Goal: Task Accomplishment & Management: Manage account settings

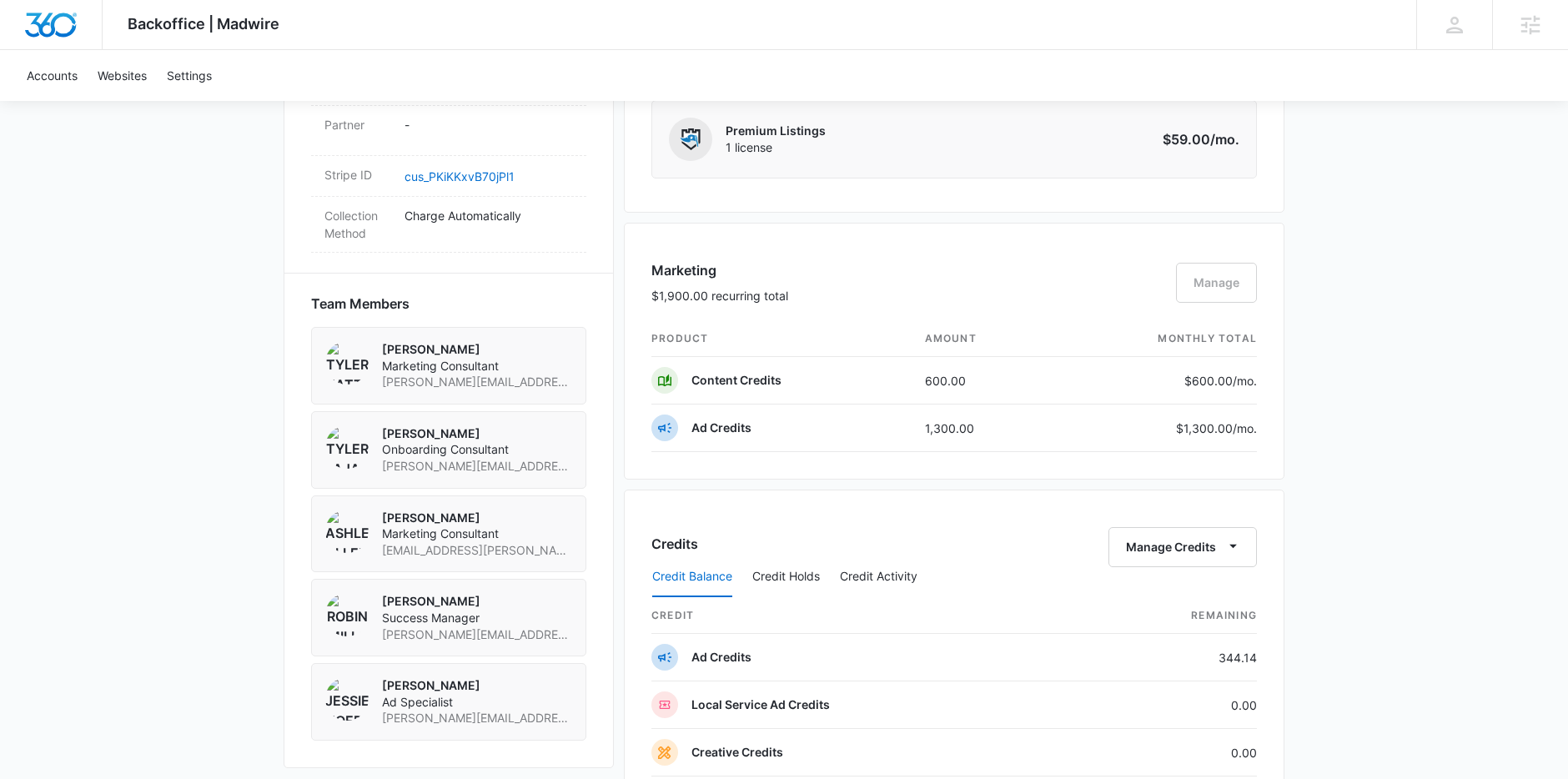
scroll to position [1226, 0]
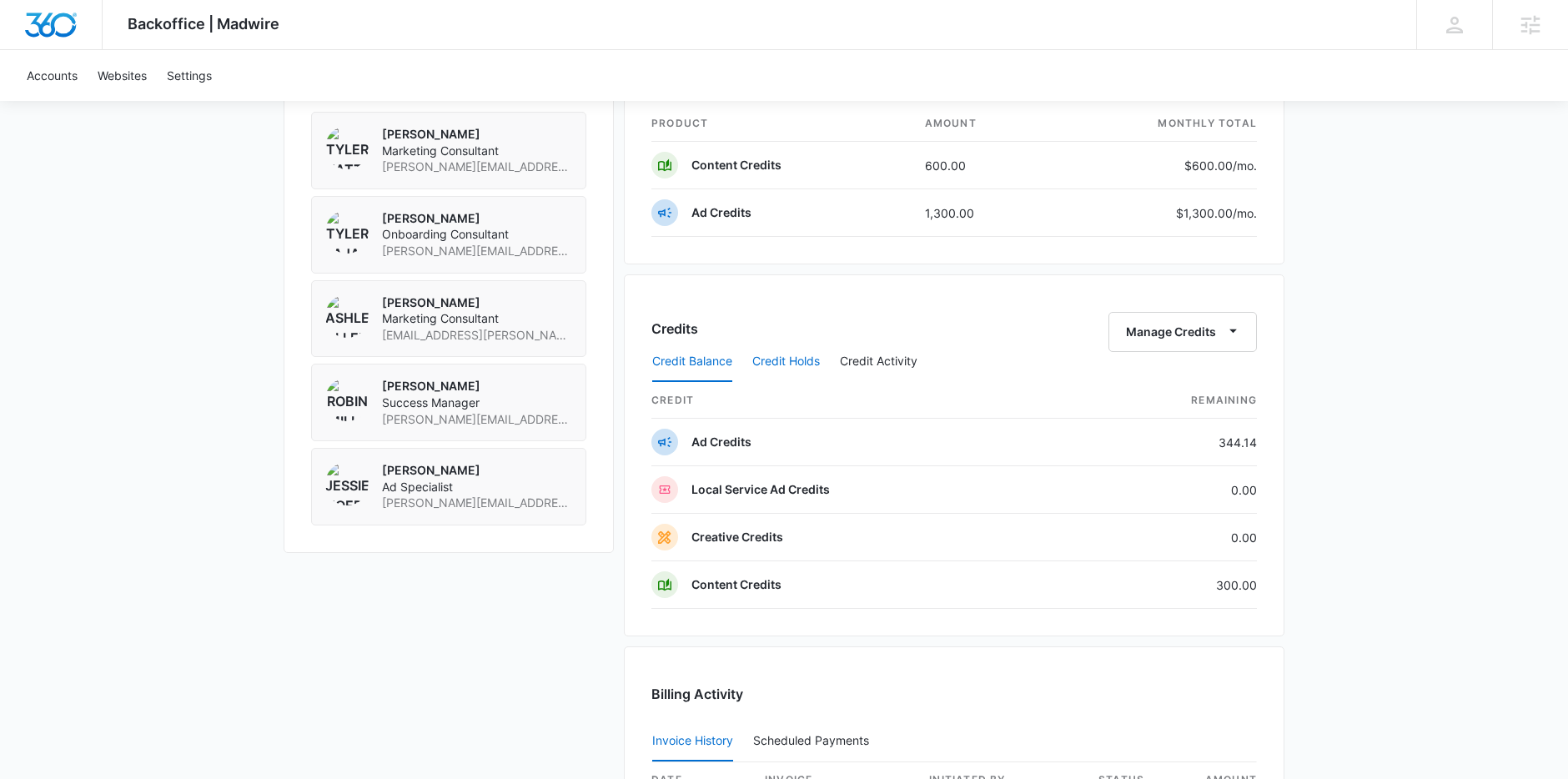
click at [813, 352] on button "Credit Holds" at bounding box center [786, 361] width 67 height 40
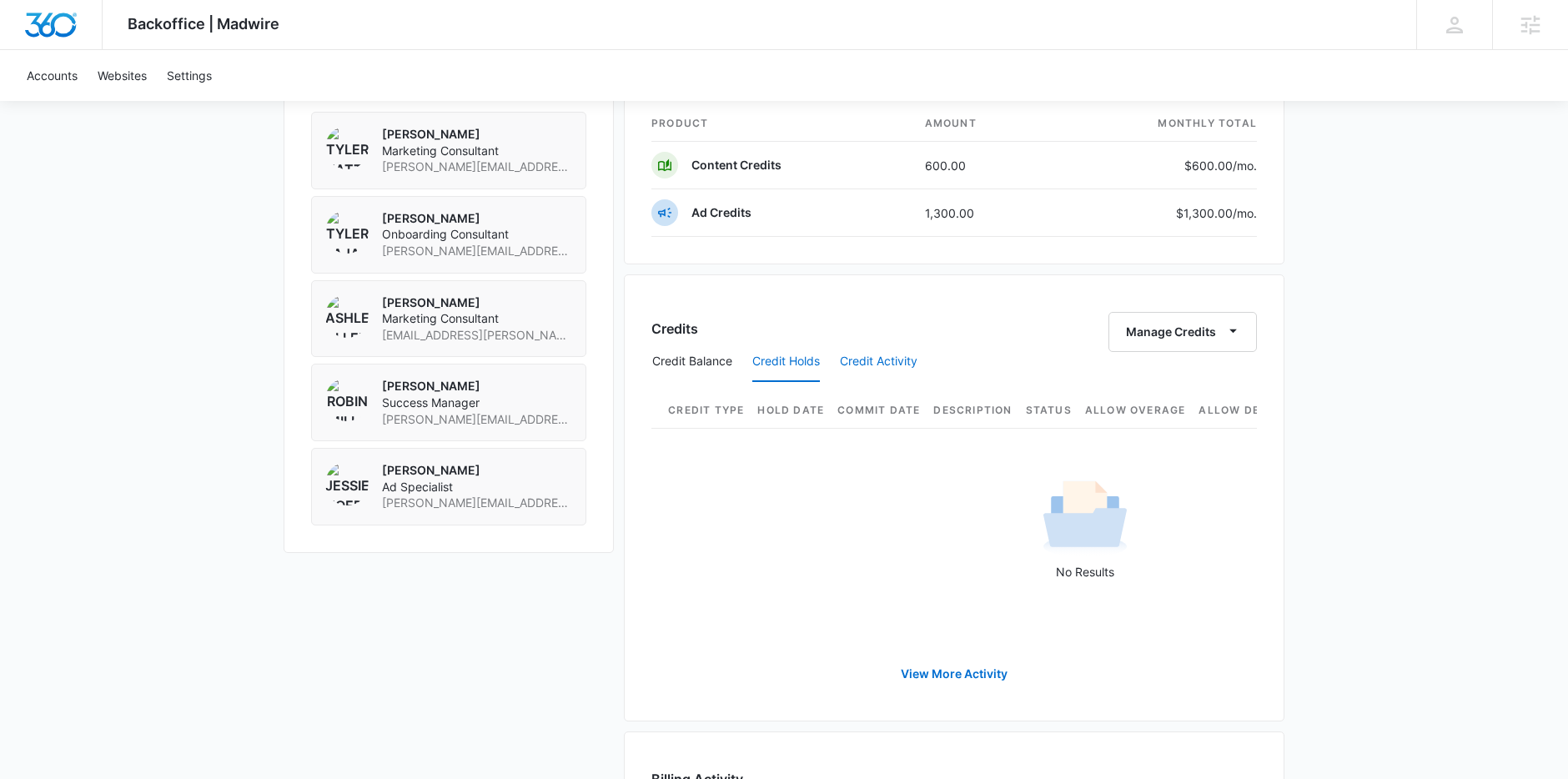
click at [880, 360] on button "Credit Activity" at bounding box center [879, 361] width 78 height 40
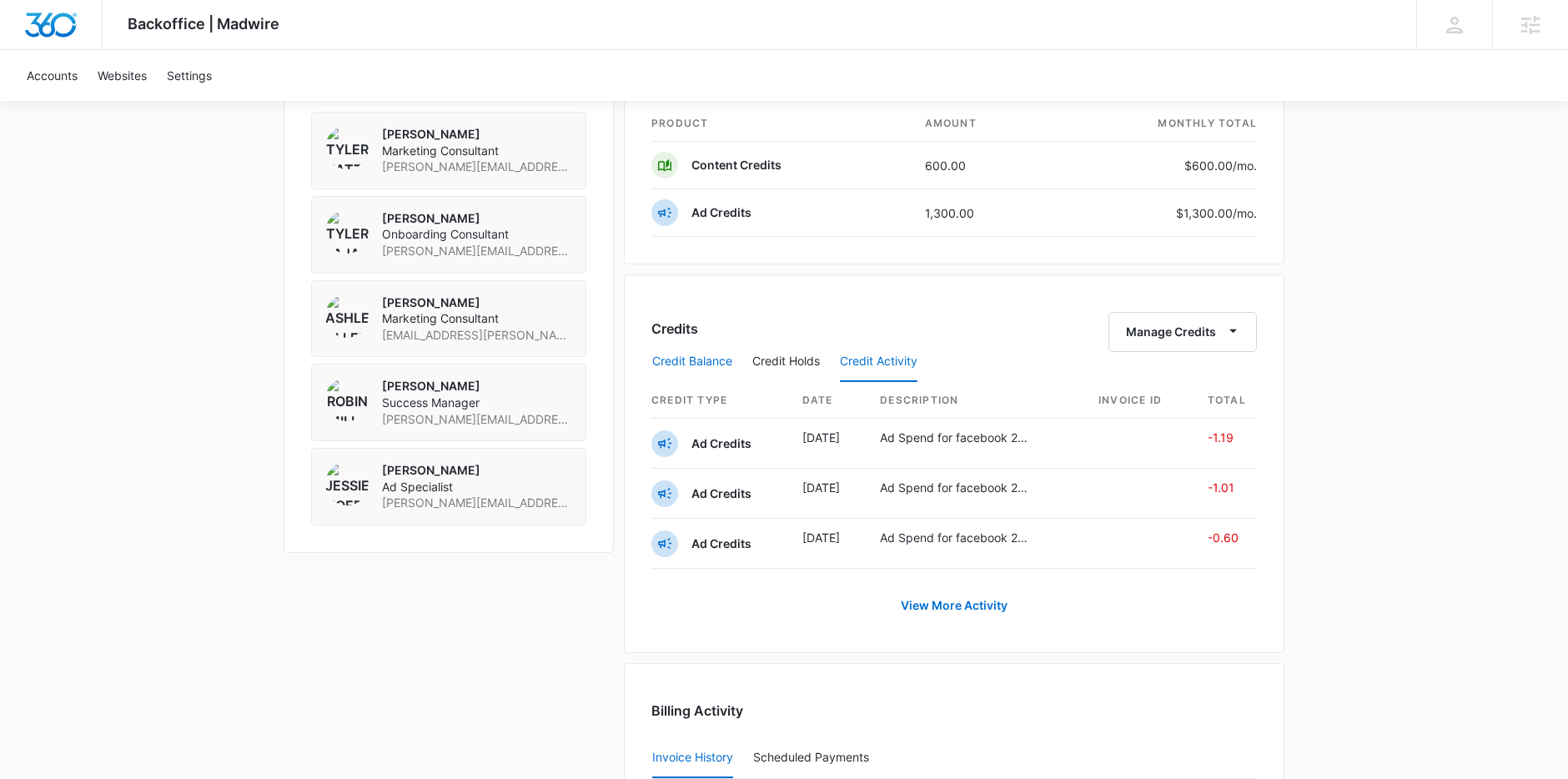
click at [676, 360] on button "Credit Balance" at bounding box center [691, 361] width 80 height 40
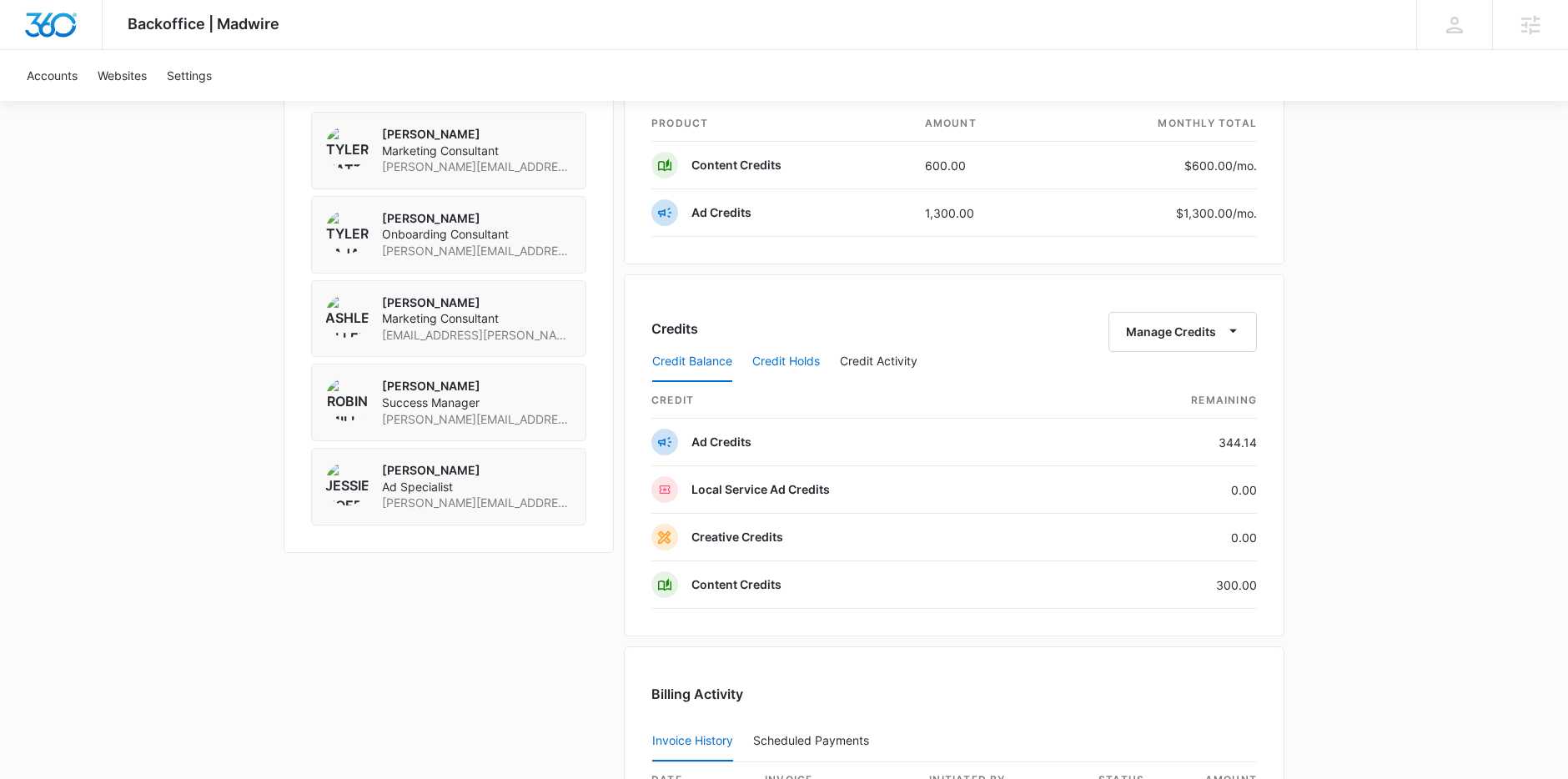
click at [767, 354] on button "Credit Holds" at bounding box center [786, 361] width 67 height 40
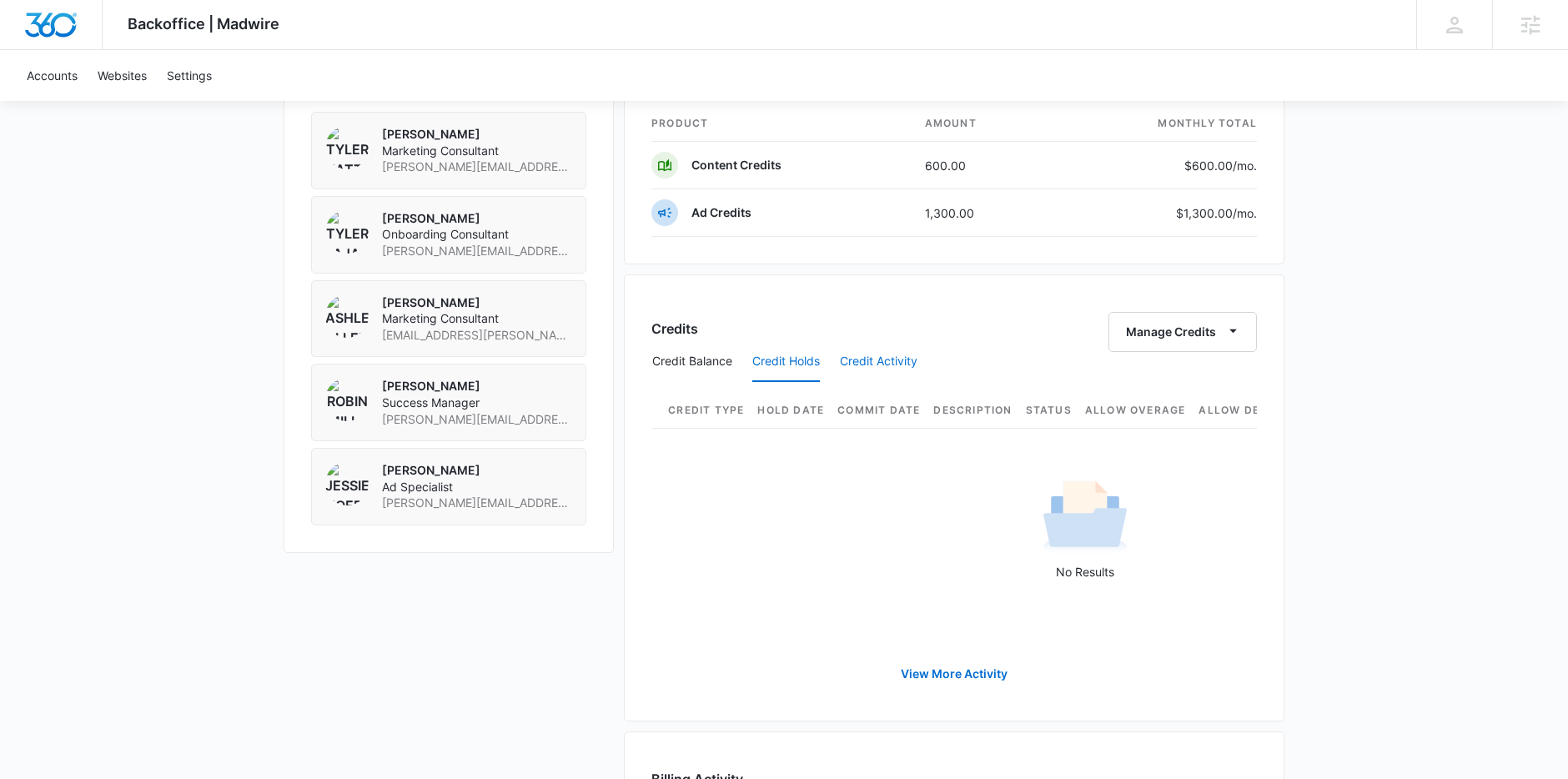
click at [856, 354] on button "Credit Activity" at bounding box center [879, 361] width 78 height 40
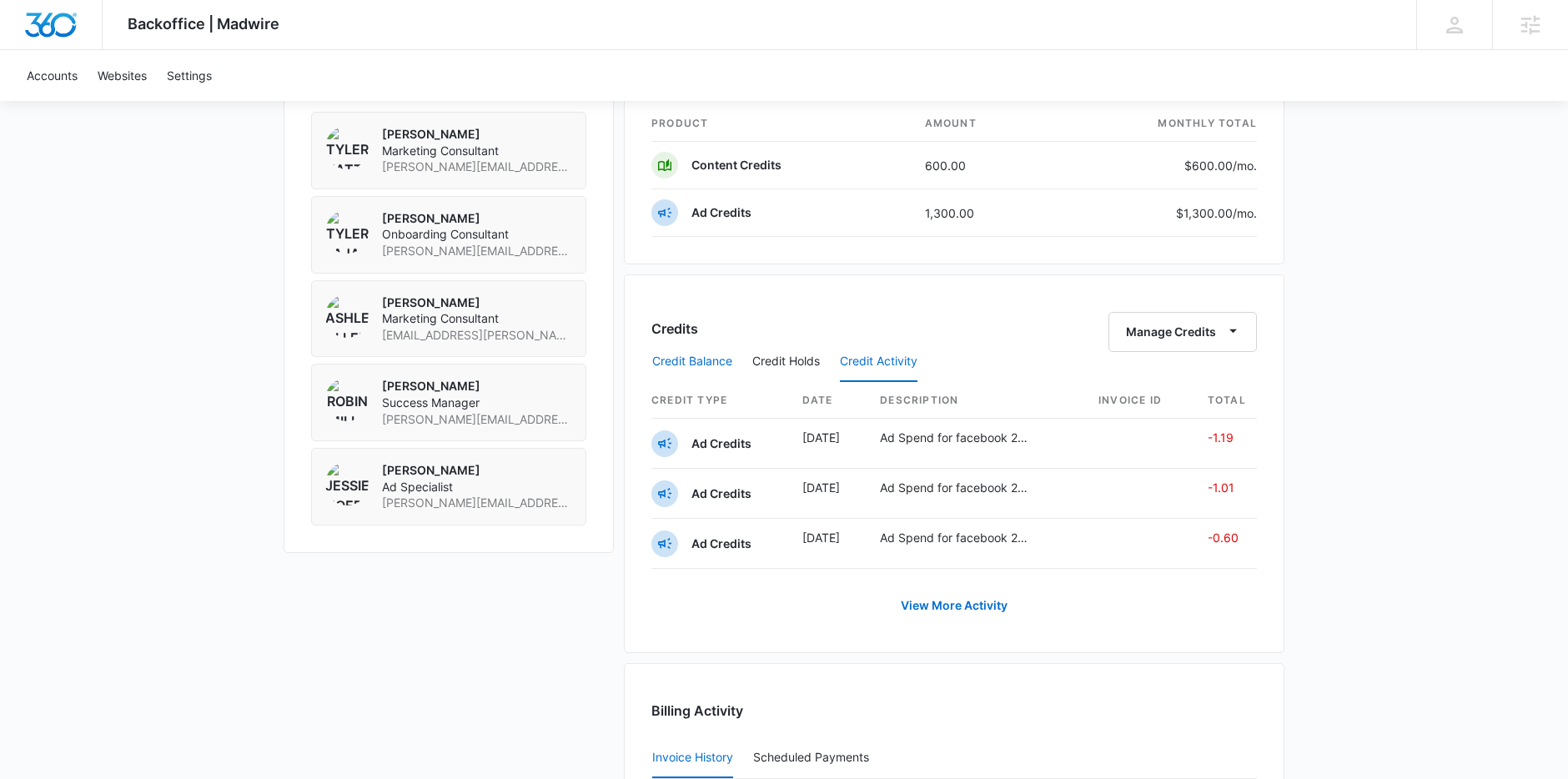
click at [702, 360] on button "Credit Balance" at bounding box center [691, 361] width 80 height 40
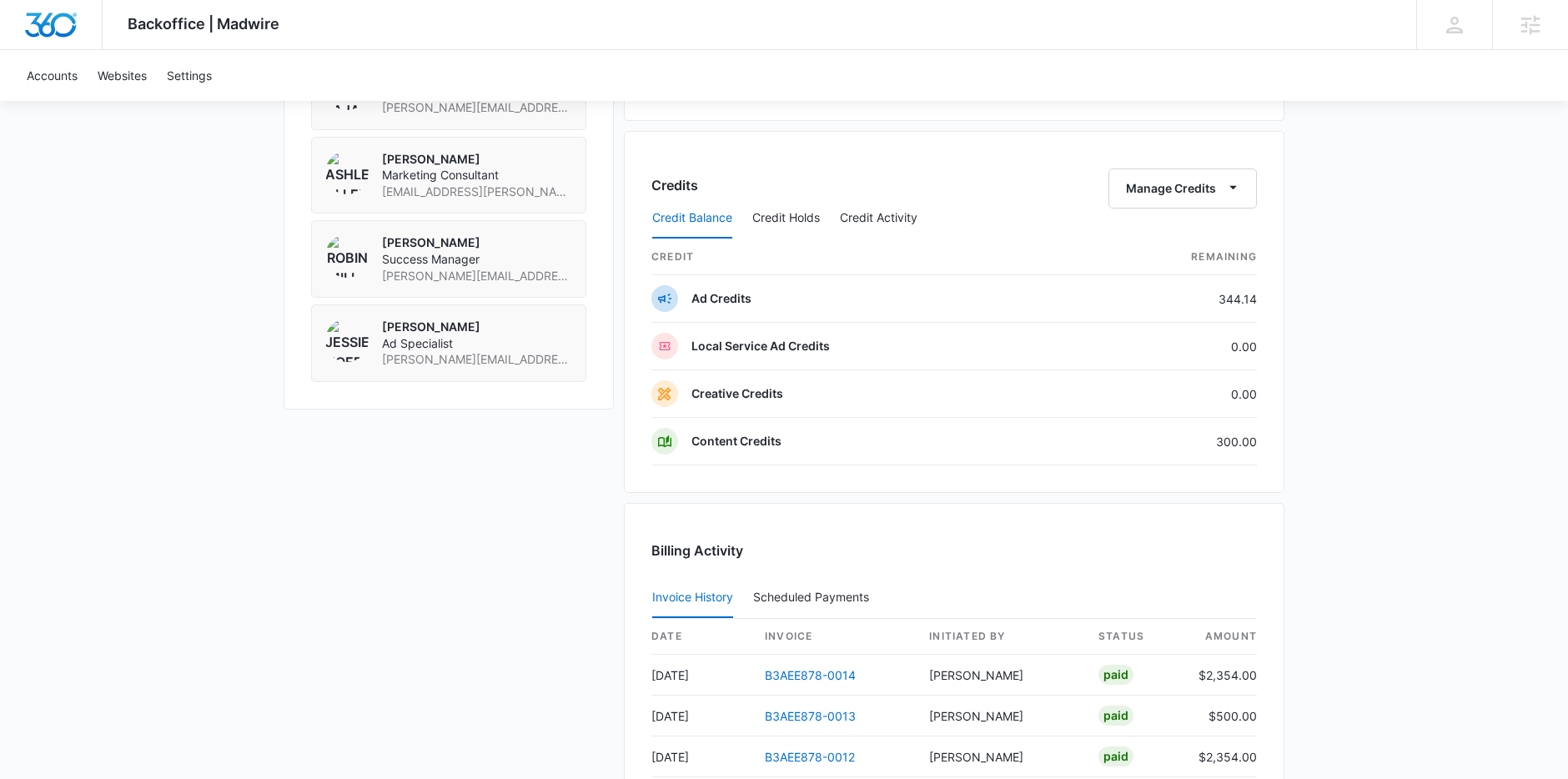
scroll to position [1377, 0]
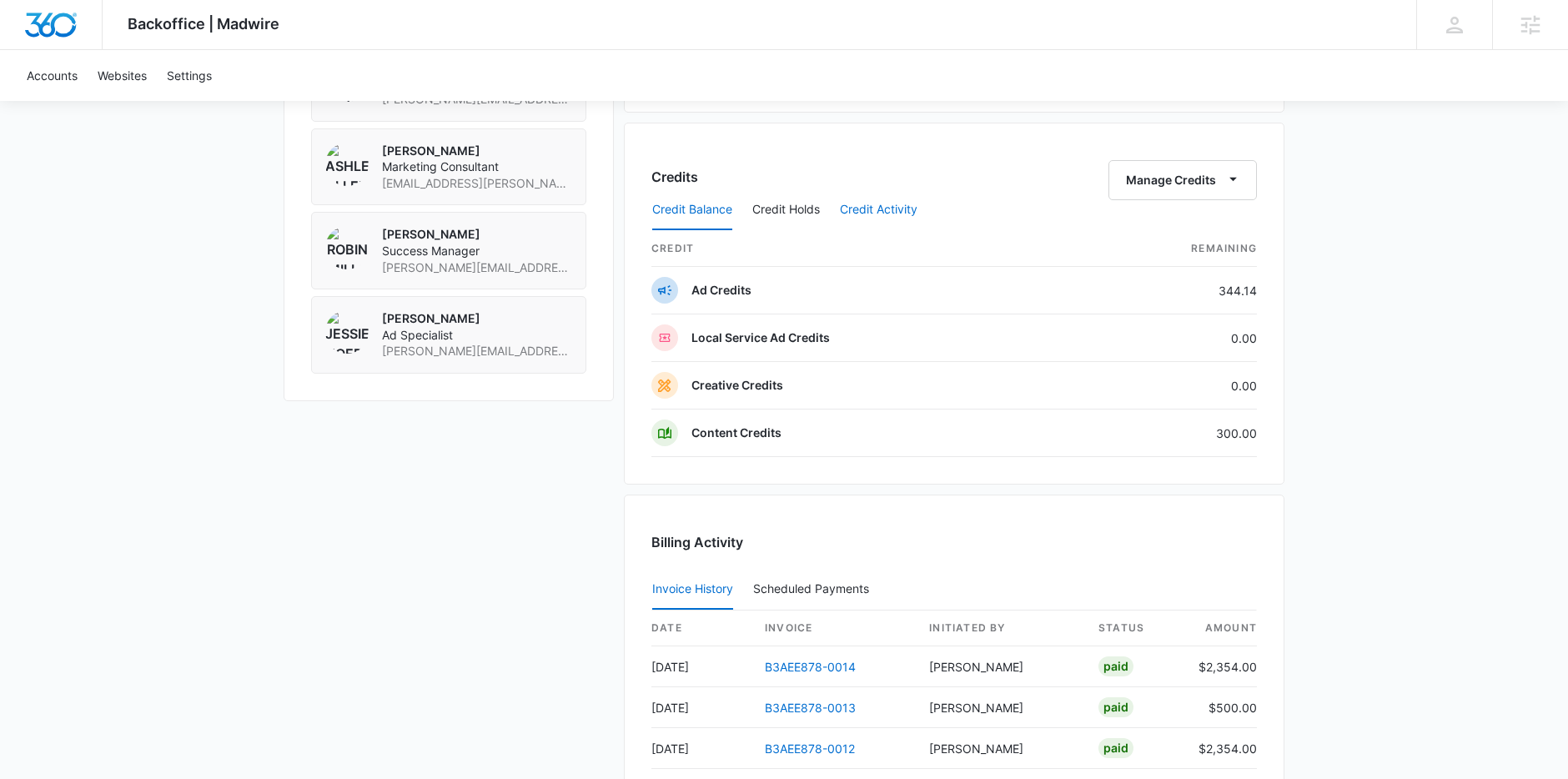
click at [872, 211] on button "Credit Activity" at bounding box center [879, 210] width 78 height 40
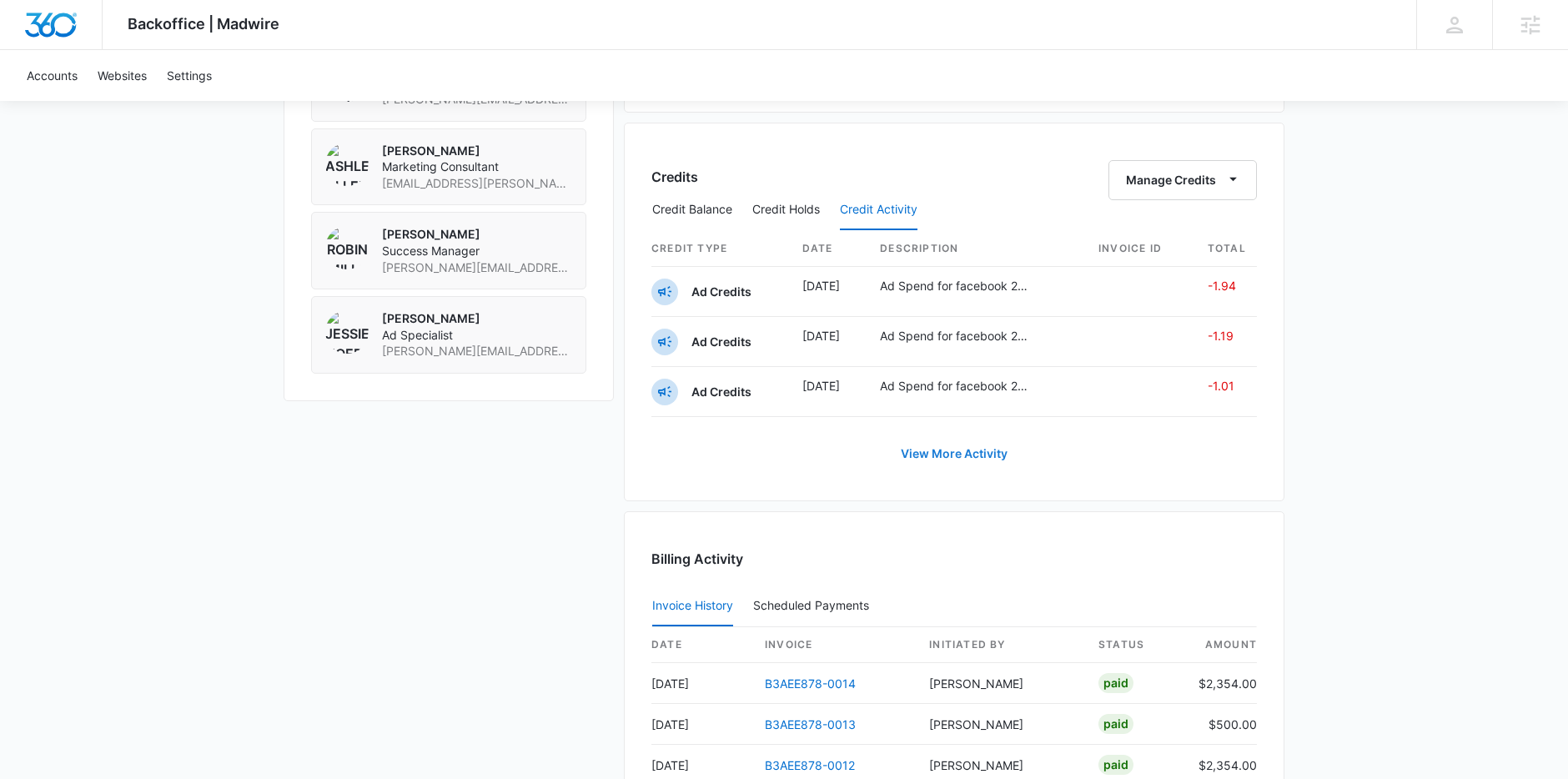
click at [993, 453] on link "View More Activity" at bounding box center [954, 453] width 141 height 40
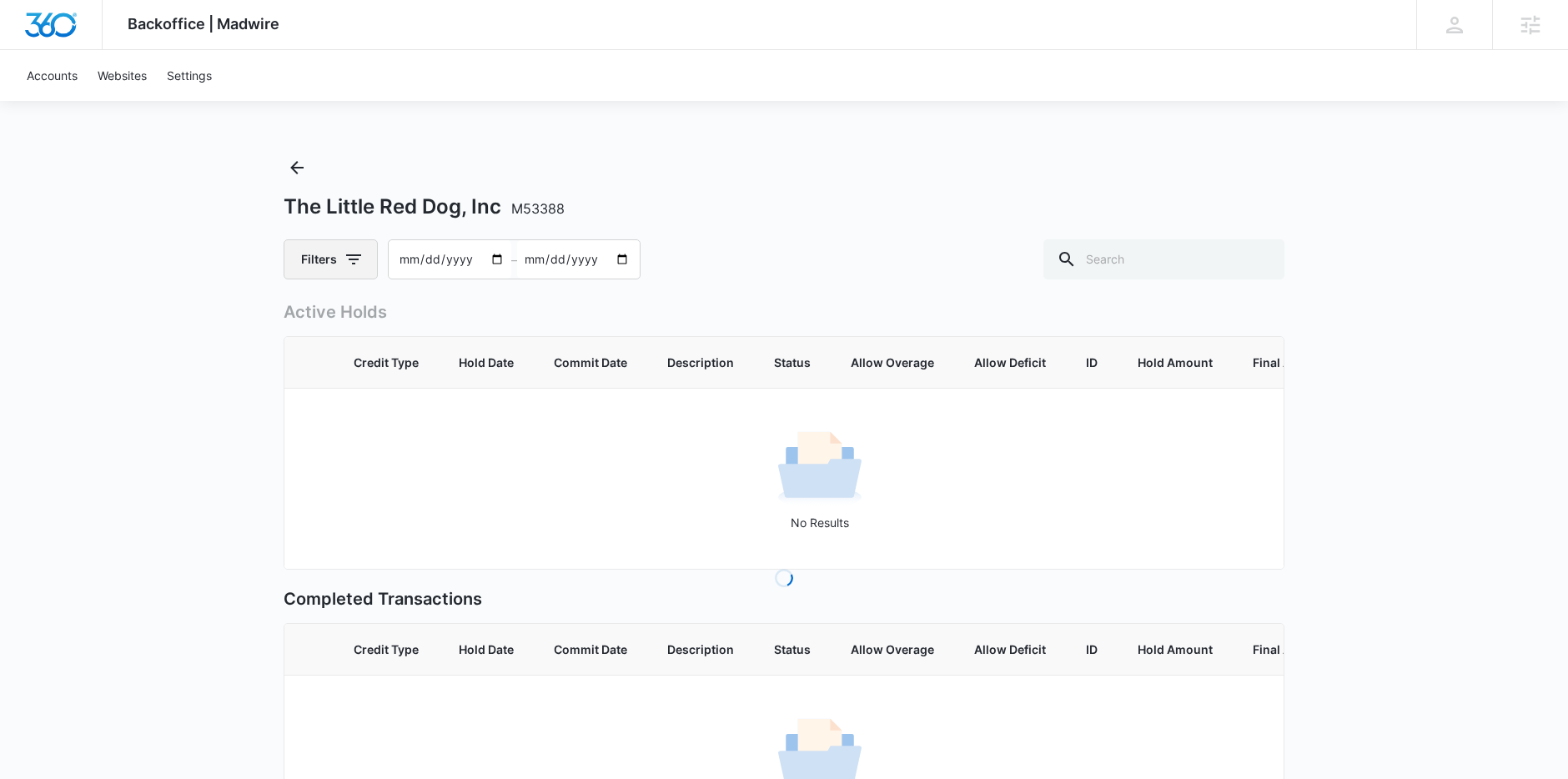
click at [301, 262] on button "Filters" at bounding box center [331, 259] width 95 height 40
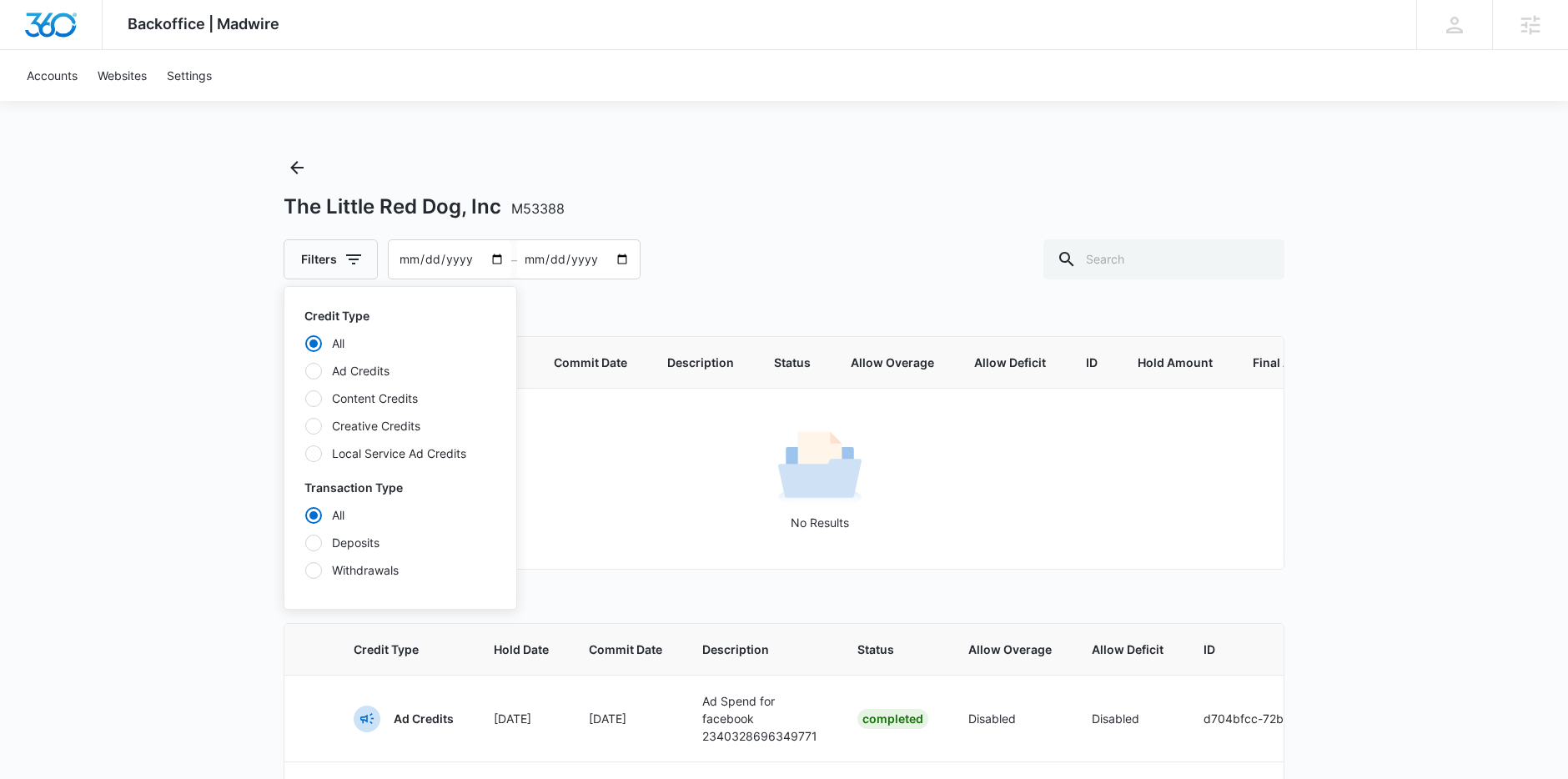
click at [319, 394] on div at bounding box center [314, 399] width 17 height 17
click at [305, 398] on input "Content Credits" at bounding box center [304, 398] width 1 height 1
radio input "false"
radio input "true"
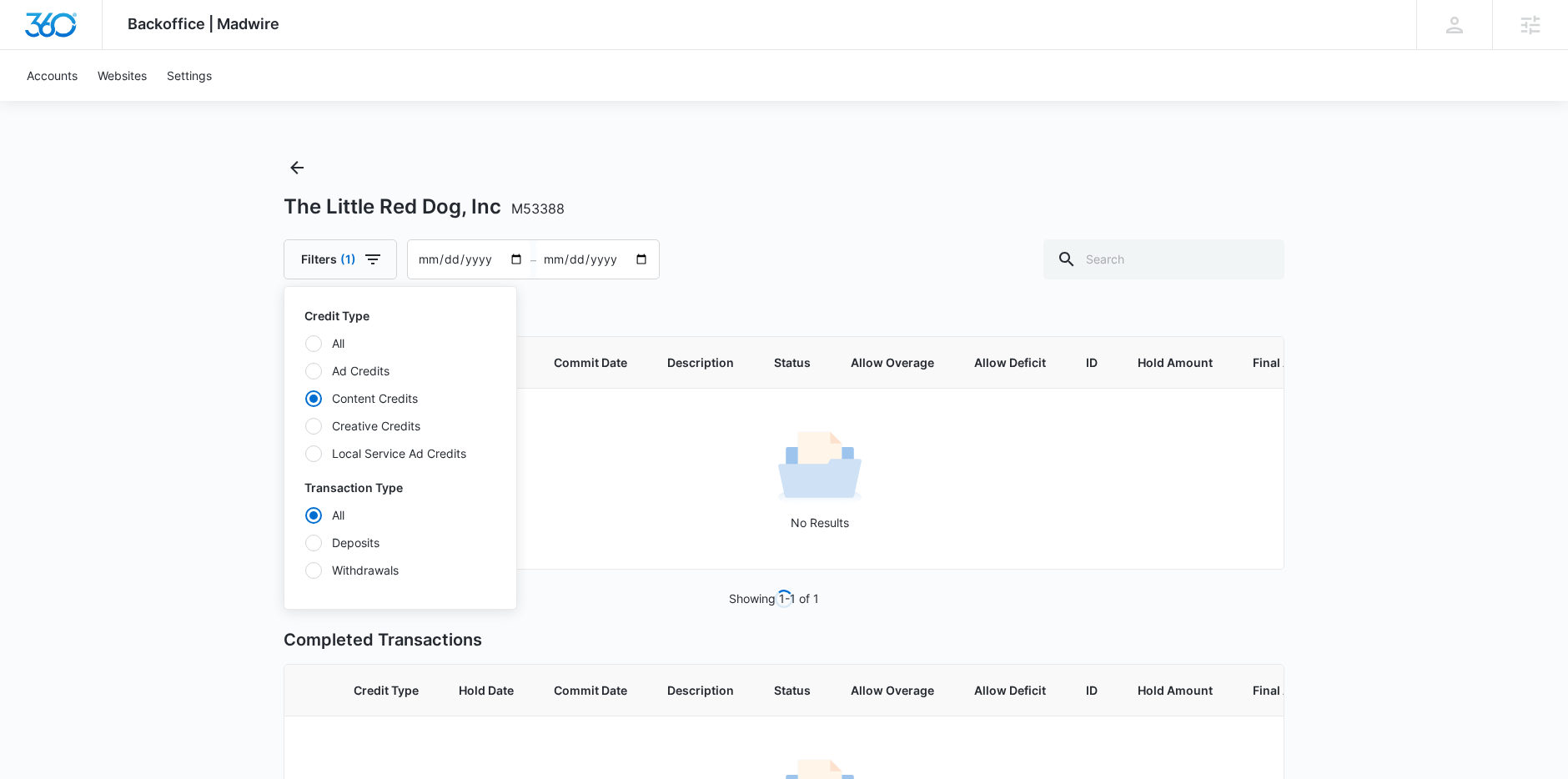
click at [201, 394] on div "Backoffice | Madwire Apps Settings Sarah Gluchacki Sarah.Gluchacki@madwire.com …" at bounding box center [784, 487] width 1568 height 975
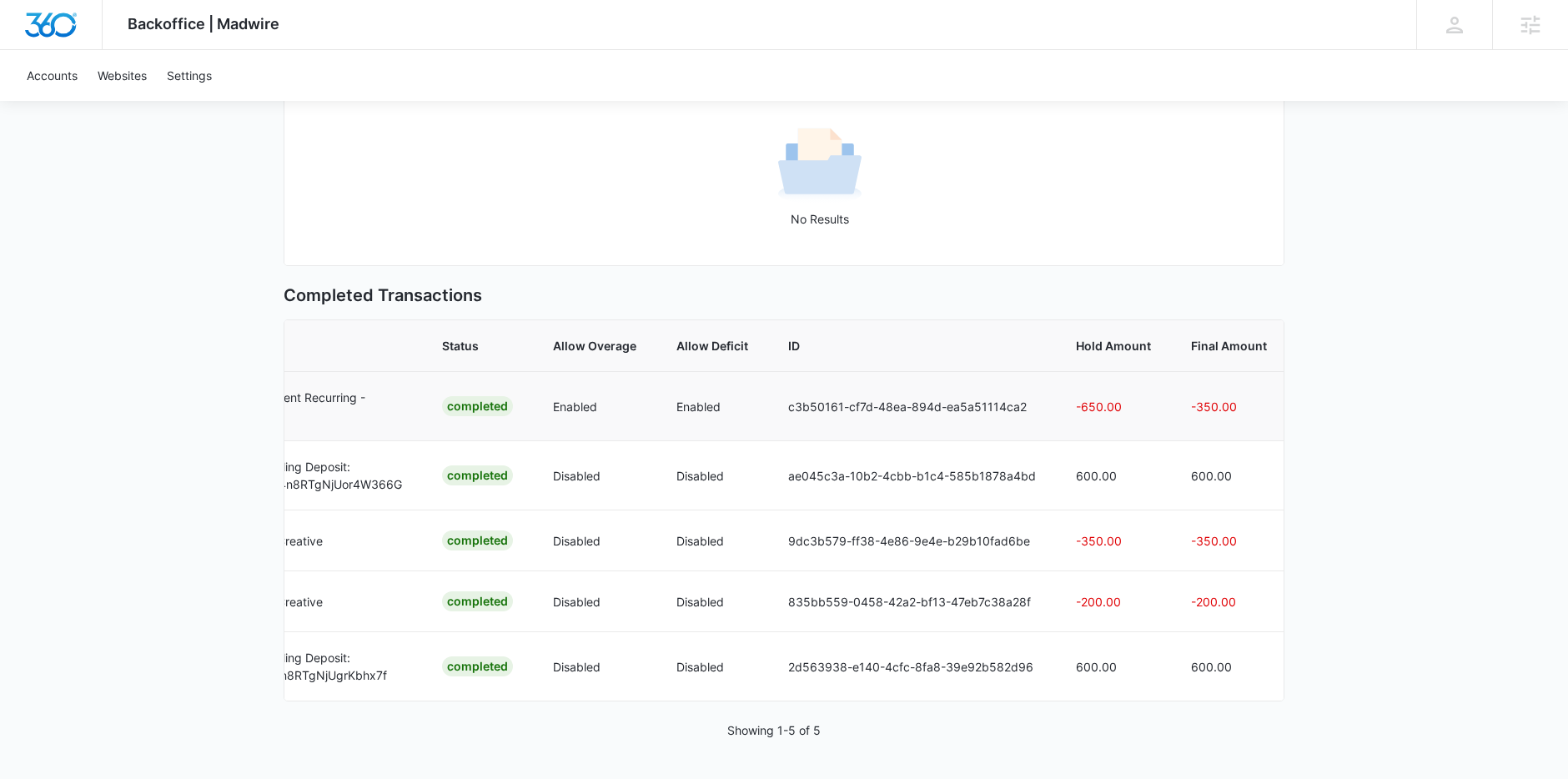
scroll to position [325, 0]
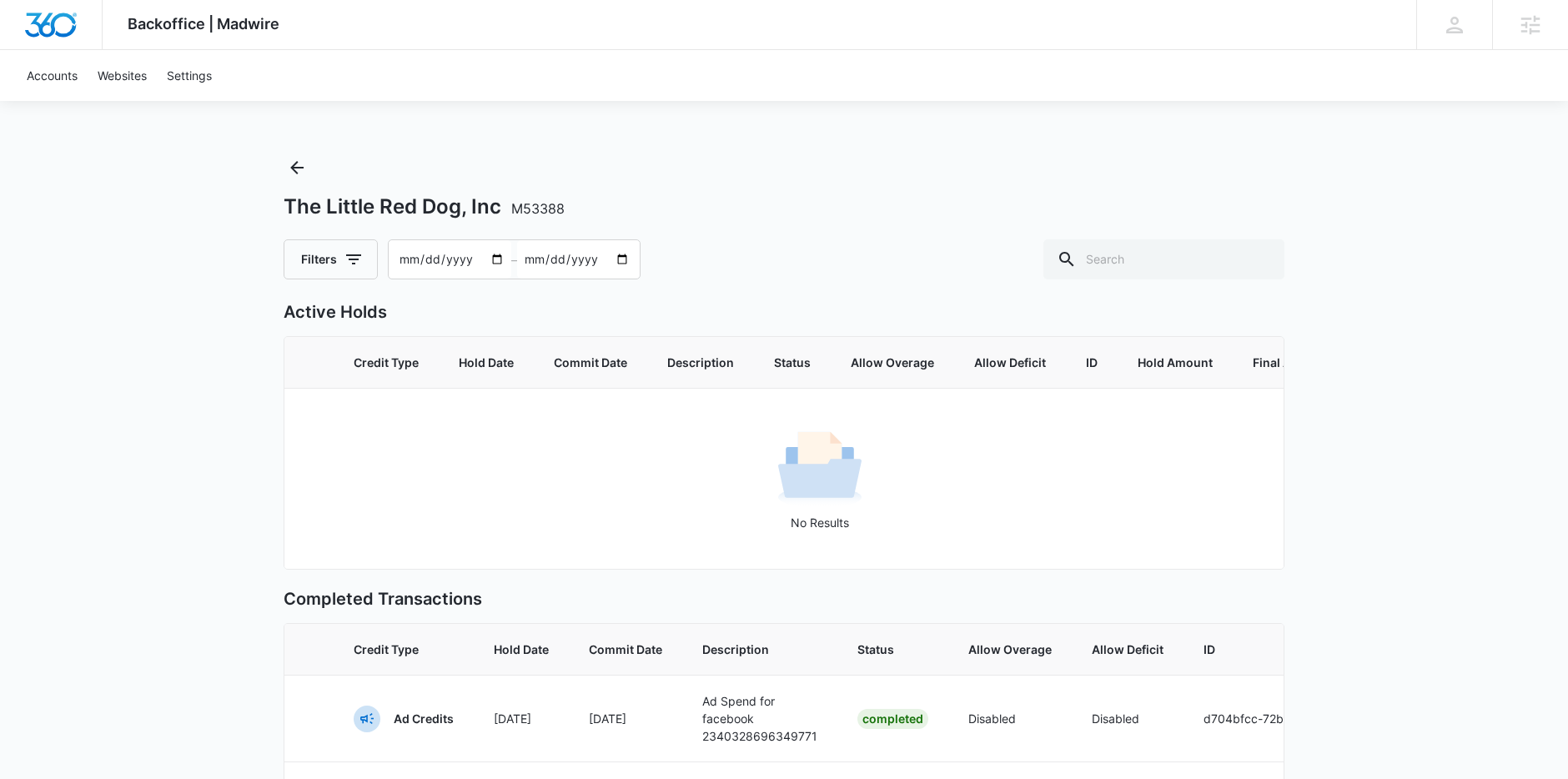
click at [342, 272] on button "Filters" at bounding box center [331, 259] width 95 height 40
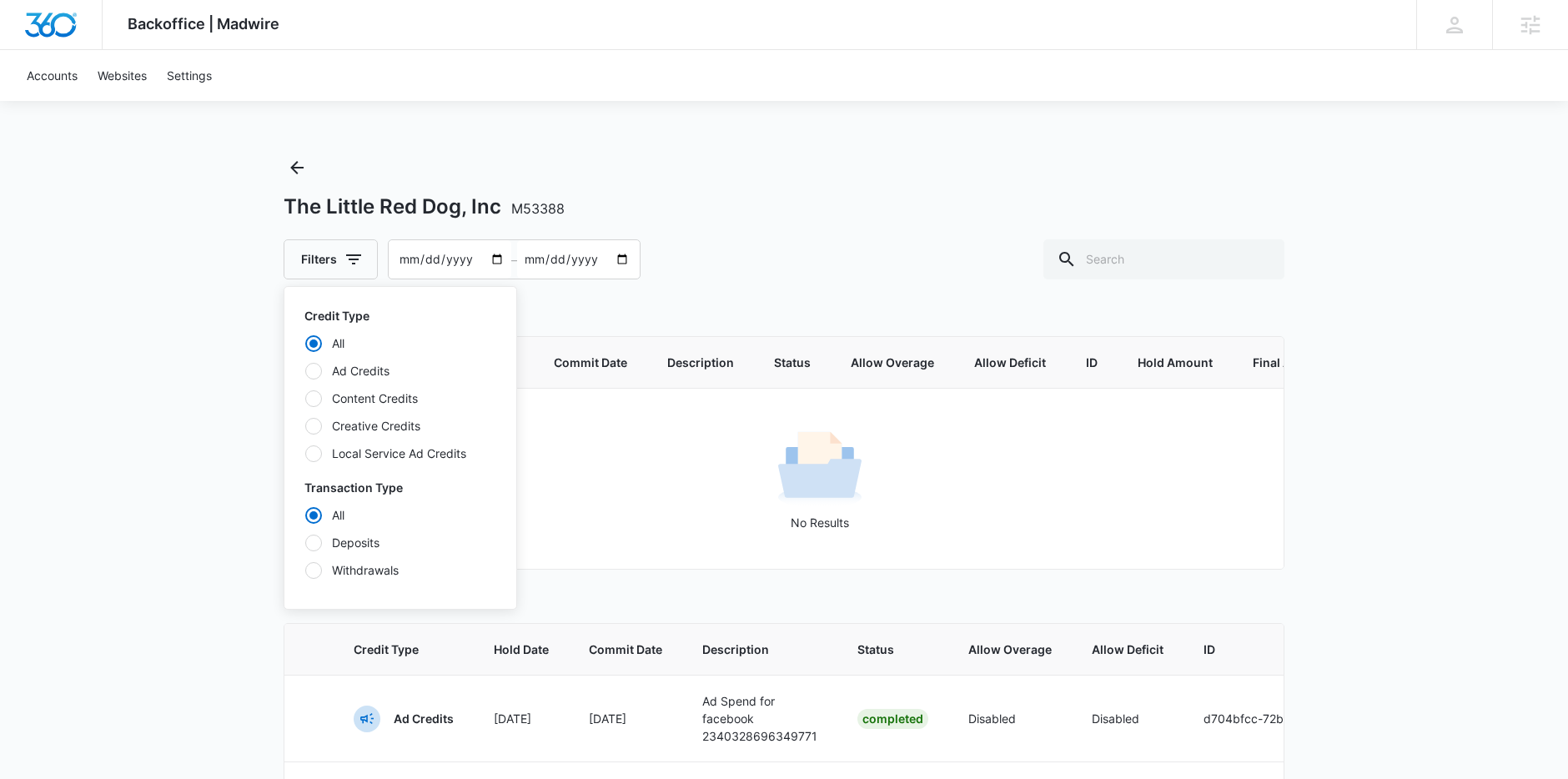
click at [316, 399] on div at bounding box center [314, 399] width 17 height 17
click at [305, 399] on input "Content Credits" at bounding box center [304, 398] width 1 height 1
radio input "false"
radio input "true"
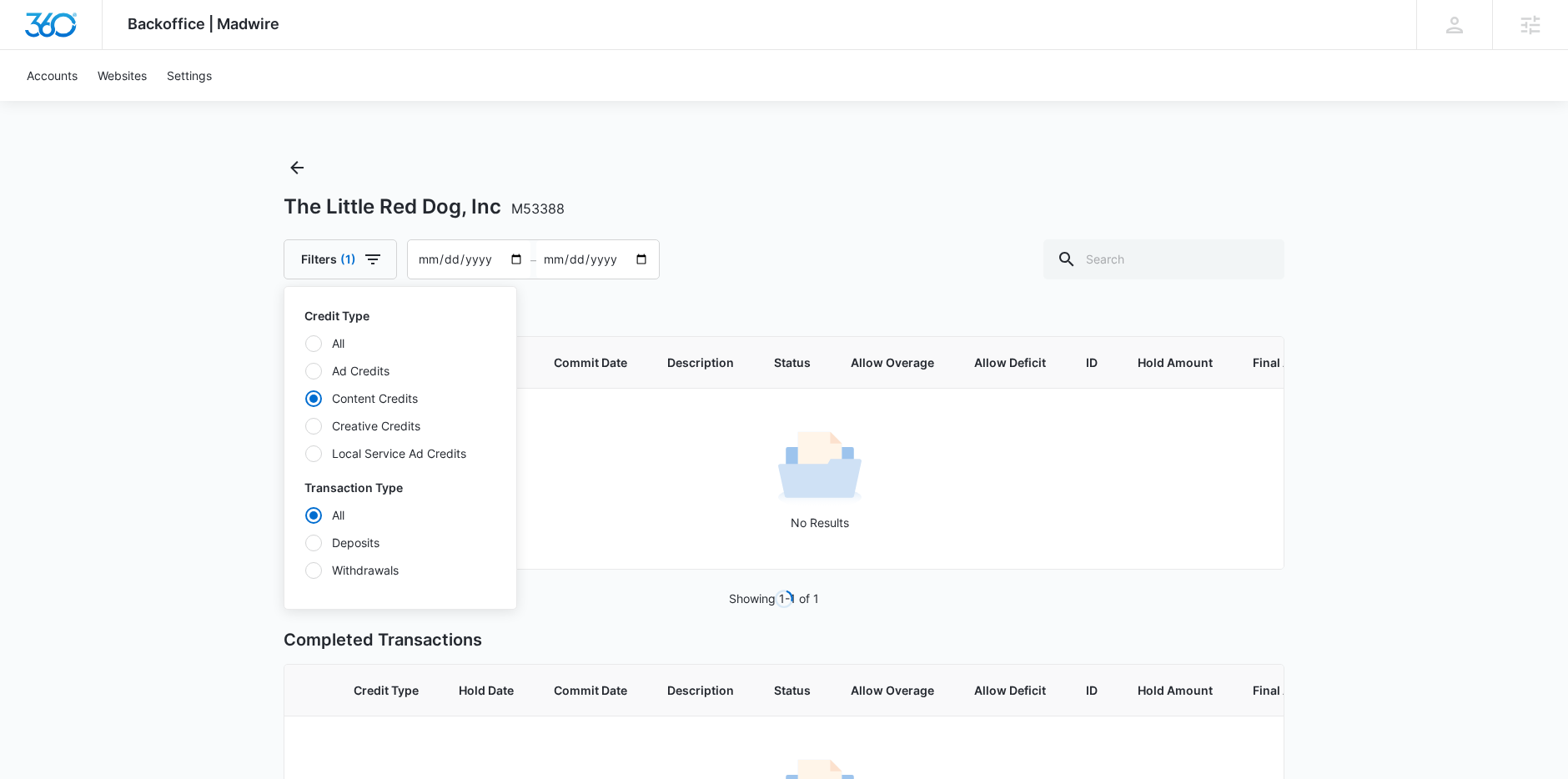
click at [211, 358] on div "Backoffice | Madwire Apps Settings Sarah Gluchacki Sarah.Gluchacki@madwire.com …" at bounding box center [784, 487] width 1568 height 975
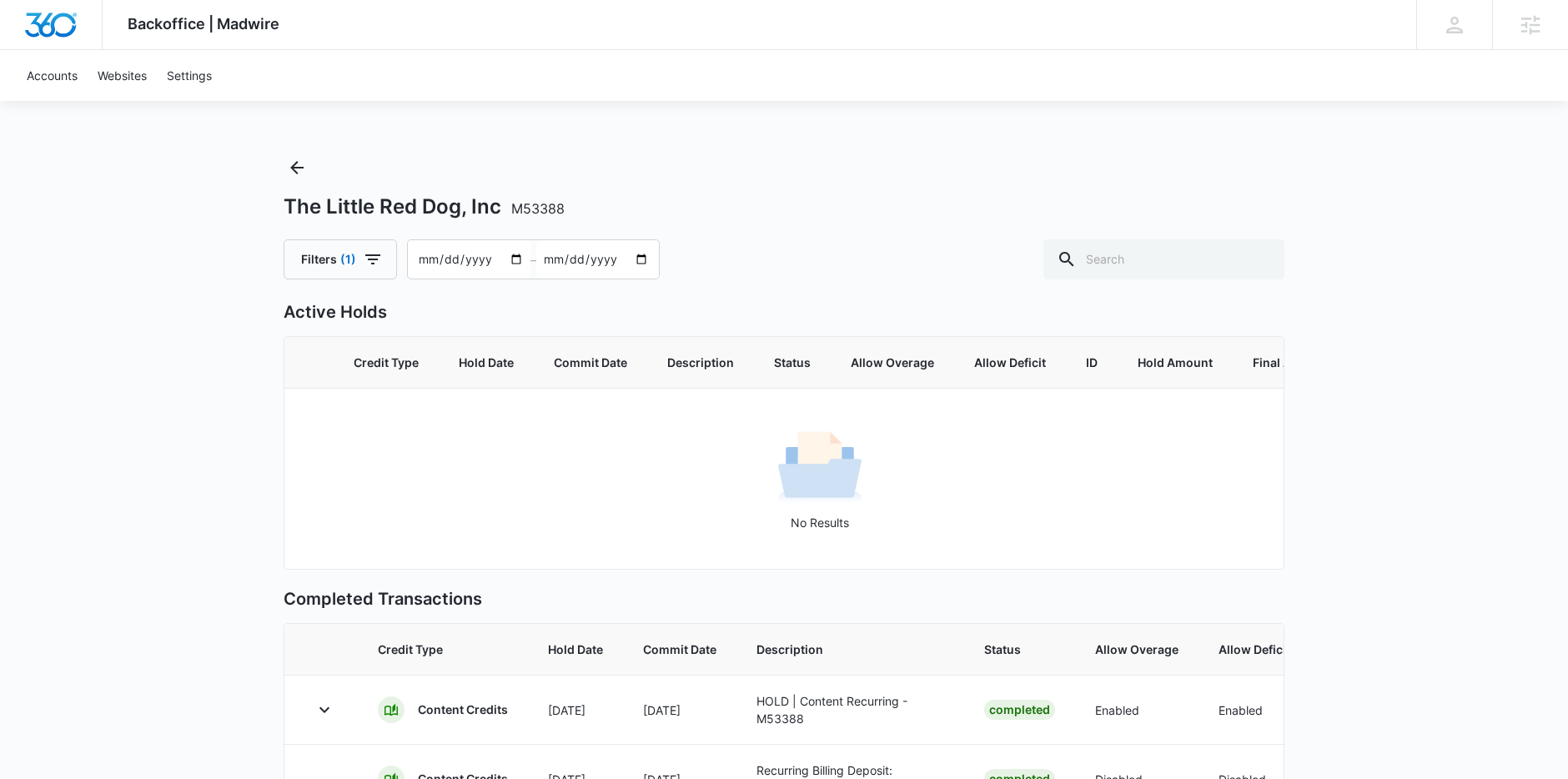
click at [442, 260] on input "[DATE]" at bounding box center [468, 258] width 123 height 38
click at [416, 259] on input "[DATE]" at bounding box center [468, 258] width 123 height 38
type input "2025-04-18"
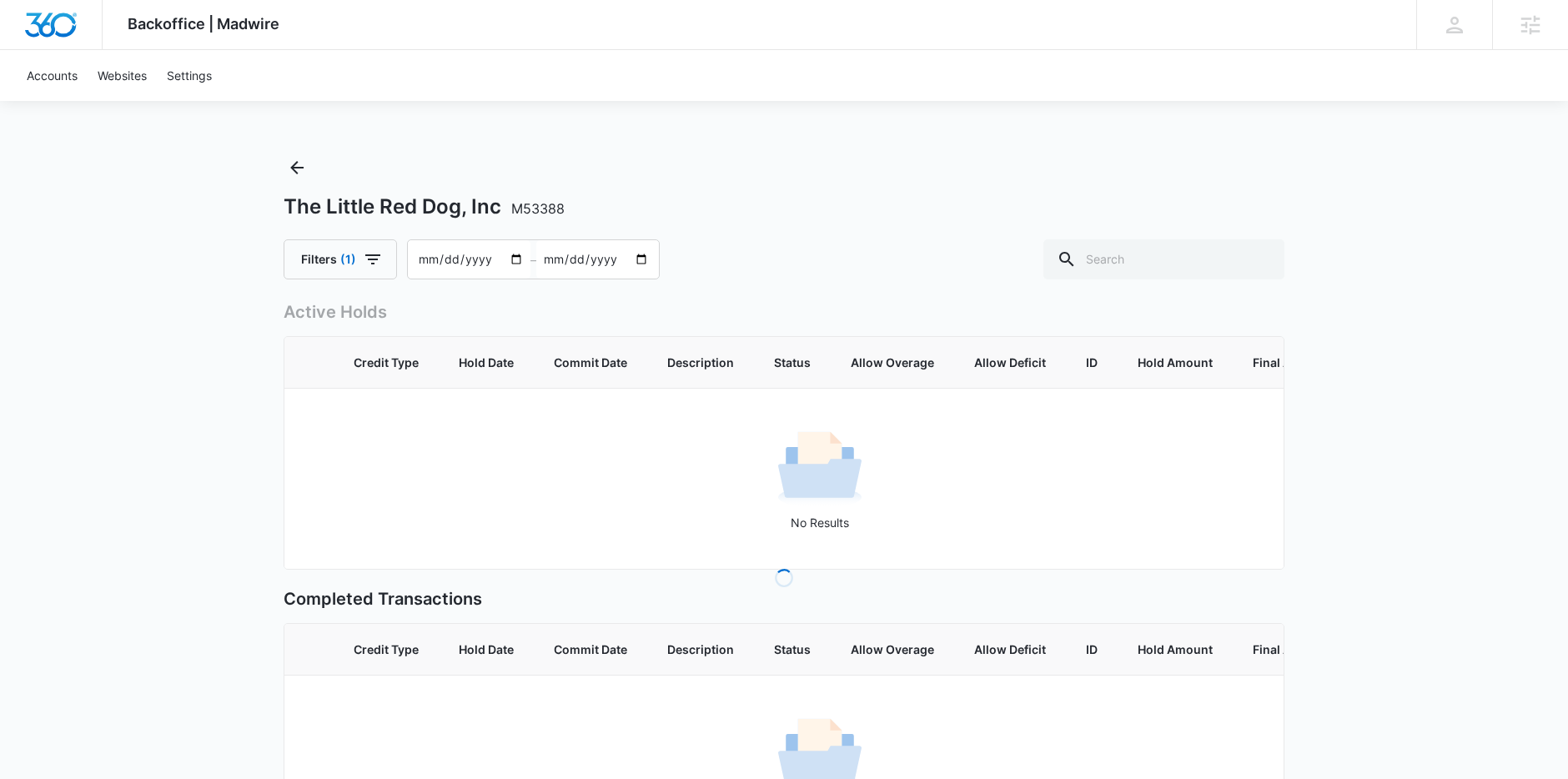
click at [836, 225] on div "The Little Red Dog, Inc M53388 Filters (1) 2025-04-18 – 2025-09-16" at bounding box center [784, 217] width 1001 height 125
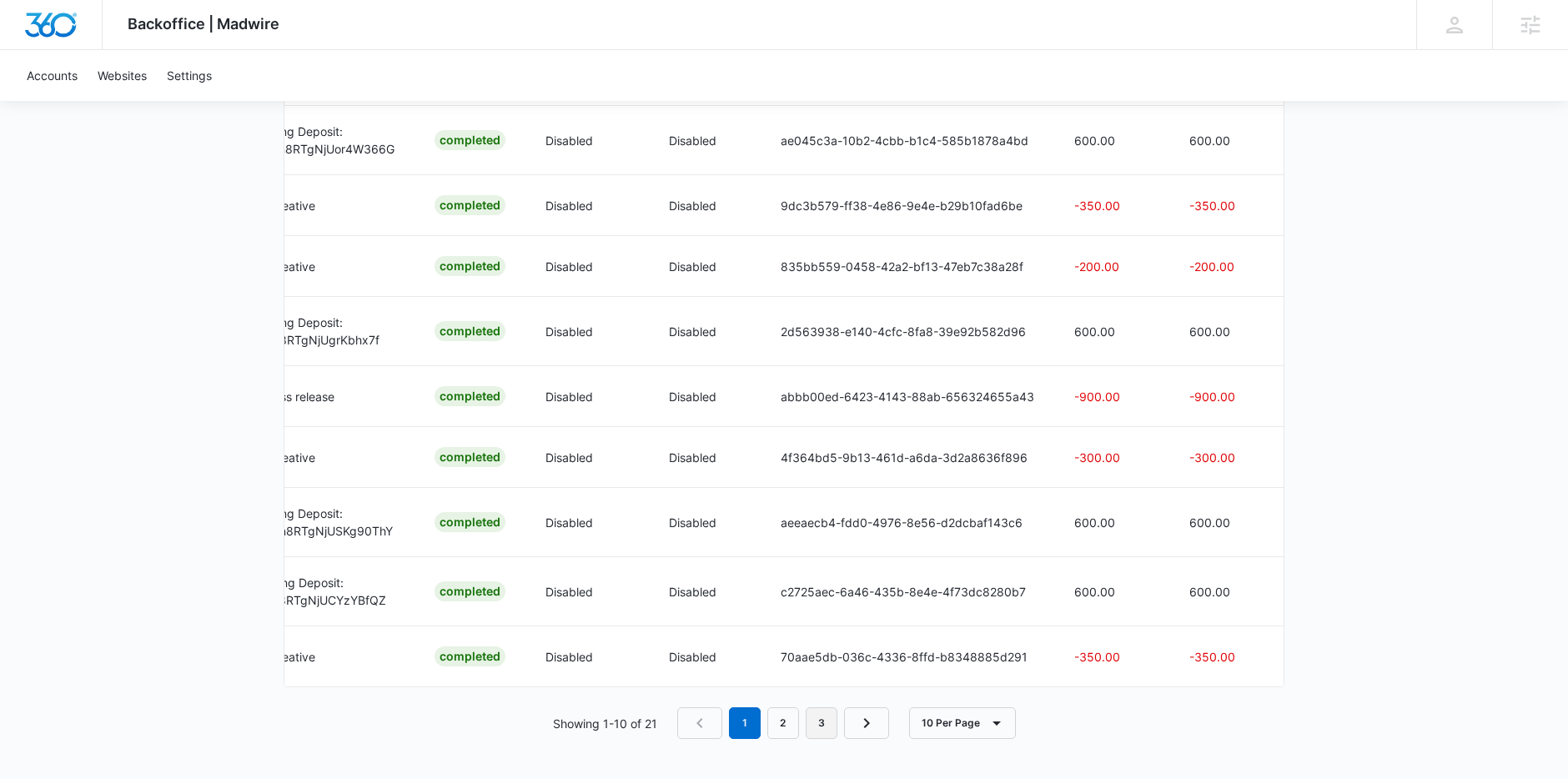
click at [819, 722] on link "3" at bounding box center [821, 723] width 32 height 32
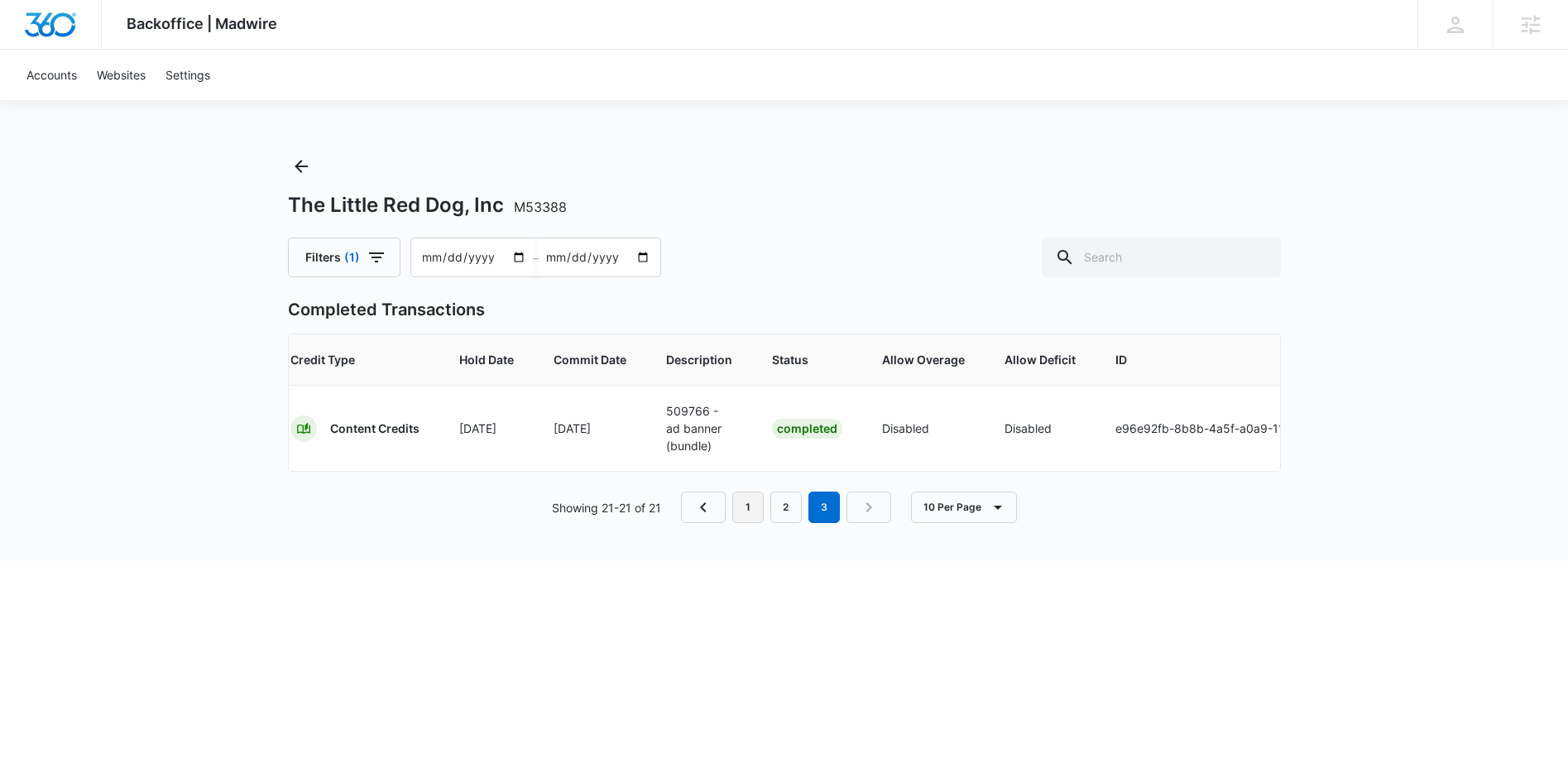
click at [759, 510] on link "1" at bounding box center [748, 507] width 32 height 32
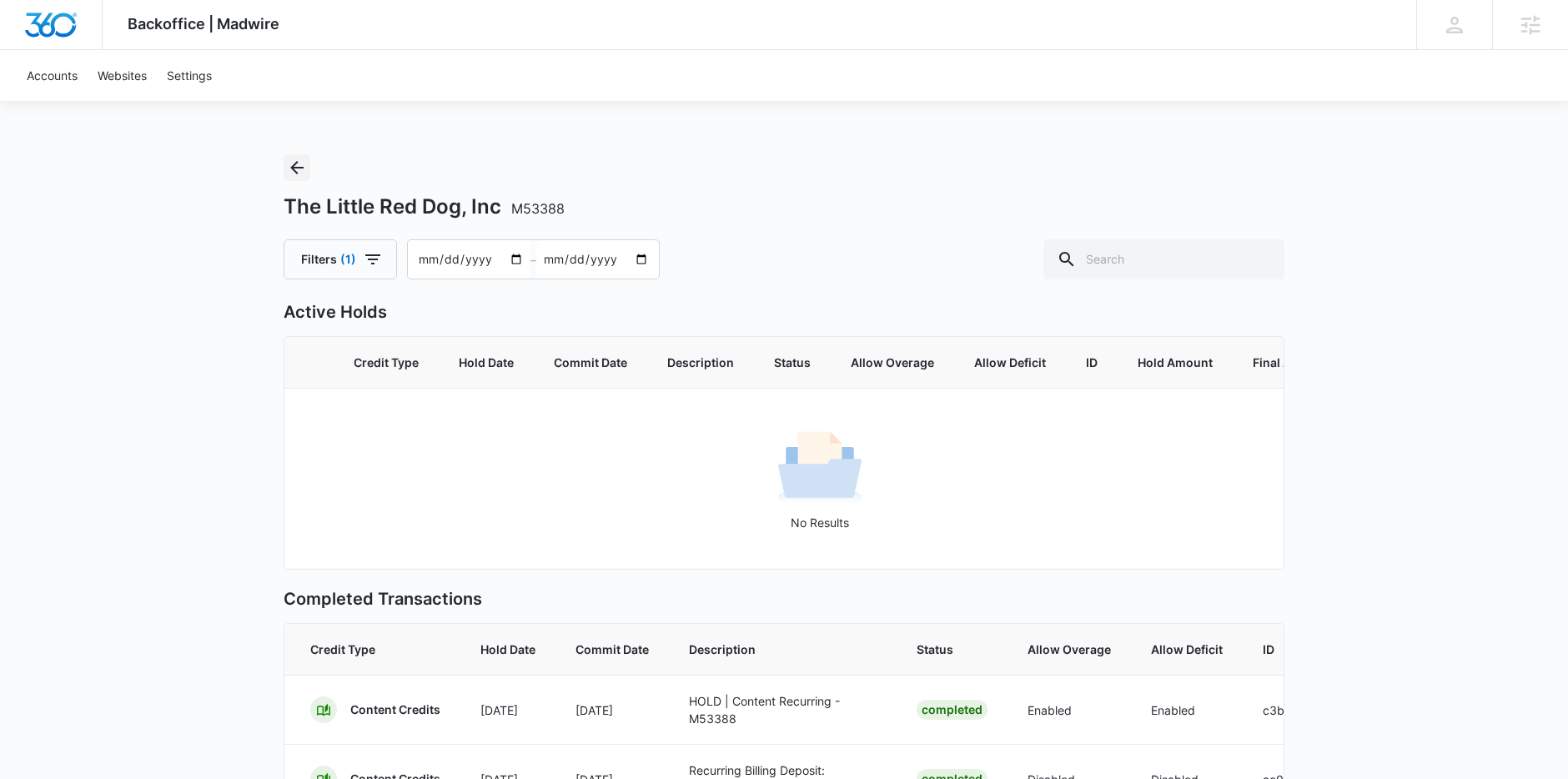
click at [285, 171] on button "Back" at bounding box center [297, 168] width 26 height 26
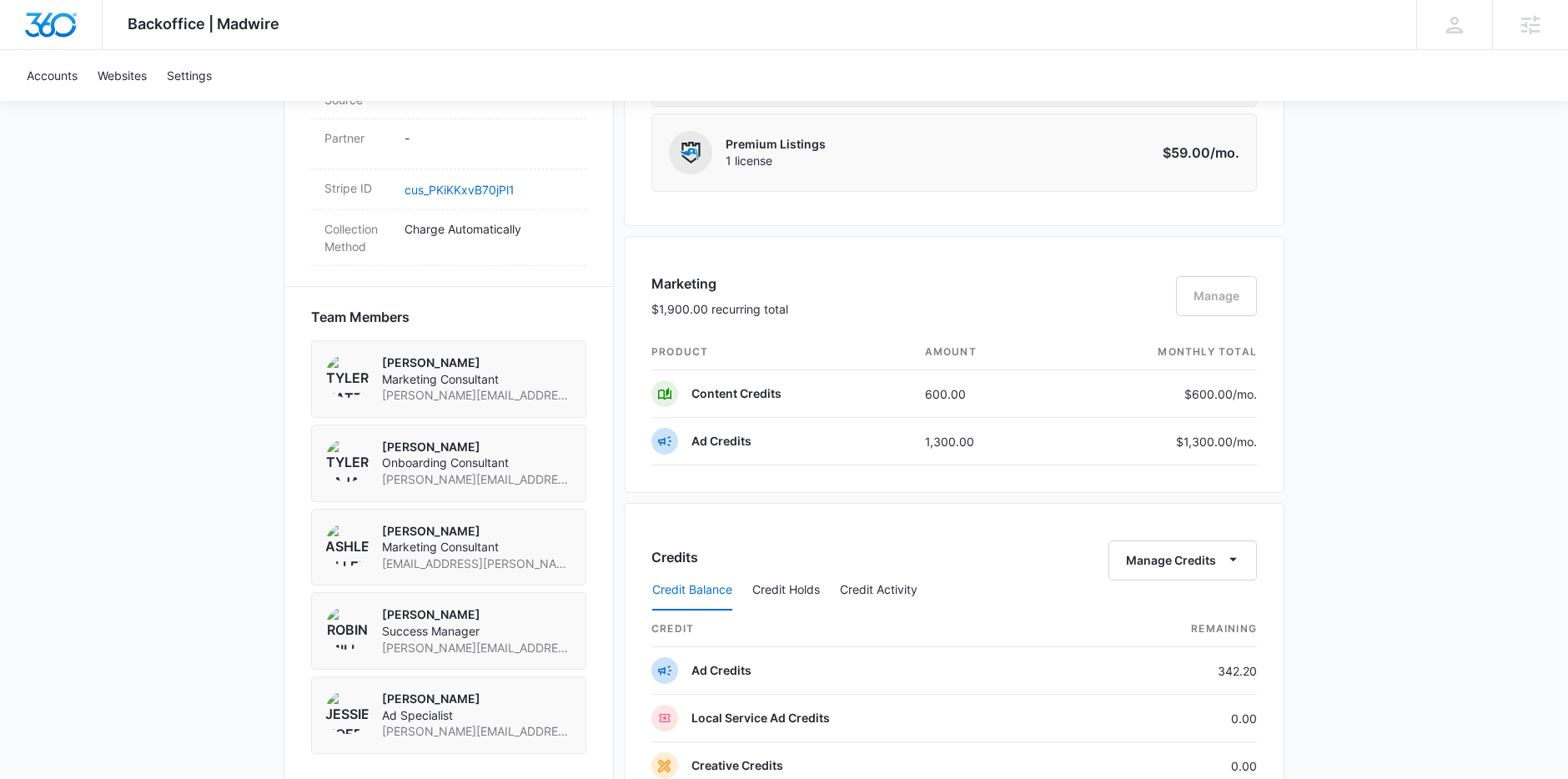
scroll to position [1183, 0]
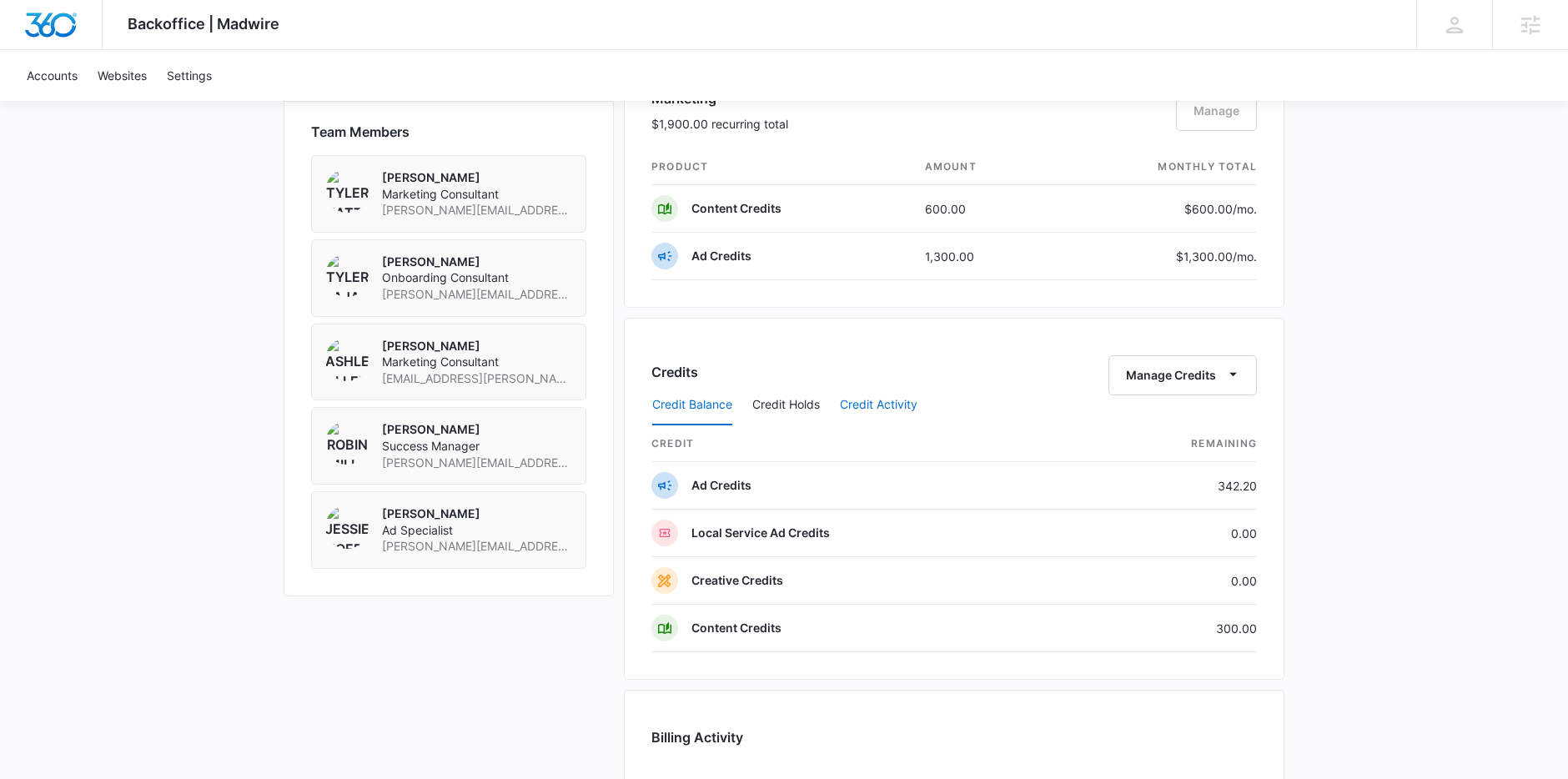
click at [878, 397] on button "Credit Activity" at bounding box center [879, 404] width 78 height 40
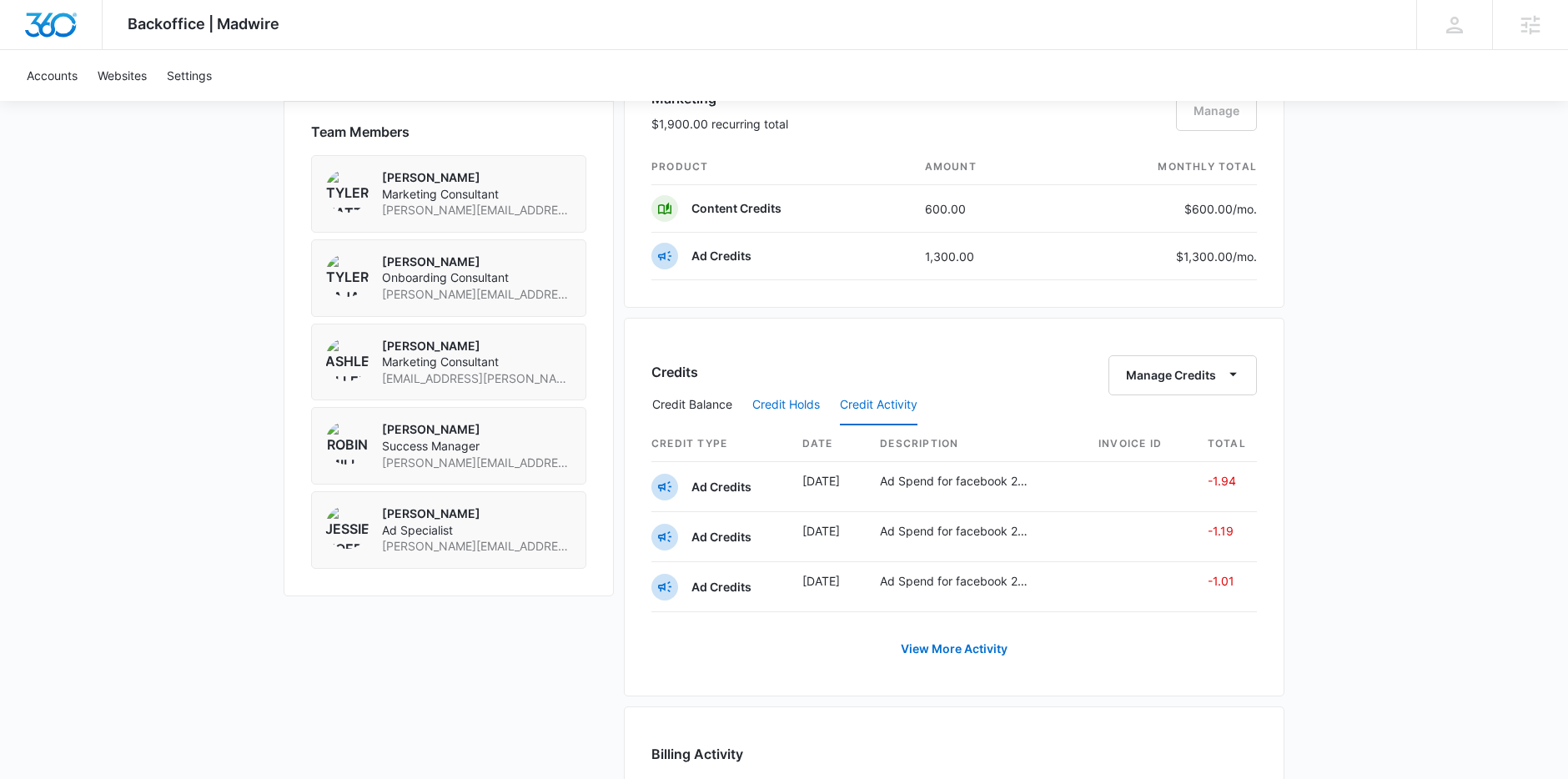
click at [758, 400] on button "Credit Holds" at bounding box center [786, 404] width 67 height 40
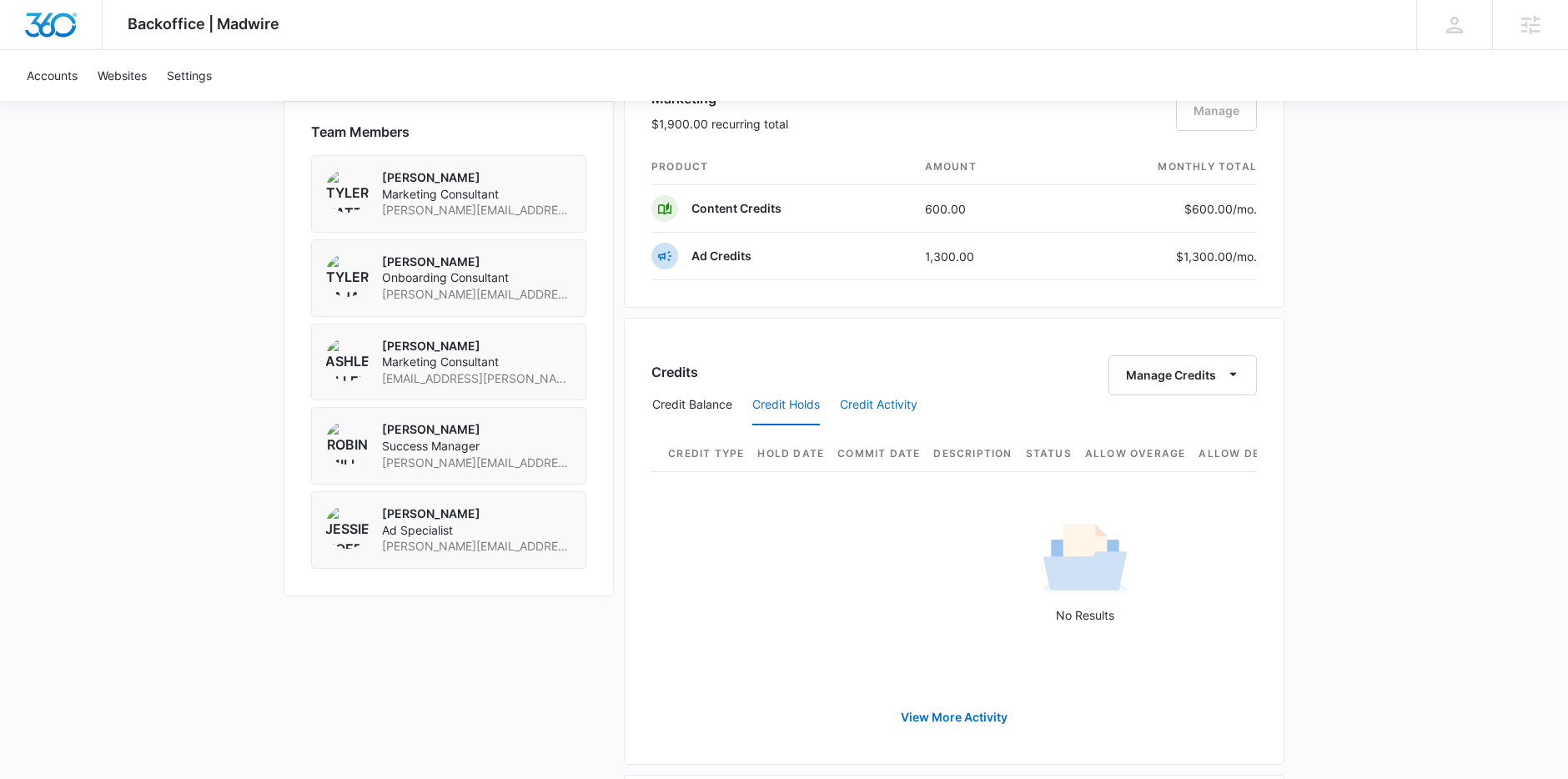
click at [865, 400] on button "Credit Activity" at bounding box center [879, 404] width 78 height 40
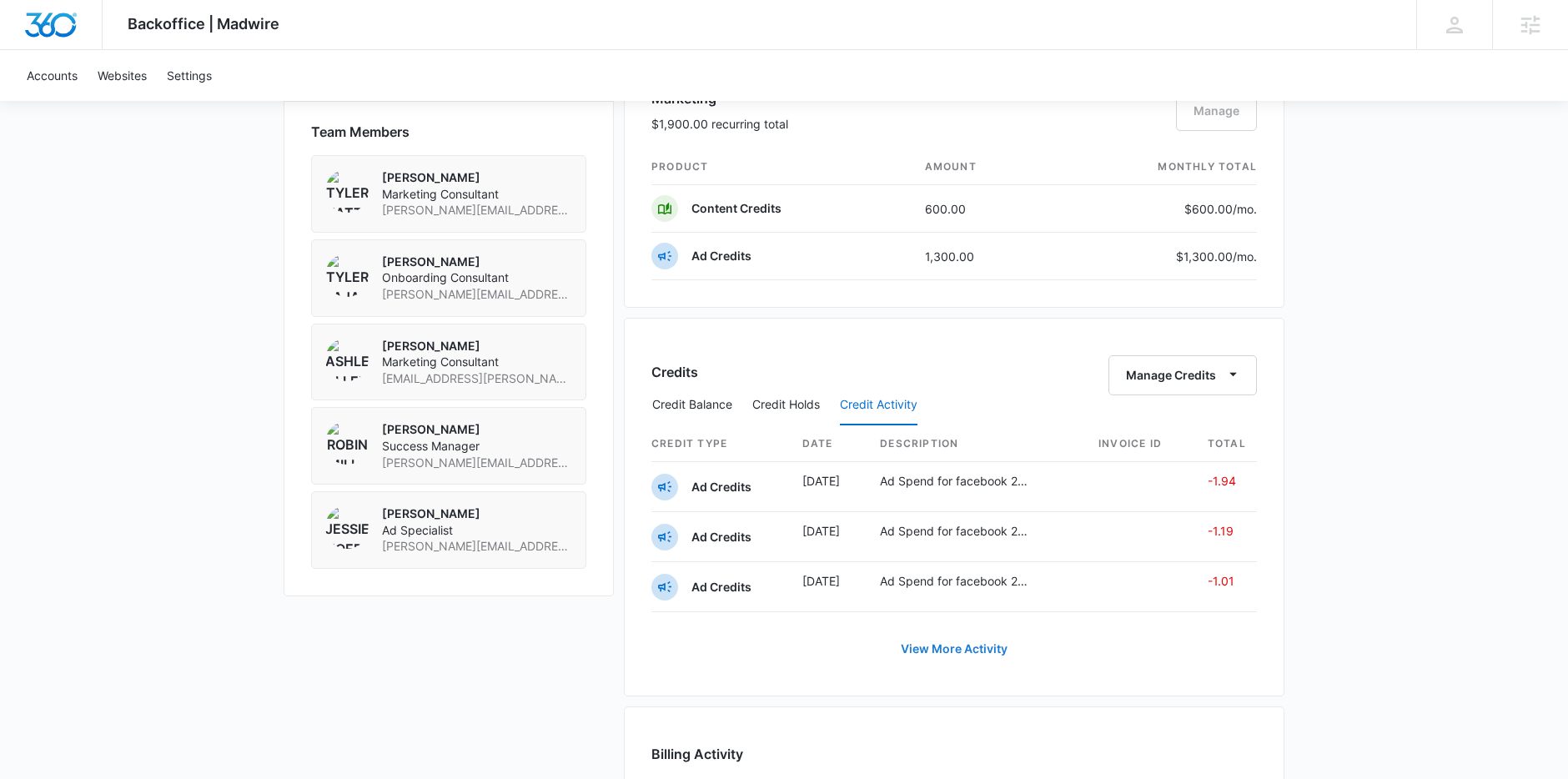
click at [960, 635] on link "View More Activity" at bounding box center [954, 648] width 141 height 40
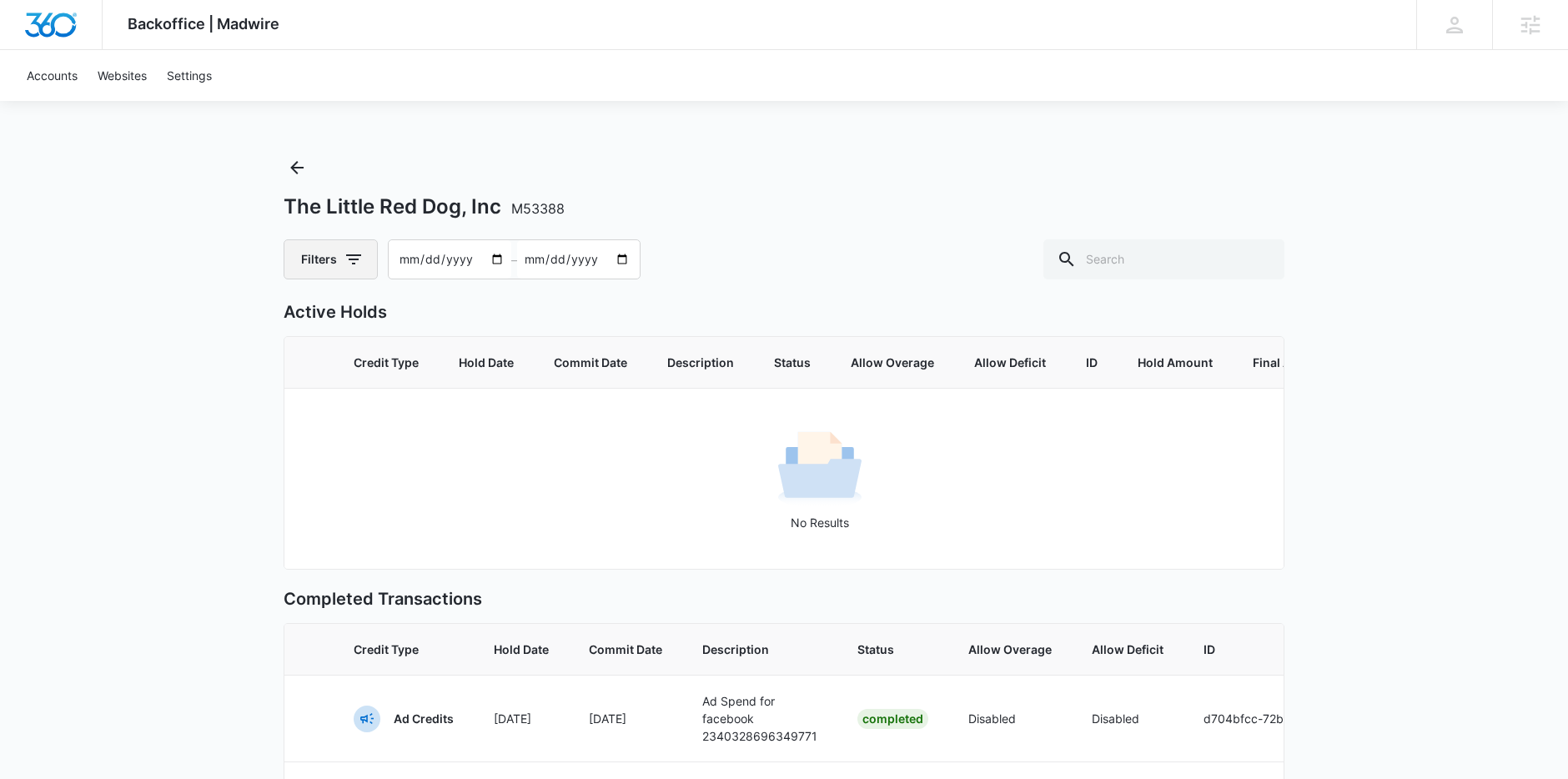
click at [345, 260] on icon "button" at bounding box center [353, 258] width 20 height 20
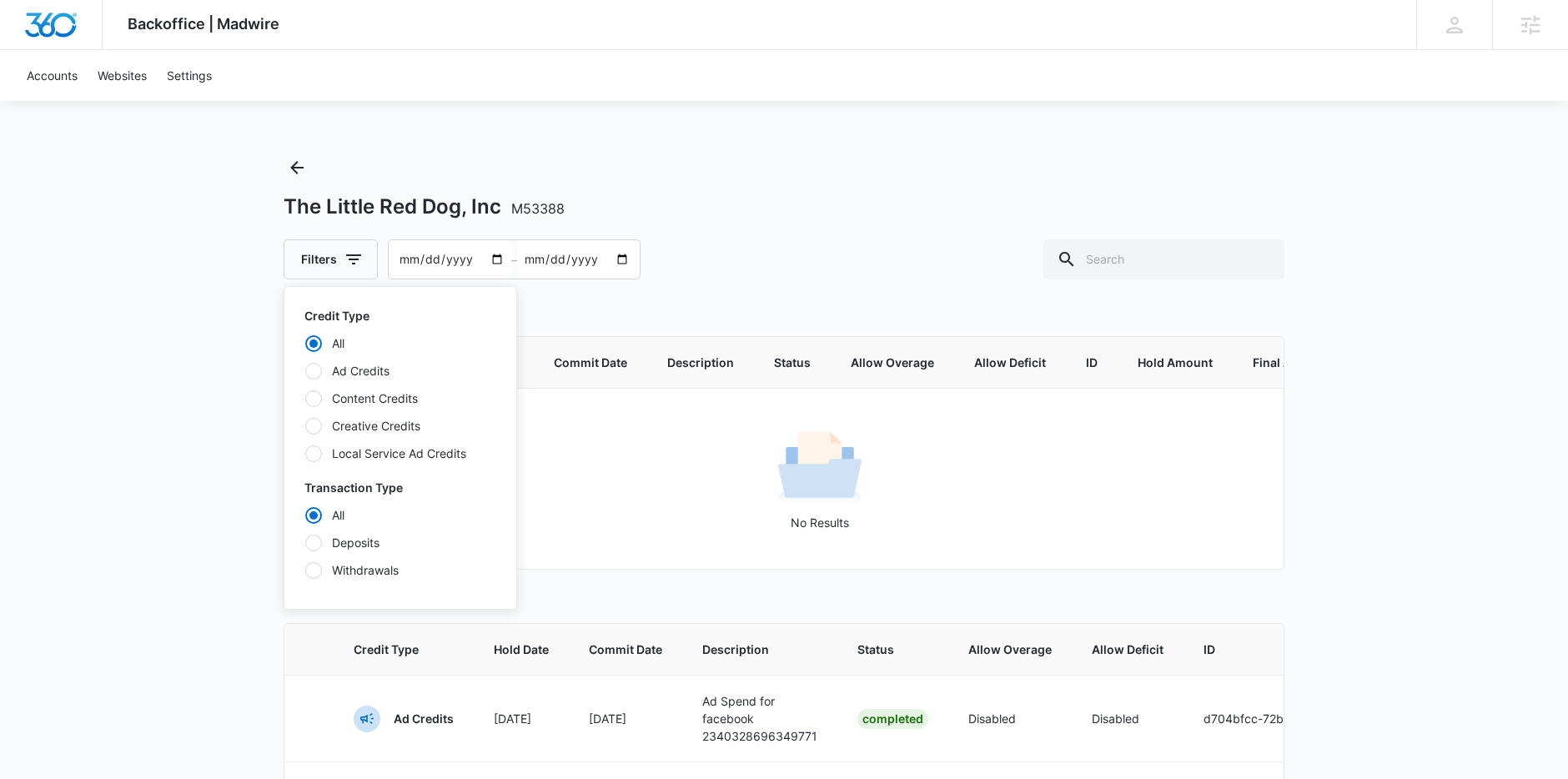
click at [312, 396] on div at bounding box center [314, 399] width 17 height 17
click at [305, 398] on input "Content Credits" at bounding box center [304, 398] width 1 height 1
radio input "false"
radio input "true"
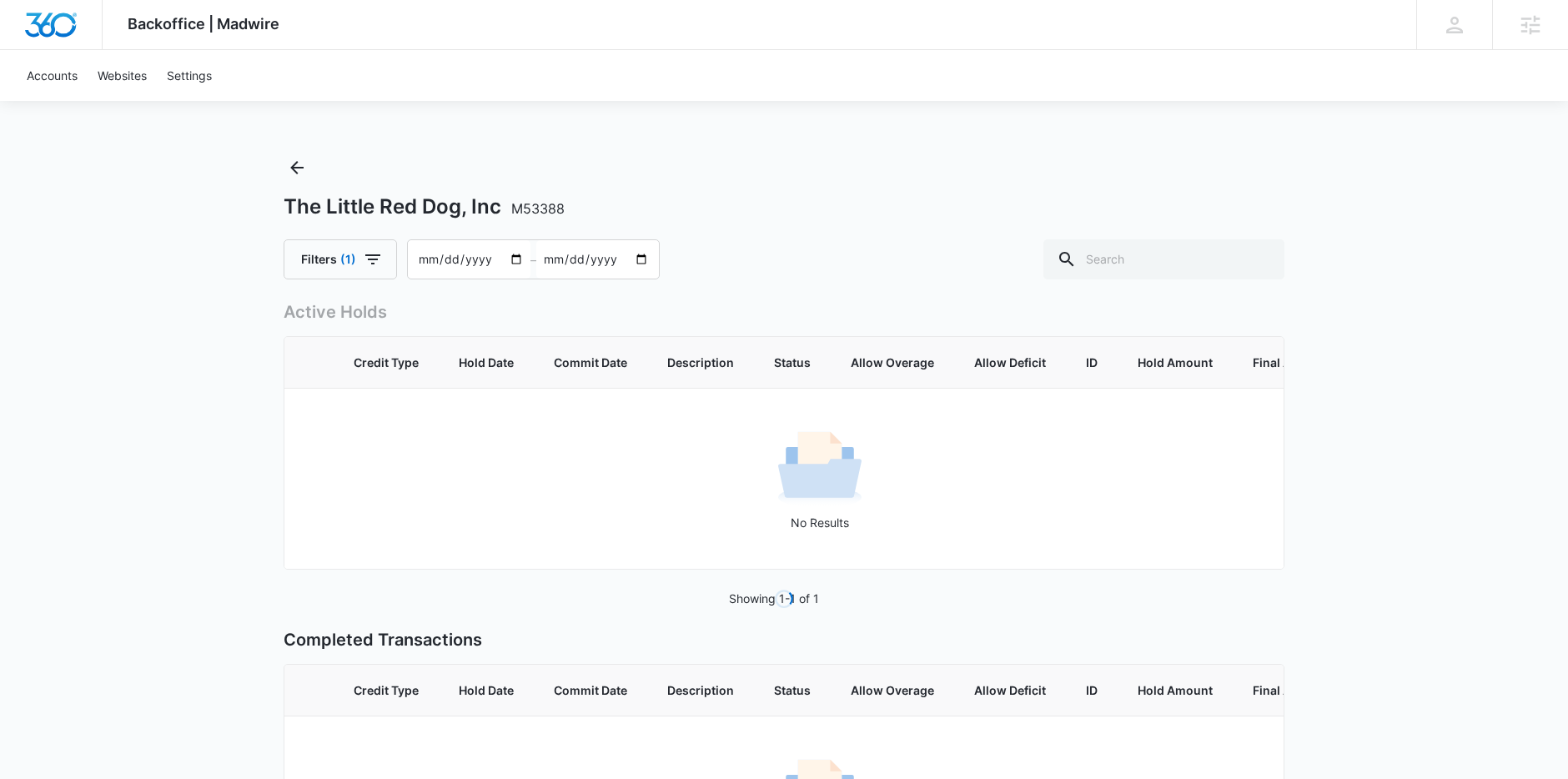
click at [231, 390] on div "Backoffice | Madwire Apps Settings Sarah Gluchacki Sarah.Gluchacki@madwire.com …" at bounding box center [784, 487] width 1568 height 975
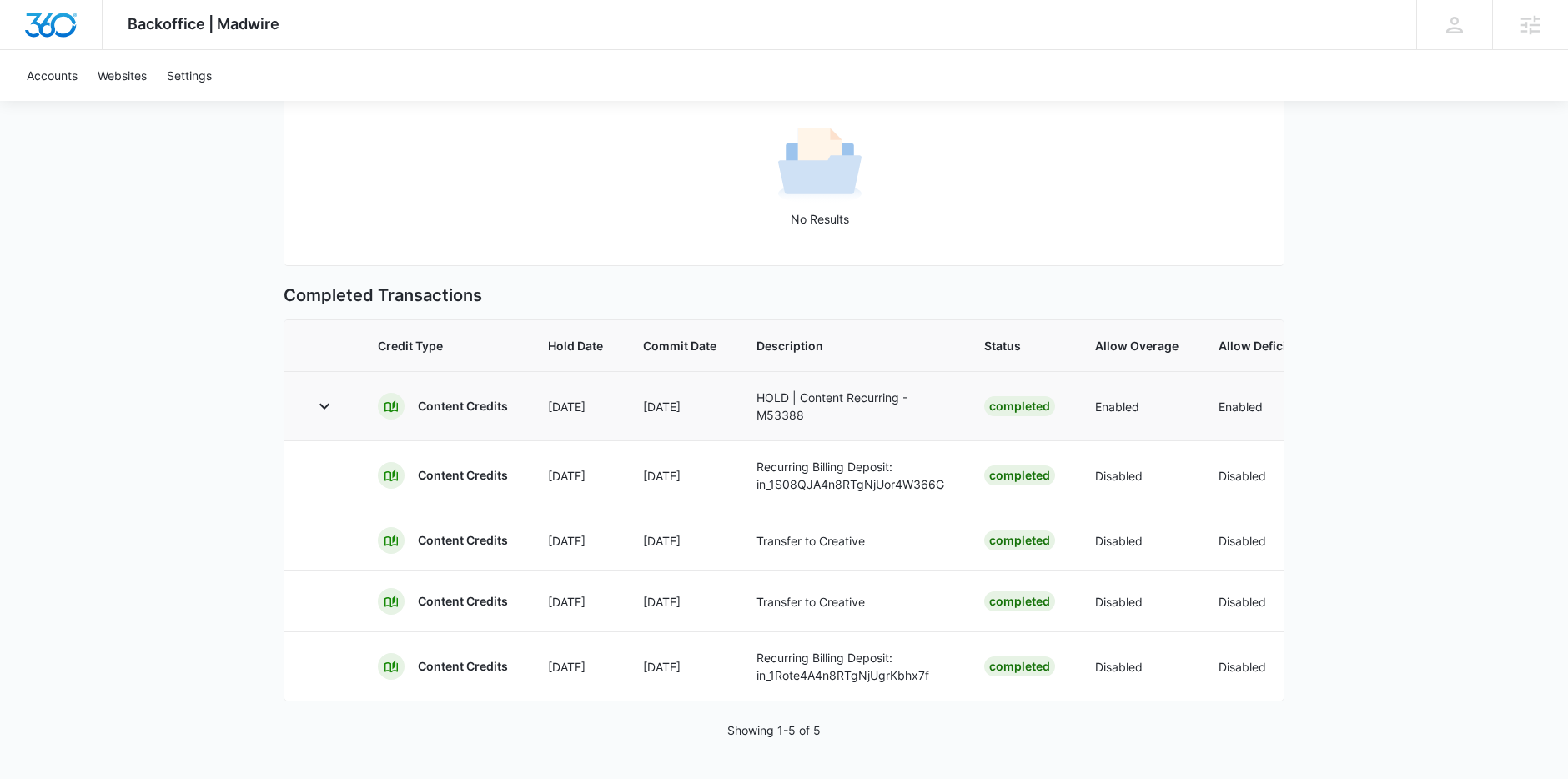
click at [312, 377] on td at bounding box center [321, 405] width 73 height 69
click at [326, 401] on icon "button" at bounding box center [324, 405] width 20 height 20
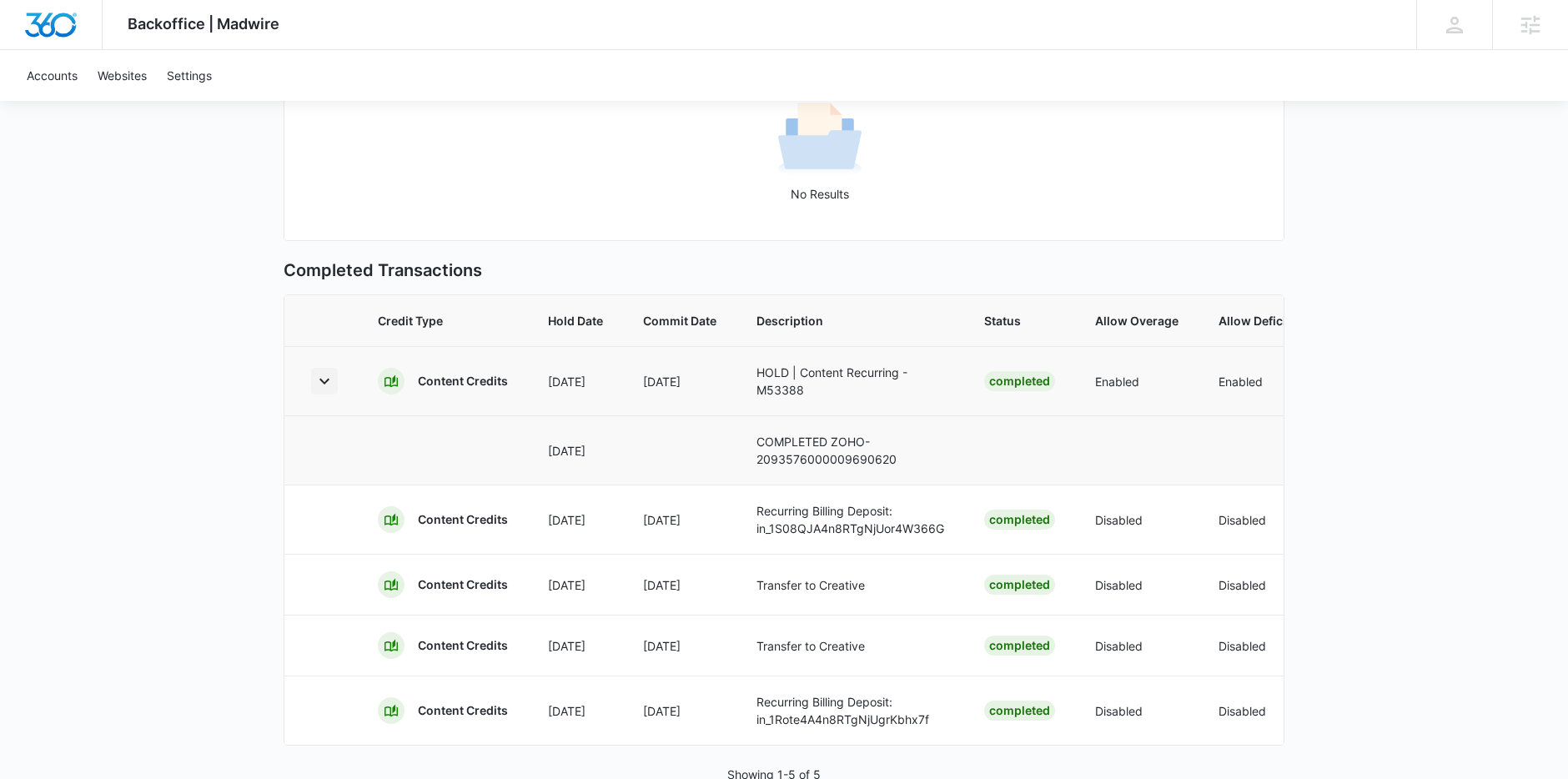
click at [325, 391] on icon "button" at bounding box center [324, 380] width 20 height 20
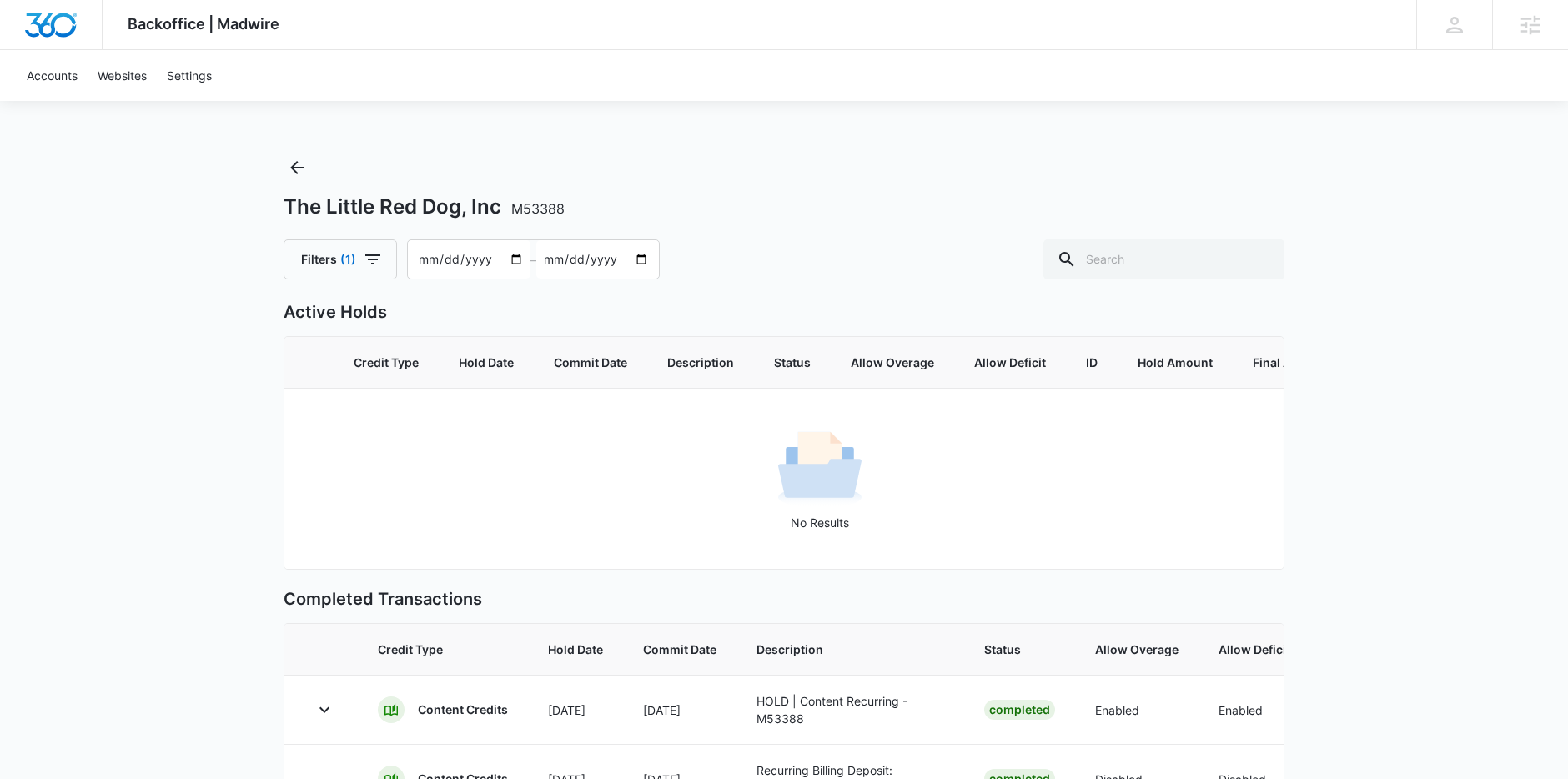
click at [232, 184] on div "Backoffice | Madwire Apps Settings Sarah Gluchacki Sarah.Gluchacki@madwire.com …" at bounding box center [784, 541] width 1568 height 1082
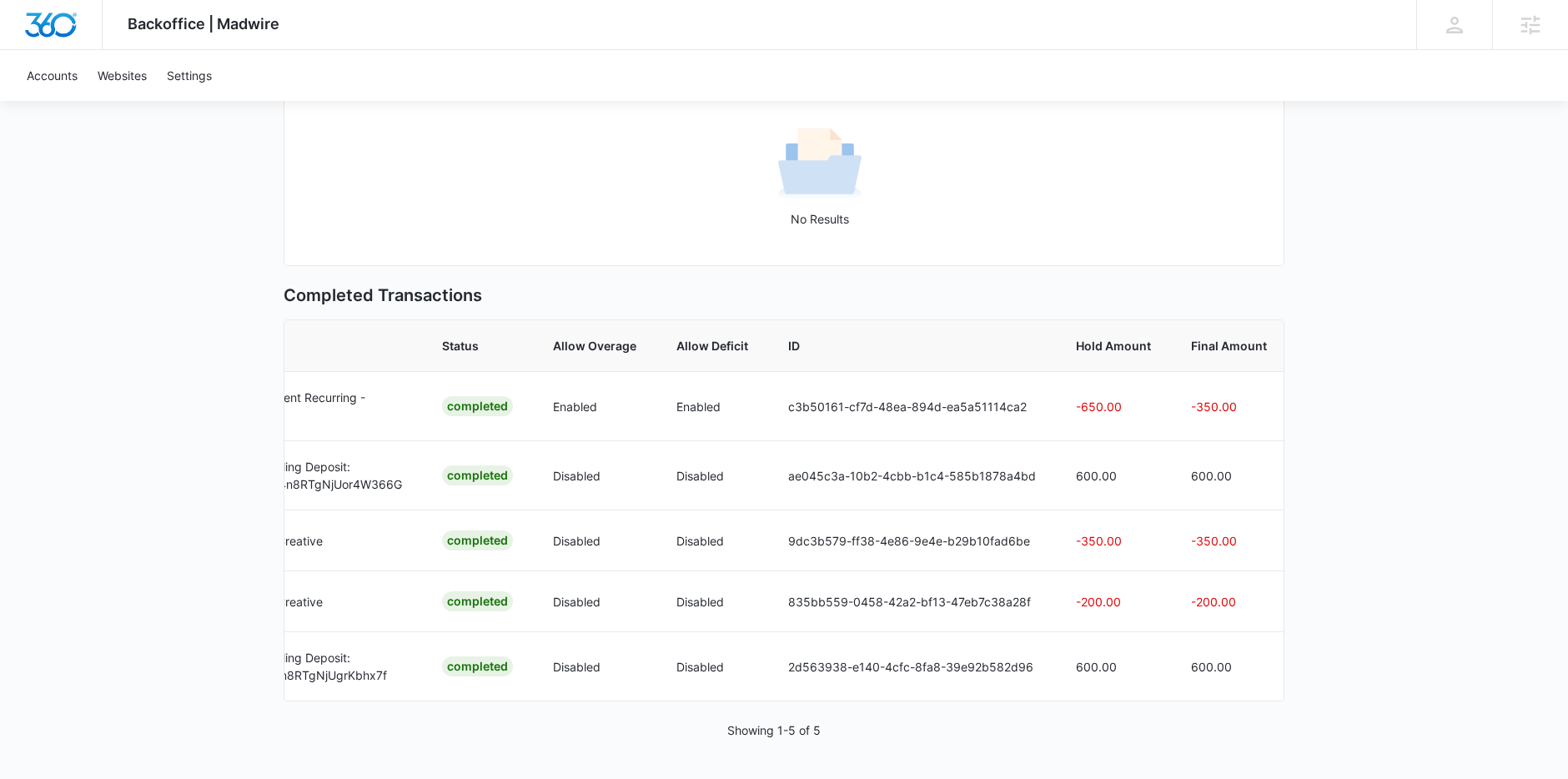
scroll to position [325, 0]
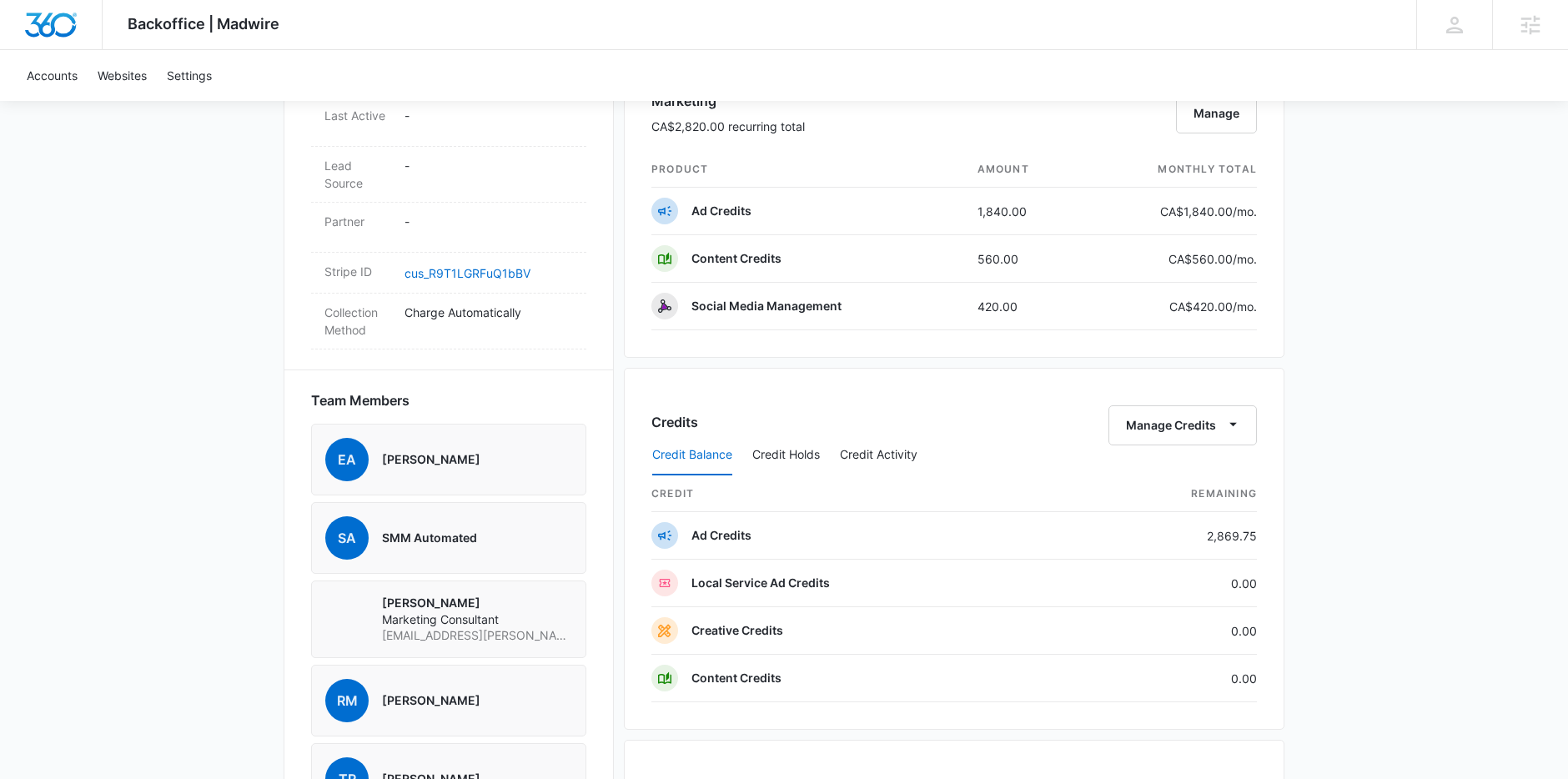
scroll to position [1008, 0]
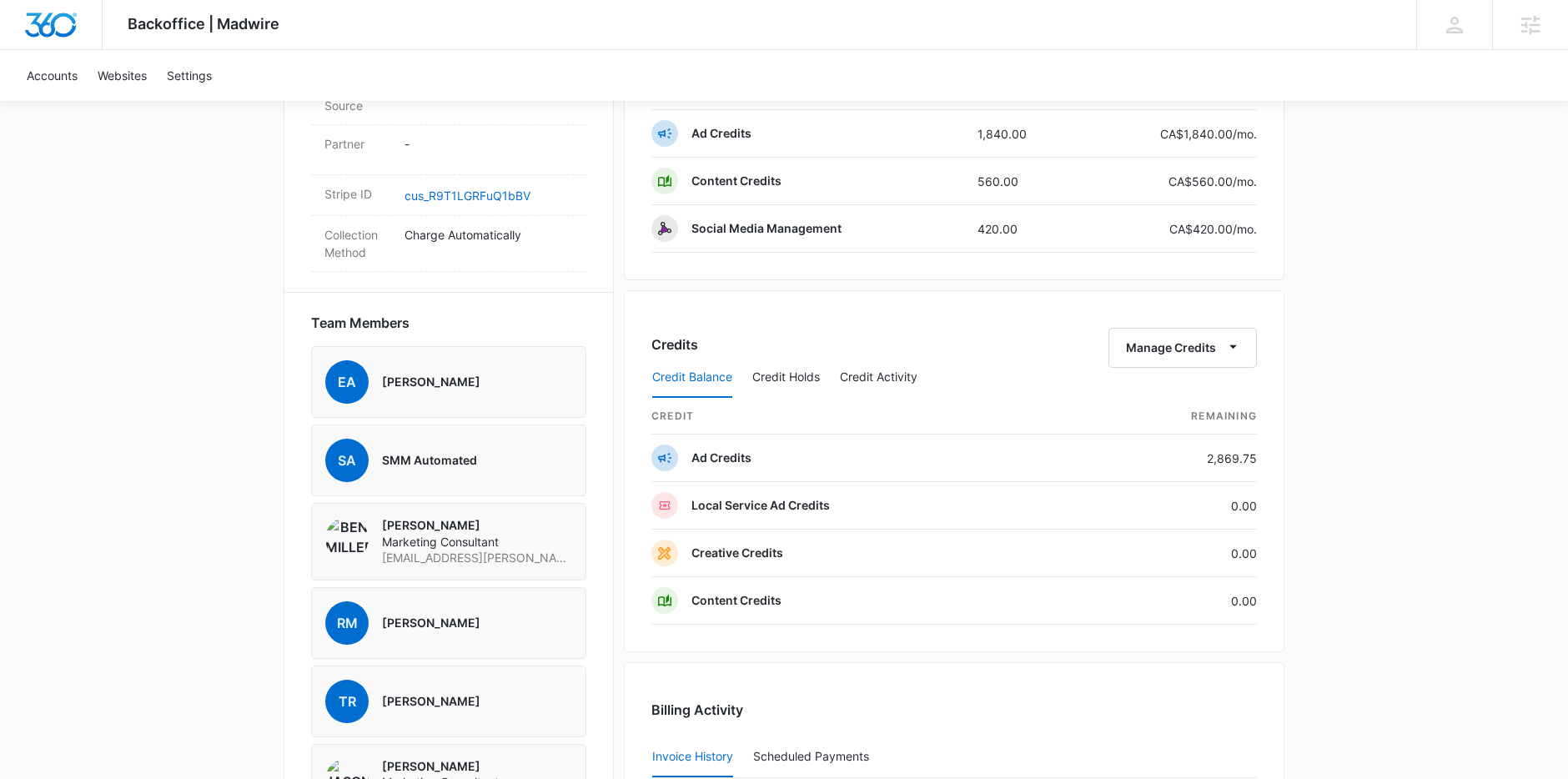
click at [1421, 326] on div "Backoffice | Madwire Apps Settings Sarah Gluchacki Sarah.Gluchacki@madwire.com …" at bounding box center [784, 185] width 1568 height 2388
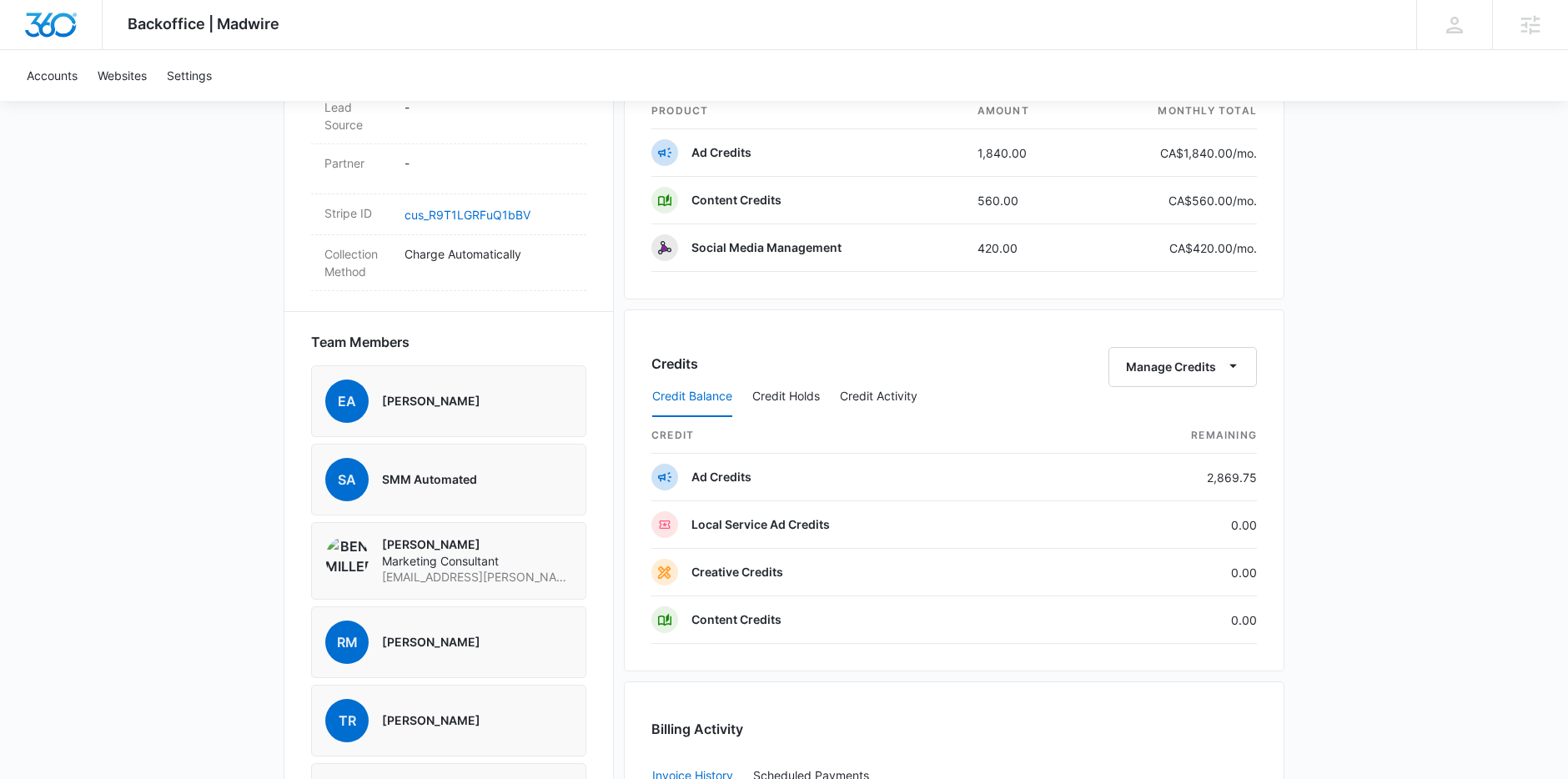
scroll to position [989, 0]
click at [773, 386] on button "Credit Holds" at bounding box center [786, 397] width 67 height 40
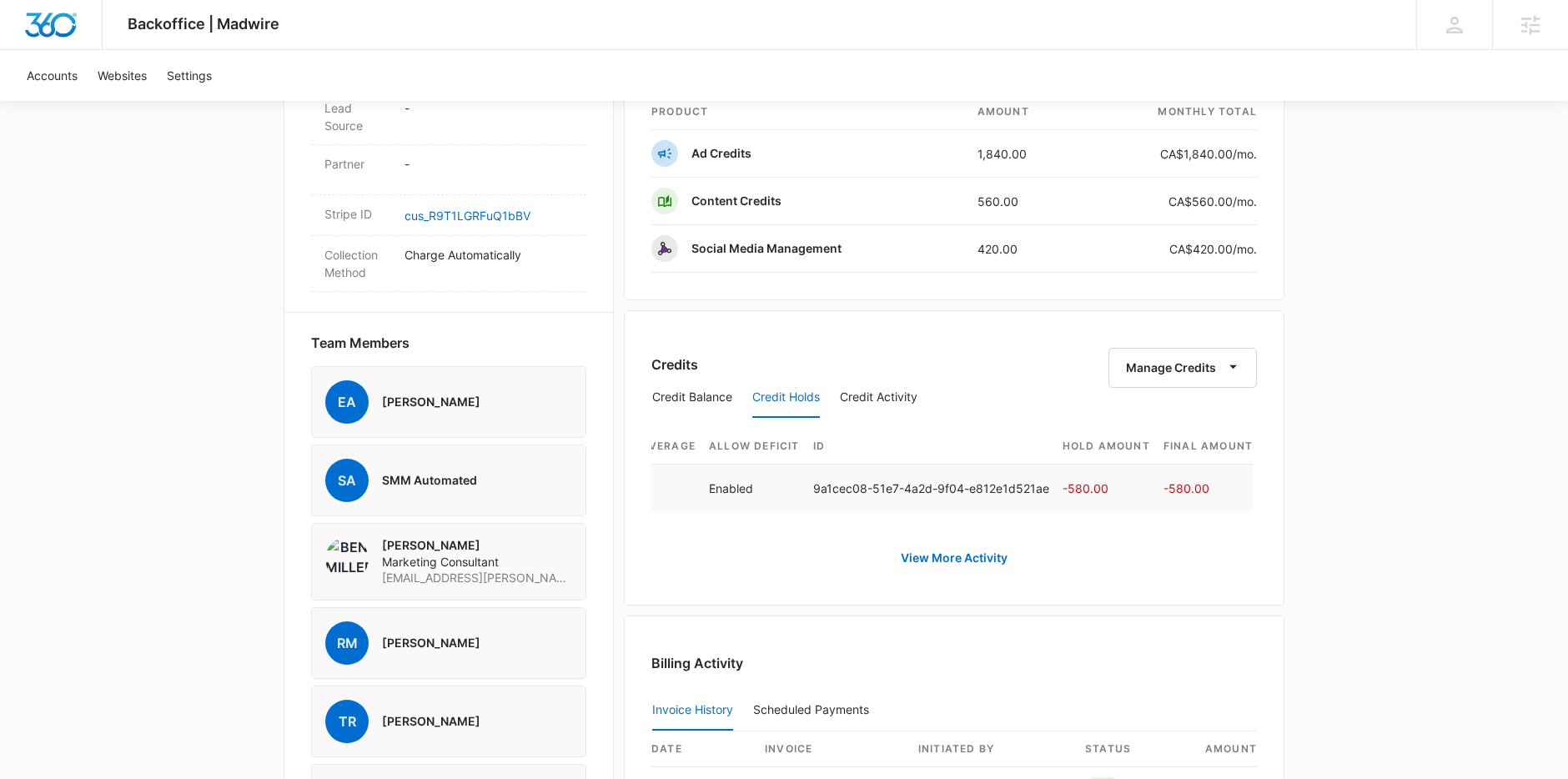
scroll to position [0, 674]
click at [1396, 322] on div "Backoffice | Madwire Apps Settings Sarah Gluchacki Sarah.Gluchacki@madwire.com …" at bounding box center [784, 171] width 1568 height 2321
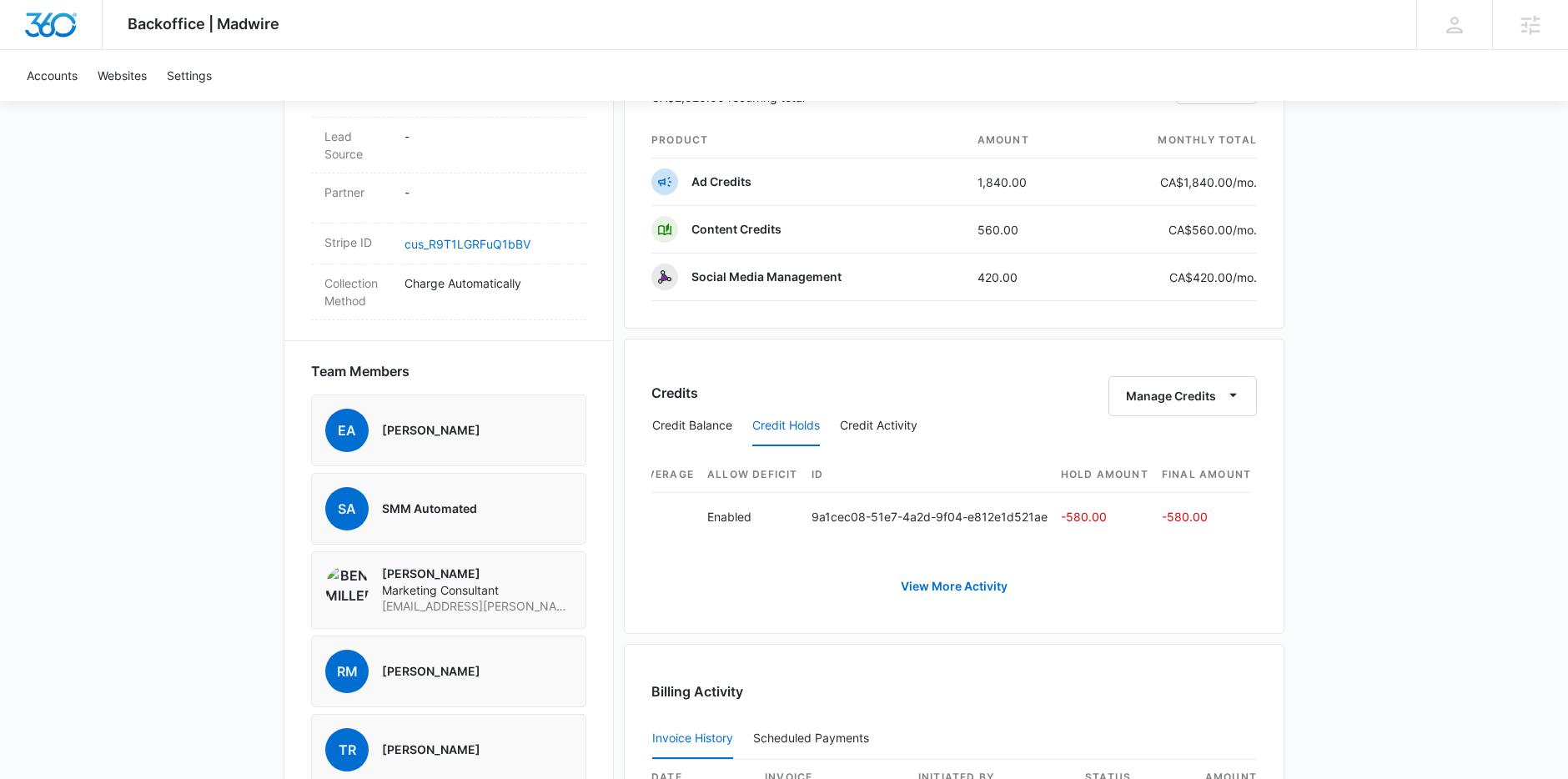
scroll to position [957, 0]
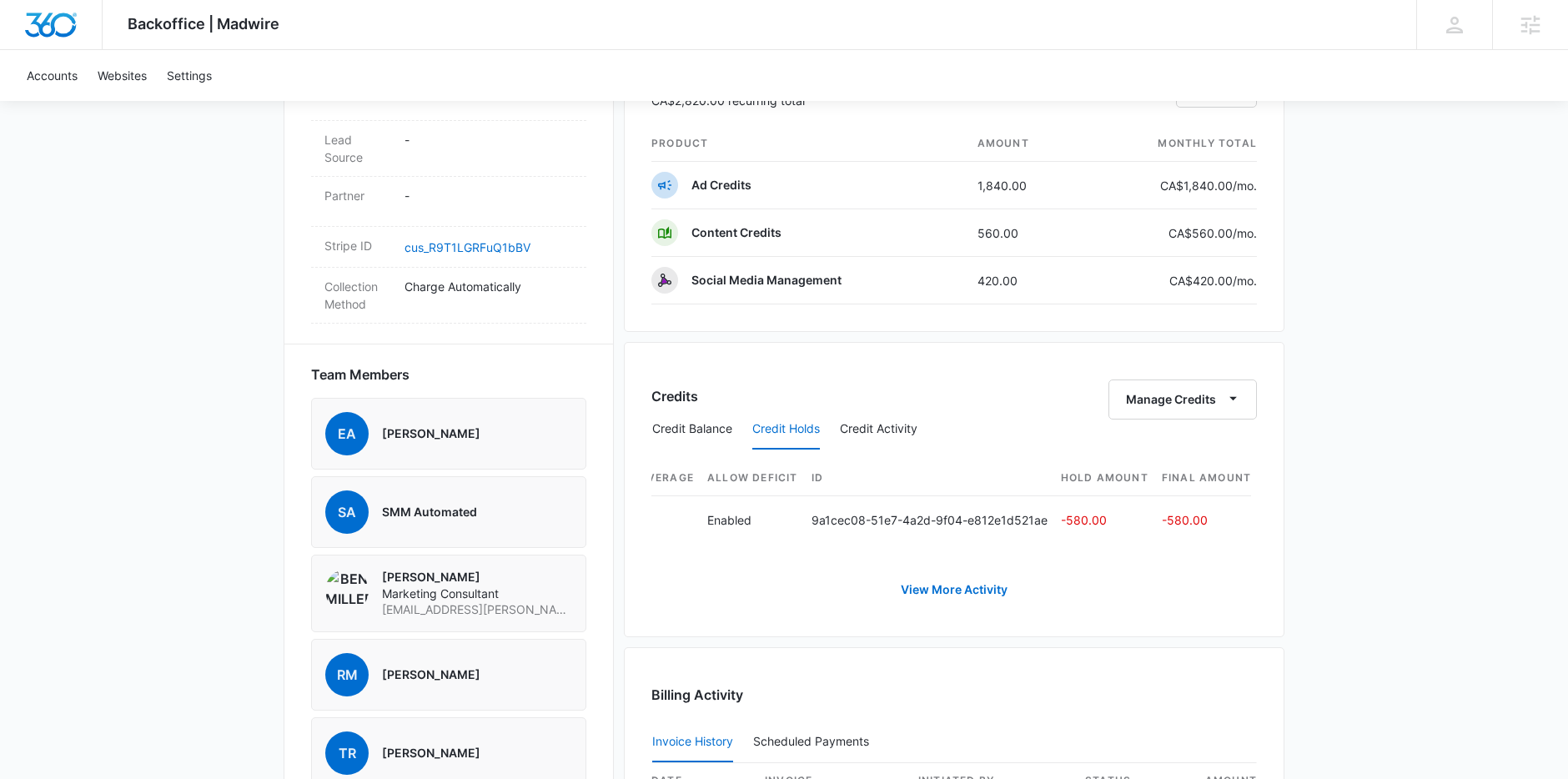
click at [1496, 354] on div "Backoffice | Madwire Apps Settings Sarah Gluchacki Sarah.Gluchacki@madwire.com …" at bounding box center [784, 203] width 1568 height 2321
click at [1399, 345] on div "Backoffice | Madwire Apps Settings Sarah Gluchacki Sarah.Gluchacki@madwire.com …" at bounding box center [784, 203] width 1568 height 2321
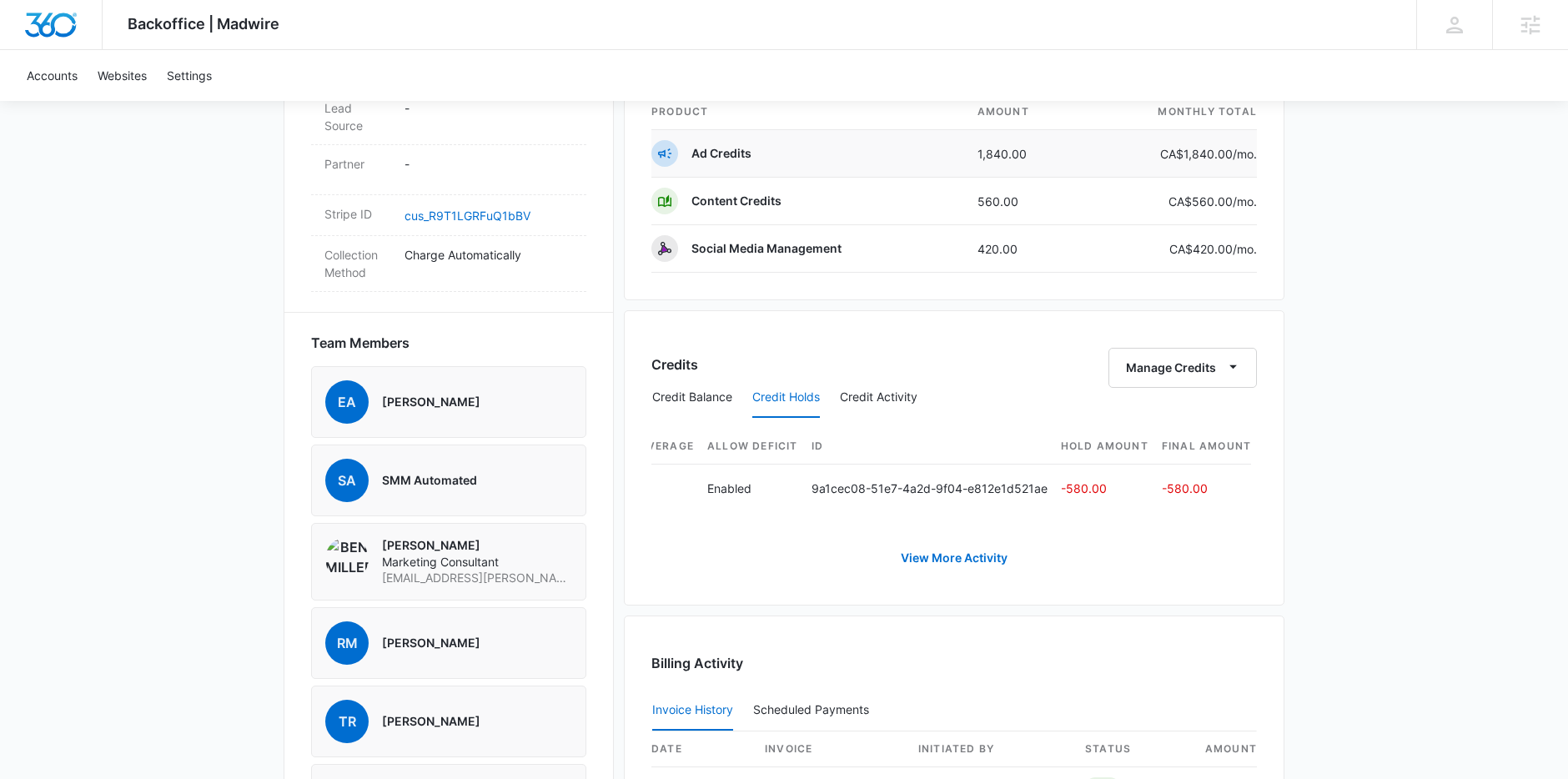
scroll to position [786, 0]
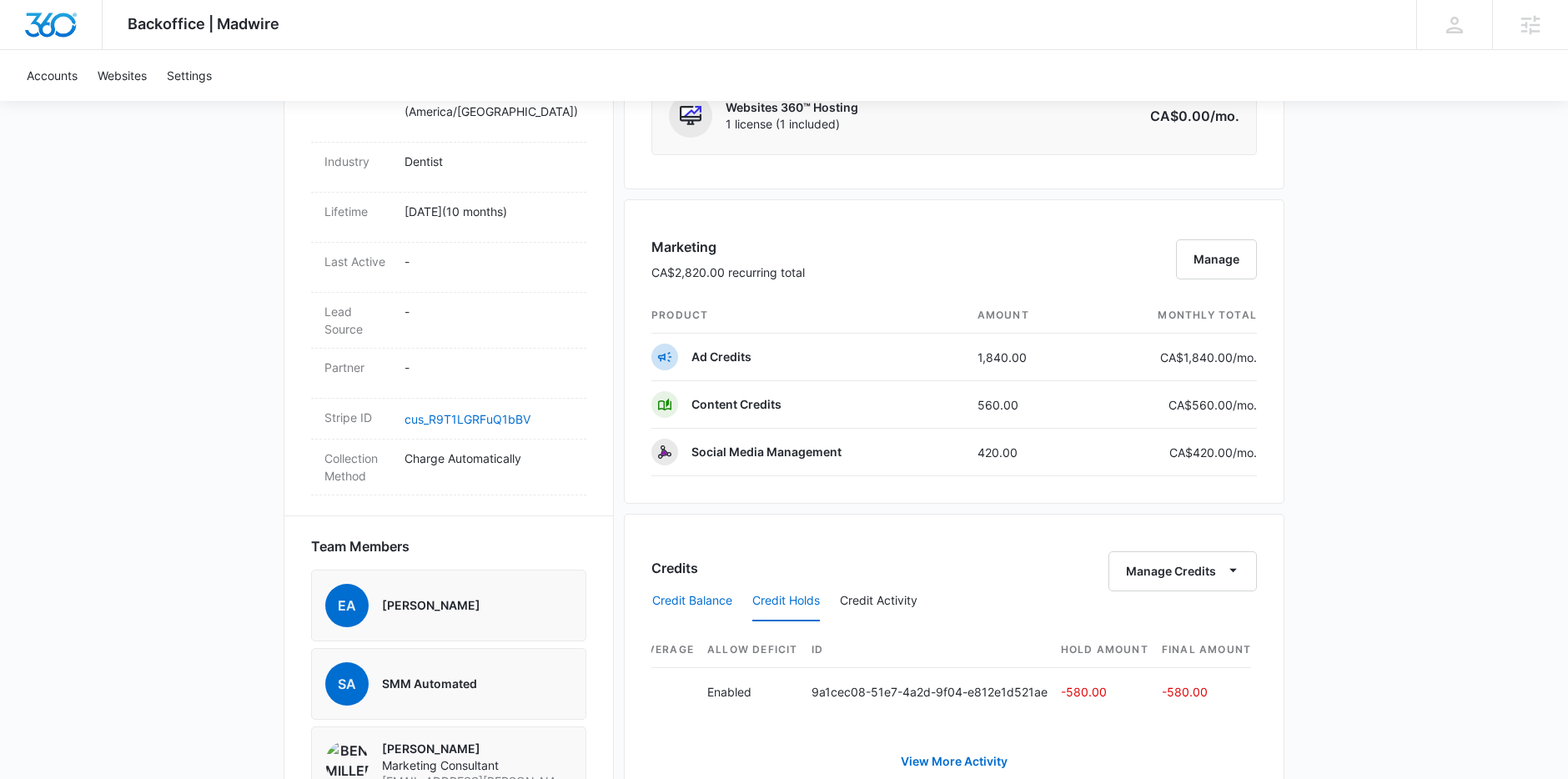
click at [680, 599] on button "Credit Balance" at bounding box center [691, 601] width 80 height 40
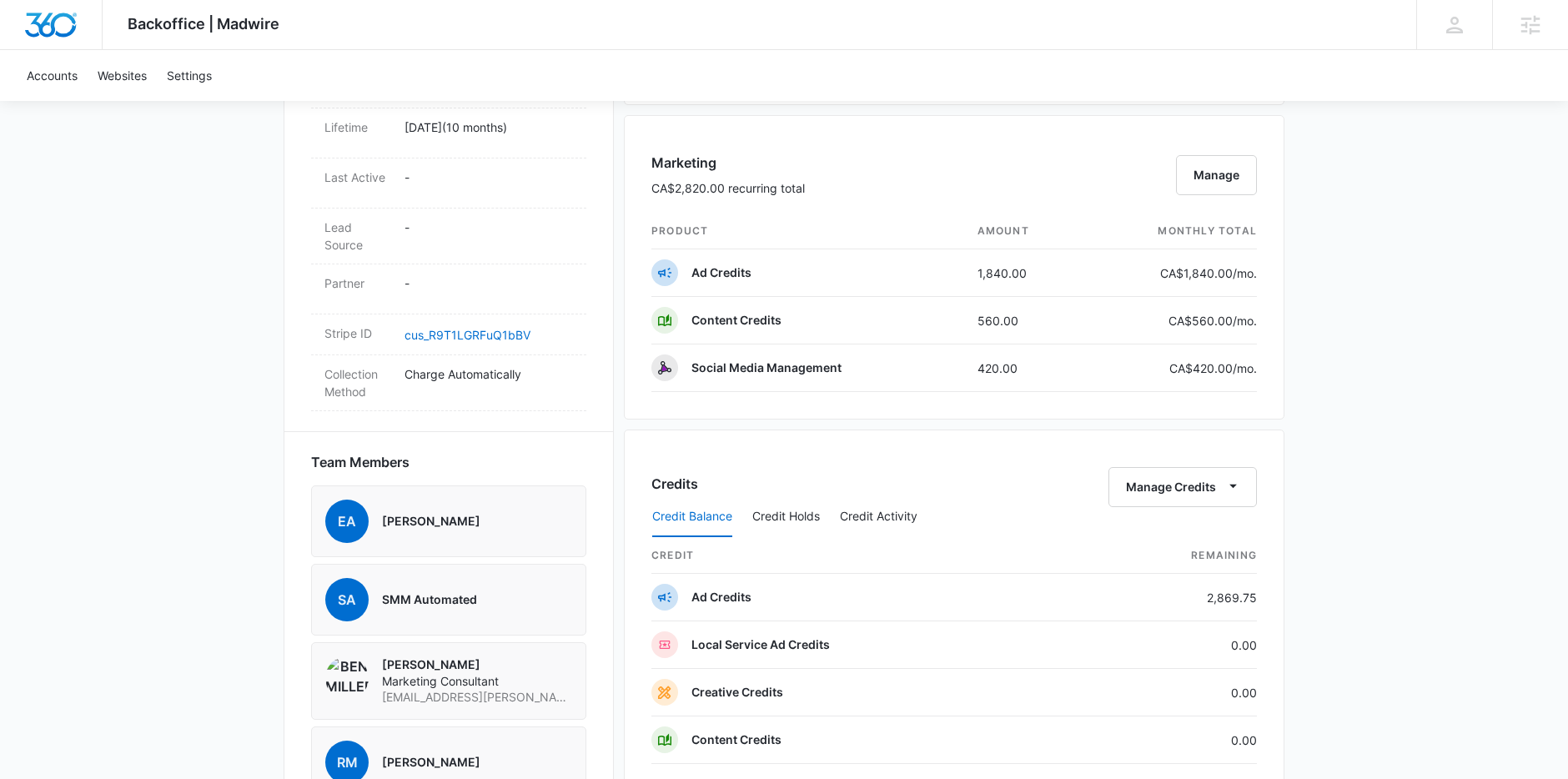
scroll to position [955, 0]
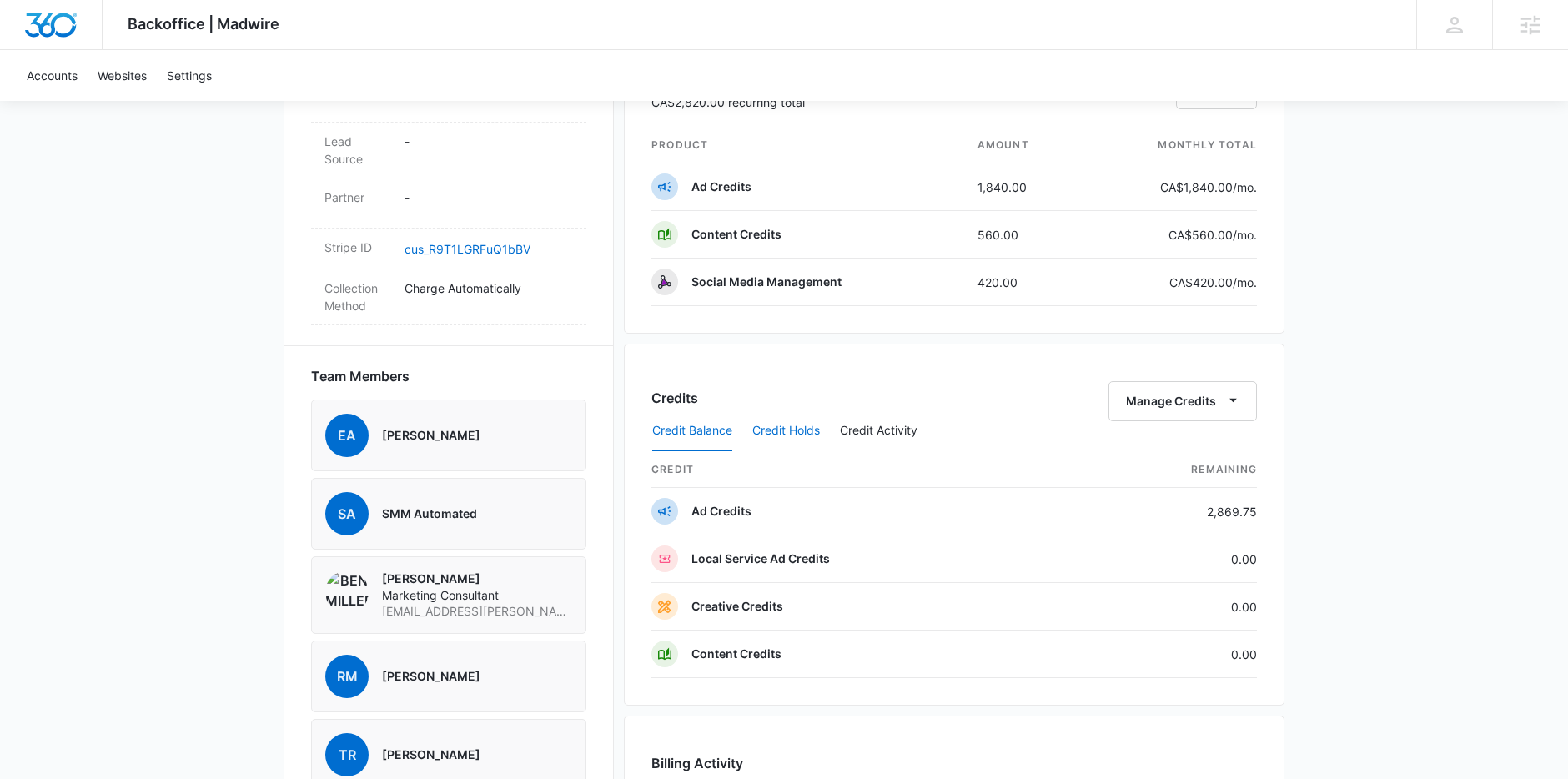
click at [803, 431] on button "Credit Holds" at bounding box center [786, 431] width 67 height 40
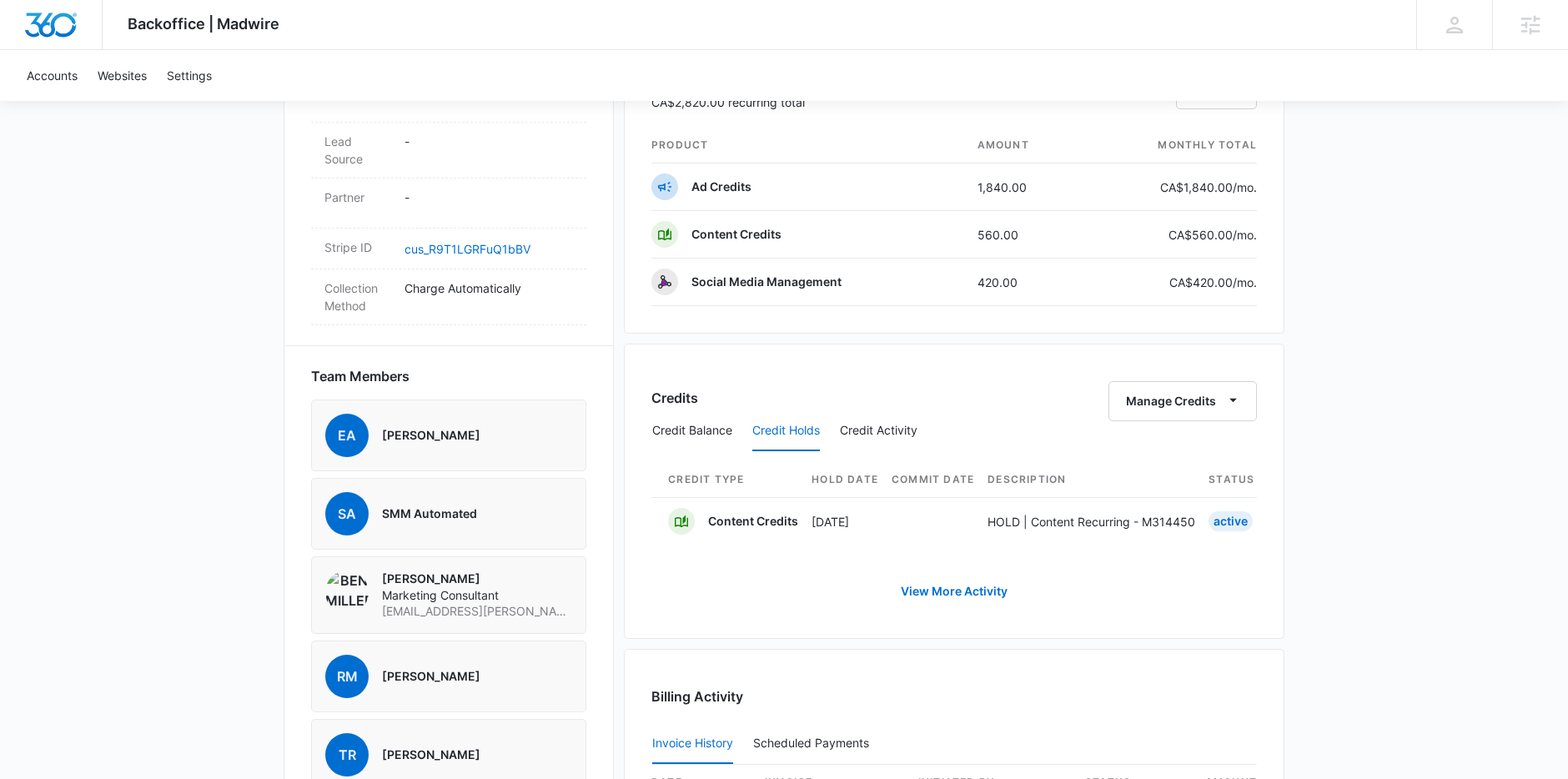
drag, startPoint x: 913, startPoint y: 567, endPoint x: 970, endPoint y: 566, distance: 57.0
click at [970, 566] on div "Credit Type Hold Date Commit Date Description Status Allow Overage Allow Defici…" at bounding box center [954, 532] width 605 height 159
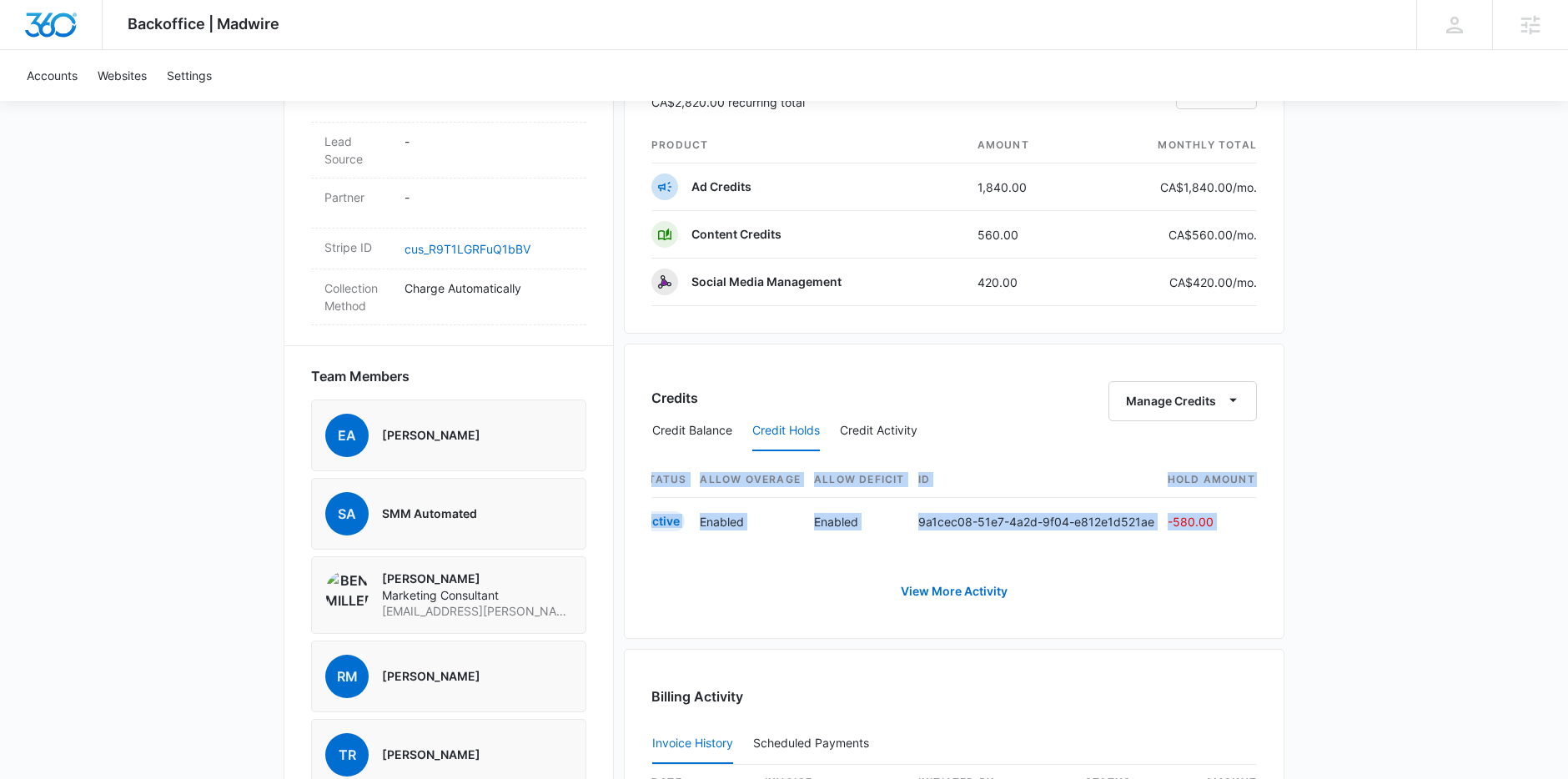
scroll to position [0, 644]
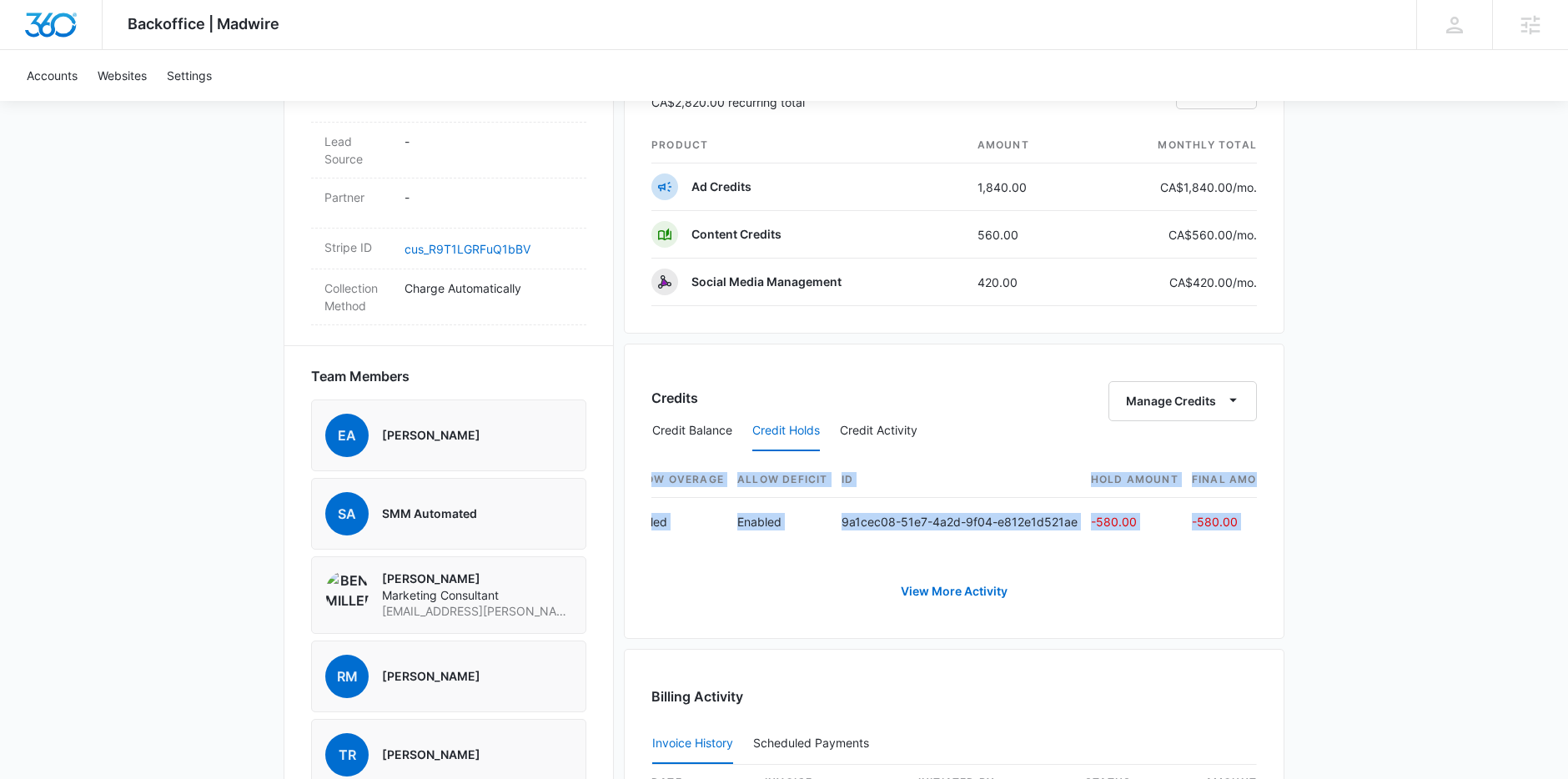
click at [1489, 565] on div "Backoffice | Madwire Apps Settings Sarah Gluchacki Sarah.Gluchacki@madwire.com …" at bounding box center [784, 205] width 1568 height 2321
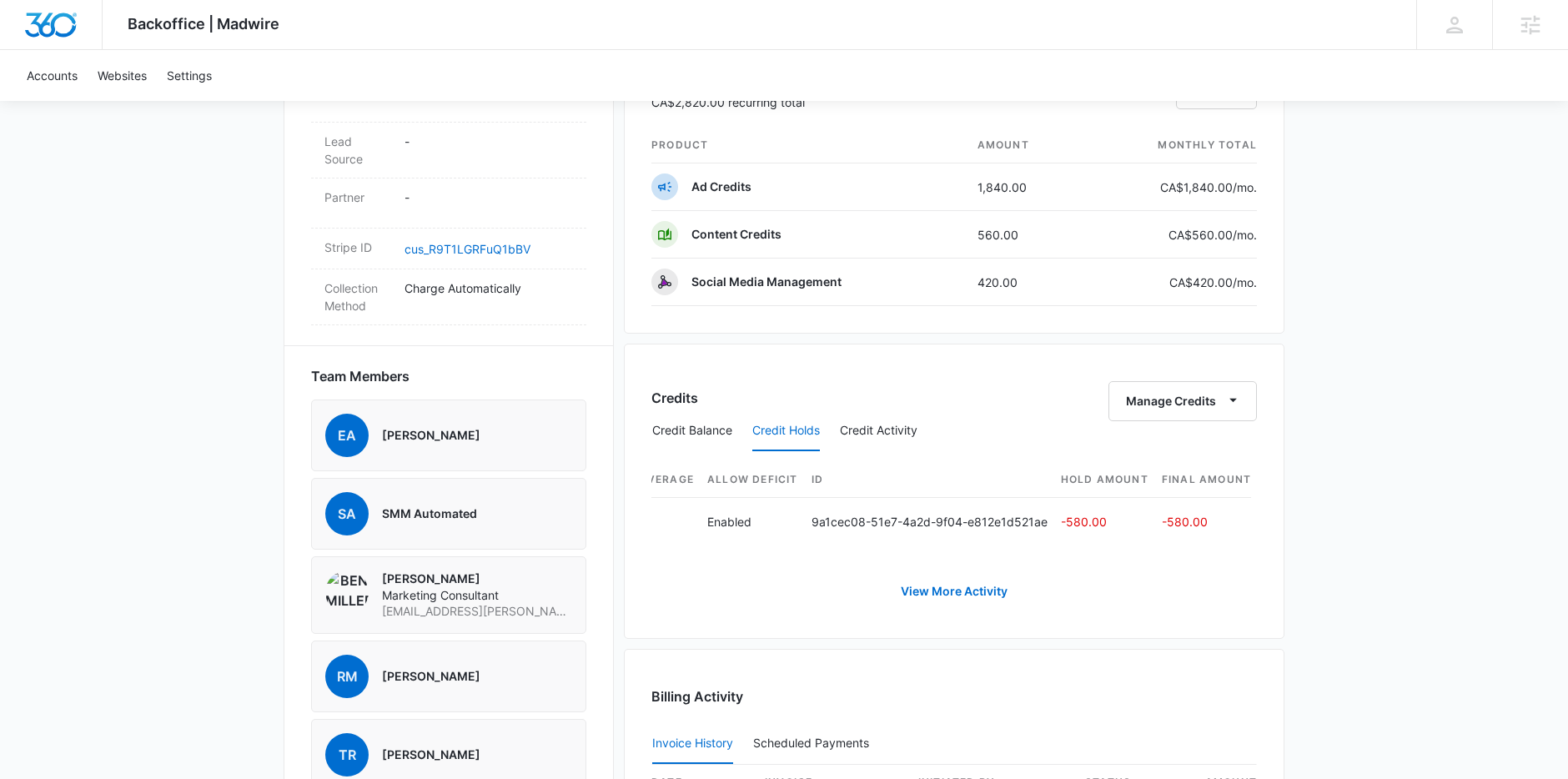
scroll to position [0, 0]
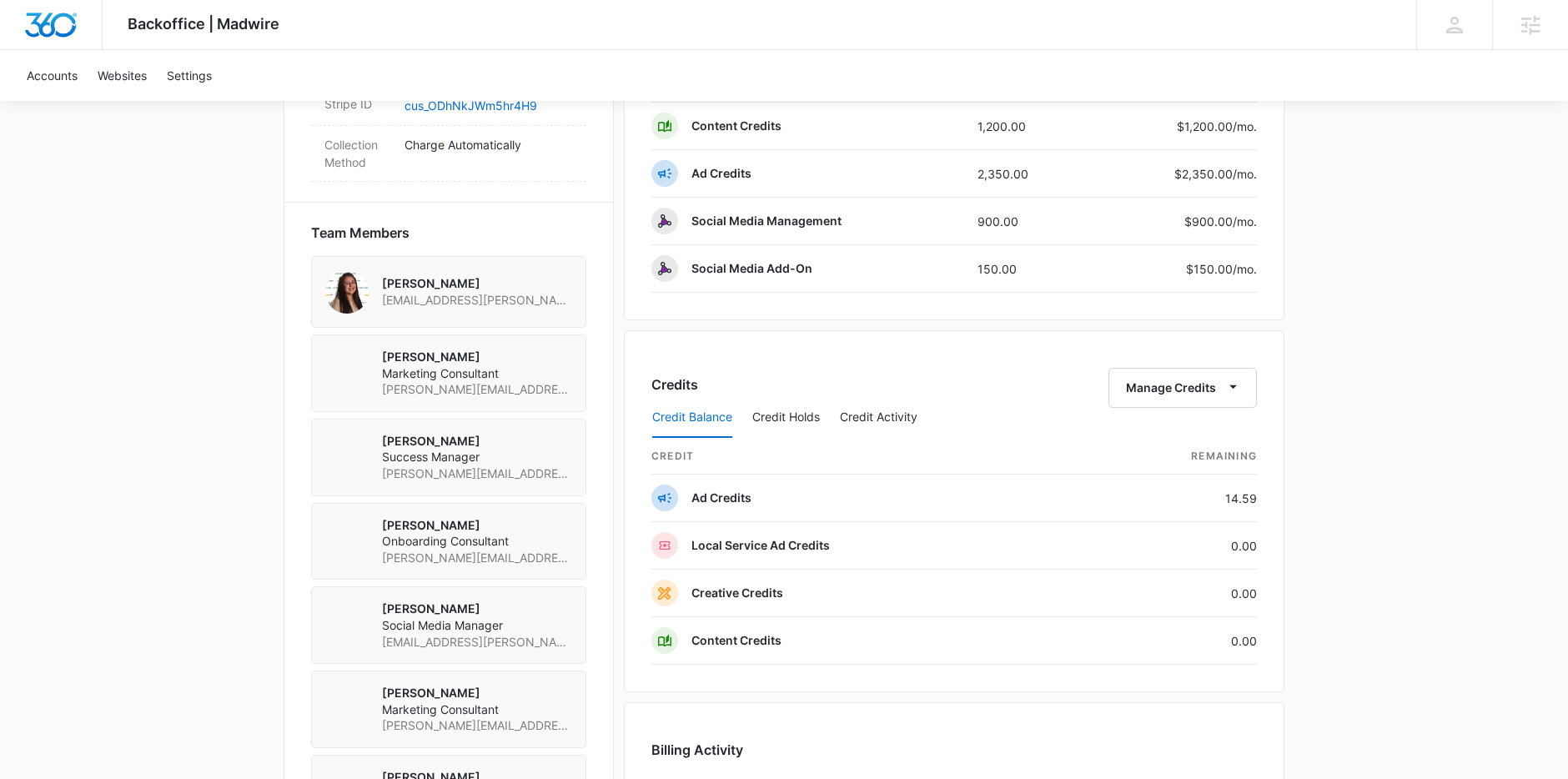
scroll to position [1098, 0]
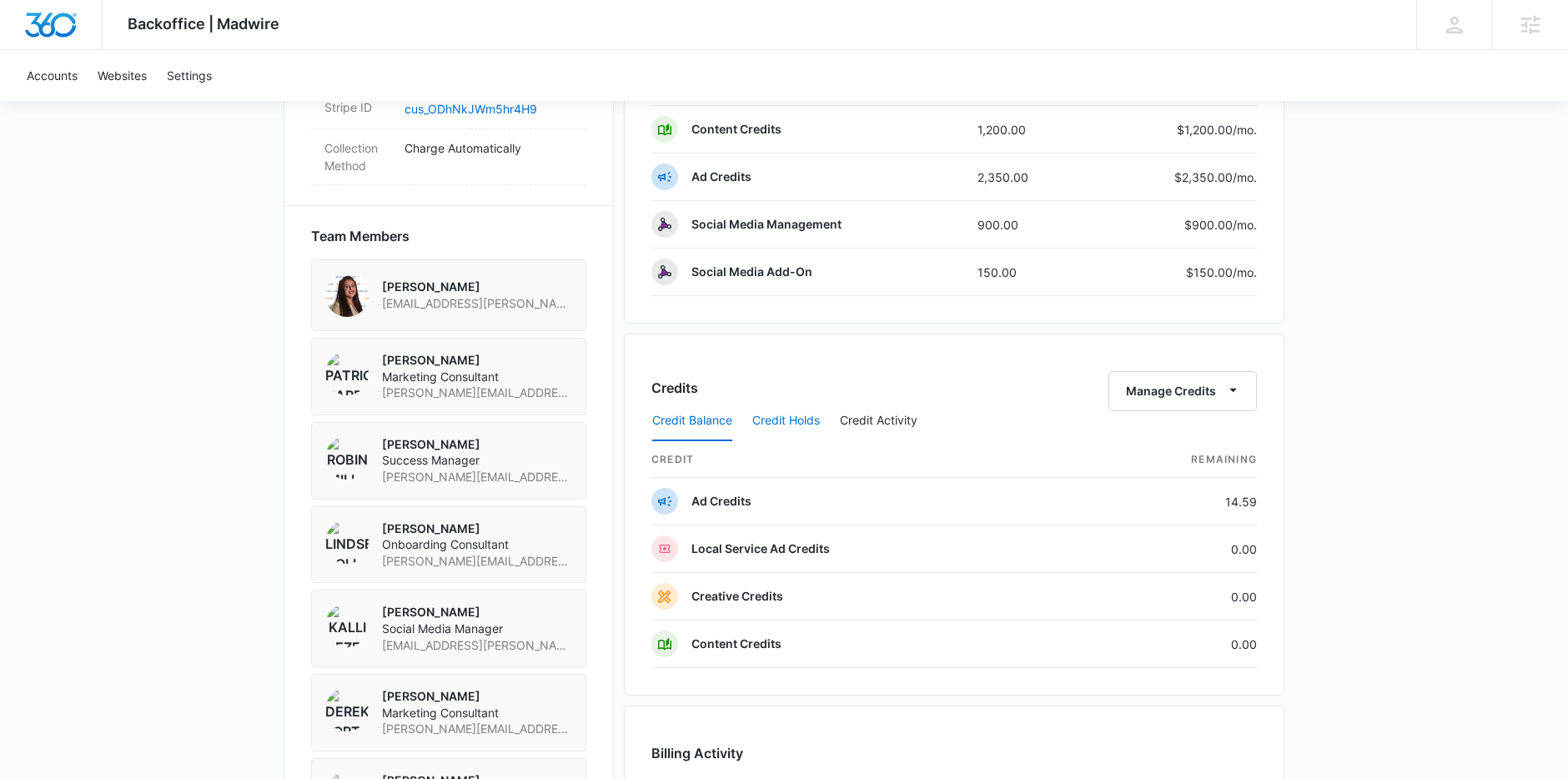
click at [788, 419] on button "Credit Holds" at bounding box center [786, 420] width 67 height 40
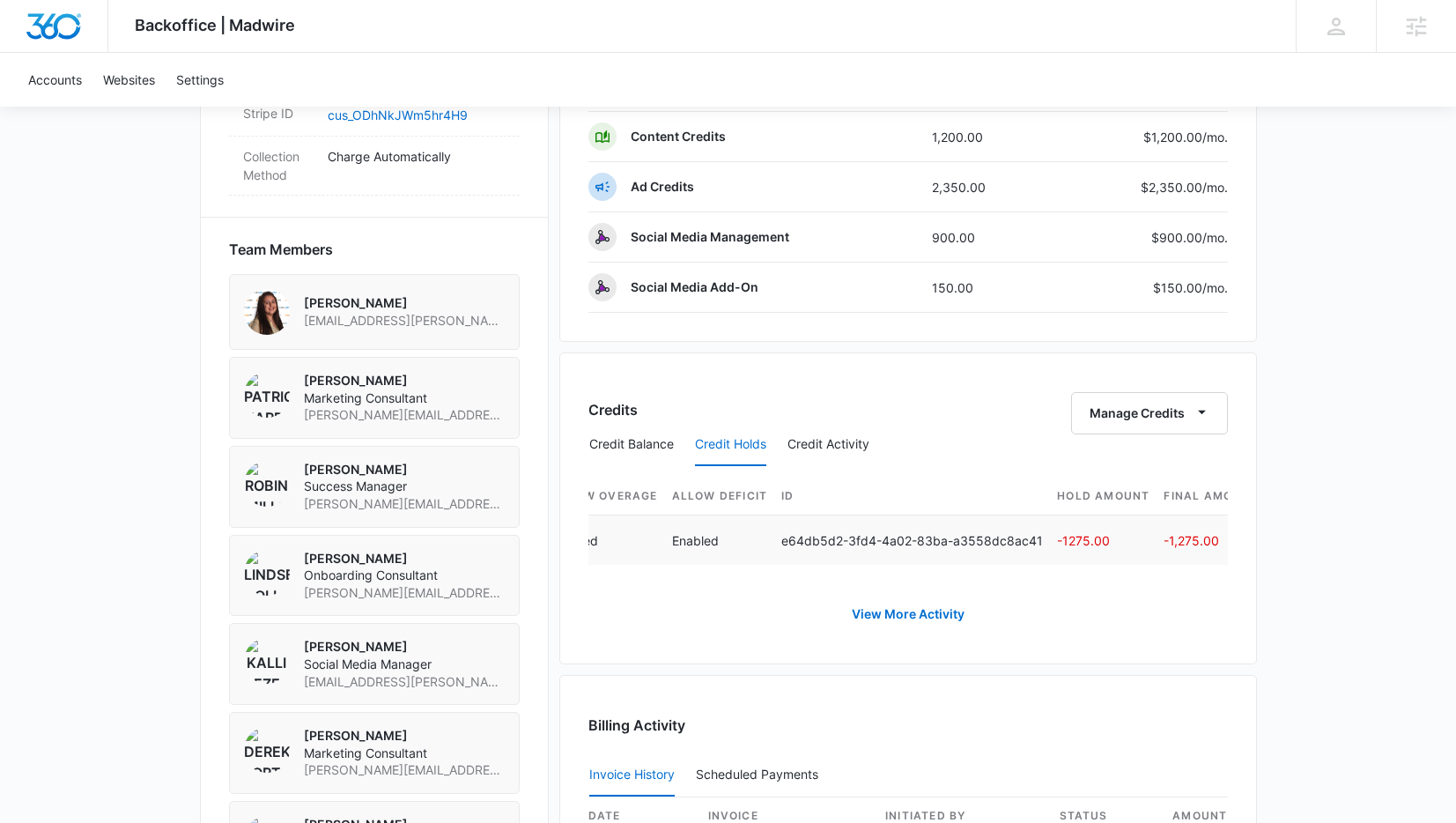
scroll to position [0, 717]
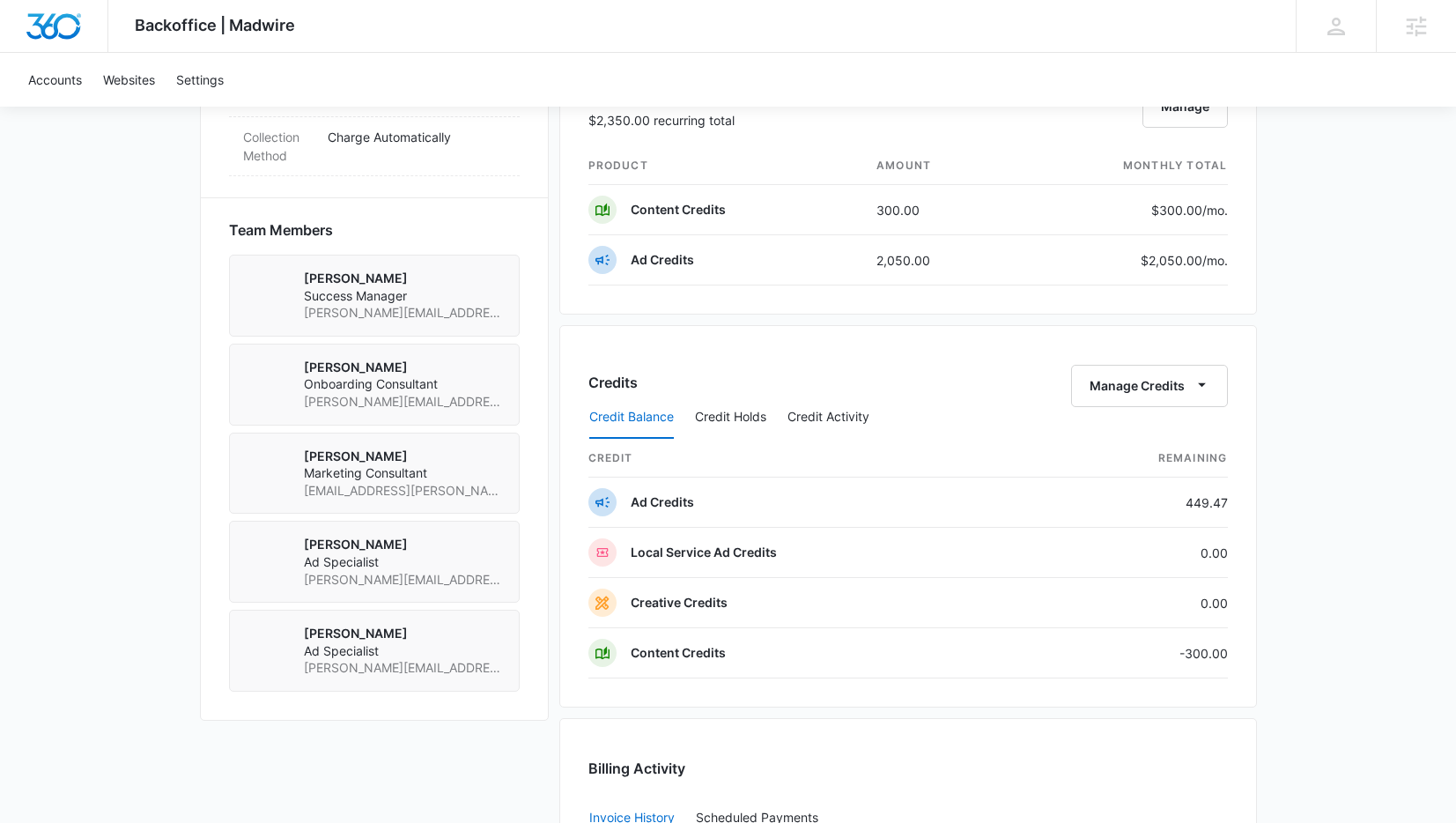
scroll to position [1555, 0]
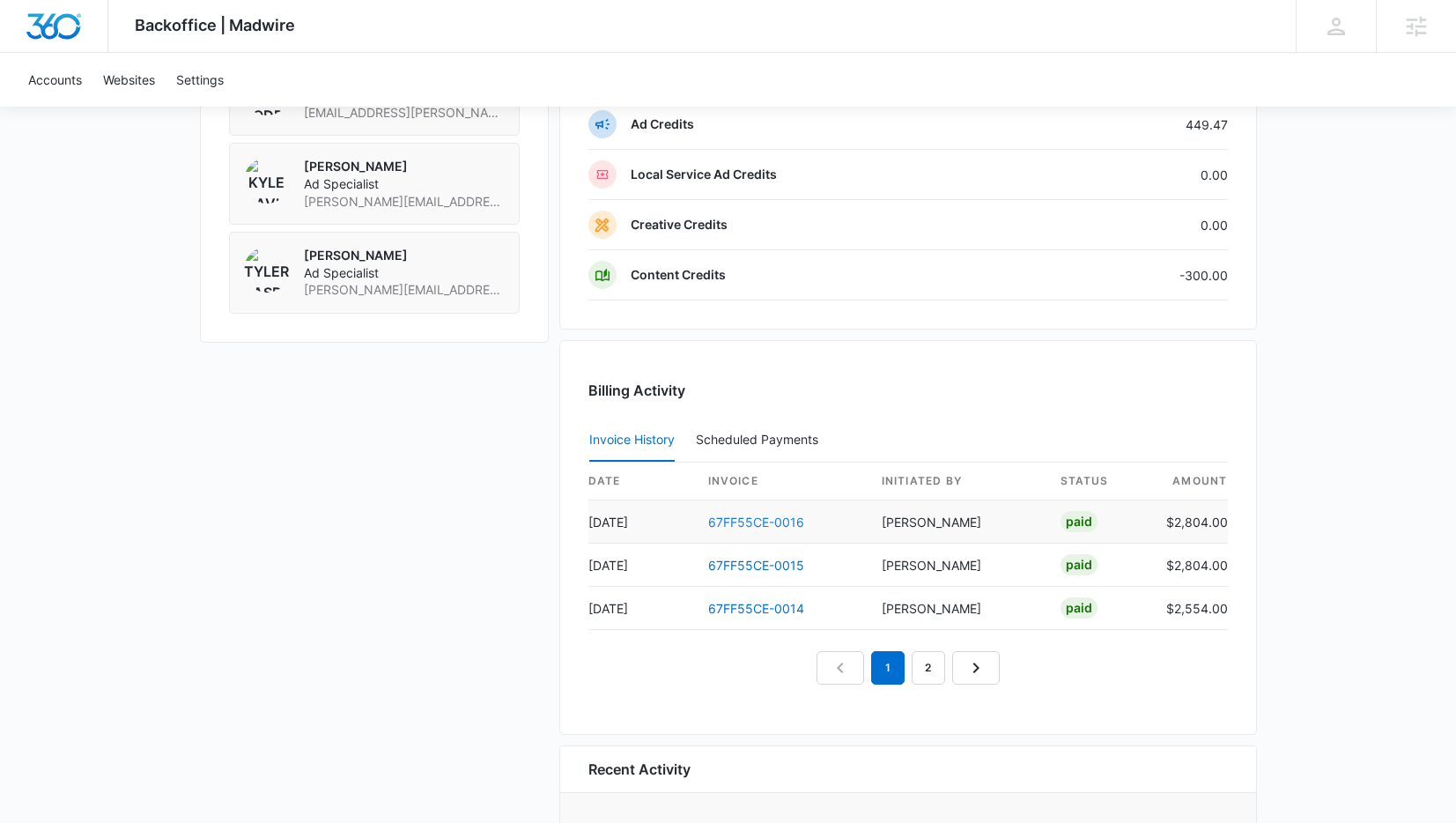
click at [771, 525] on link "67FF55CE-0016" at bounding box center [756, 521] width 96 height 15
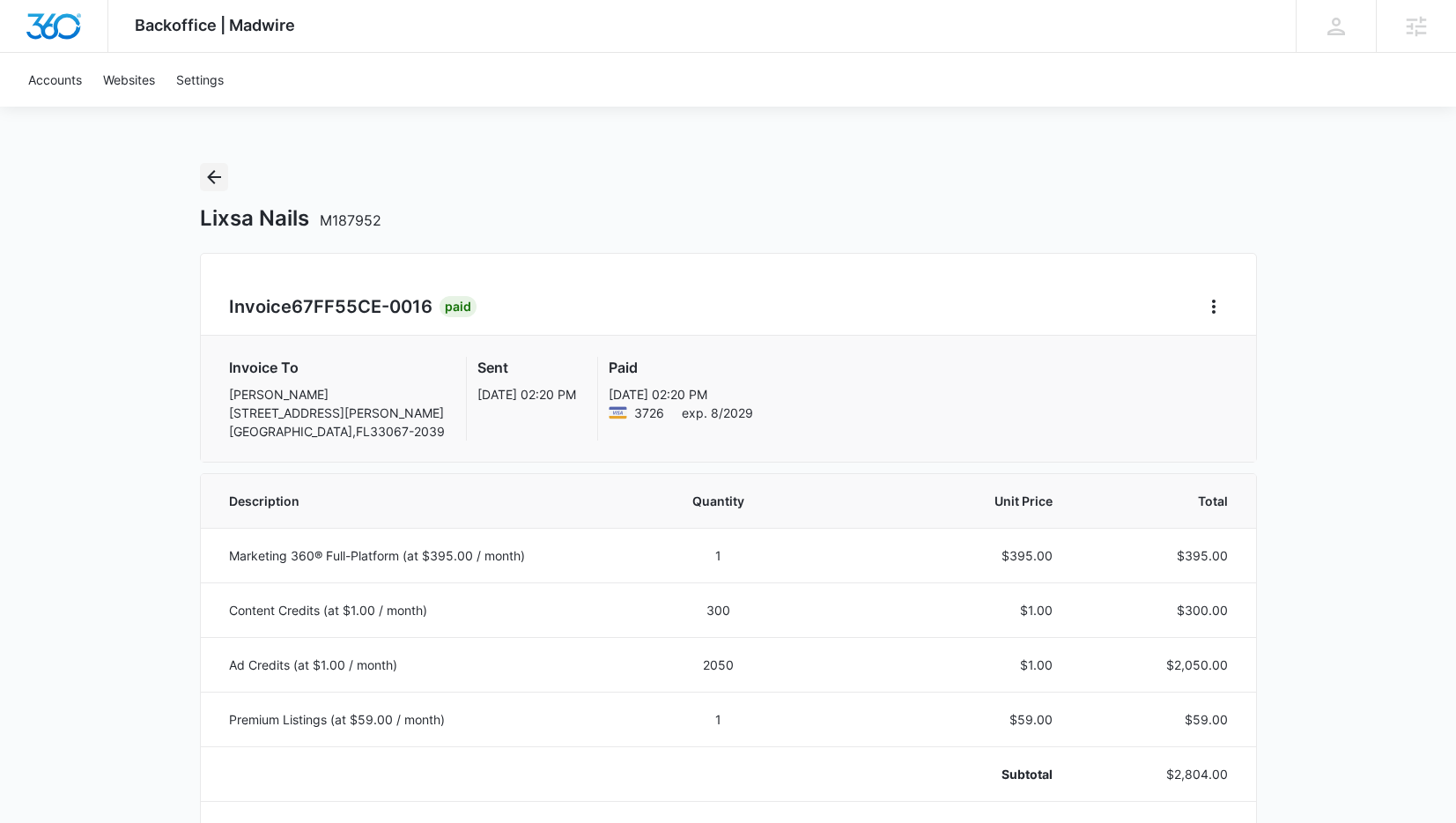
click at [211, 182] on icon "Back" at bounding box center [214, 176] width 21 height 21
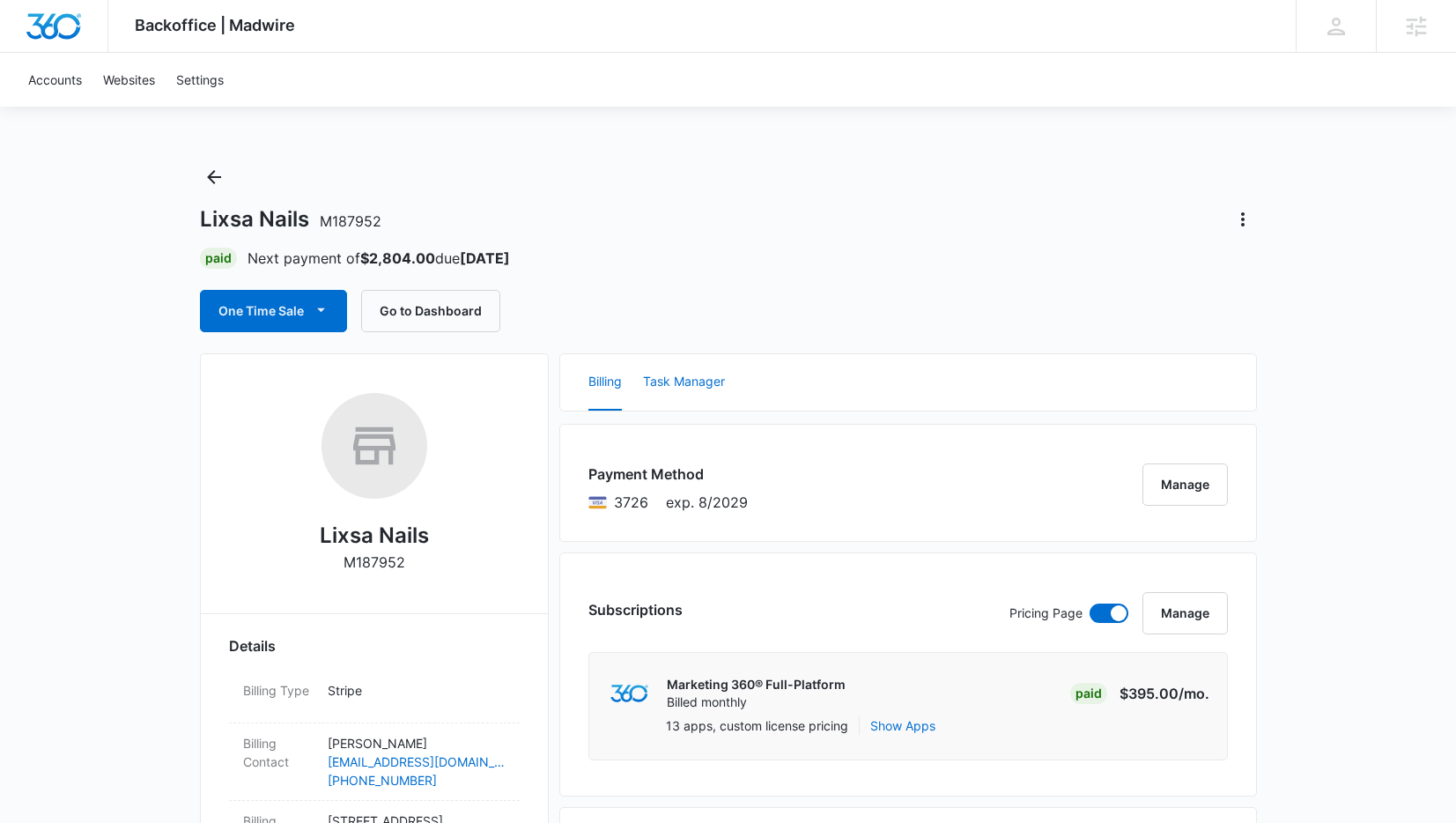
scroll to position [1168, 0]
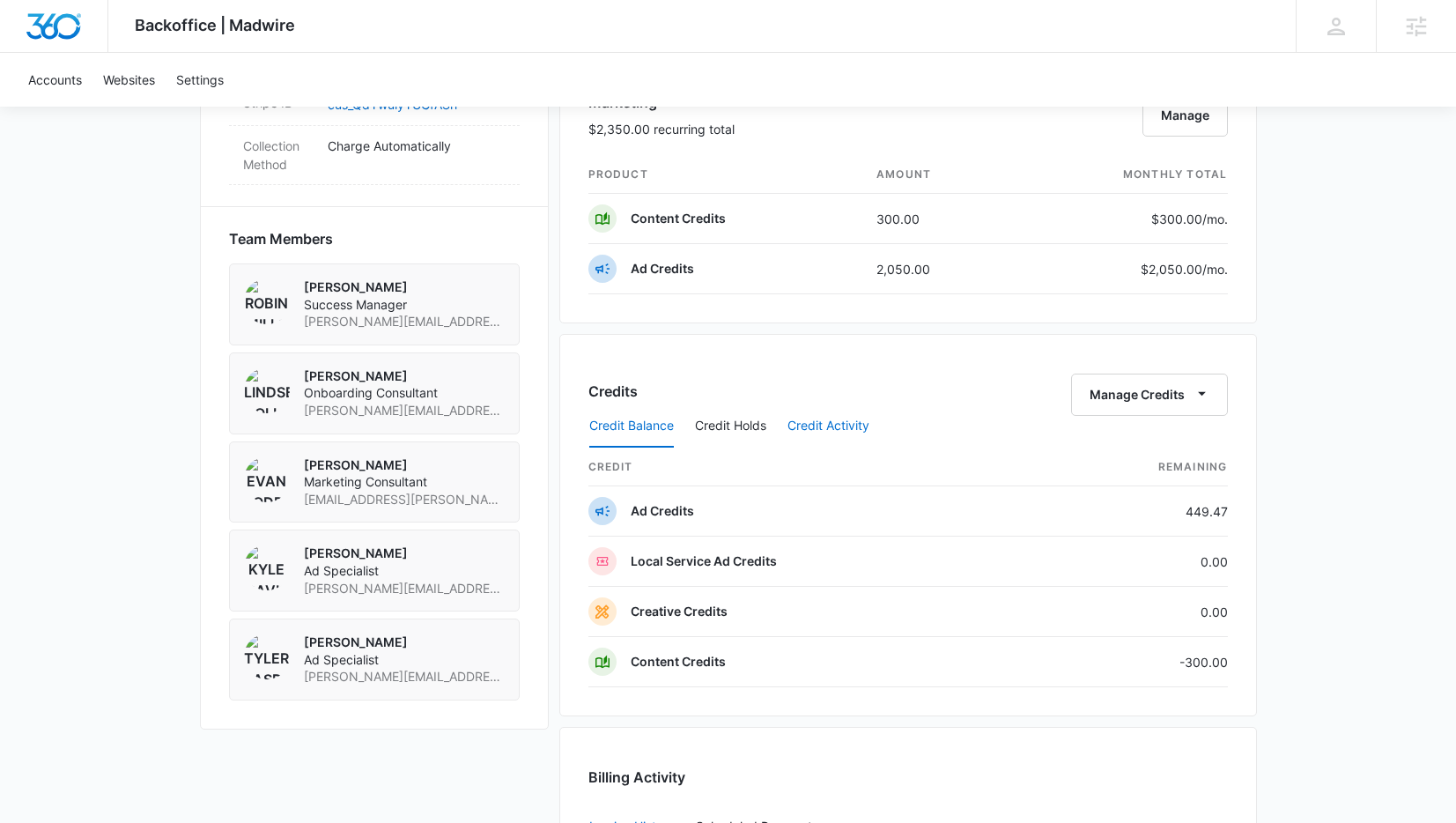
click at [865, 429] on button "Credit Activity" at bounding box center [828, 426] width 82 height 43
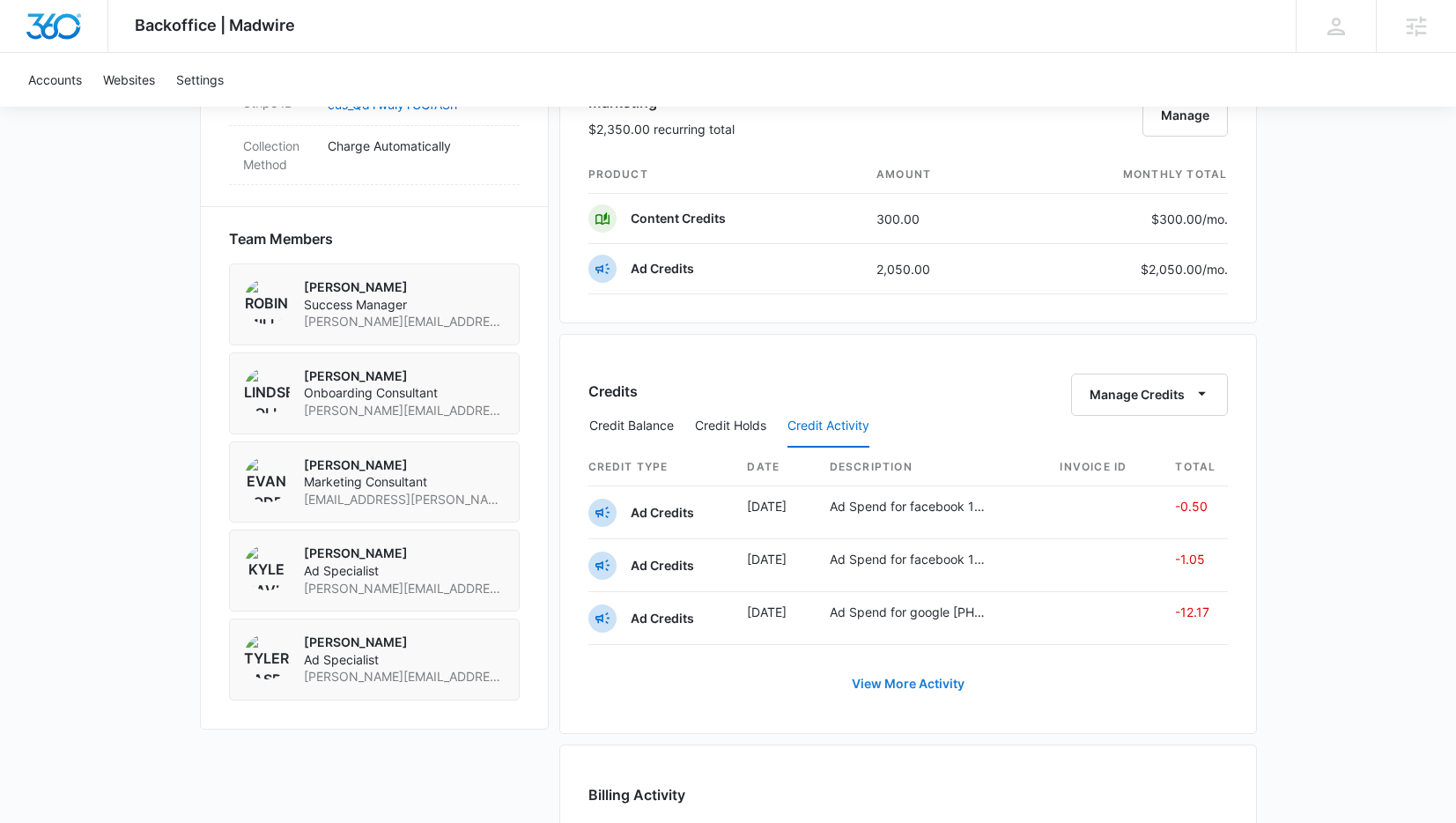
click at [918, 686] on link "View More Activity" at bounding box center [908, 684] width 148 height 43
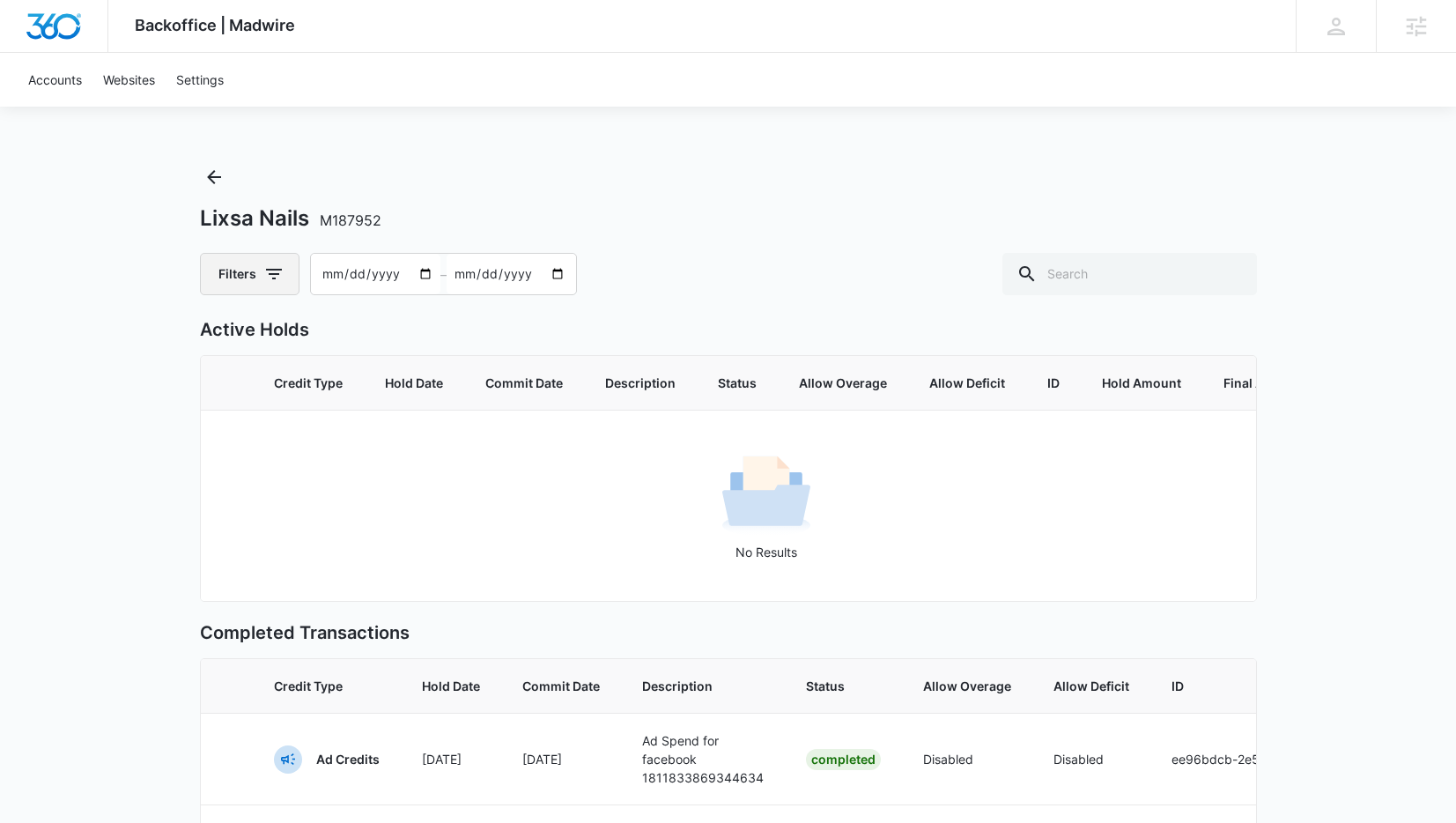
click at [229, 279] on button "Filters" at bounding box center [249, 274] width 100 height 43
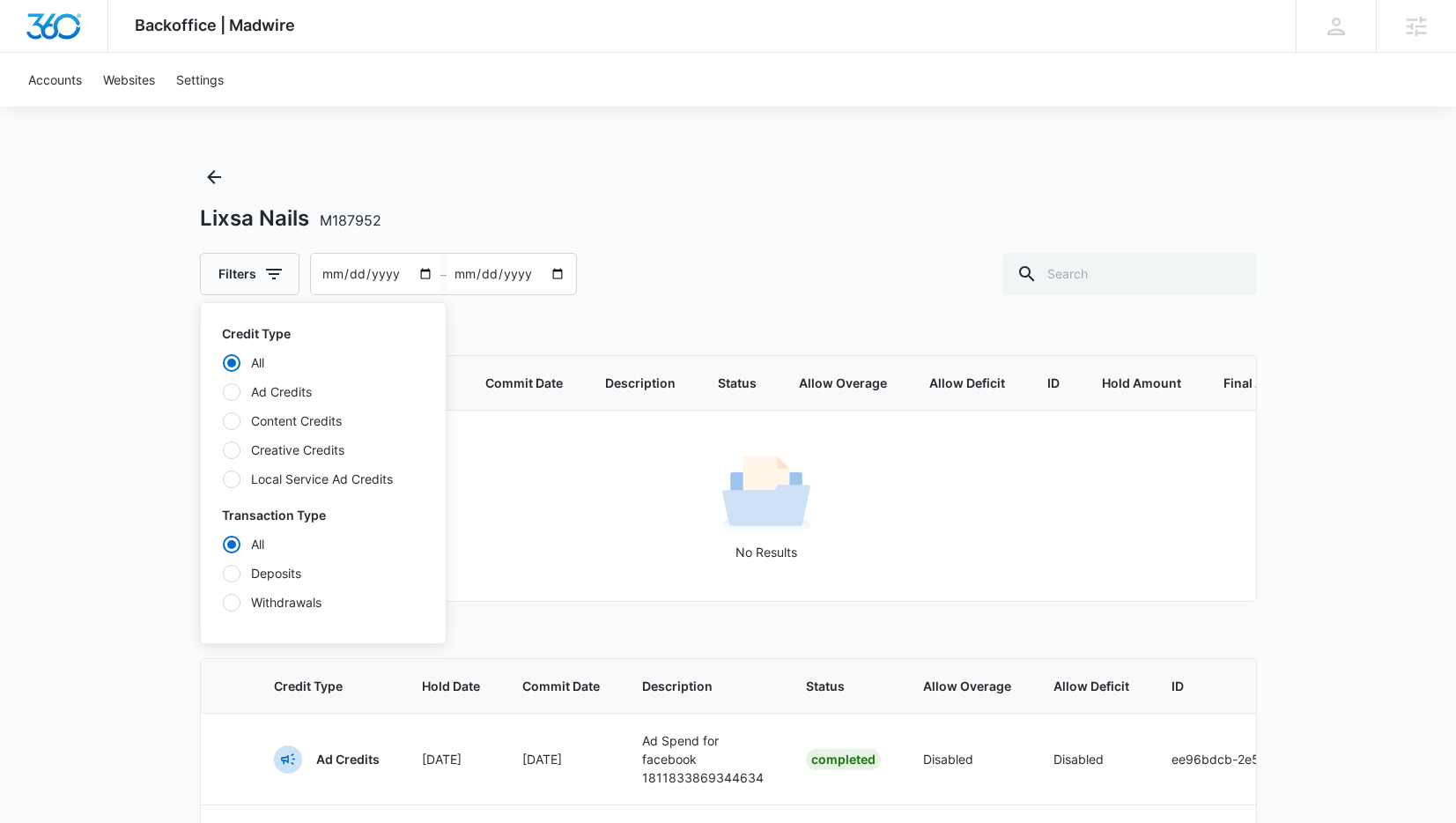
click at [233, 418] on div at bounding box center [231, 421] width 18 height 18
click at [223, 420] on input "Content Credits" at bounding box center [222, 420] width 1 height 1
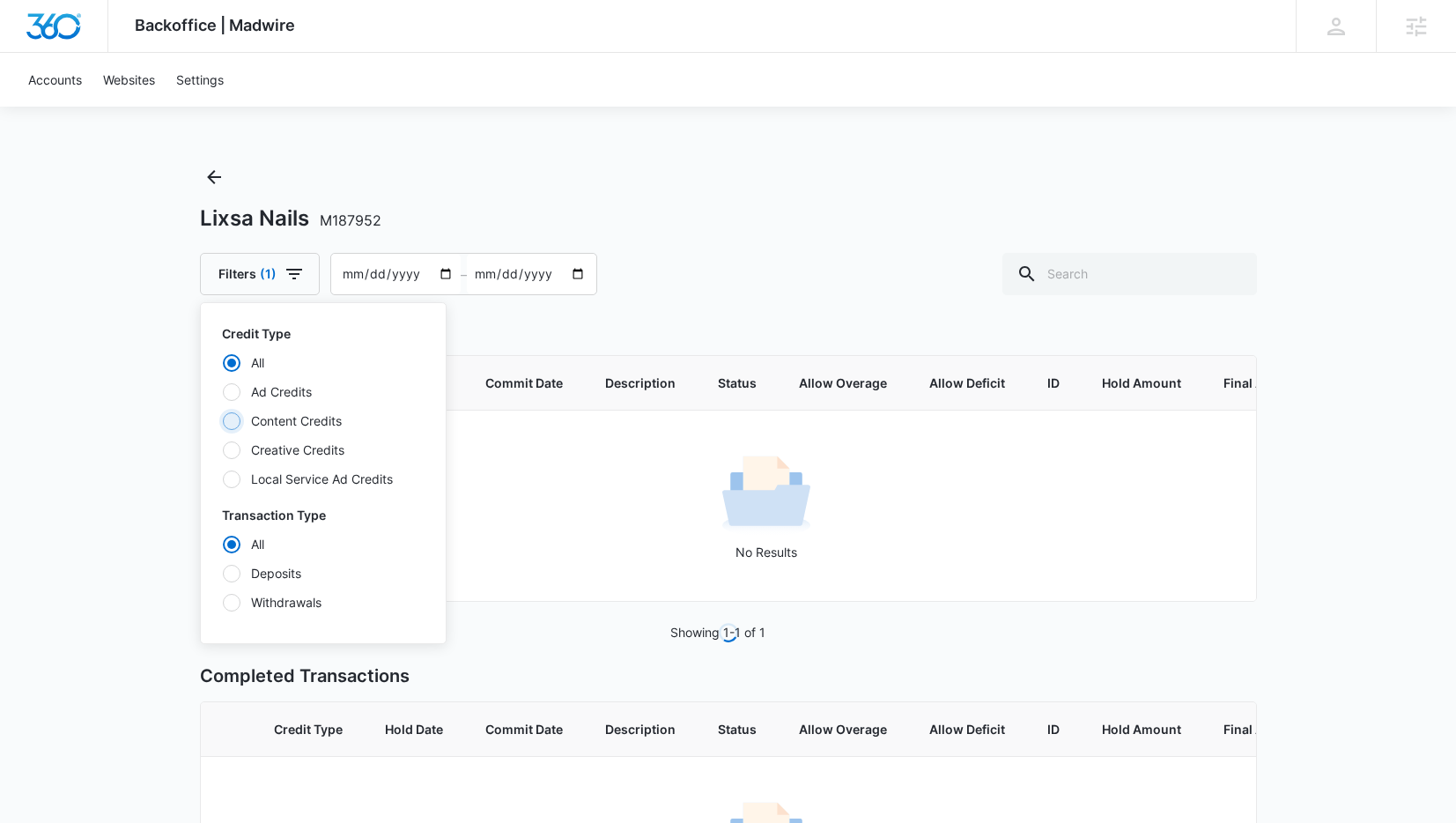
radio input "false"
radio input "true"
click at [146, 406] on div "Backoffice | Madwire Apps Settings Sarah Gluchacki Sarah.Gluchacki@madwire.com …" at bounding box center [728, 514] width 1456 height 1030
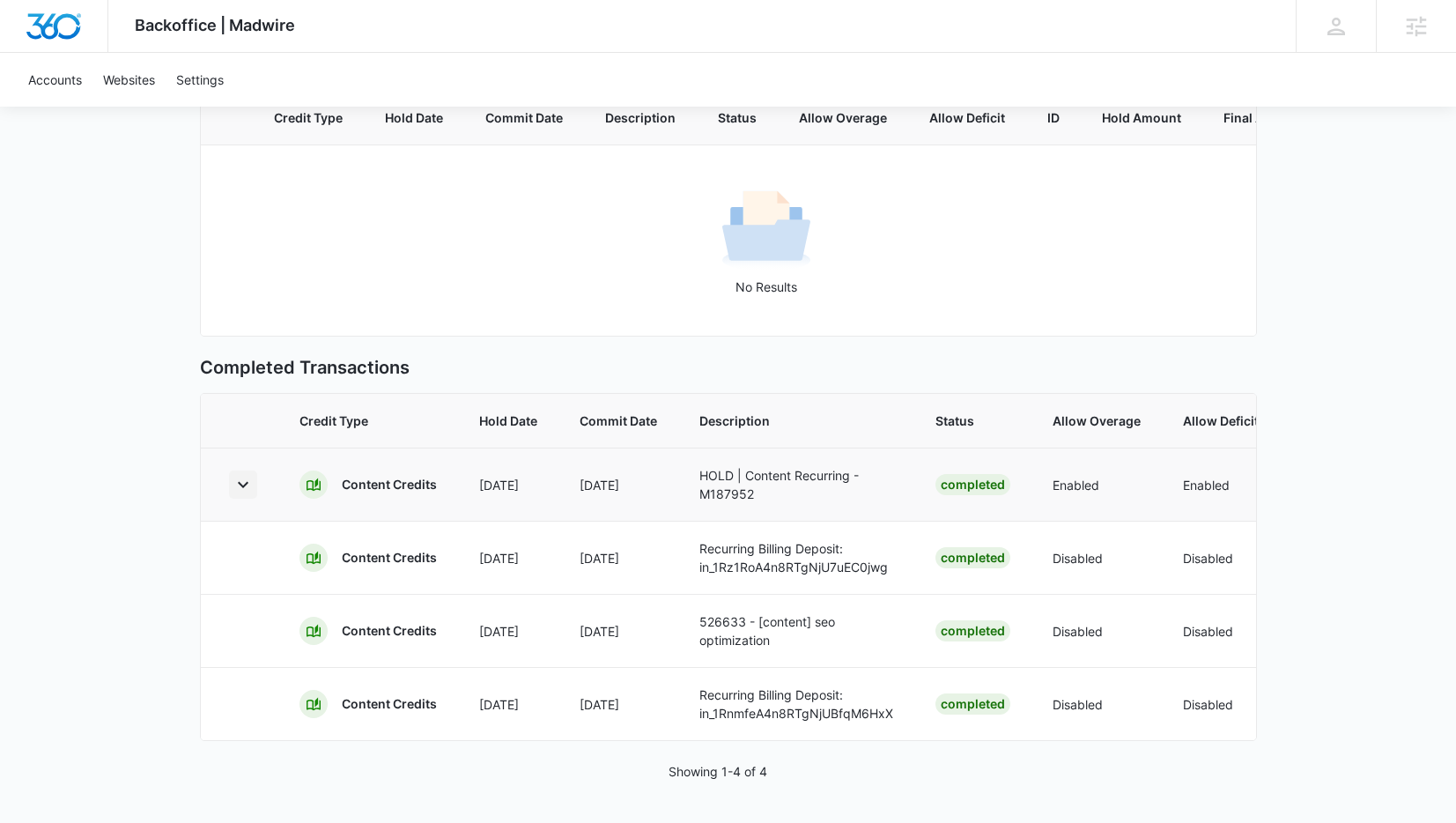
click at [245, 474] on icon "button" at bounding box center [242, 484] width 21 height 21
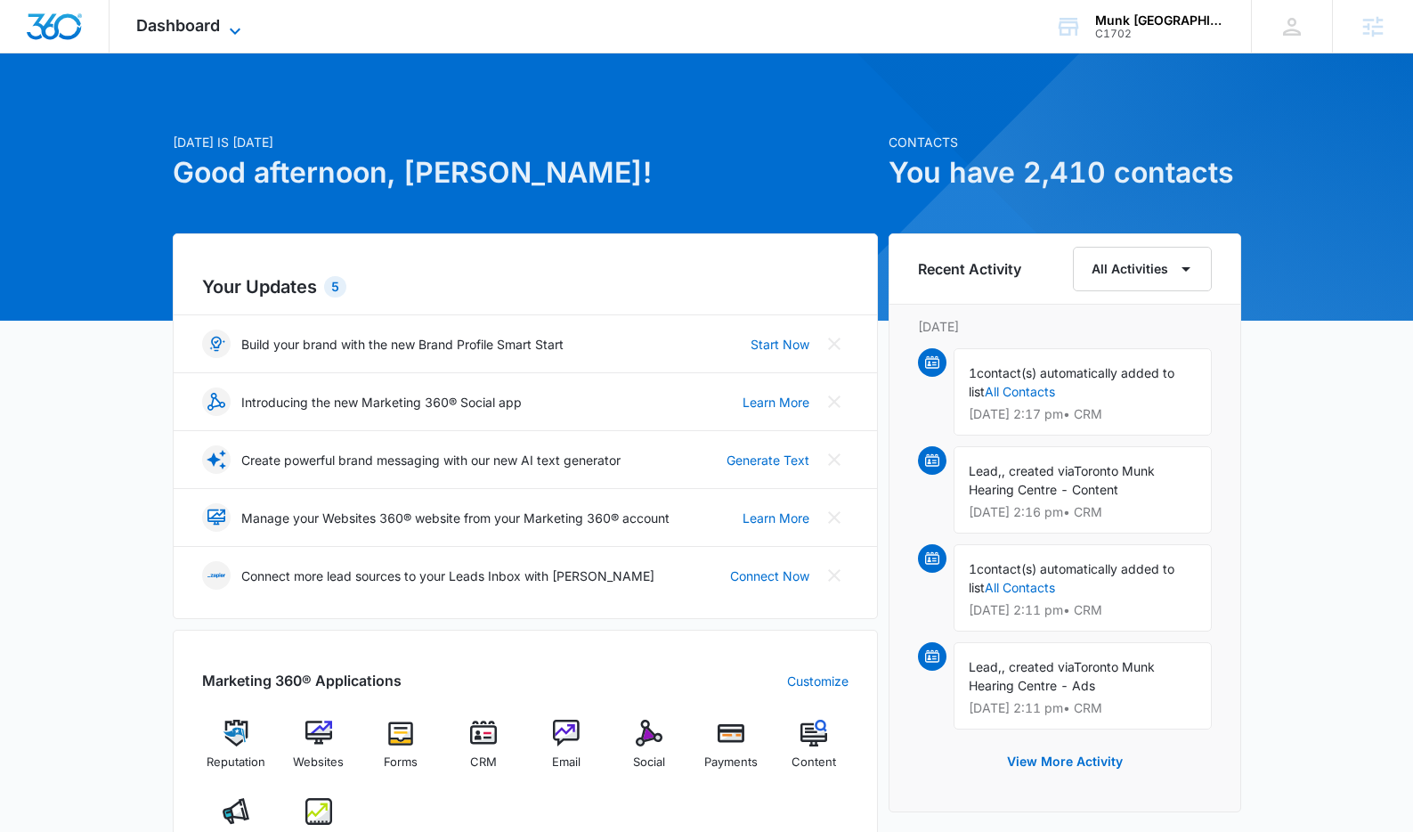
click at [218, 23] on span "Dashboard" at bounding box center [178, 25] width 84 height 19
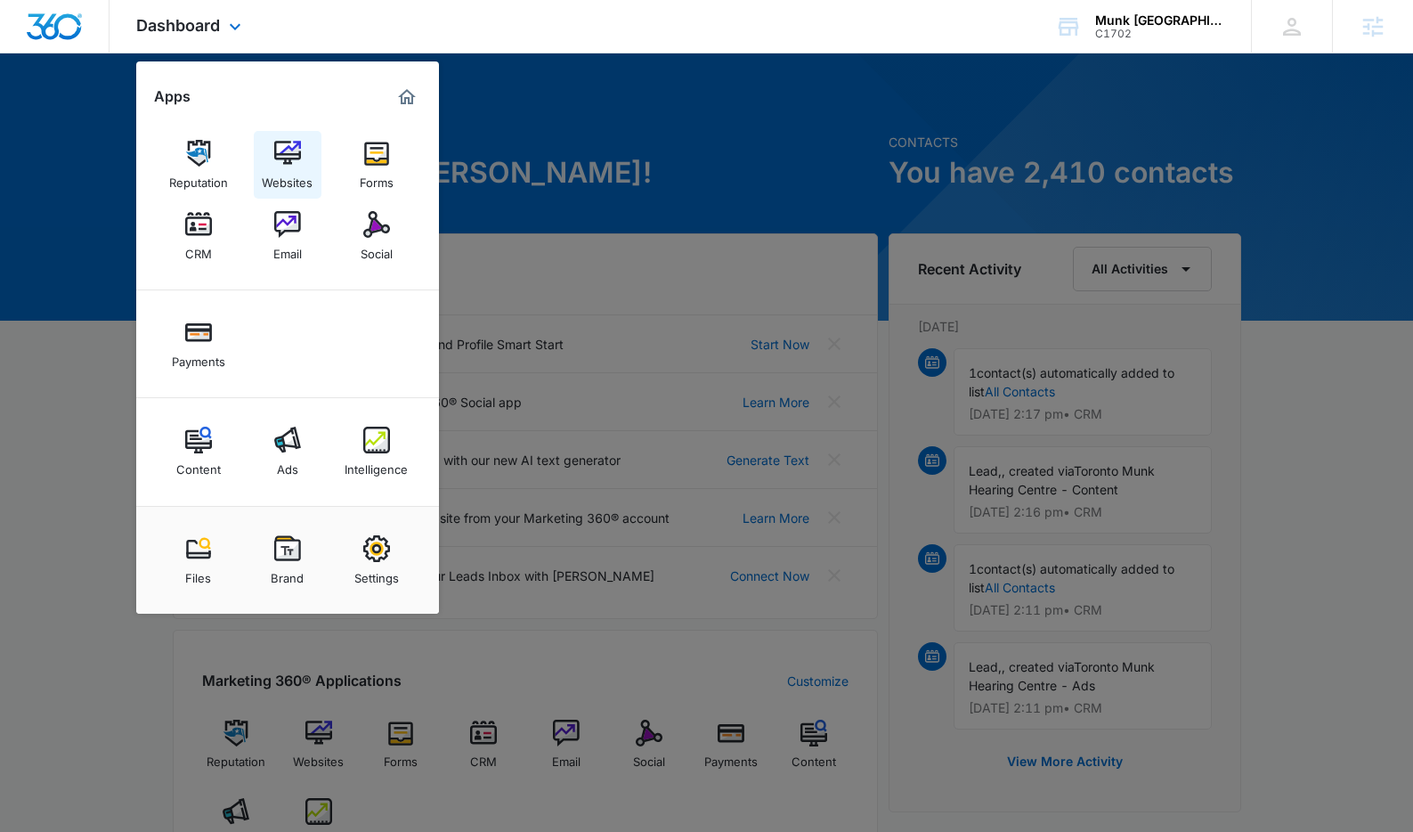
click at [290, 173] on div "Websites" at bounding box center [287, 178] width 51 height 23
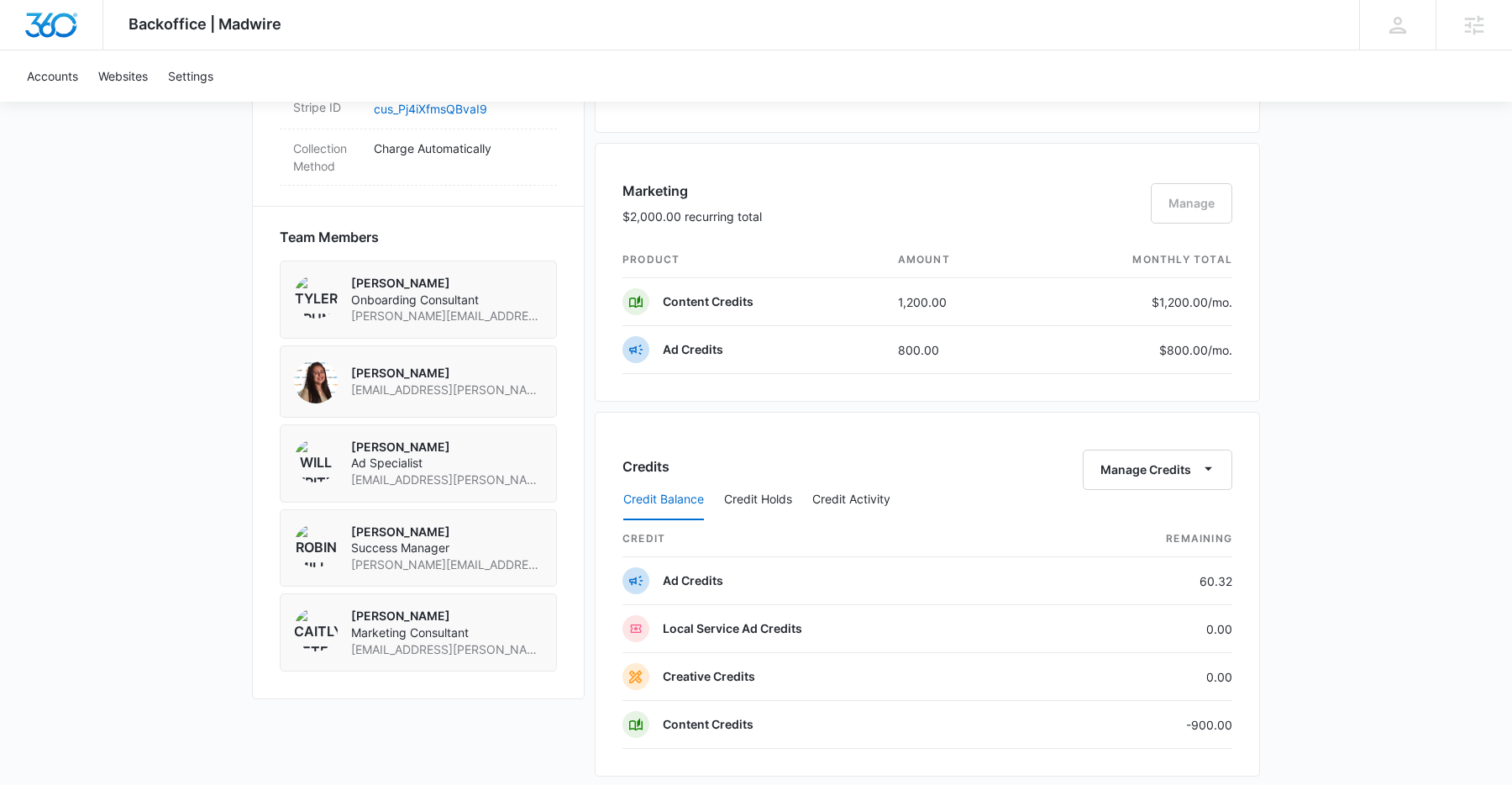
scroll to position [1216, 0]
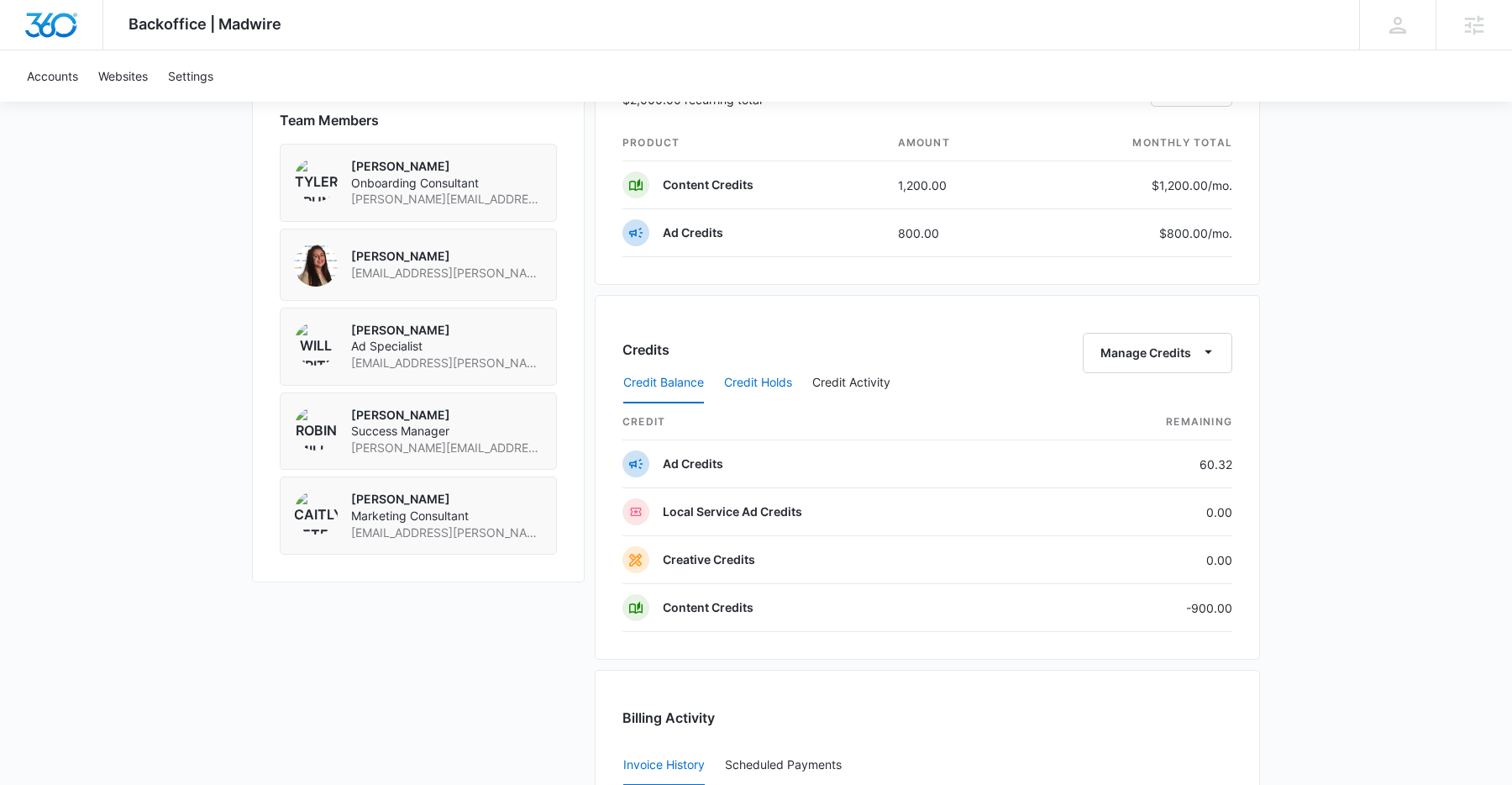
click at [771, 381] on button "Credit Holds" at bounding box center [758, 383] width 68 height 41
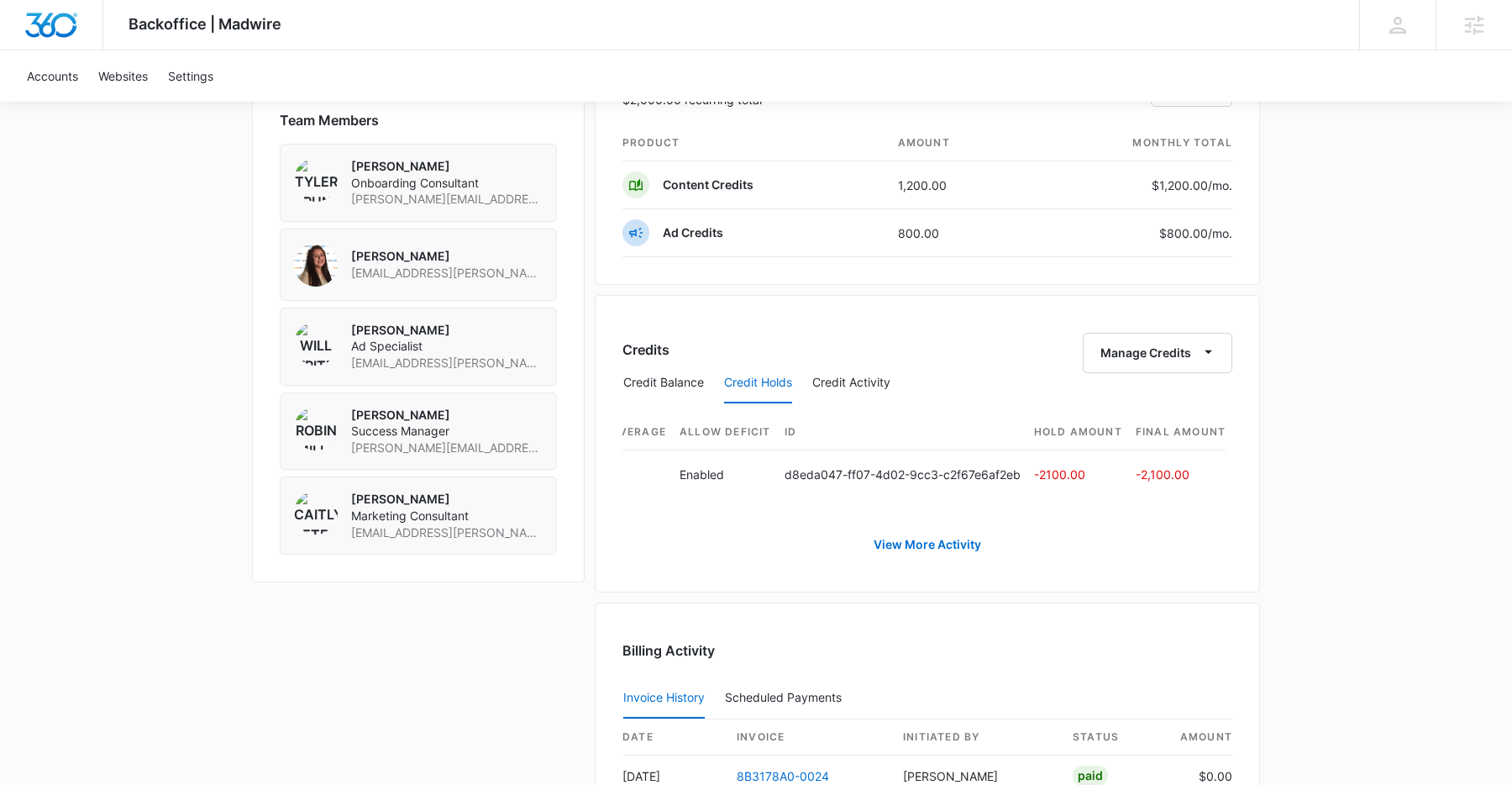
scroll to position [0, 0]
click at [645, 354] on h3 "Credits" at bounding box center [646, 349] width 47 height 20
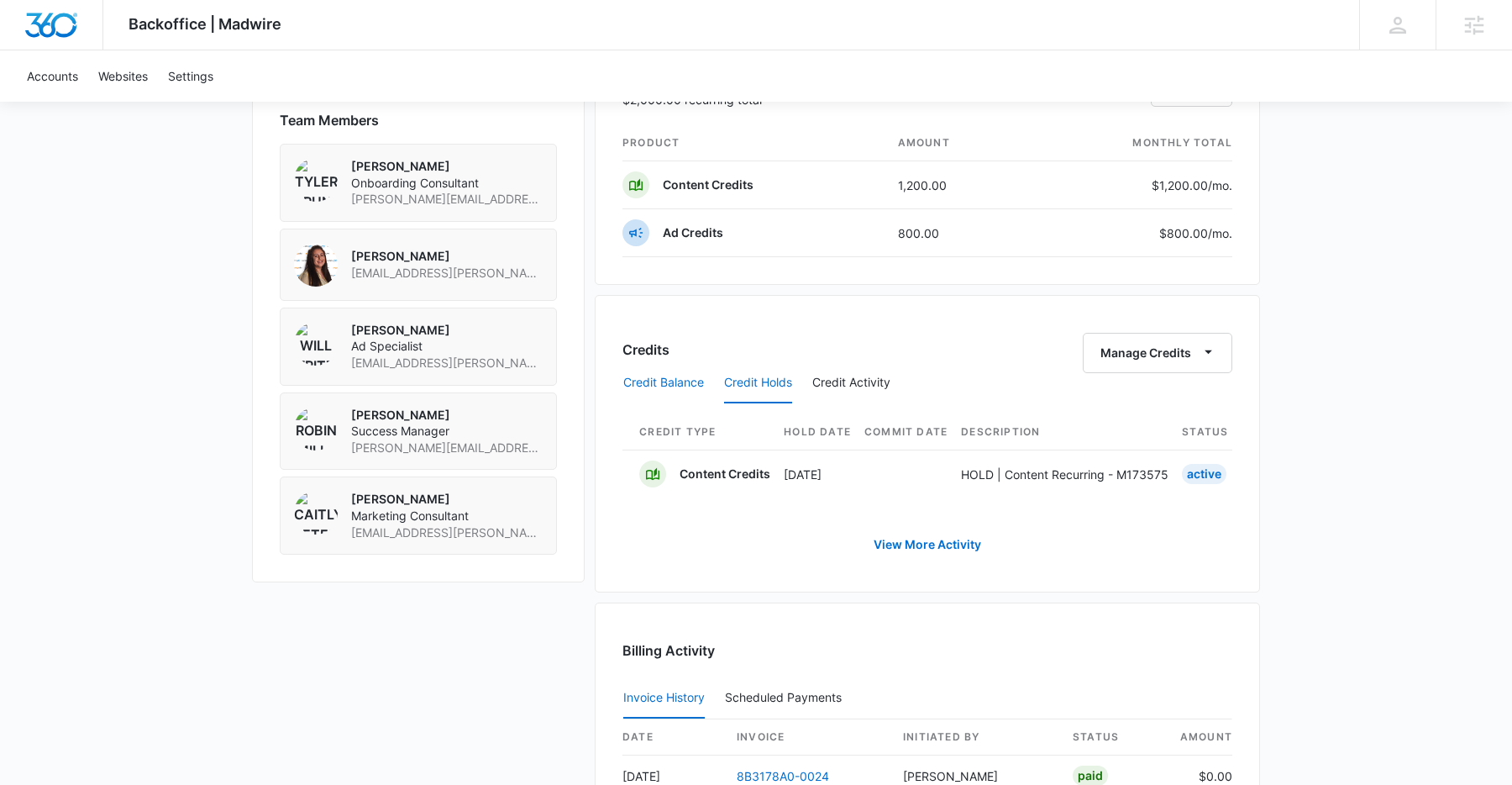
click at [657, 380] on button "Credit Balance" at bounding box center [663, 383] width 80 height 41
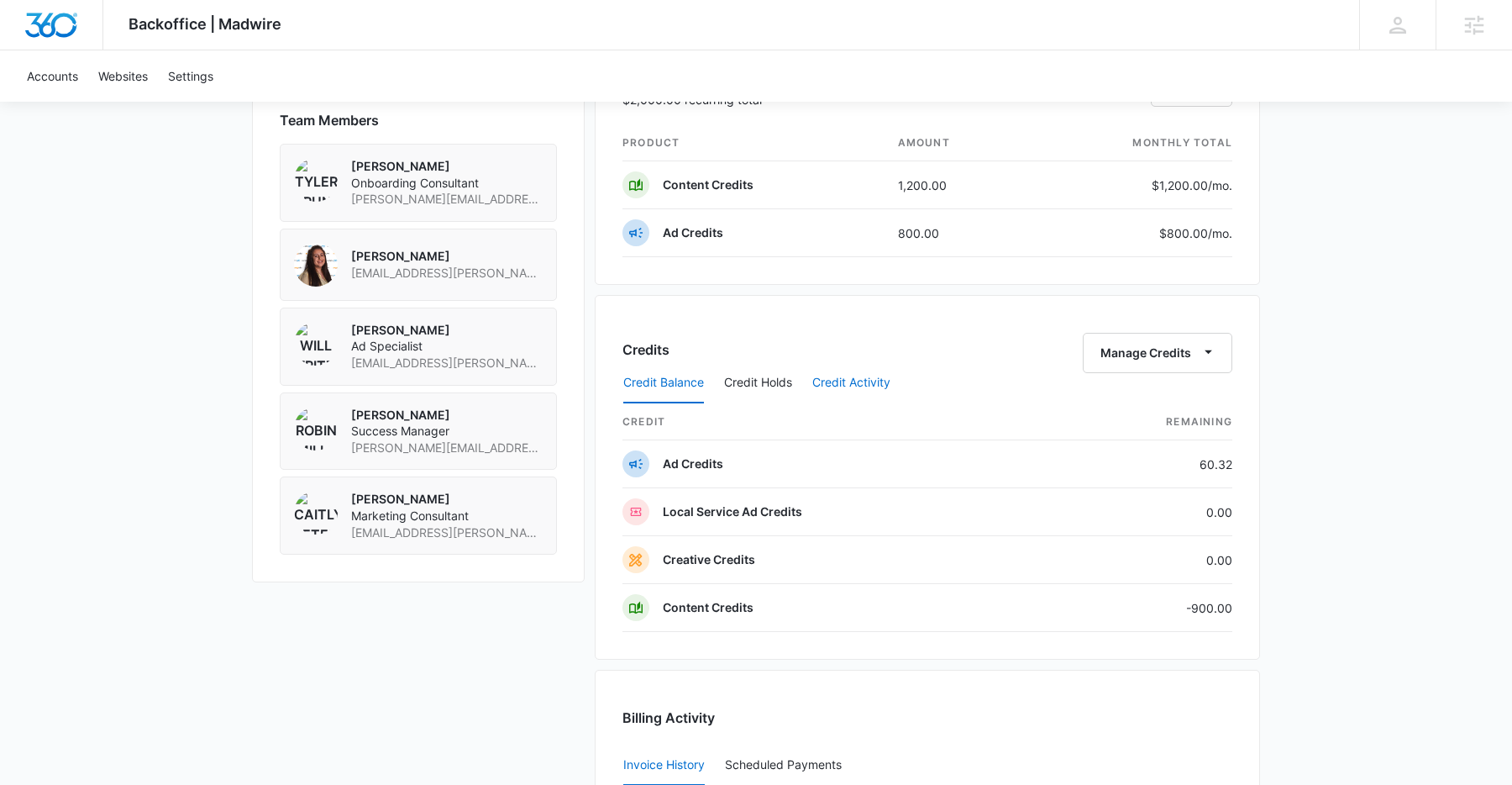
click at [836, 370] on button "Credit Activity" at bounding box center [851, 383] width 78 height 41
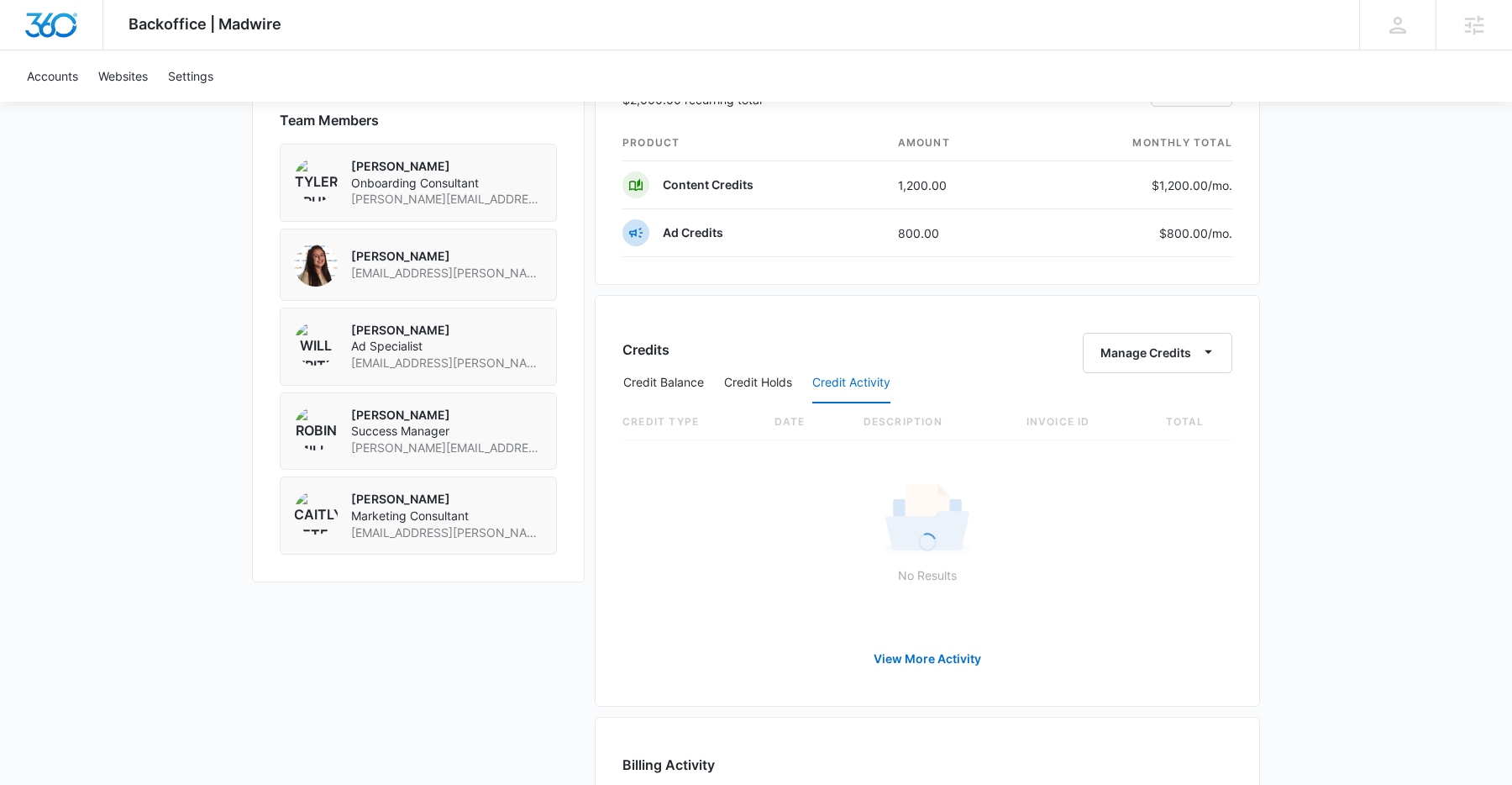
click at [1152, 364] on div "Credit Balance Credit Holds Credit Activity" at bounding box center [927, 383] width 609 height 42
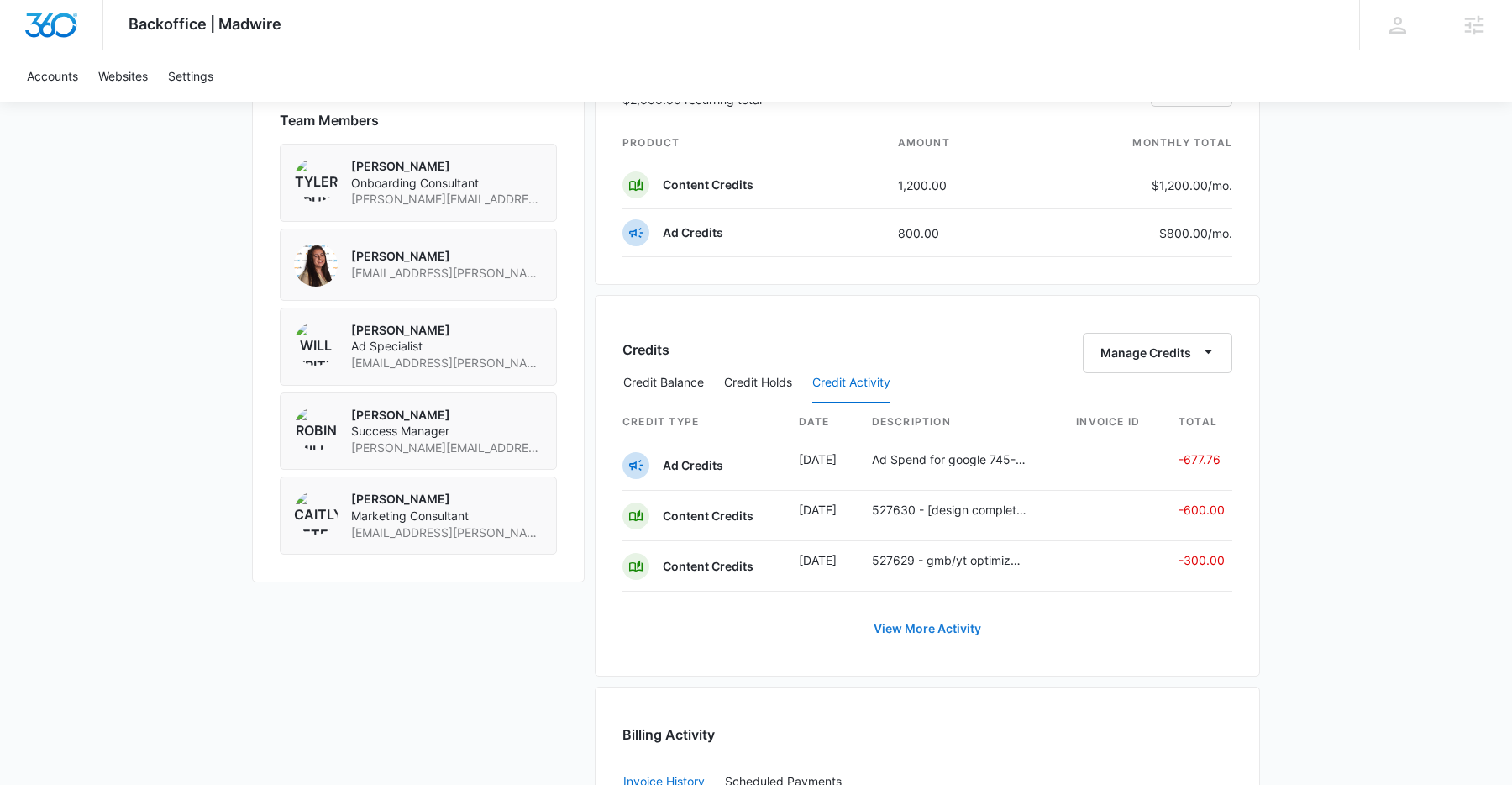
click at [946, 633] on link "View More Activity" at bounding box center [927, 628] width 141 height 41
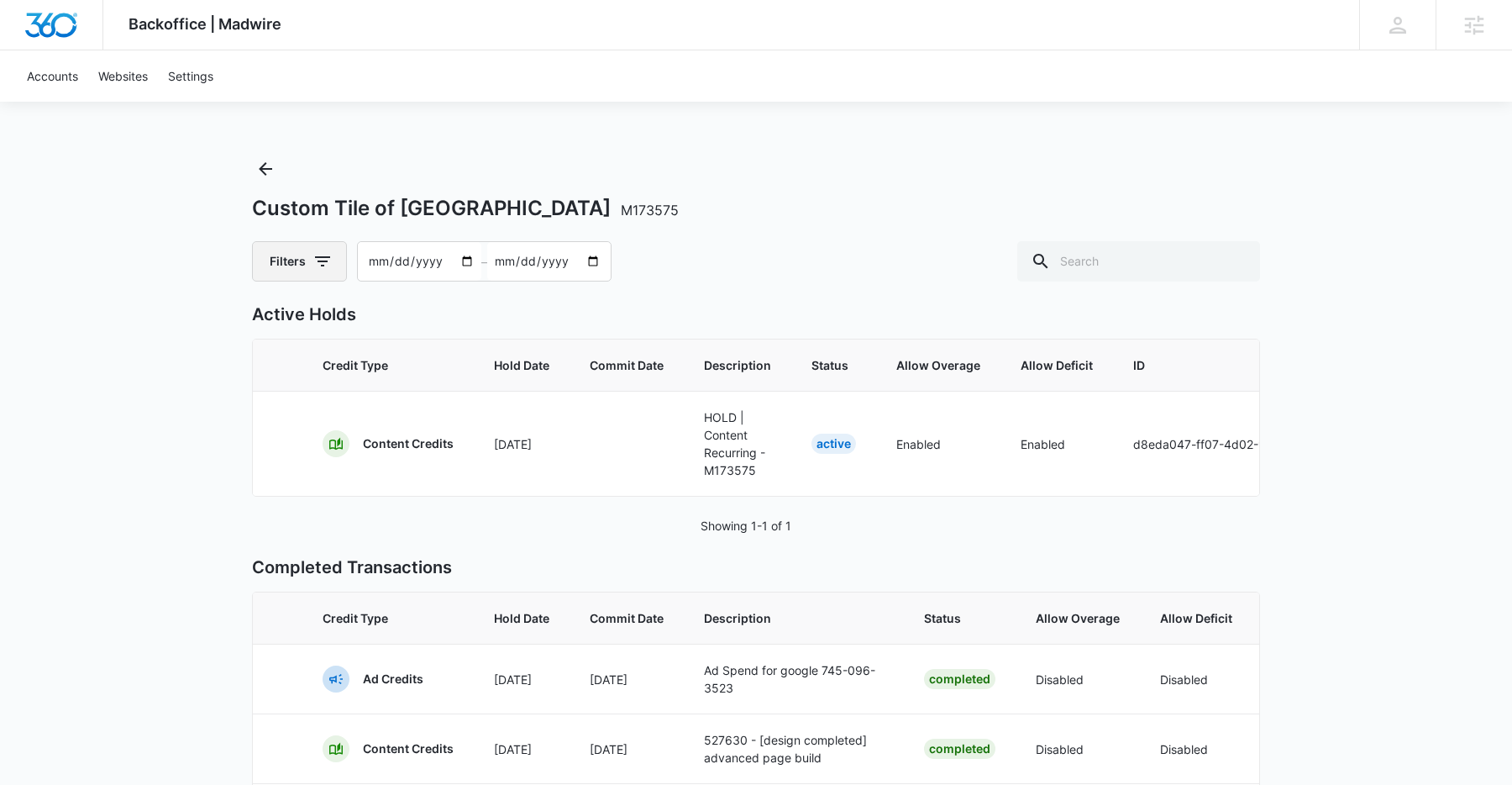
click at [319, 274] on button "Filters" at bounding box center [299, 261] width 95 height 41
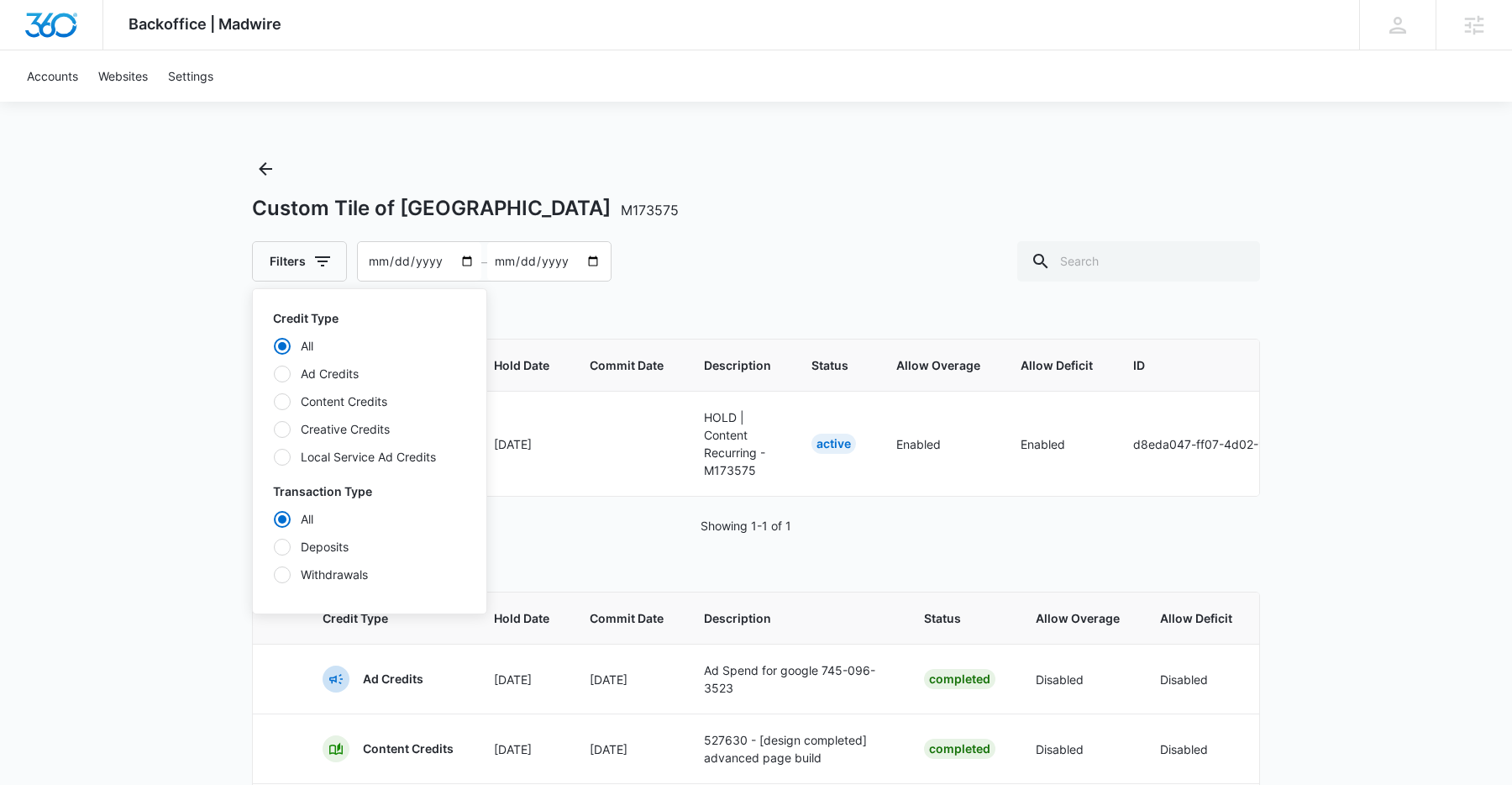
click at [276, 401] on div at bounding box center [282, 402] width 17 height 17
click at [274, 401] on input "Content Credits" at bounding box center [273, 401] width 1 height 1
radio input "false"
radio input "true"
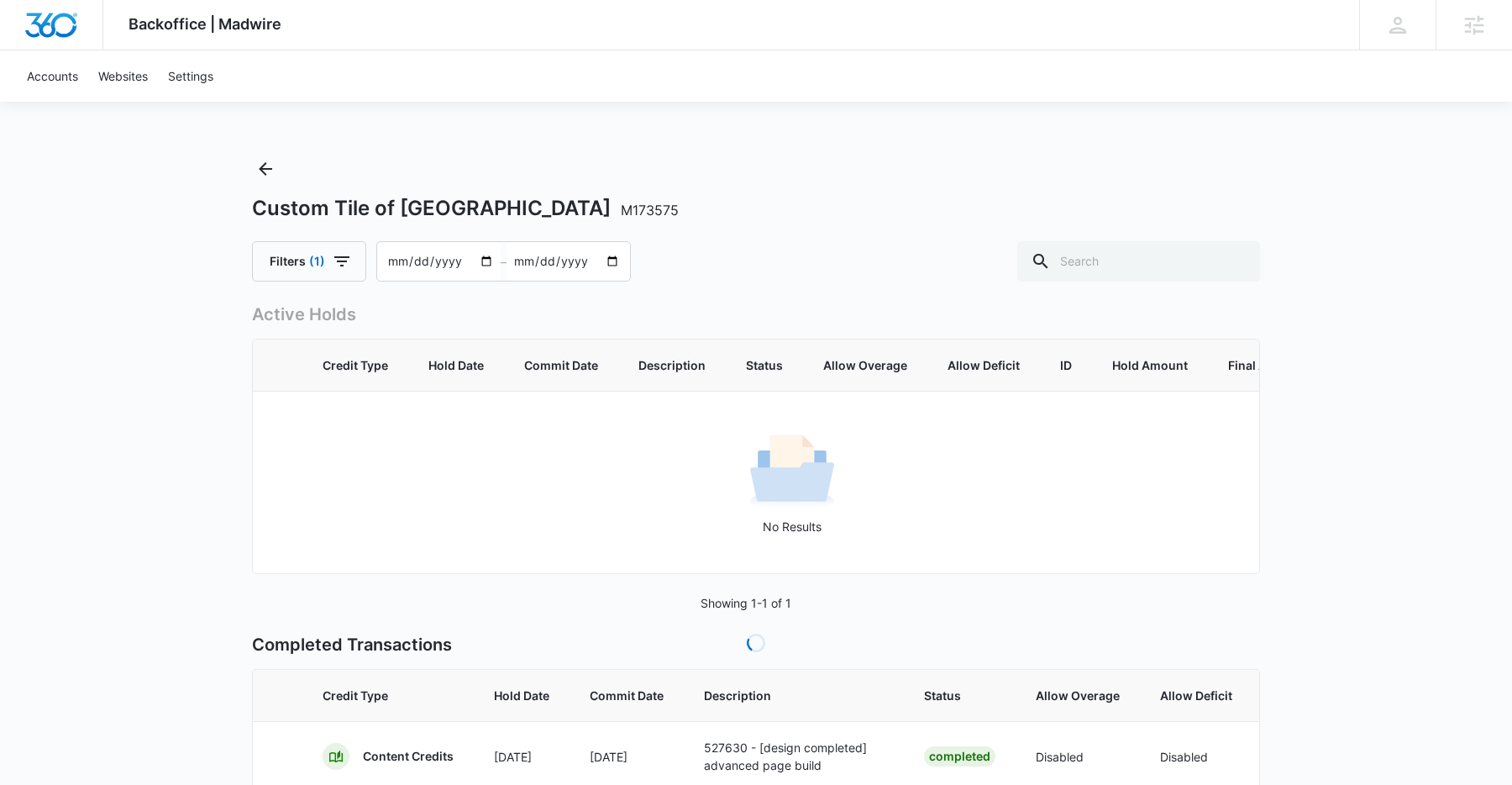
click at [85, 364] on div "Backoffice | Madwire Apps Settings Sarah Gluchacki Sarah.Gluchacki@madwire.com …" at bounding box center [756, 531] width 1512 height 1062
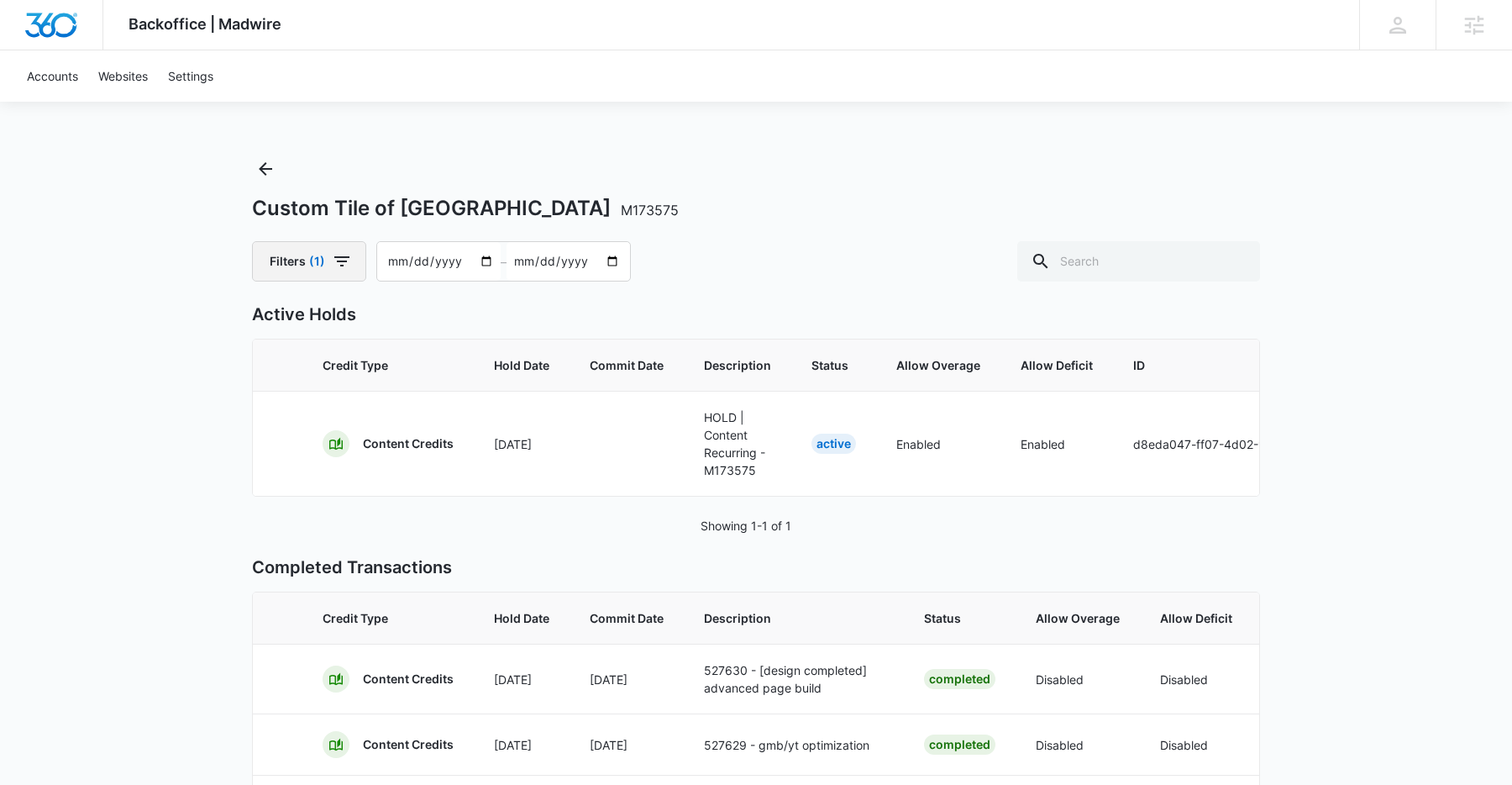
click at [303, 267] on button "Filters (1)" at bounding box center [308, 261] width 114 height 41
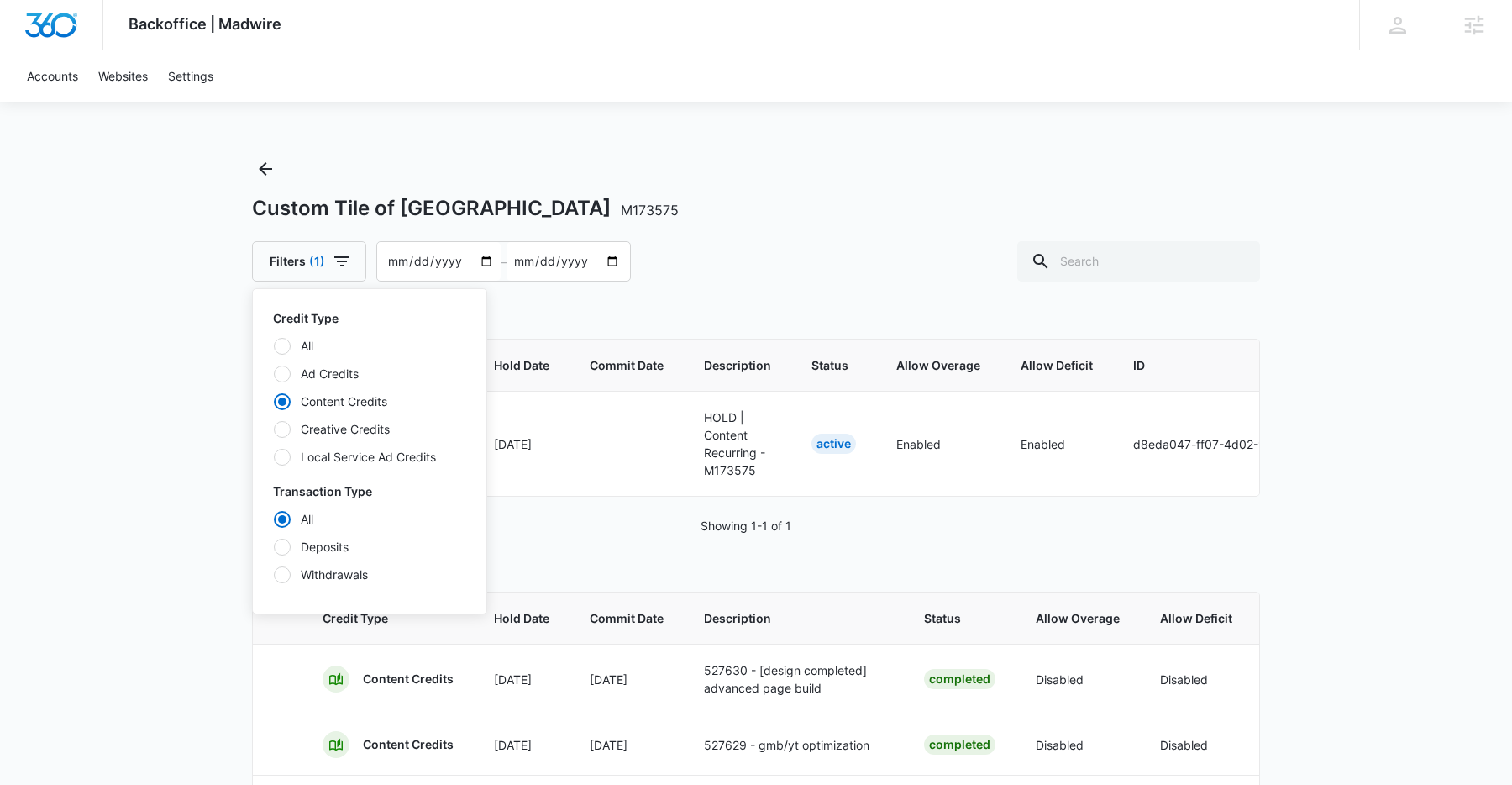
click at [392, 257] on input "2025-07-18" at bounding box center [439, 260] width 124 height 39
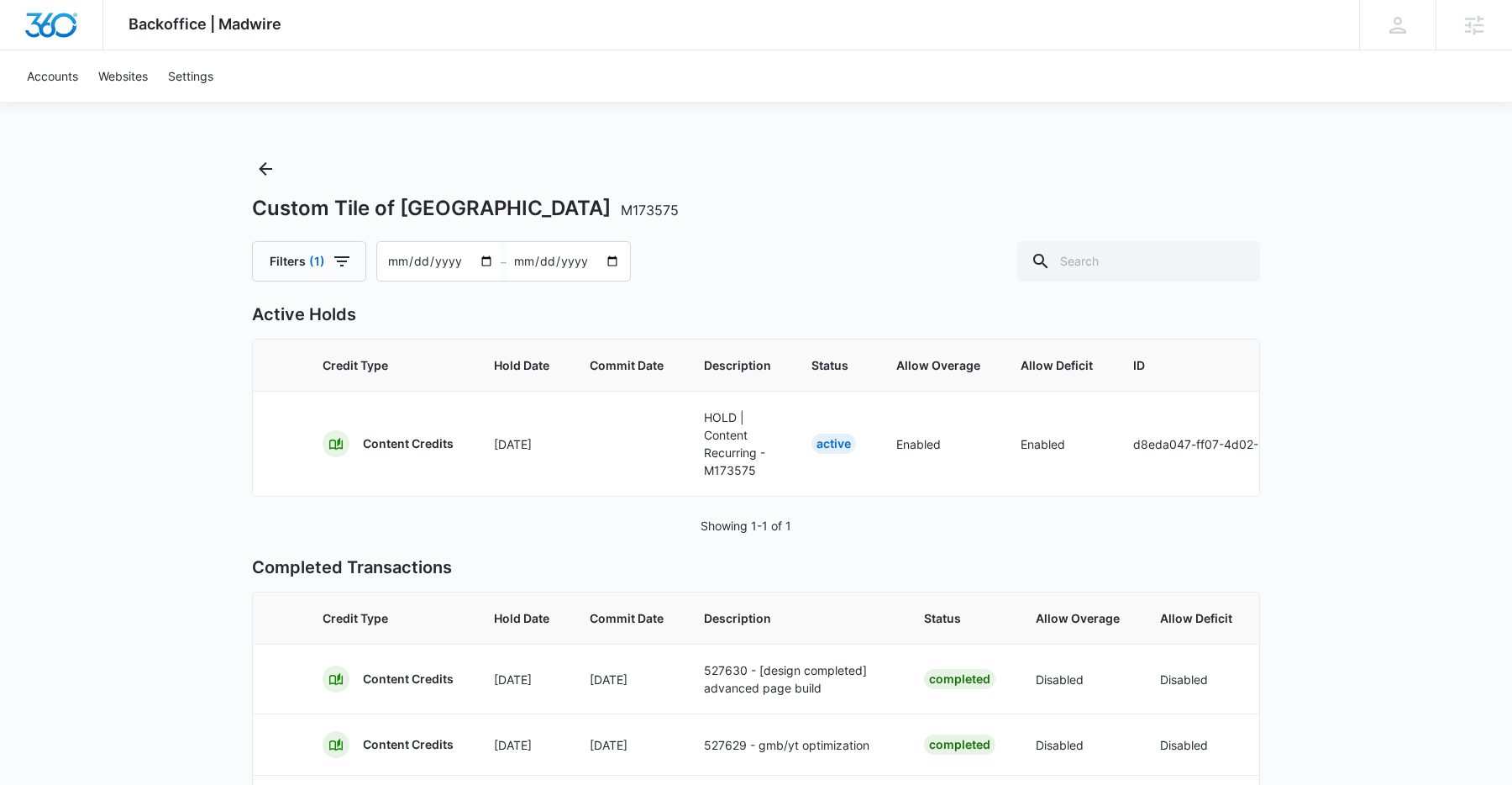
click at [155, 264] on div "Backoffice | Madwire Apps Settings Sarah Gluchacki Sarah.Gluchacki@madwire.com …" at bounding box center [756, 493] width 1512 height 985
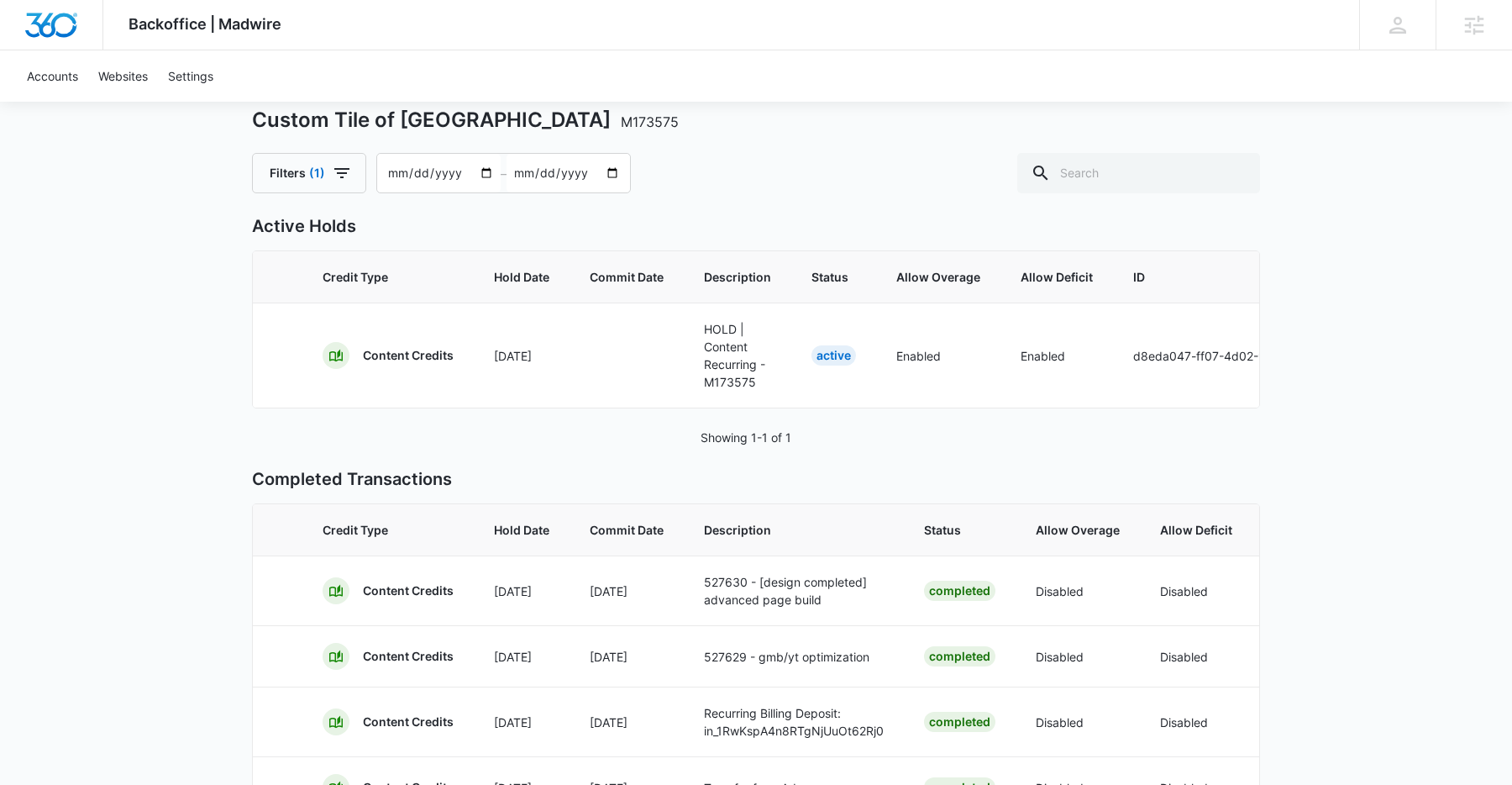
scroll to position [225, 0]
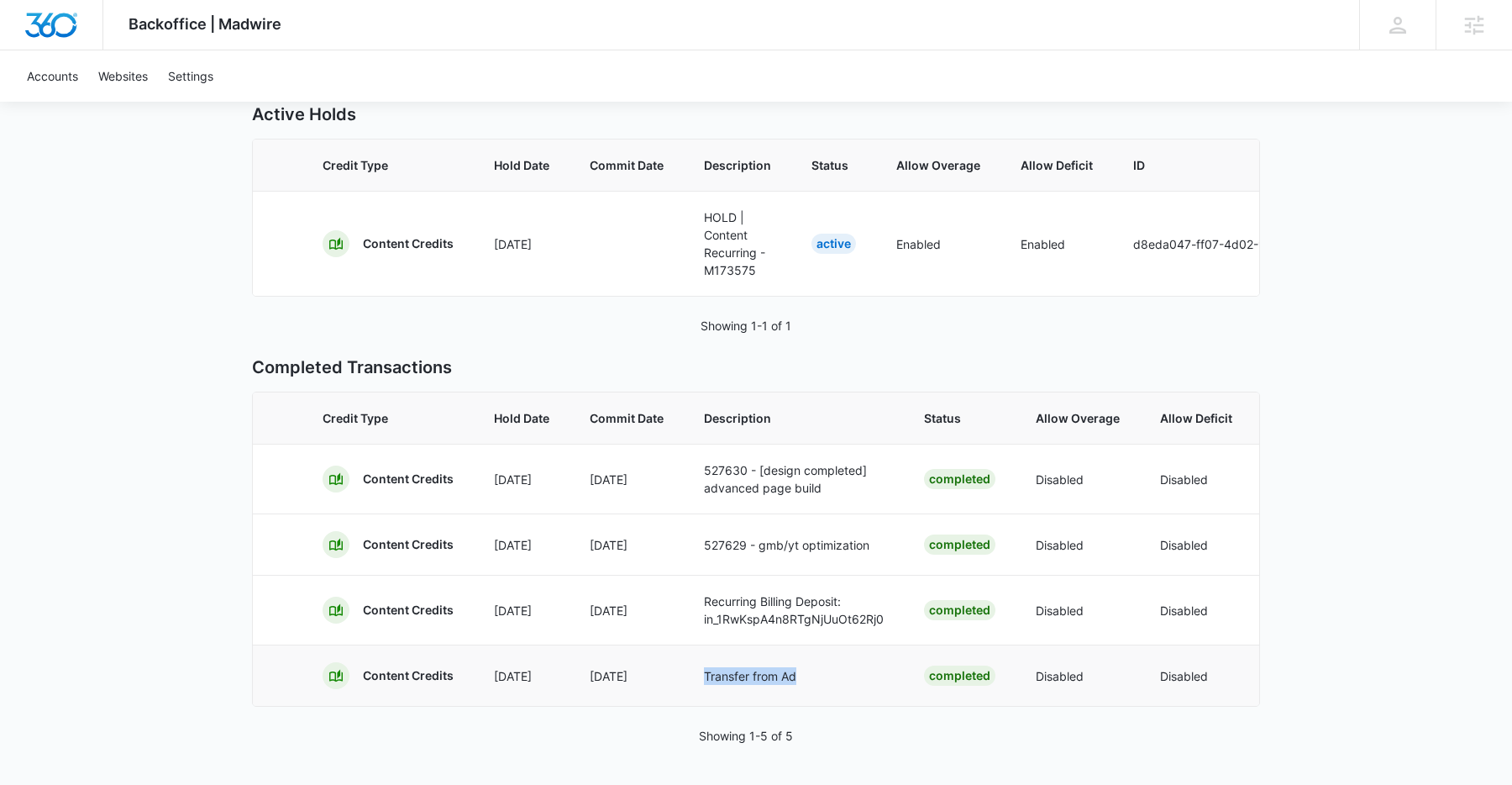
drag, startPoint x: 836, startPoint y: 663, endPoint x: 682, endPoint y: 659, distance: 154.1
click at [682, 659] on tr "Content Credits Jul 31 Jul 31 Transfer from Ad Completed Disabled Disabled 781f…" at bounding box center [1016, 675] width 1526 height 61
click at [692, 660] on td "Transfer from Ad" at bounding box center [793, 675] width 220 height 61
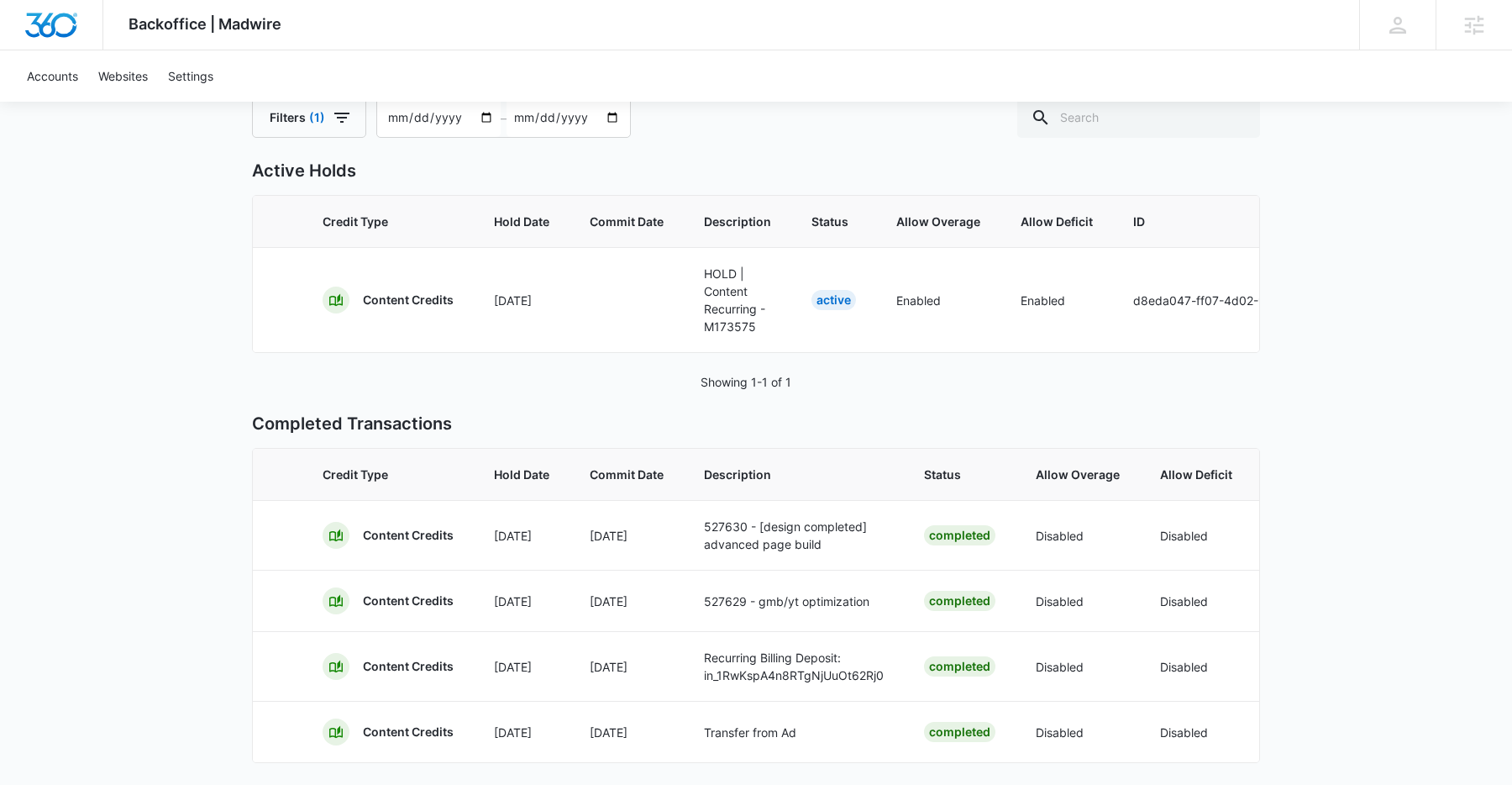
scroll to position [0, 0]
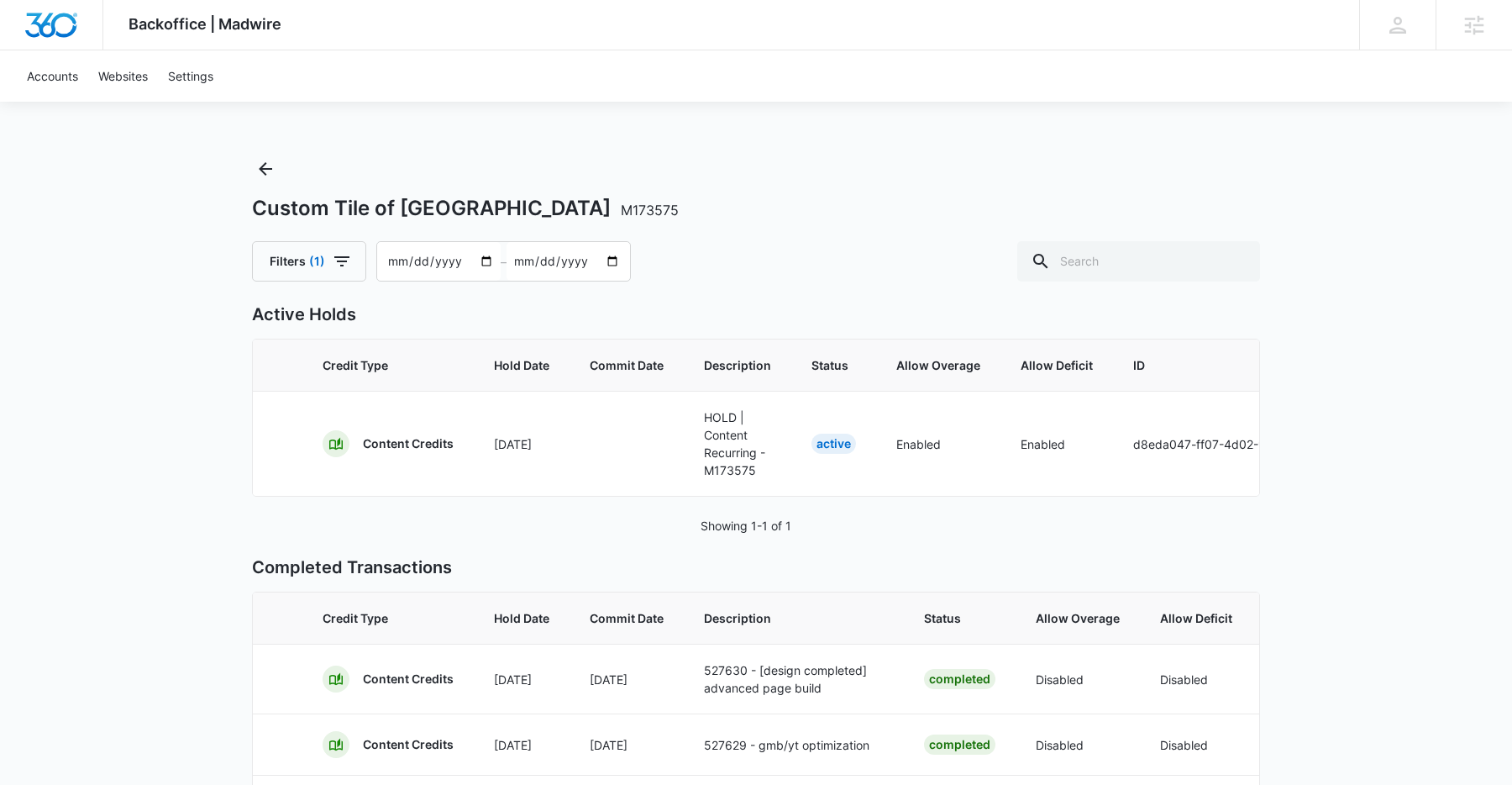
click at [398, 260] on input "2025-05-18" at bounding box center [439, 260] width 124 height 39
type input "2025-03-18"
click at [735, 221] on div "Custom Tile of Atlanta M173575 Filters (1) 2025-03-18 – 2025-09-16" at bounding box center [756, 219] width 1008 height 126
click at [303, 272] on button "Filters (1)" at bounding box center [308, 261] width 114 height 41
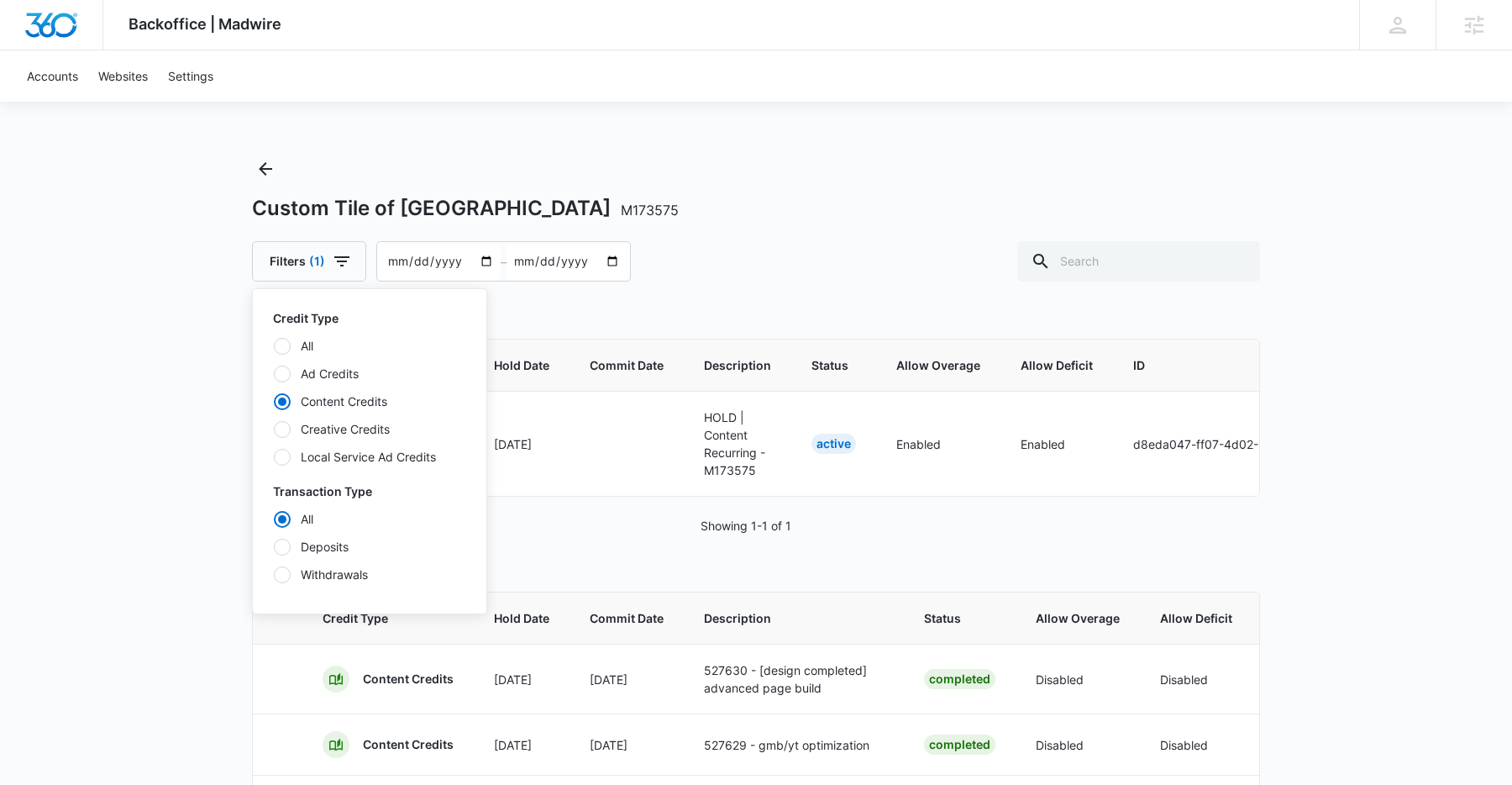
click at [206, 322] on div "Backoffice | Madwire Apps Settings Sarah Gluchacki Sarah.Gluchacki@madwire.com …" at bounding box center [756, 493] width 1512 height 985
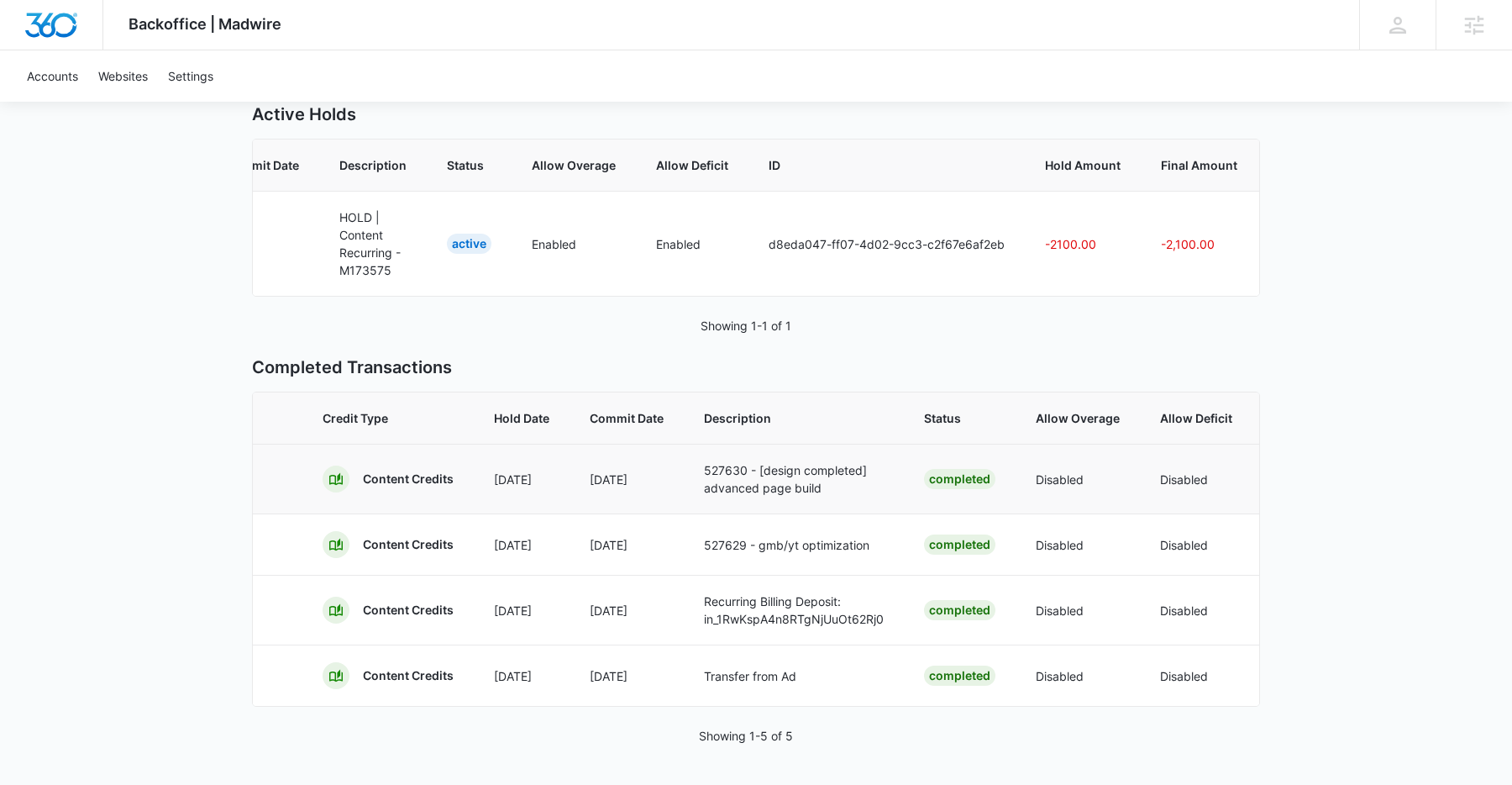
scroll to position [225, 0]
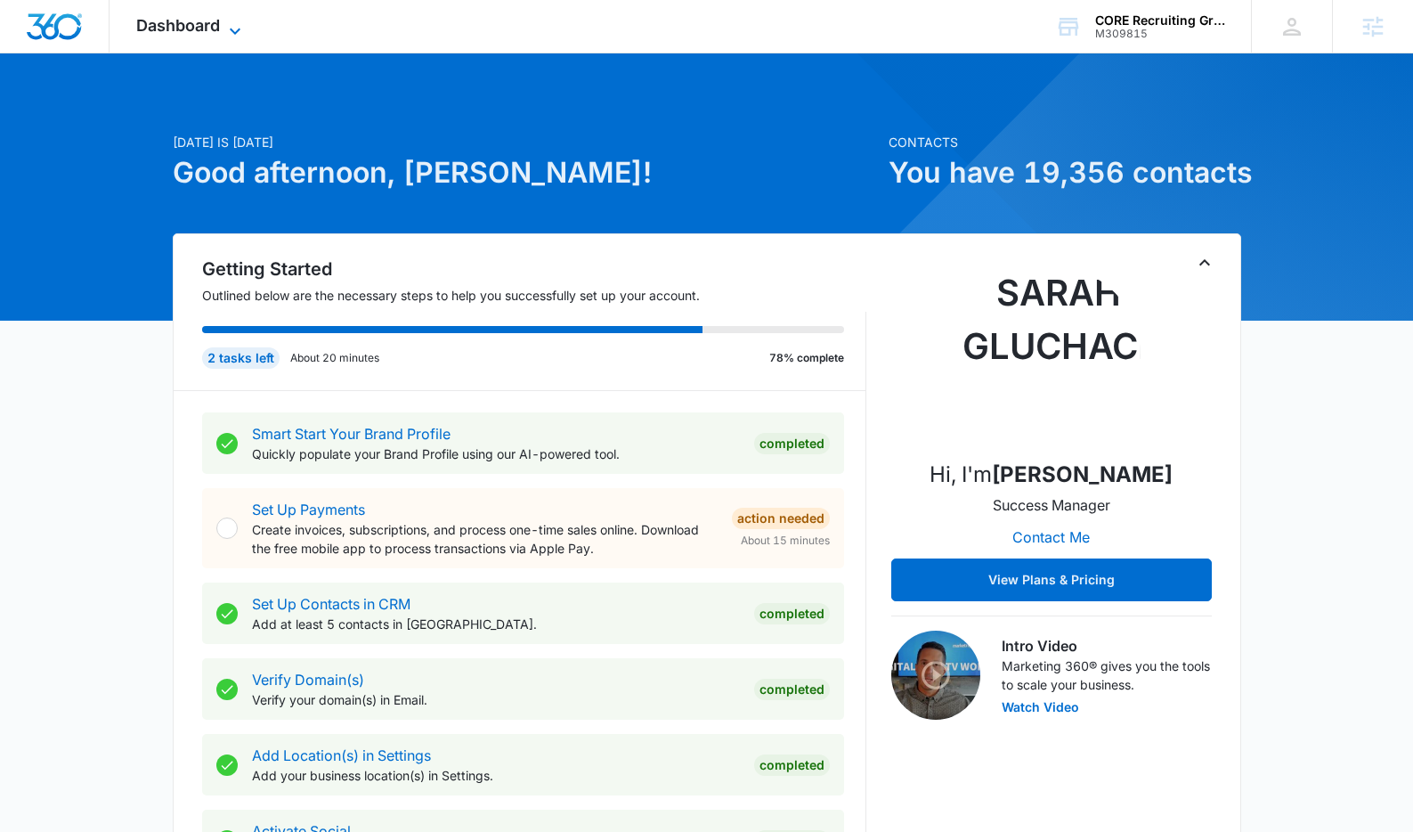
click at [217, 20] on span "Dashboard" at bounding box center [178, 25] width 84 height 19
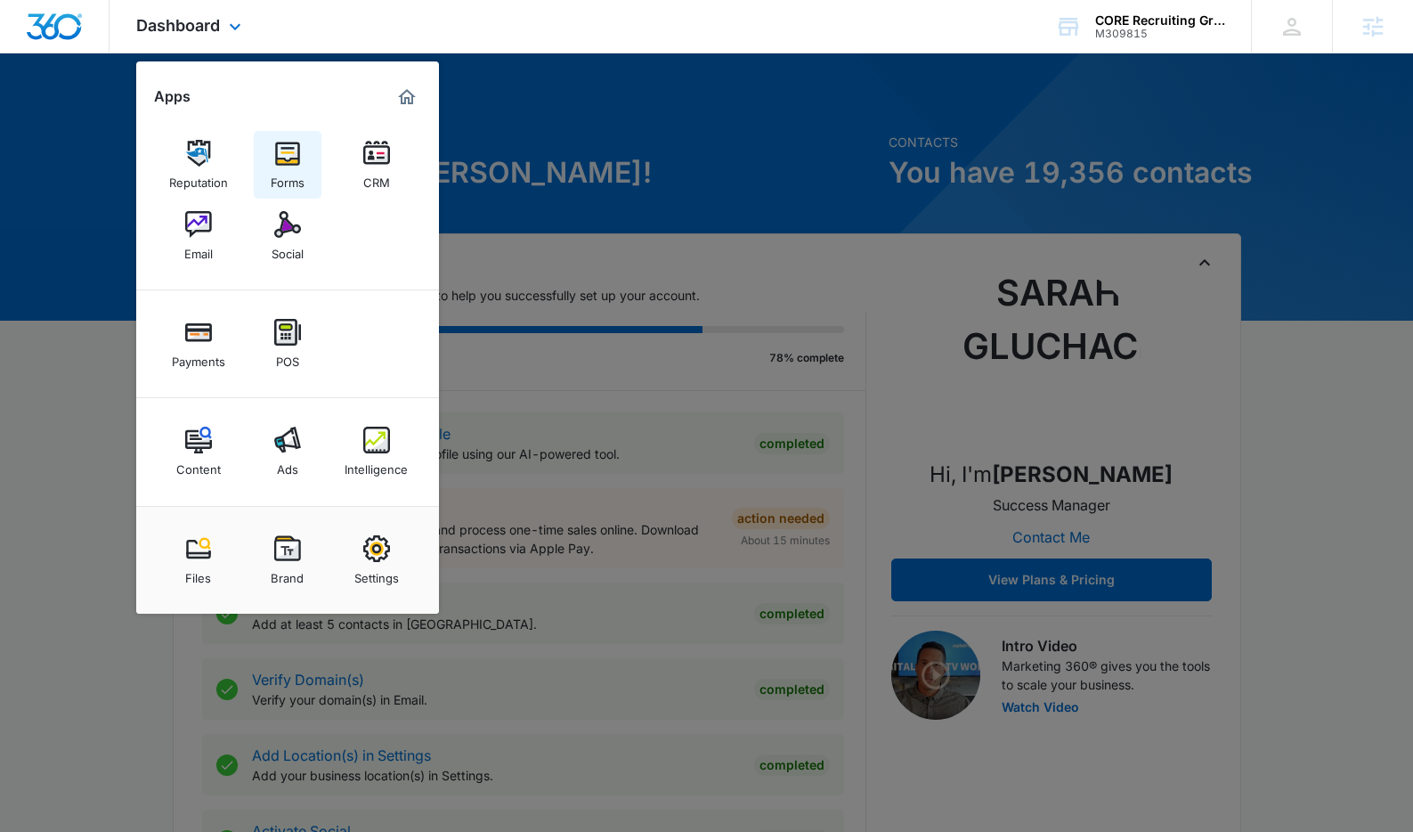
click at [286, 148] on img at bounding box center [287, 153] width 27 height 27
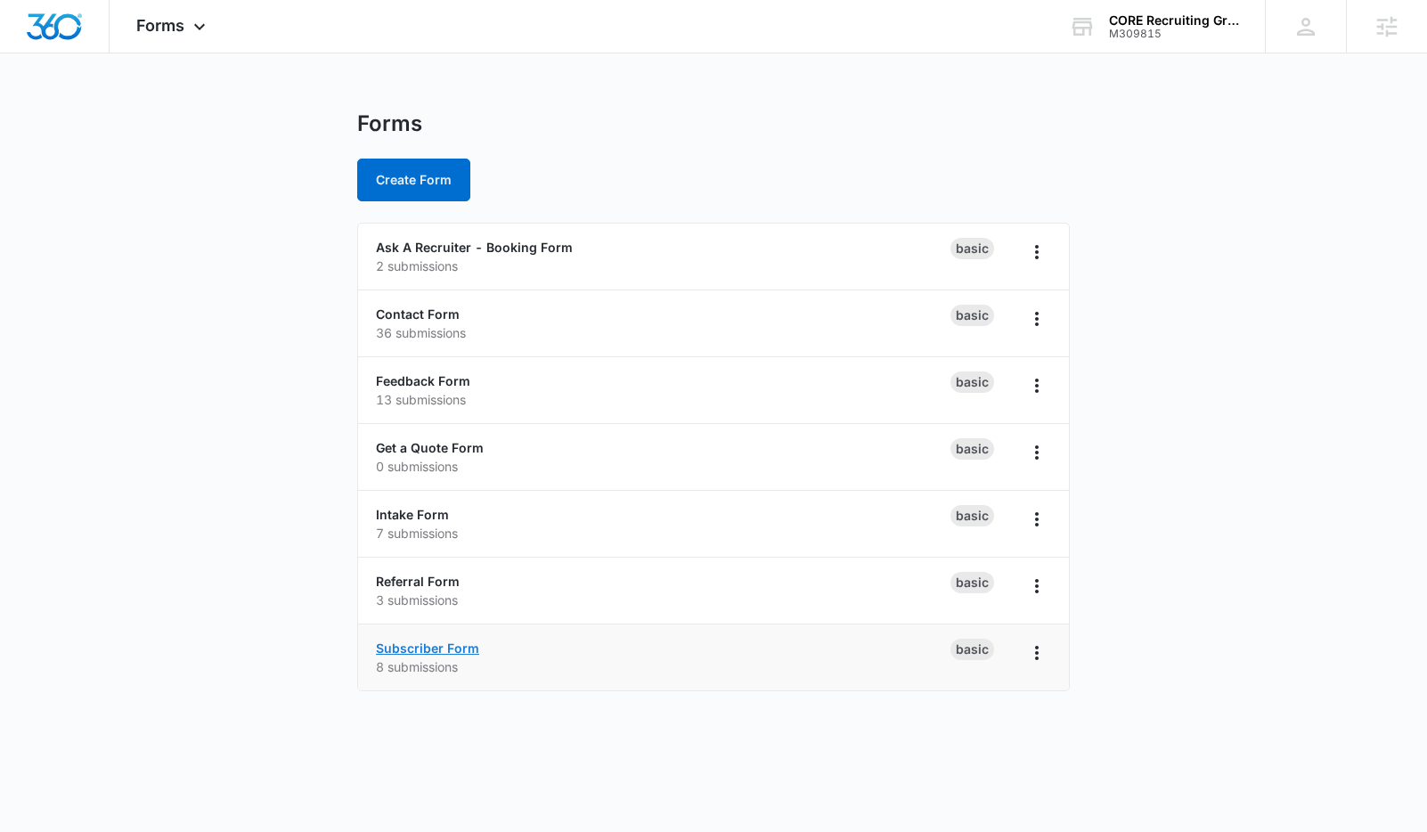
click at [444, 646] on link "Subscriber Form" at bounding box center [427, 647] width 103 height 15
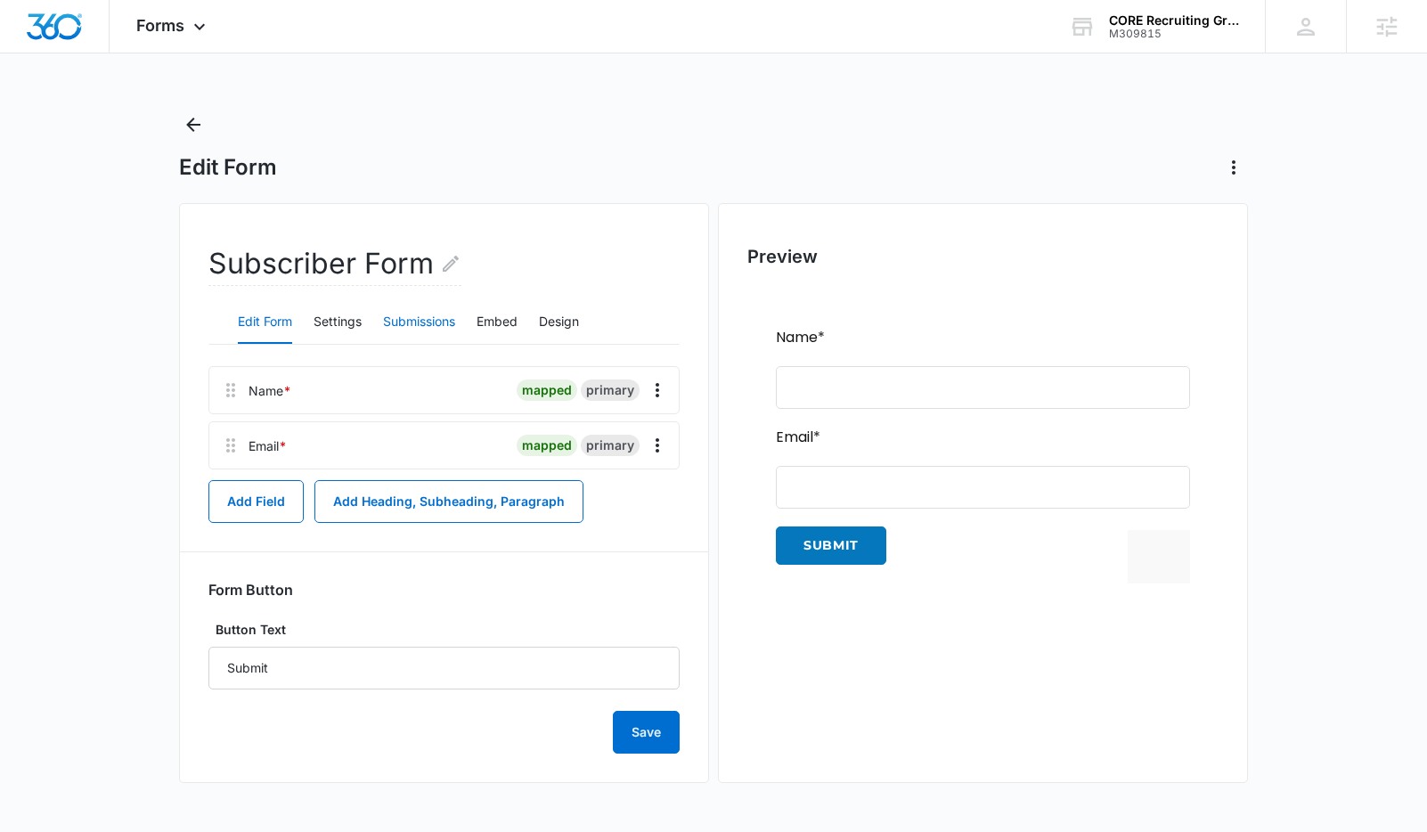
click at [402, 328] on button "Submissions" at bounding box center [419, 322] width 72 height 43
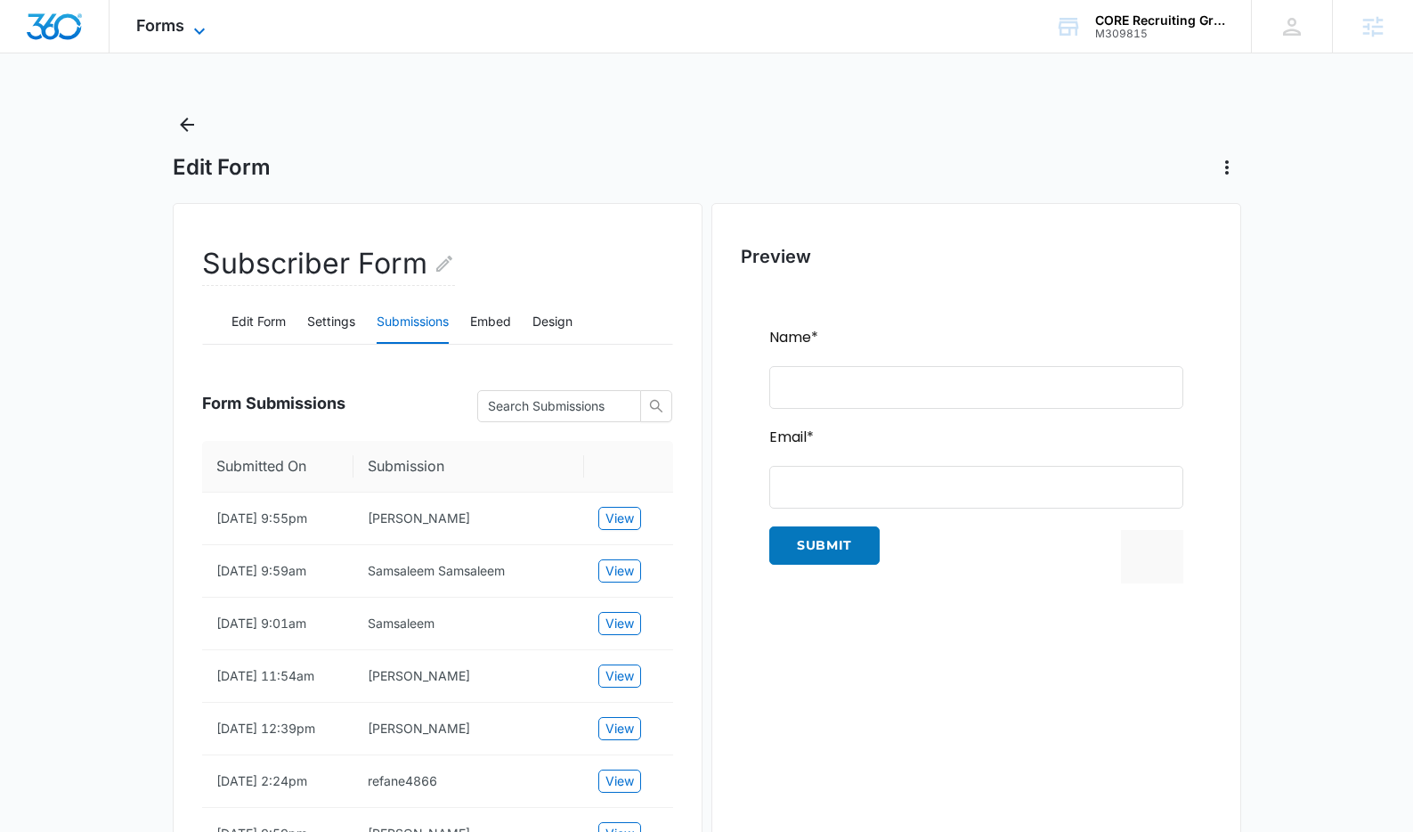
click at [168, 29] on span "Forms" at bounding box center [160, 25] width 48 height 19
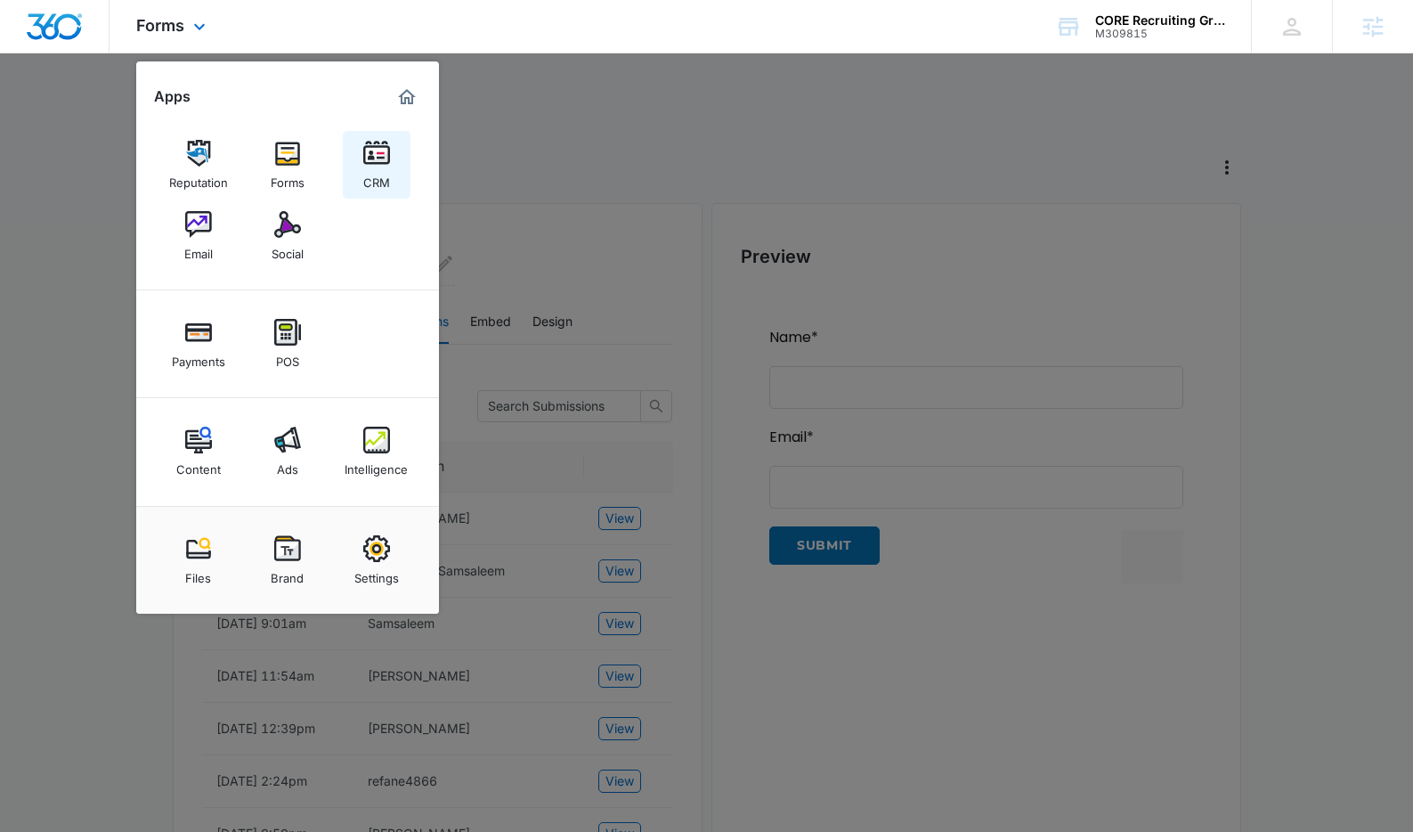
click at [382, 164] on img at bounding box center [376, 153] width 27 height 27
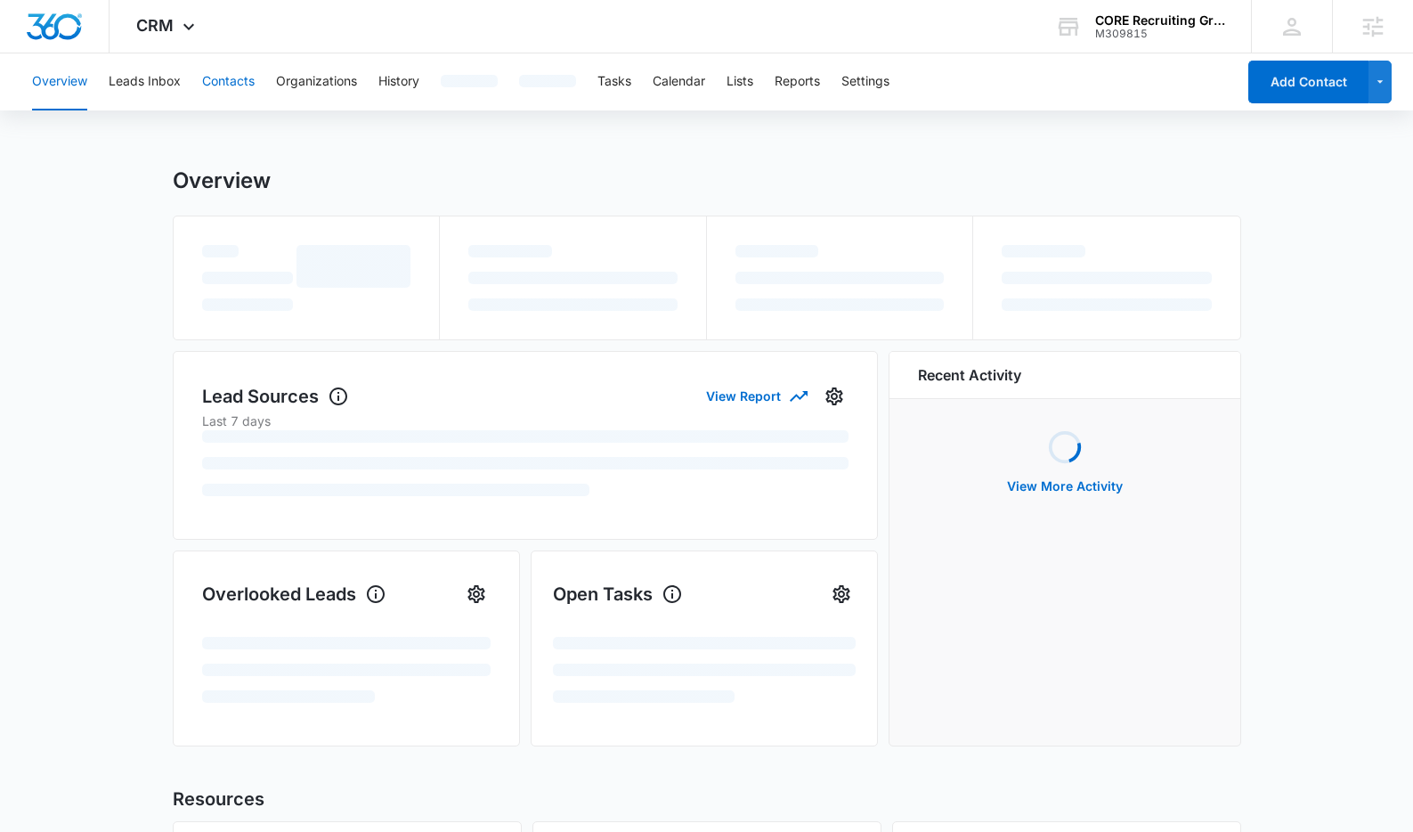
click at [222, 74] on button "Contacts" at bounding box center [228, 81] width 53 height 57
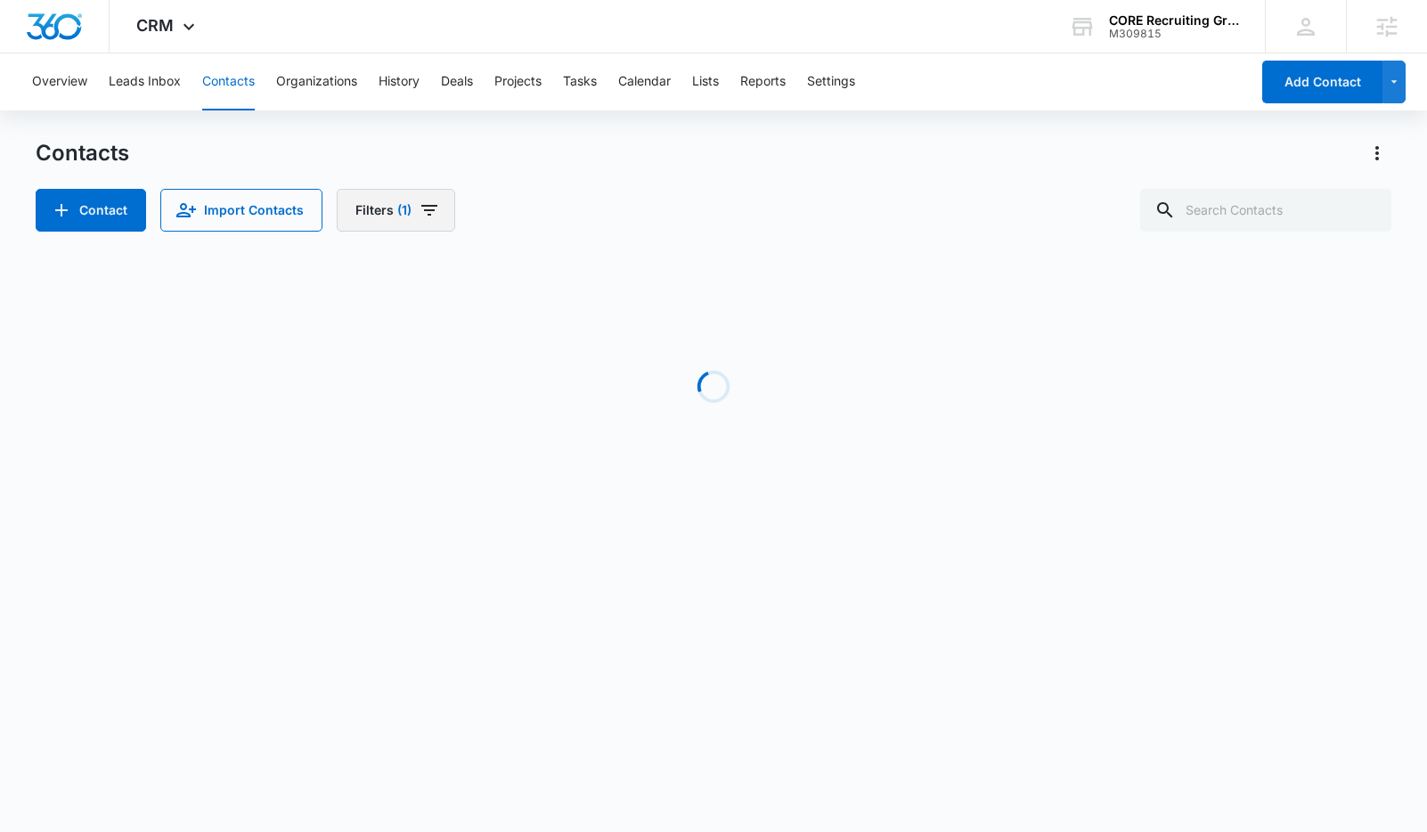
click at [412, 221] on button "Filters (1)" at bounding box center [396, 210] width 118 height 43
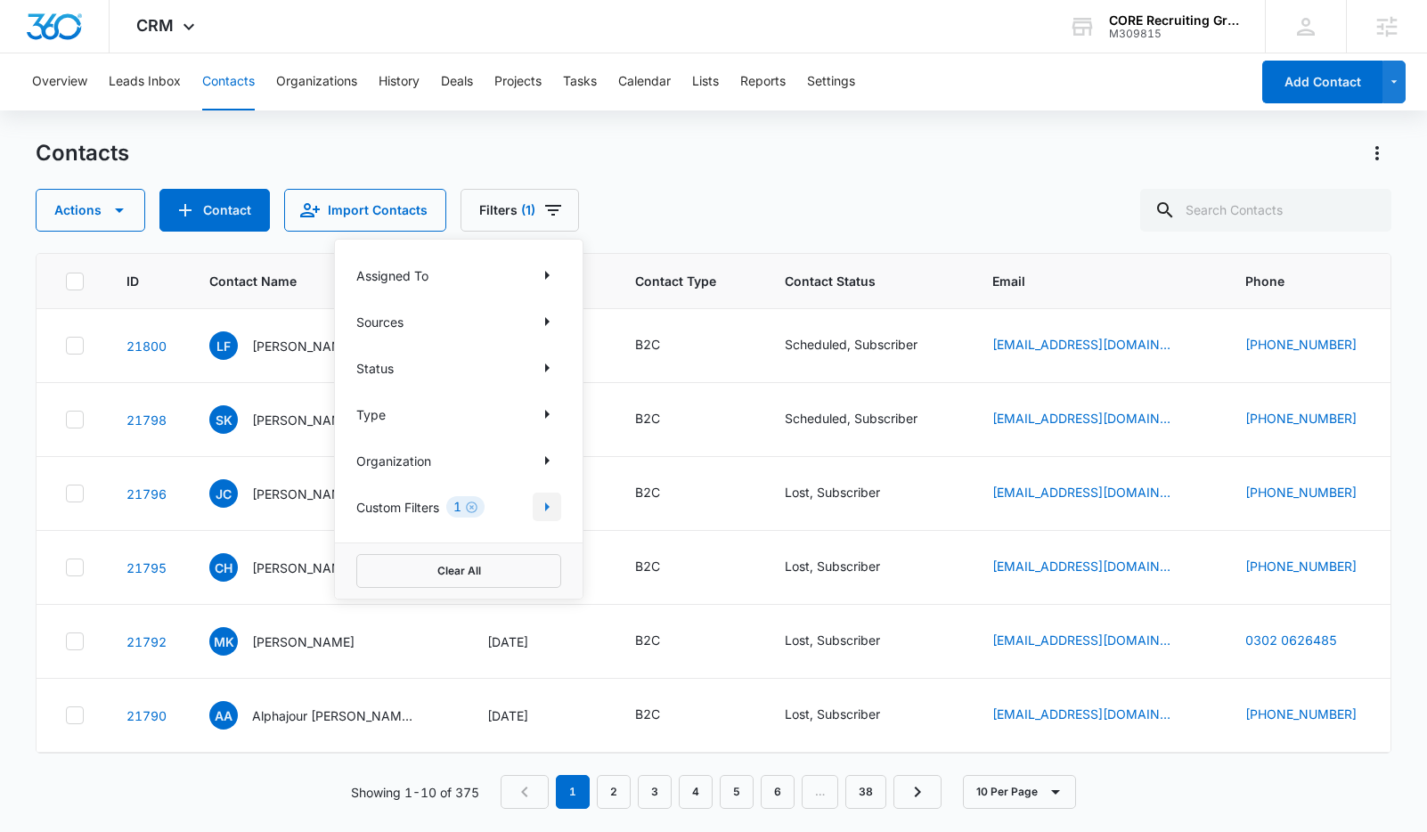
click at [552, 506] on icon "Show Custom Filters filters" at bounding box center [546, 506] width 21 height 21
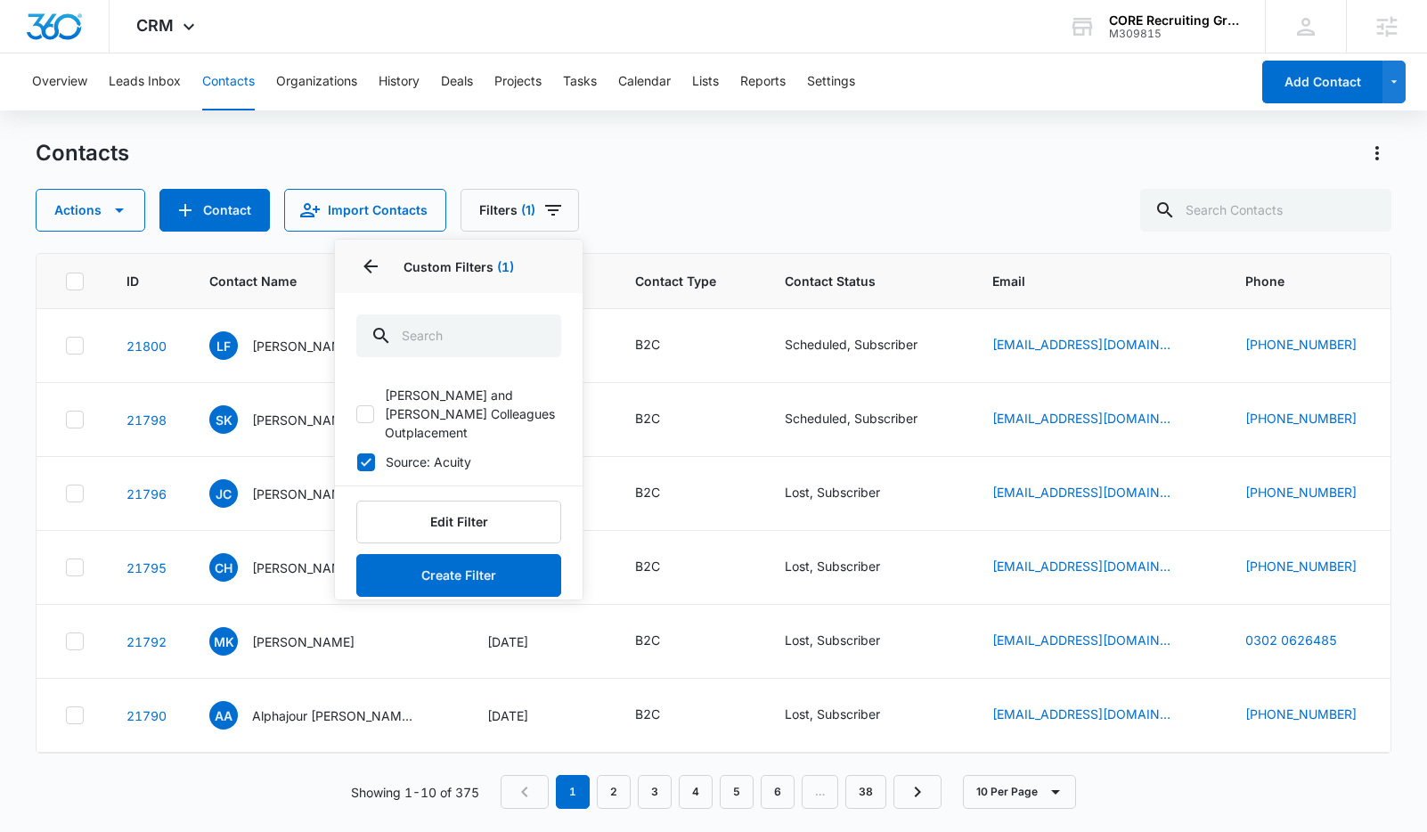
click at [378, 452] on label "Source: Acuity" at bounding box center [458, 461] width 205 height 19
click at [357, 461] on input "Source: Acuity" at bounding box center [356, 461] width 1 height 1
checkbox input "false"
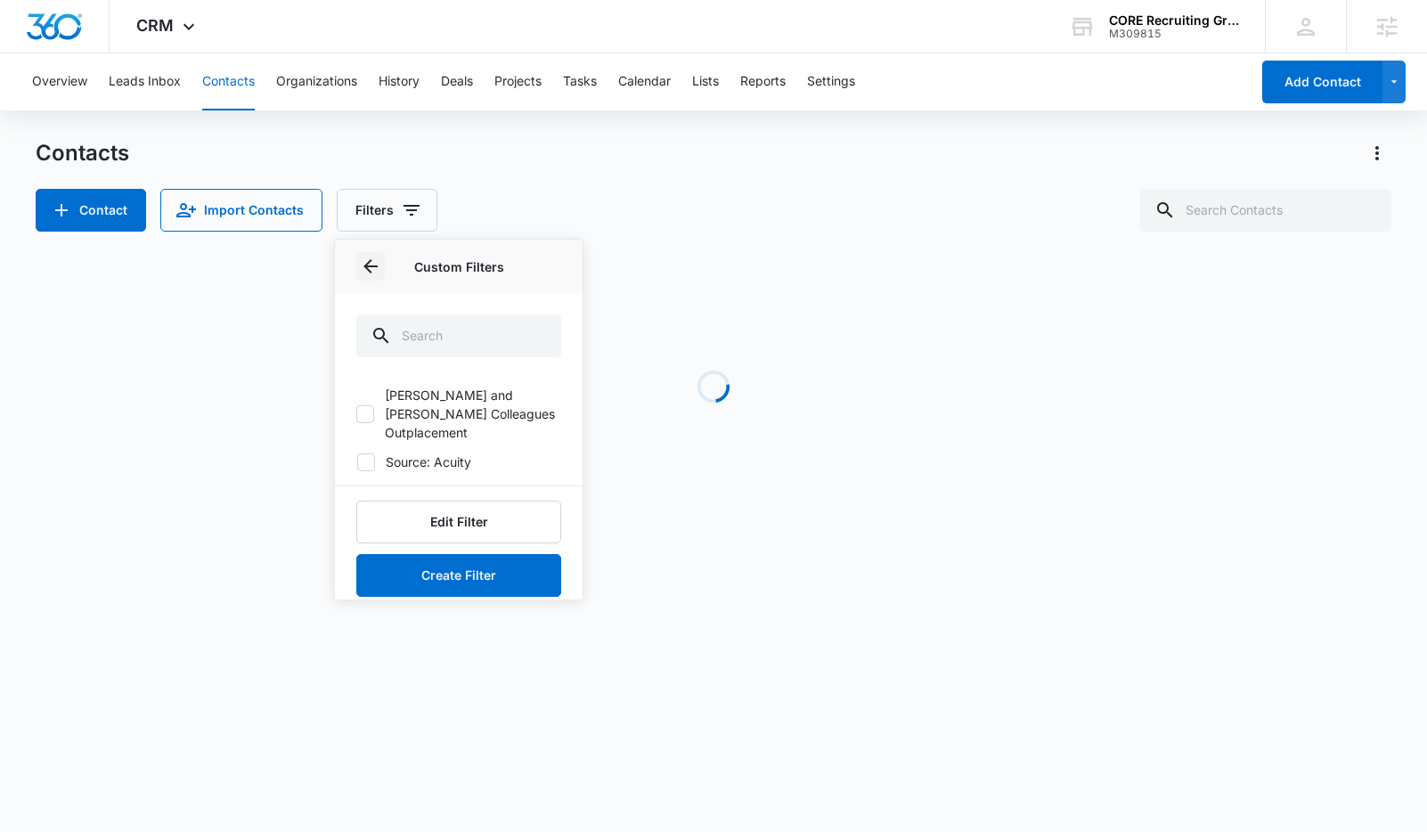
click at [366, 259] on icon "Back" at bounding box center [370, 266] width 21 height 21
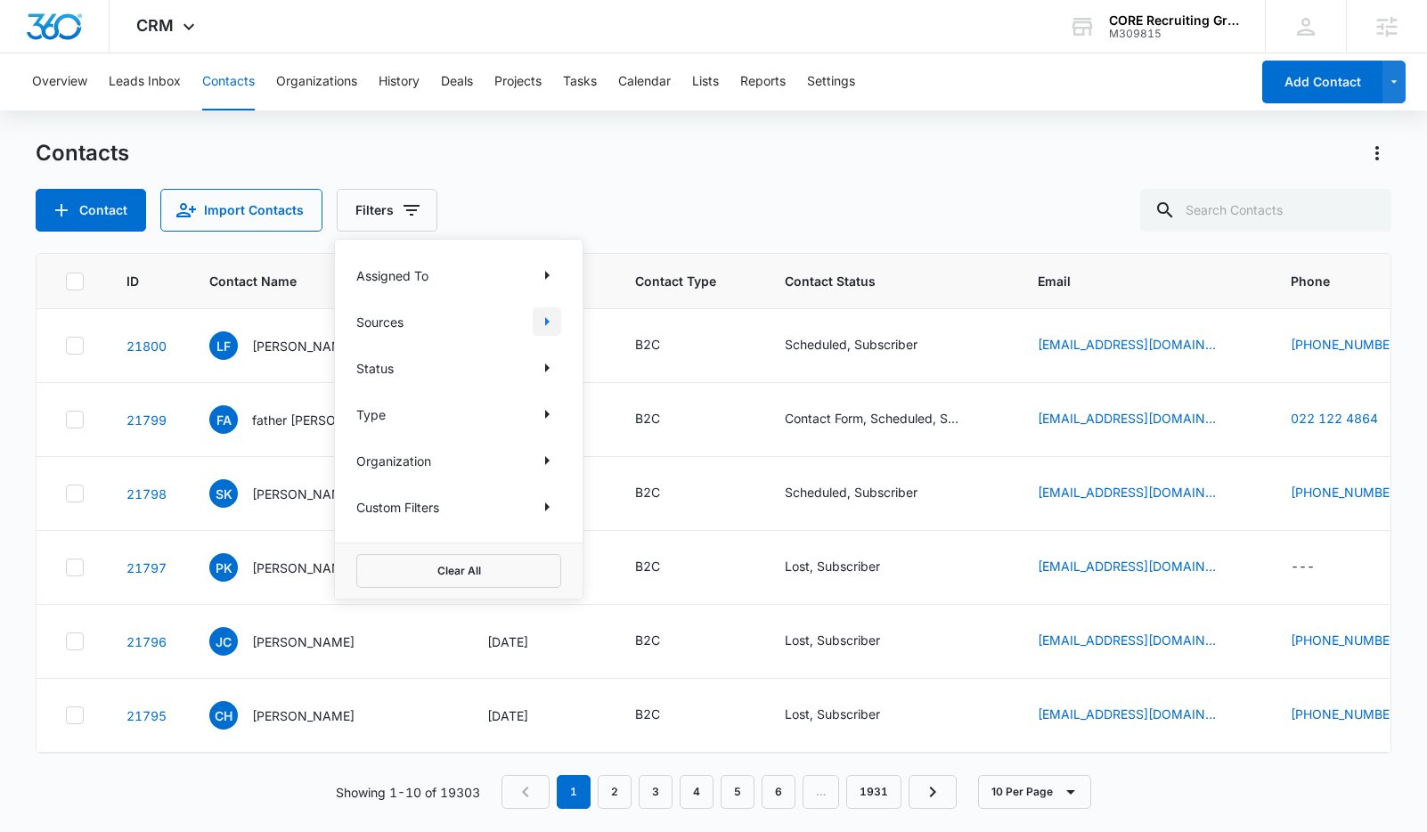
click at [554, 323] on icon "Show Sources filters" at bounding box center [546, 321] width 21 height 21
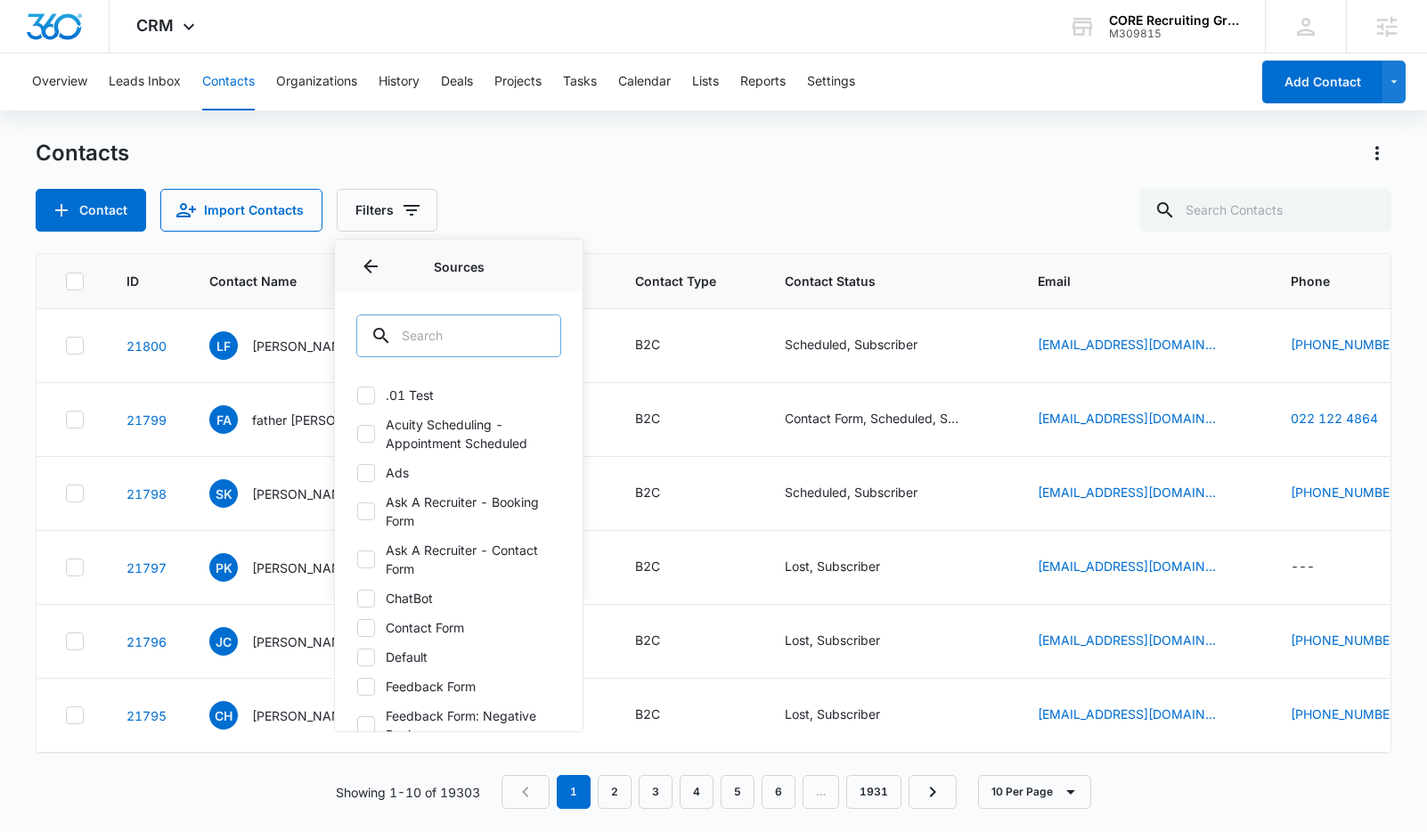
click at [488, 324] on input "text" at bounding box center [458, 335] width 205 height 43
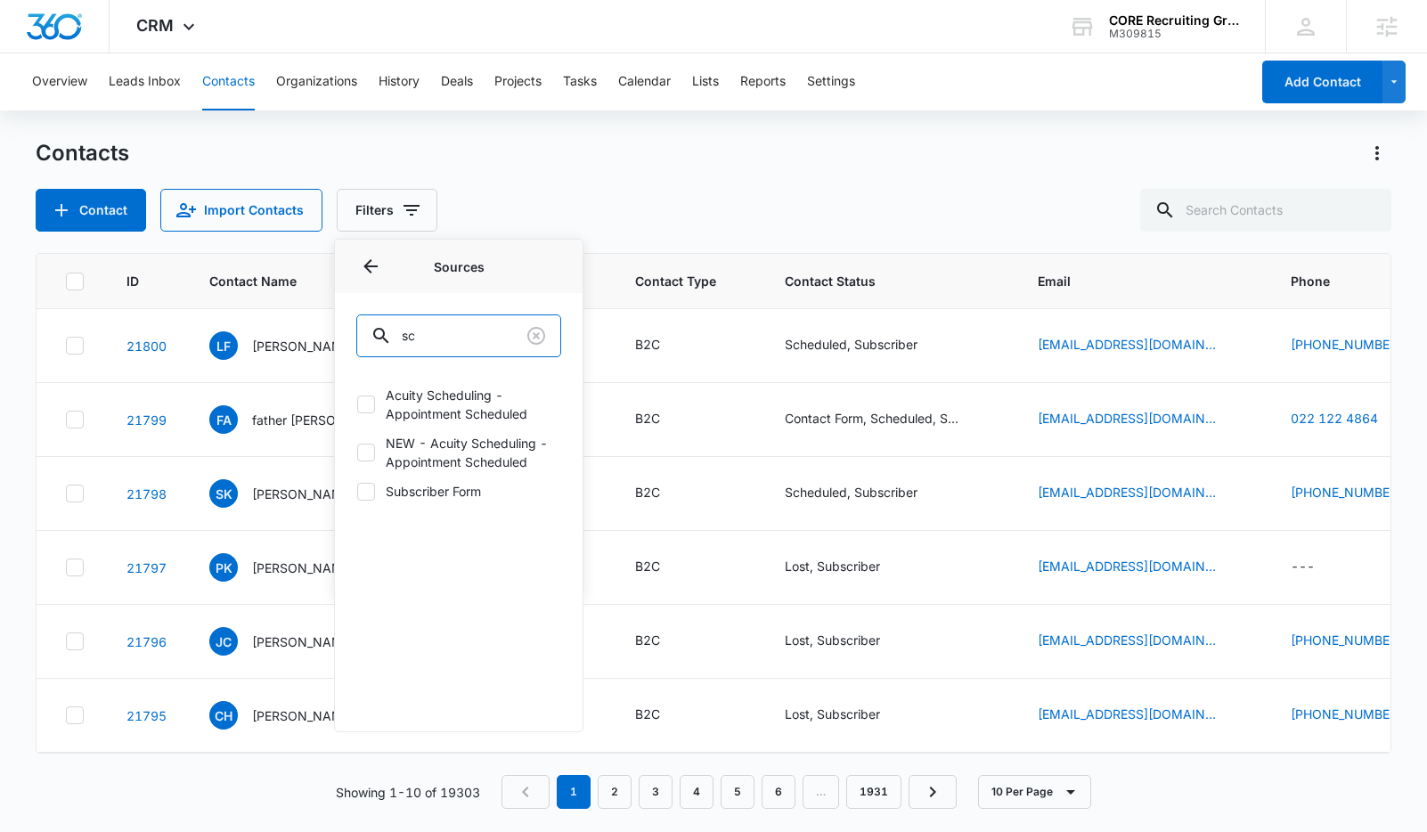
type input "sc"
click at [411, 494] on label "Subscriber Form" at bounding box center [458, 491] width 205 height 19
click at [357, 492] on input "Subscriber Form" at bounding box center [356, 491] width 1 height 1
checkbox input "true"
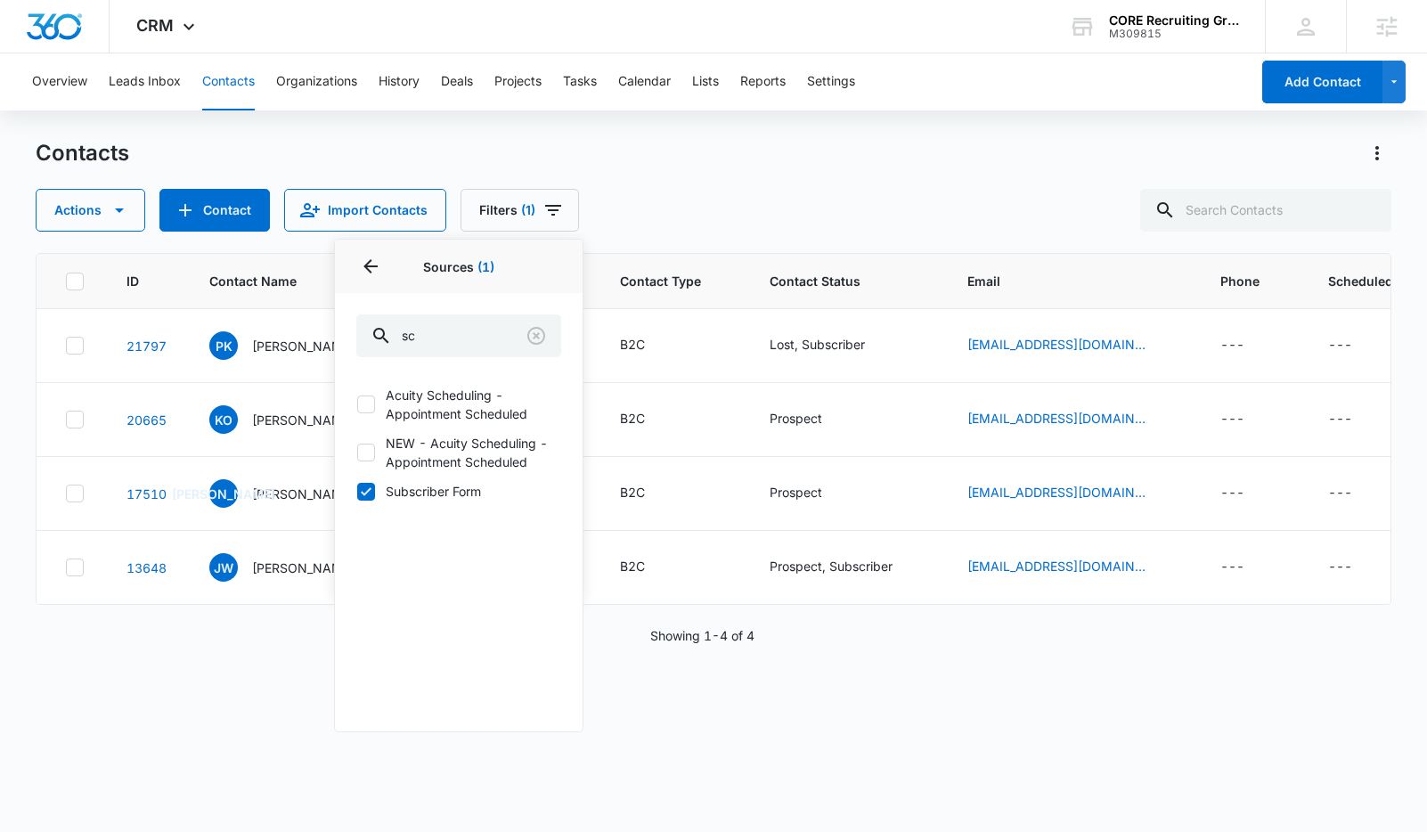
click at [830, 191] on div "Actions Contact Import Contacts Filters (1) Assigned To Sources 1 Sources (1) s…" at bounding box center [713, 210] width 1355 height 43
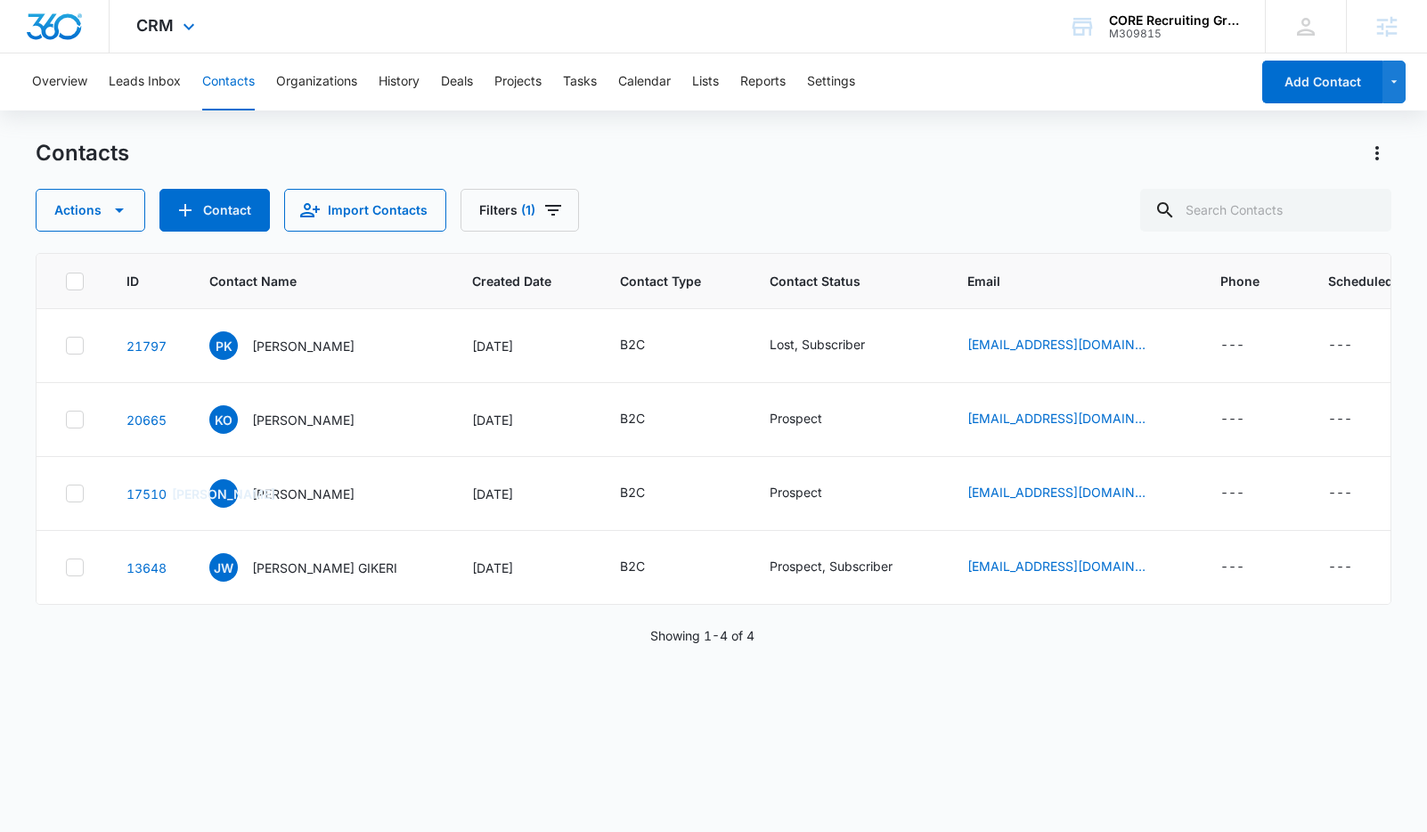
click at [156, 39] on div "CRM Apps Reputation Forms CRM Email Social Payments POS Content Ads Intelligenc…" at bounding box center [168, 26] width 117 height 53
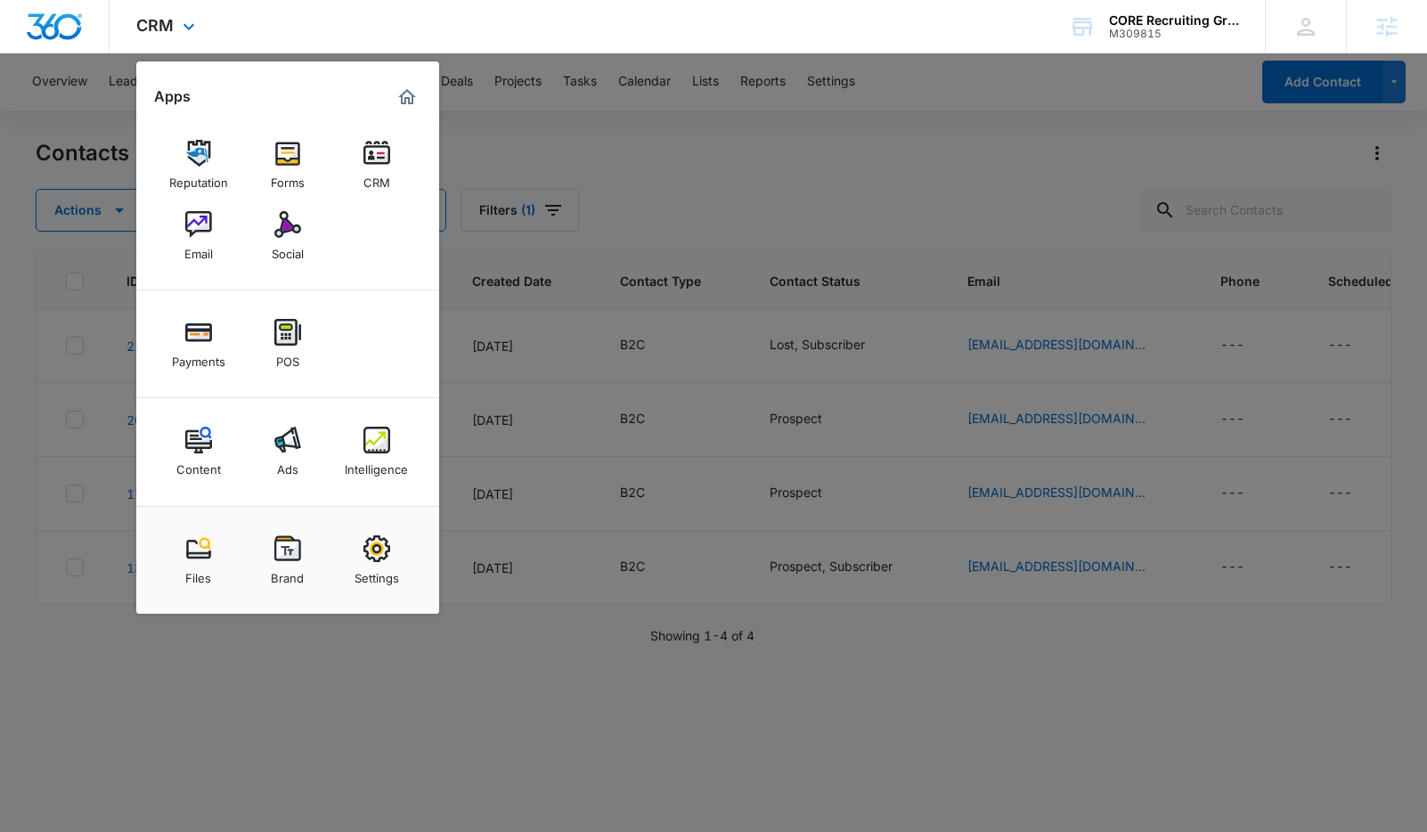
click at [538, 29] on div "CRM Apps Reputation Forms CRM Email Social Payments POS Content Ads Intelligenc…" at bounding box center [713, 26] width 1427 height 53
click at [741, 181] on div at bounding box center [713, 416] width 1427 height 832
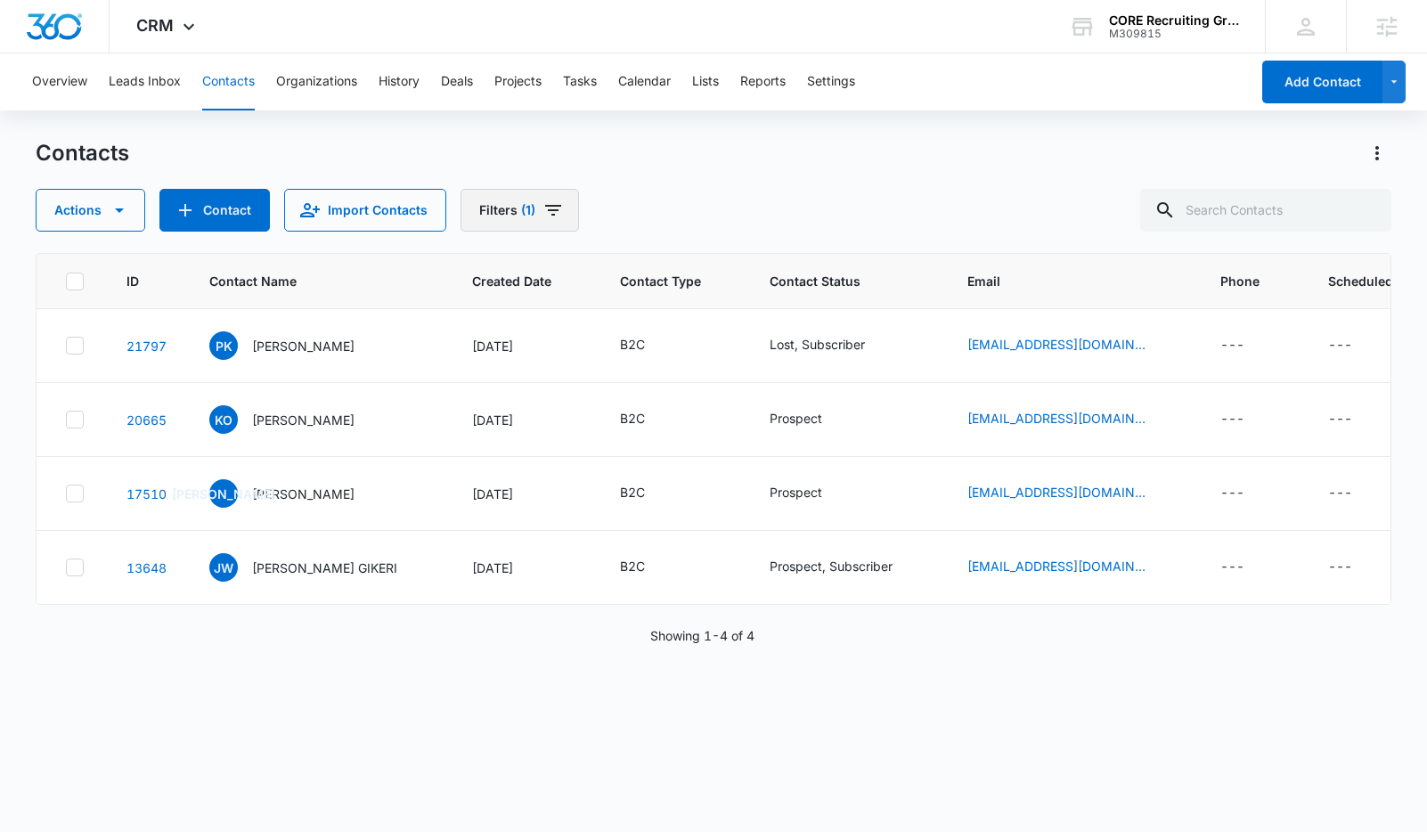
click at [537, 221] on button "Filters (1)" at bounding box center [519, 210] width 118 height 43
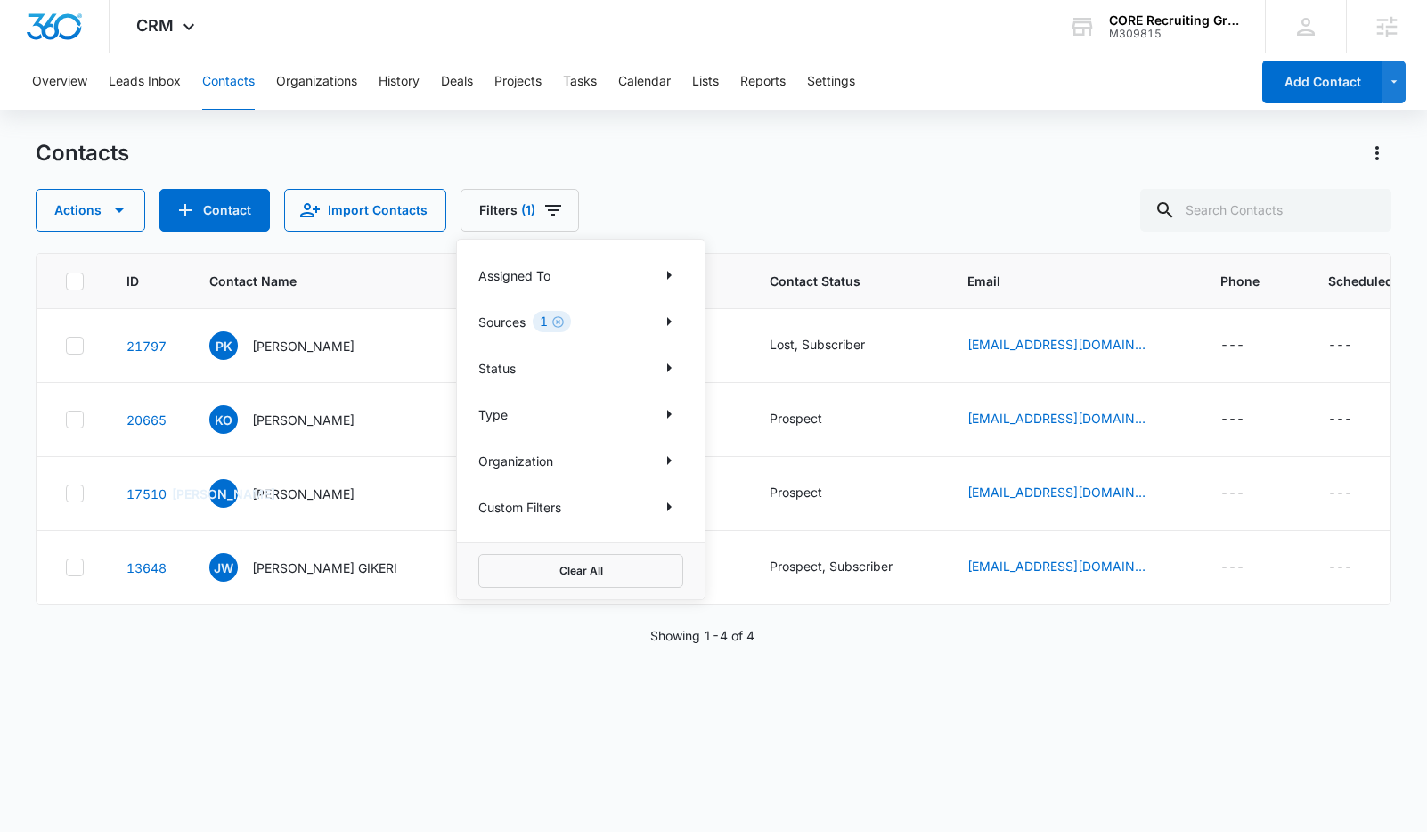
click at [666, 175] on div "Contacts Actions Contact Import Contacts Filters (1) Assigned To Sources 1 Stat…" at bounding box center [713, 185] width 1355 height 93
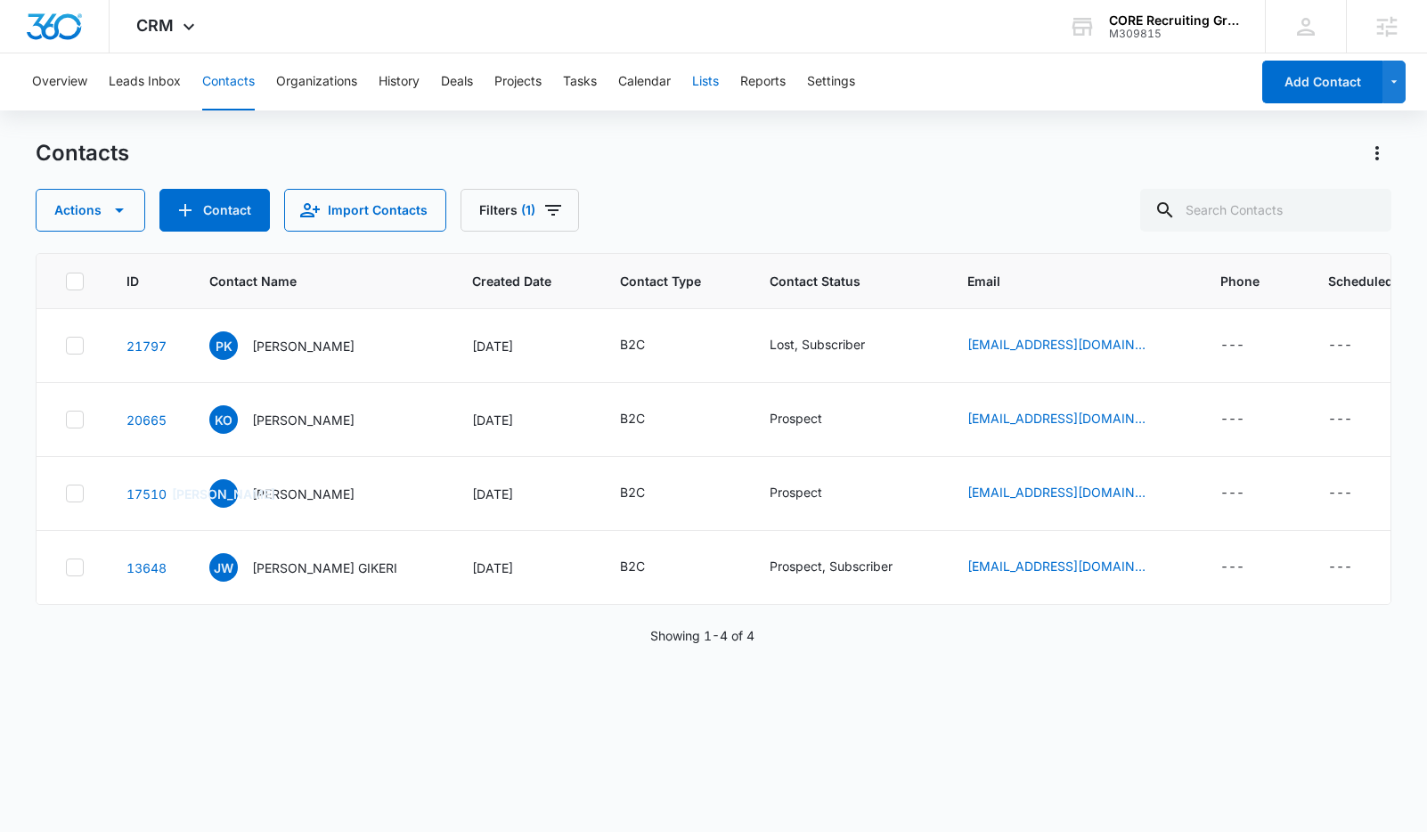
click at [707, 85] on button "Lists" at bounding box center [705, 81] width 27 height 57
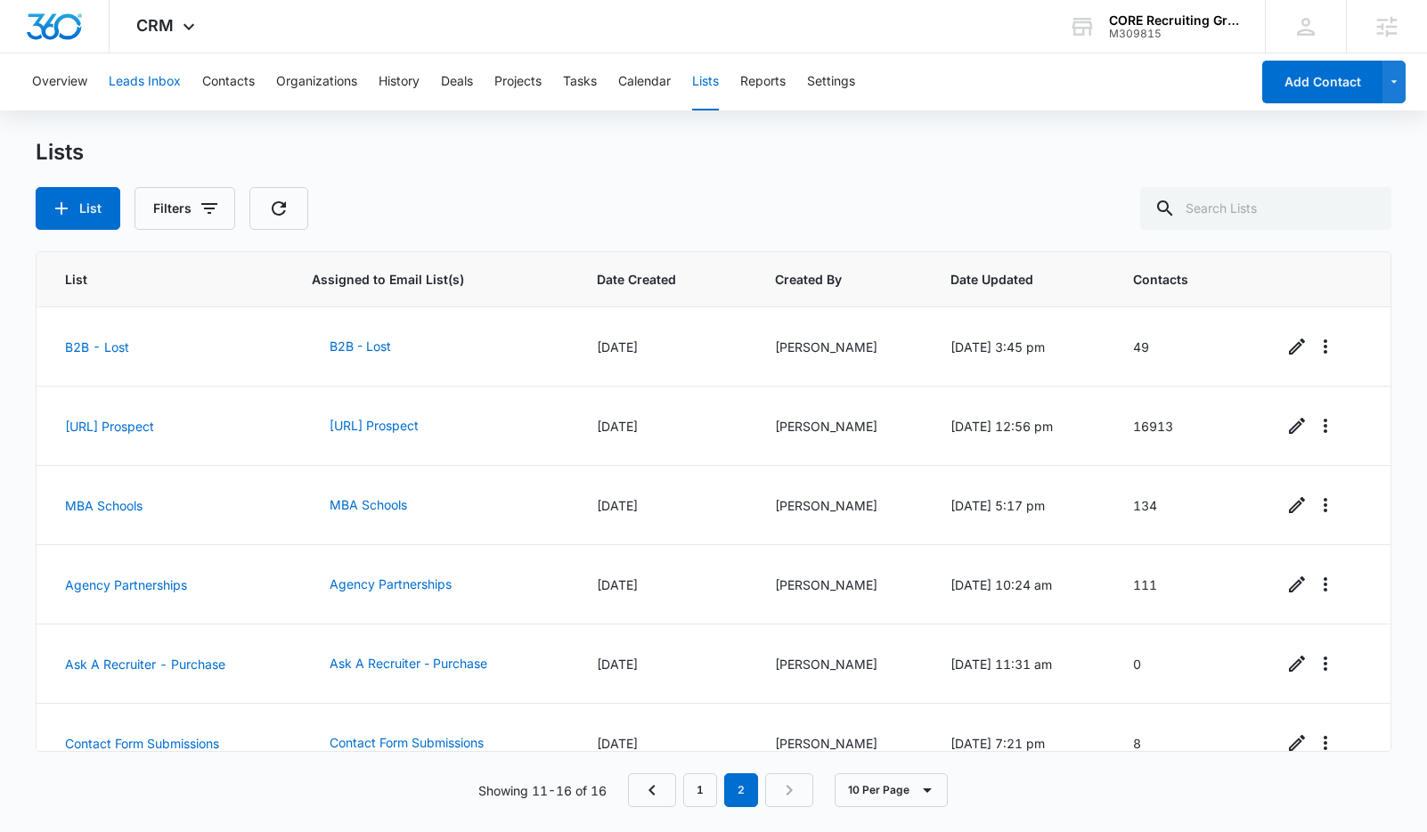
click at [161, 93] on button "Leads Inbox" at bounding box center [145, 81] width 72 height 57
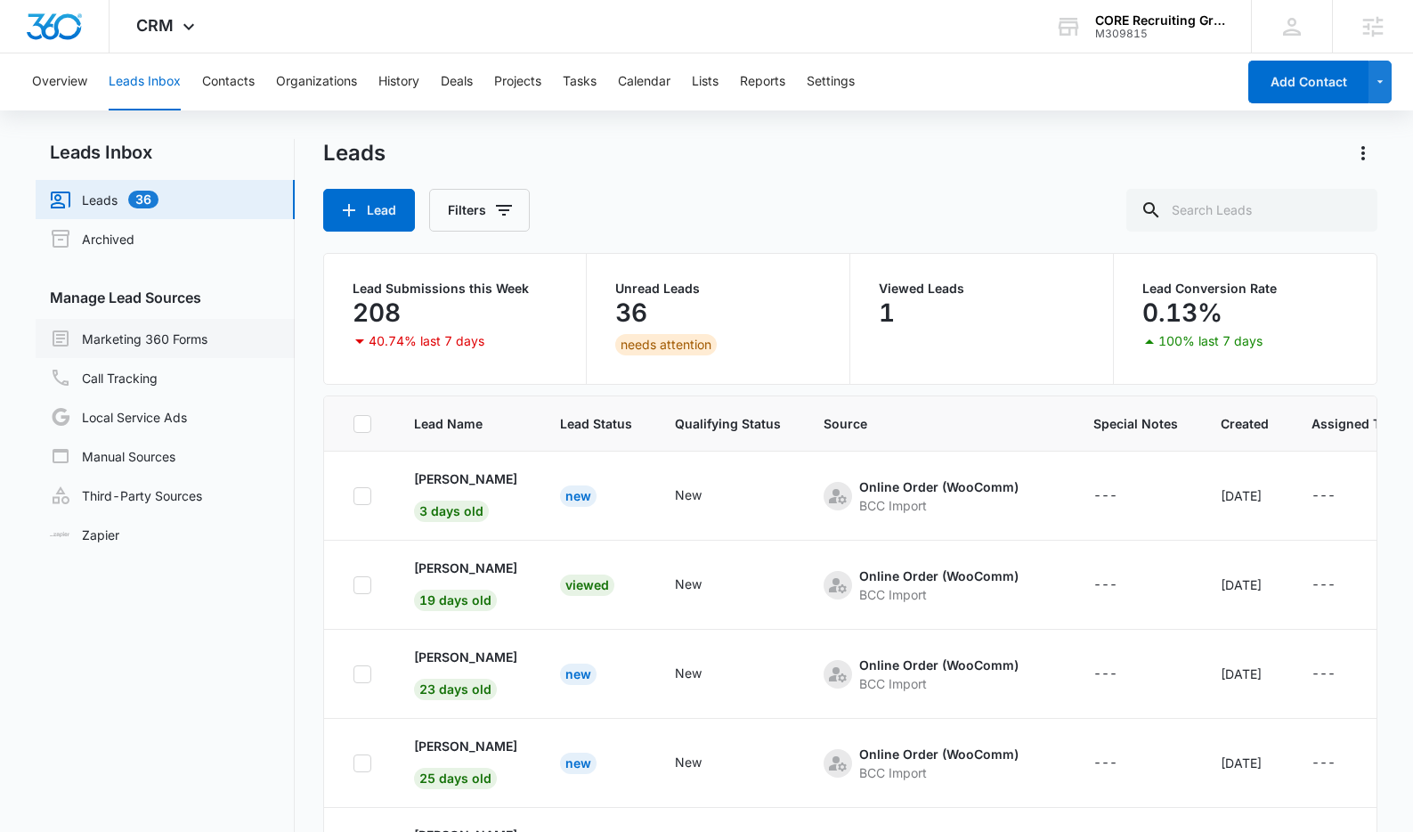
click at [141, 328] on link "Marketing 360 Forms" at bounding box center [129, 338] width 158 height 21
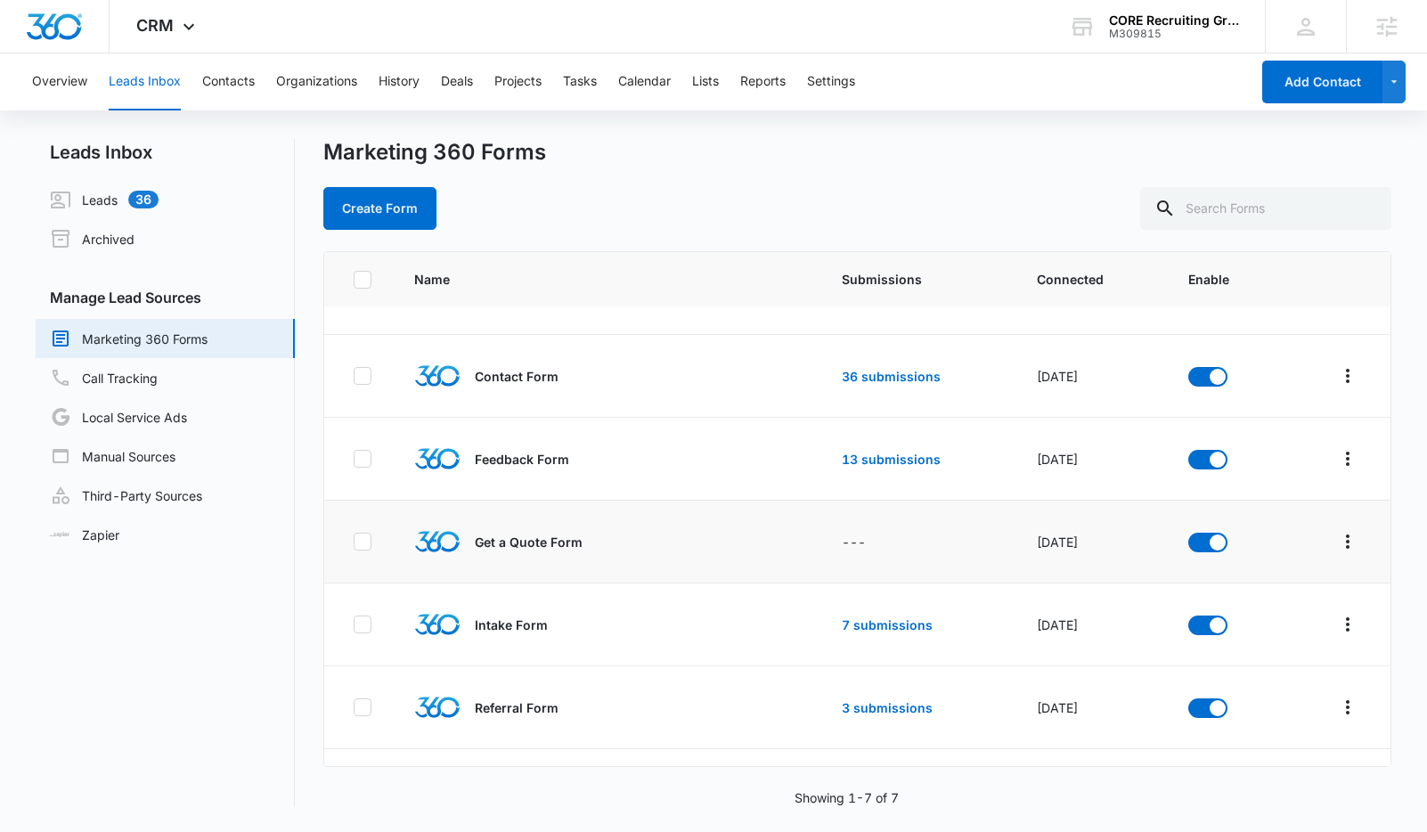
scroll to position [120, 0]
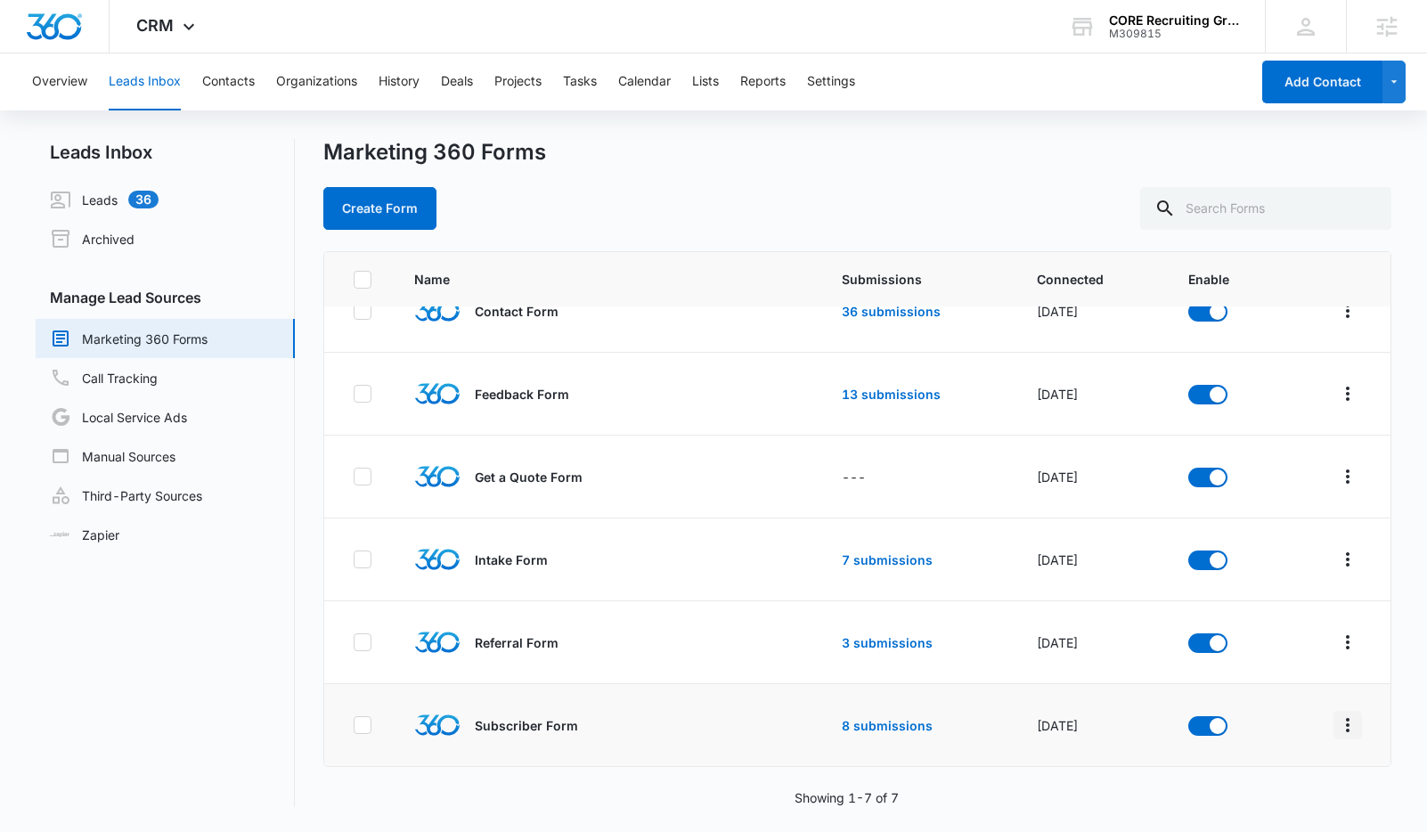
click at [1333, 728] on button "Overflow Menu" at bounding box center [1347, 725] width 28 height 28
click at [1256, 642] on div "Submission Rules" at bounding box center [1254, 648] width 101 height 12
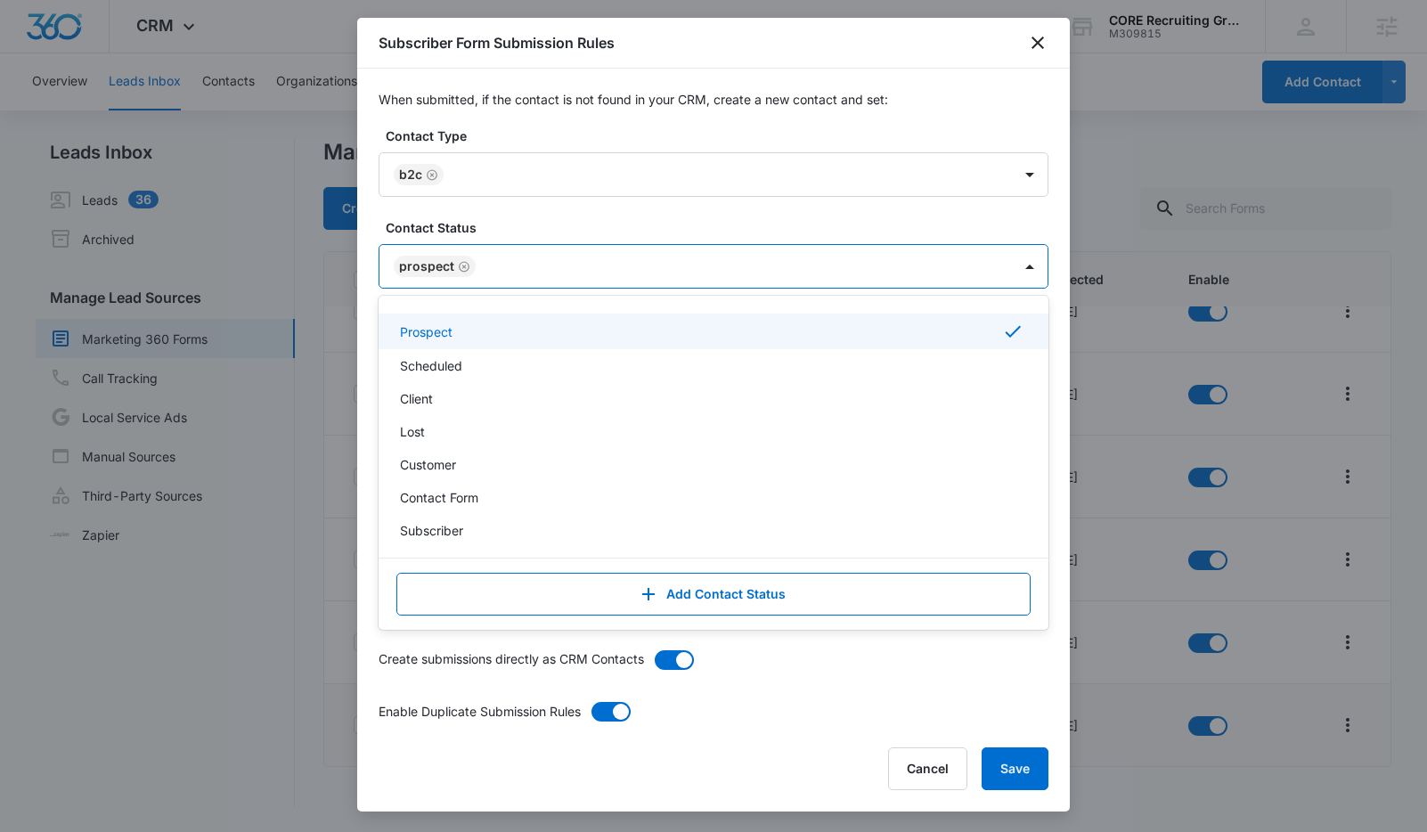
click at [506, 264] on div at bounding box center [735, 267] width 508 height 22
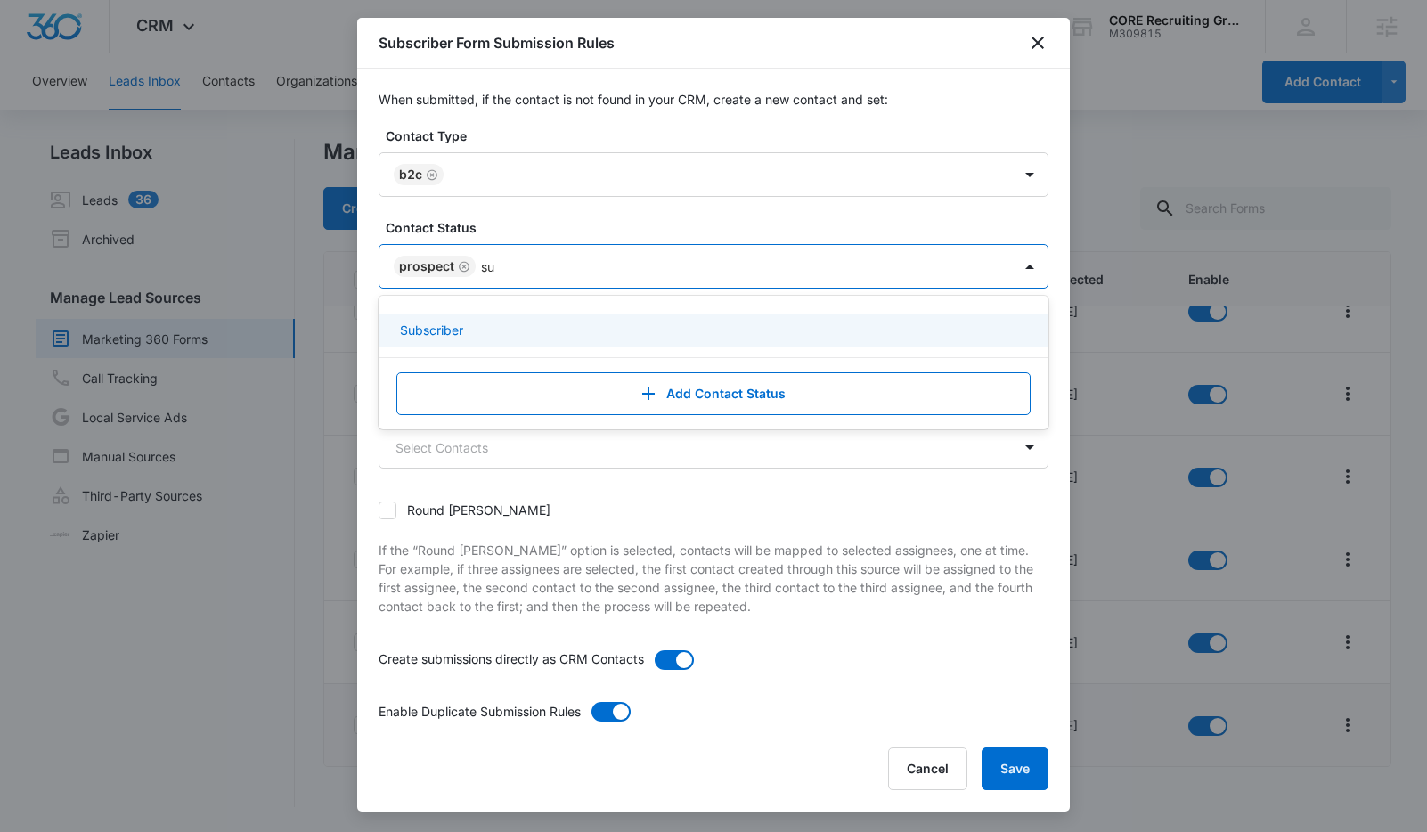
type input "s"
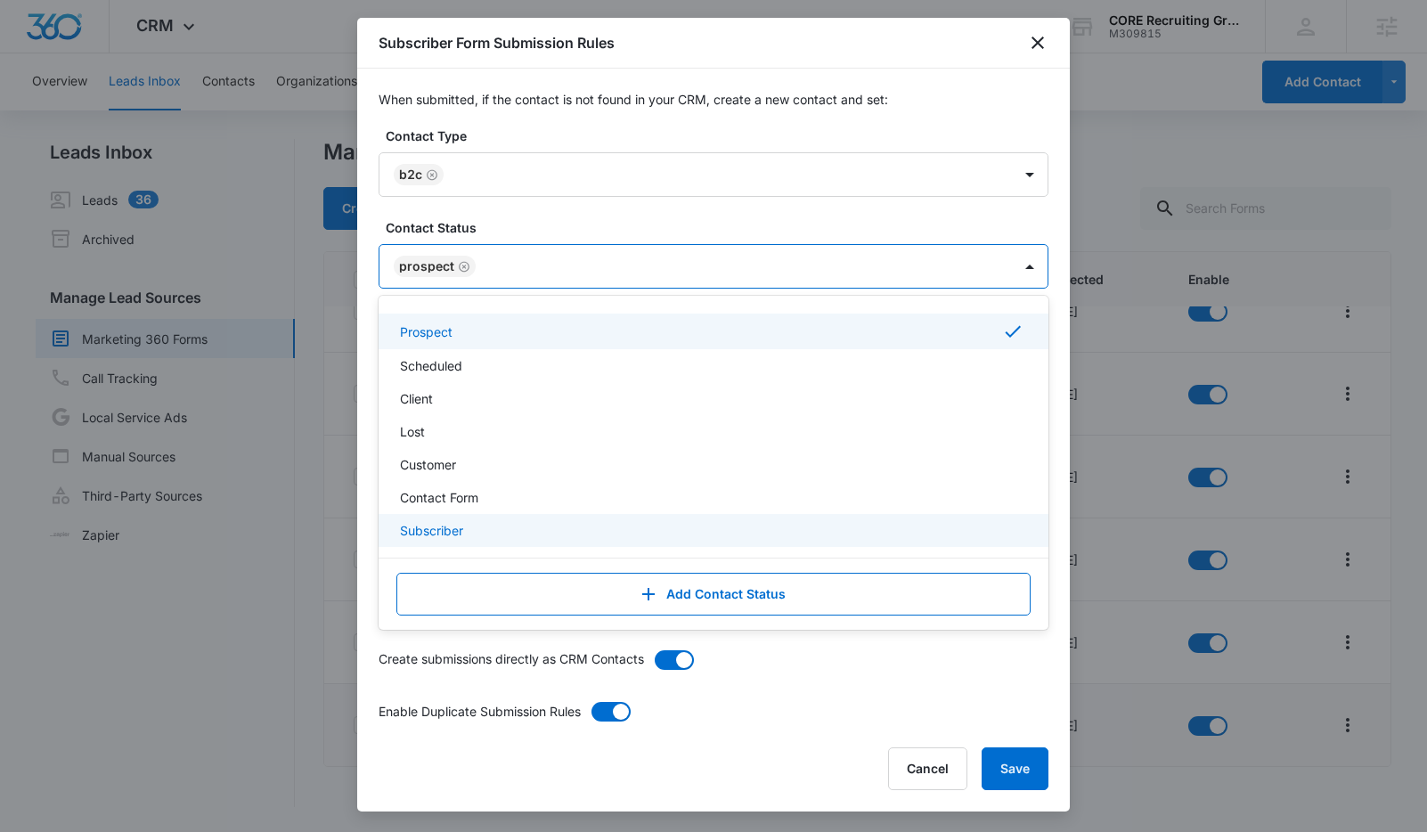
click at [451, 528] on p "Subscriber" at bounding box center [431, 530] width 63 height 19
click at [460, 271] on icon "Remove Prospect" at bounding box center [464, 266] width 11 height 11
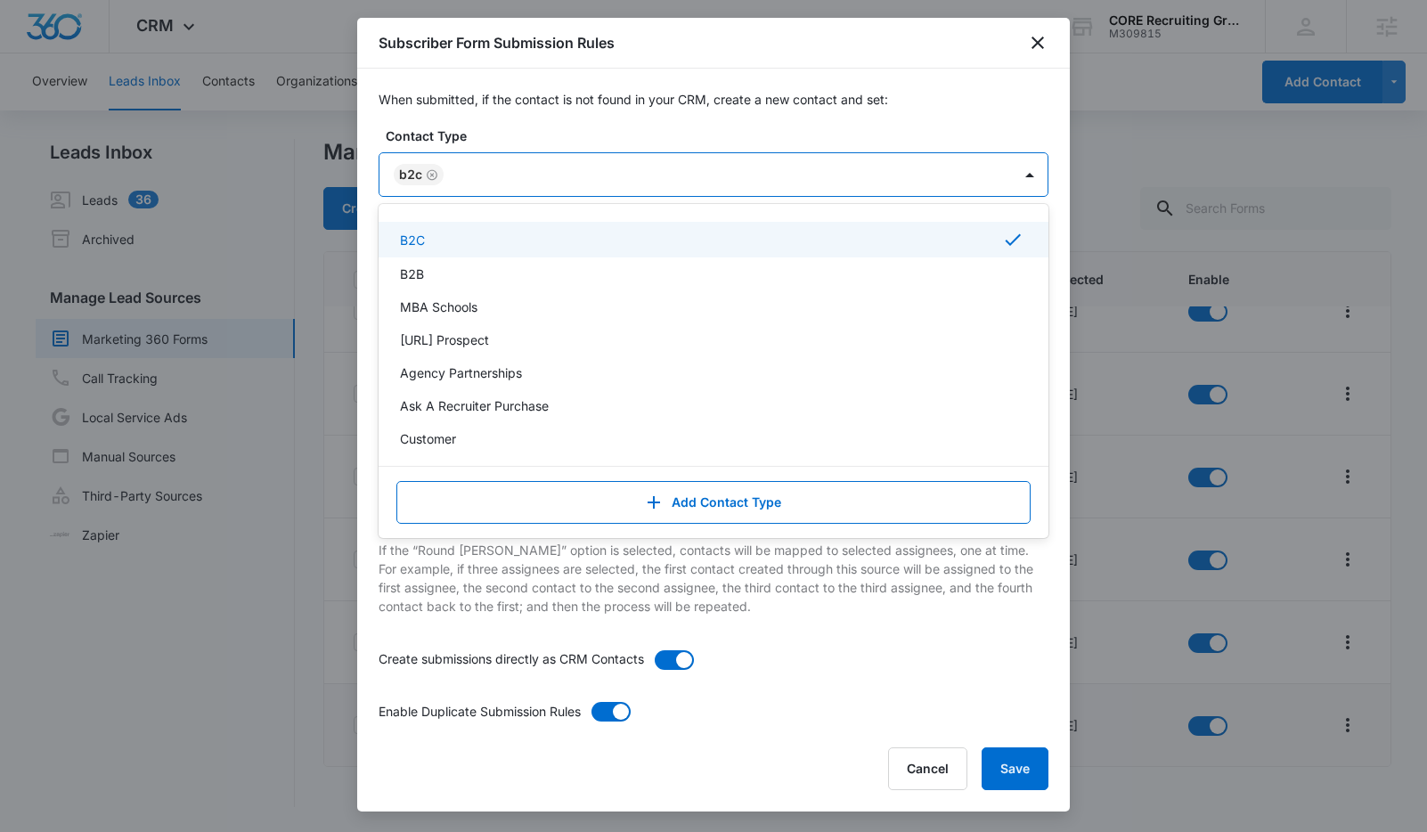
click at [489, 164] on div at bounding box center [719, 175] width 540 height 22
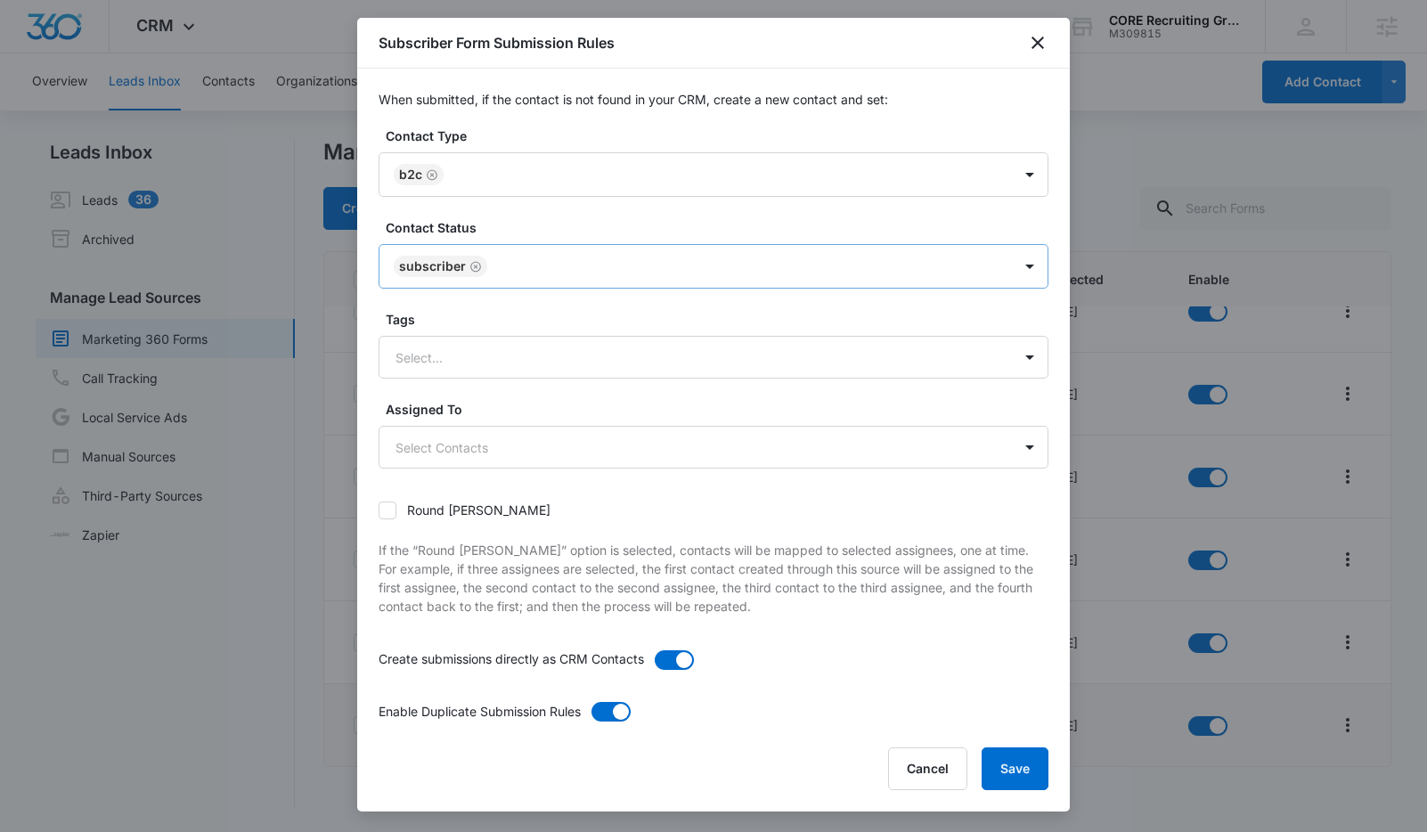
click at [597, 108] on p "When submitted, if the contact is not found in your CRM, create a new contact a…" at bounding box center [713, 99] width 670 height 19
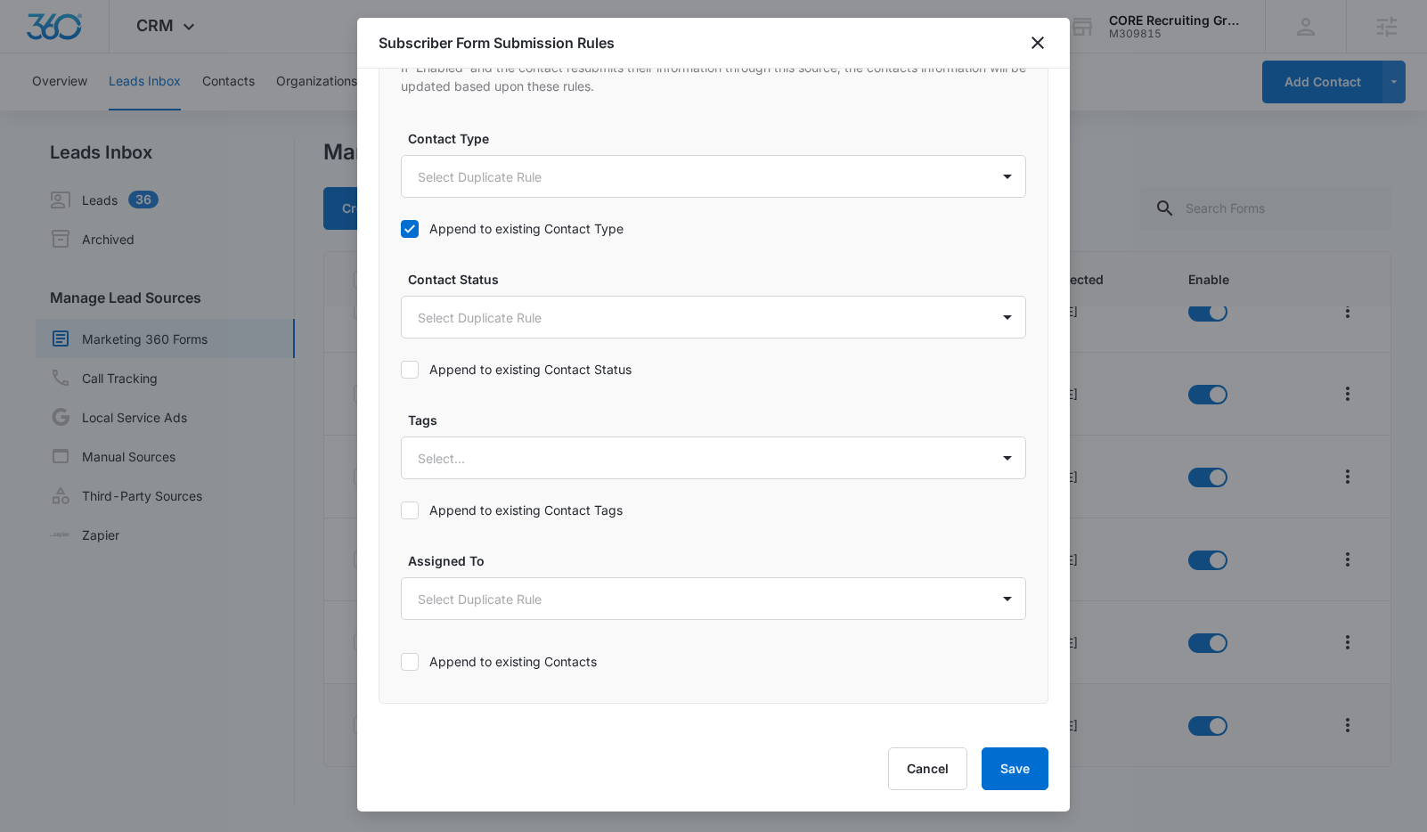
scroll to position [757, 0]
click at [504, 306] on body "CRM Apps Reputation Forms CRM Email Social Payments POS Content Ads Intelligenc…" at bounding box center [713, 416] width 1427 height 832
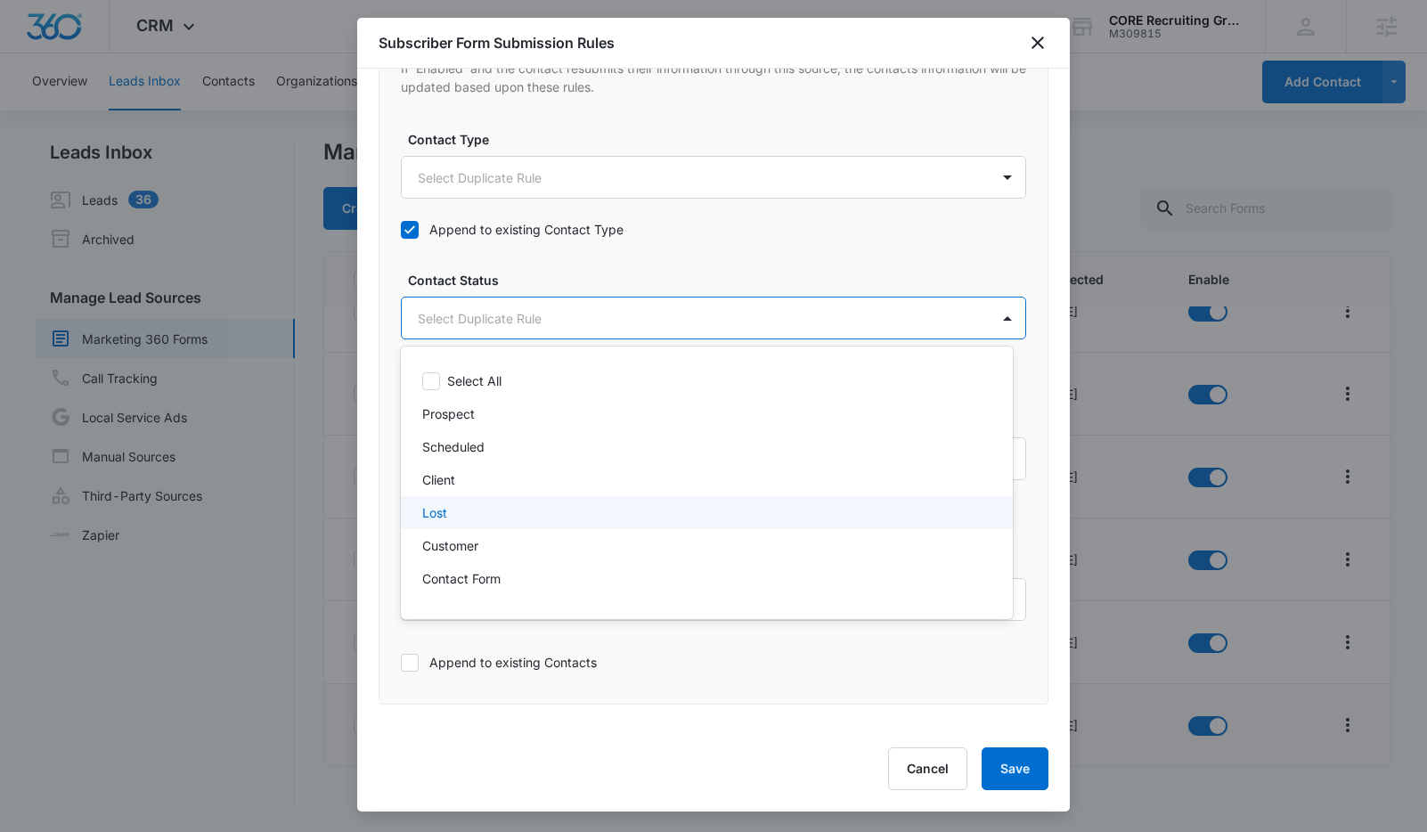
scroll to position [27, 0]
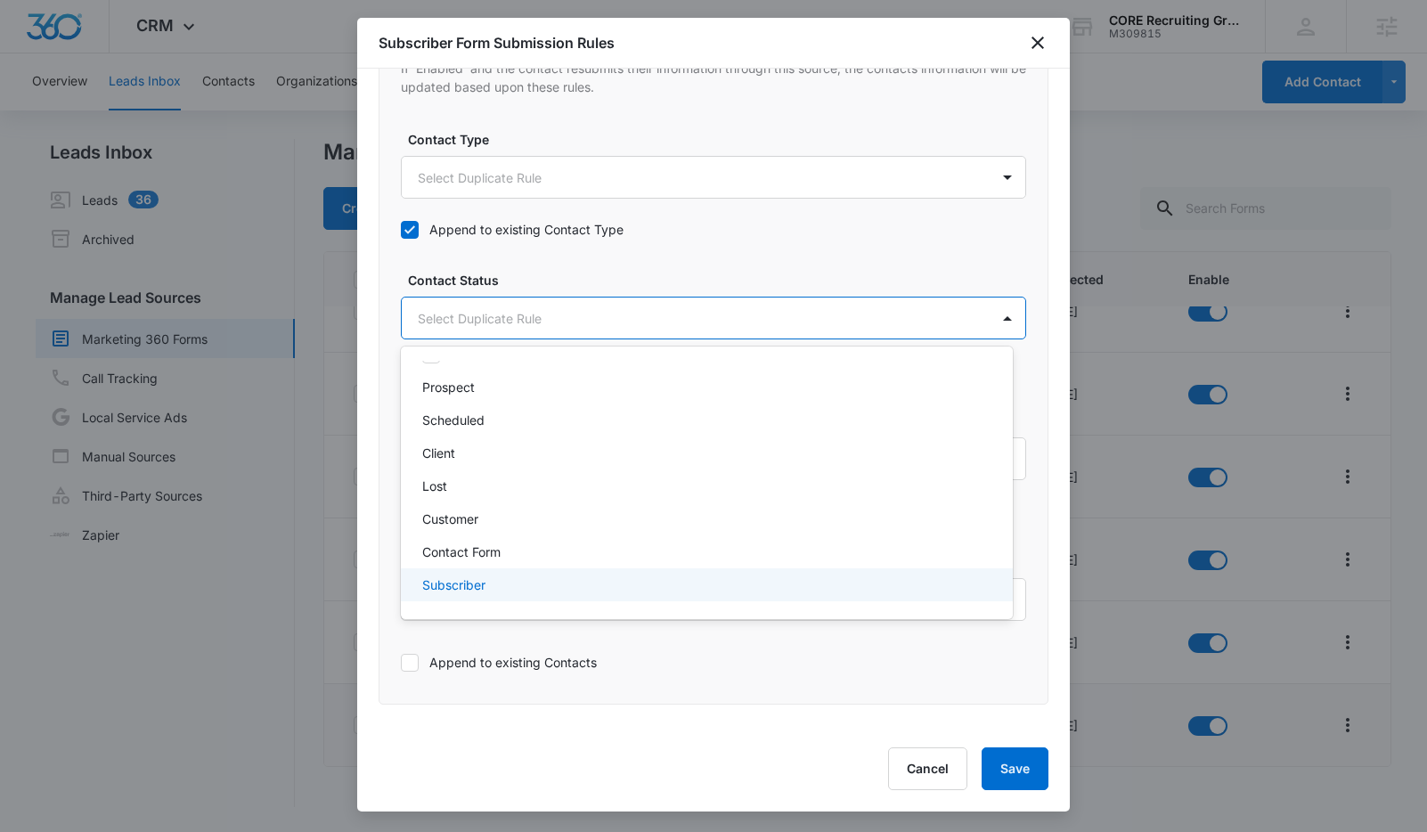
click at [482, 578] on p "Subscriber" at bounding box center [453, 584] width 63 height 19
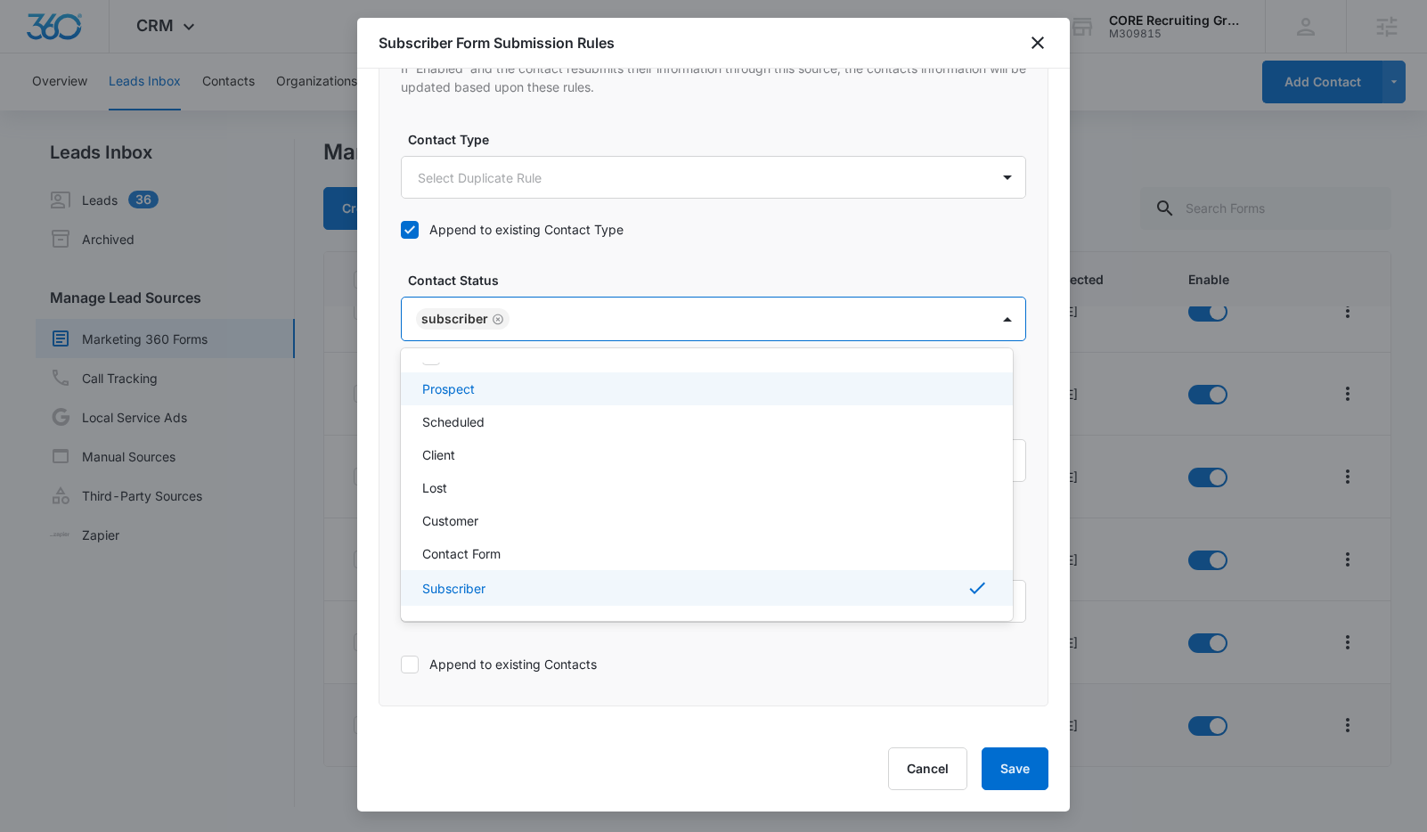
click at [544, 183] on div at bounding box center [713, 416] width 1427 height 832
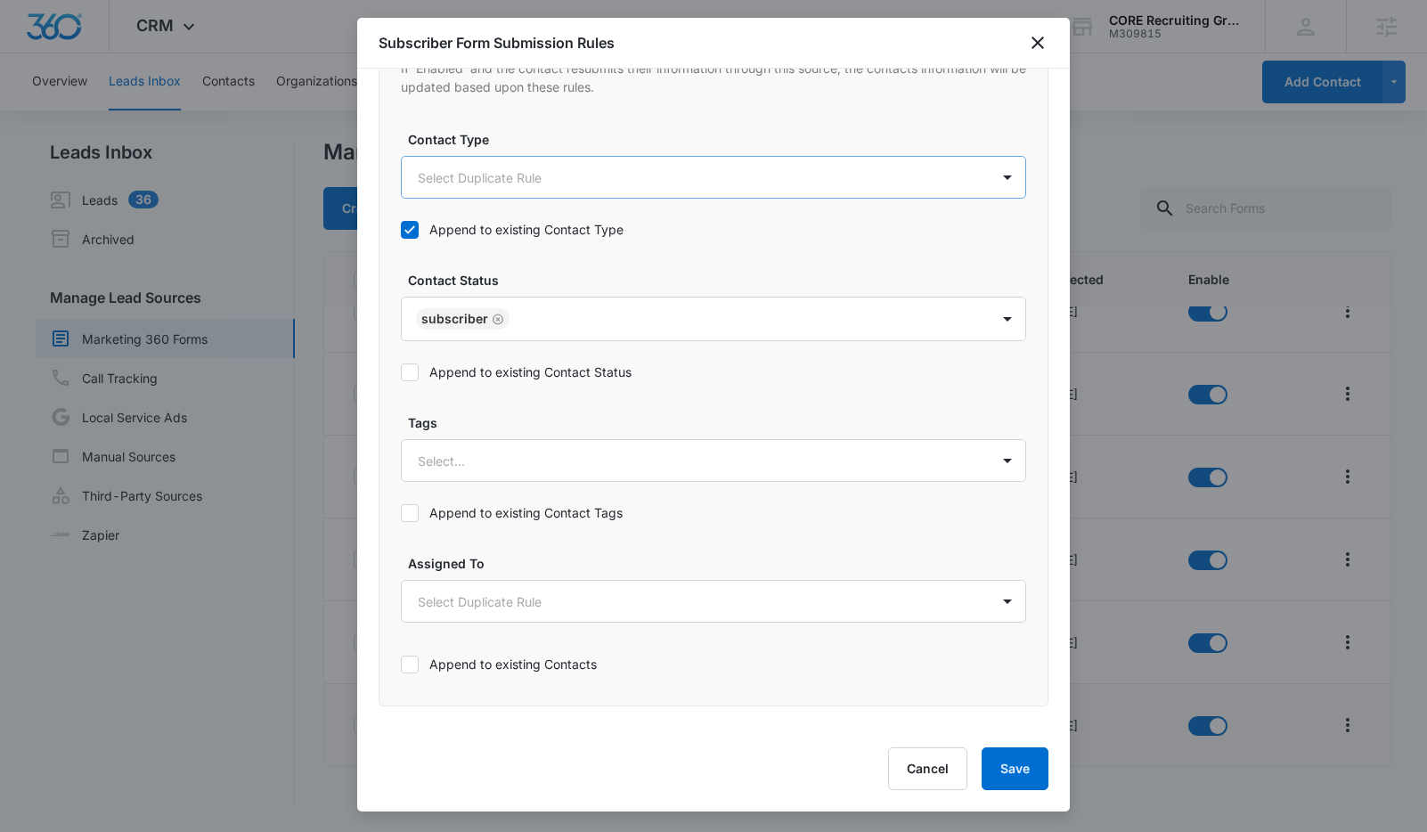
click at [540, 162] on body "CRM Apps Reputation Forms CRM Email Social Payments POS Content Ads Intelligenc…" at bounding box center [713, 416] width 1427 height 832
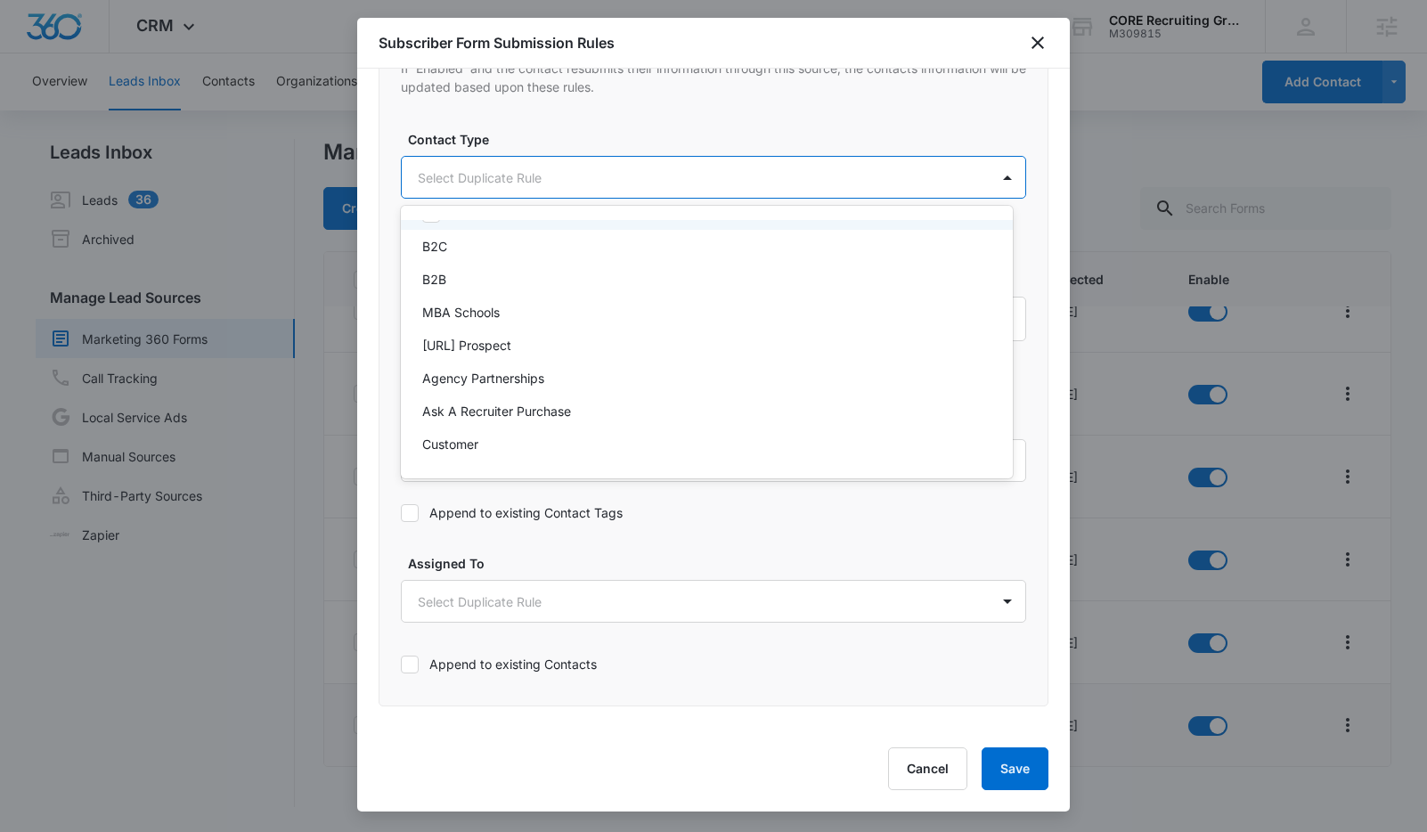
scroll to position [0, 0]
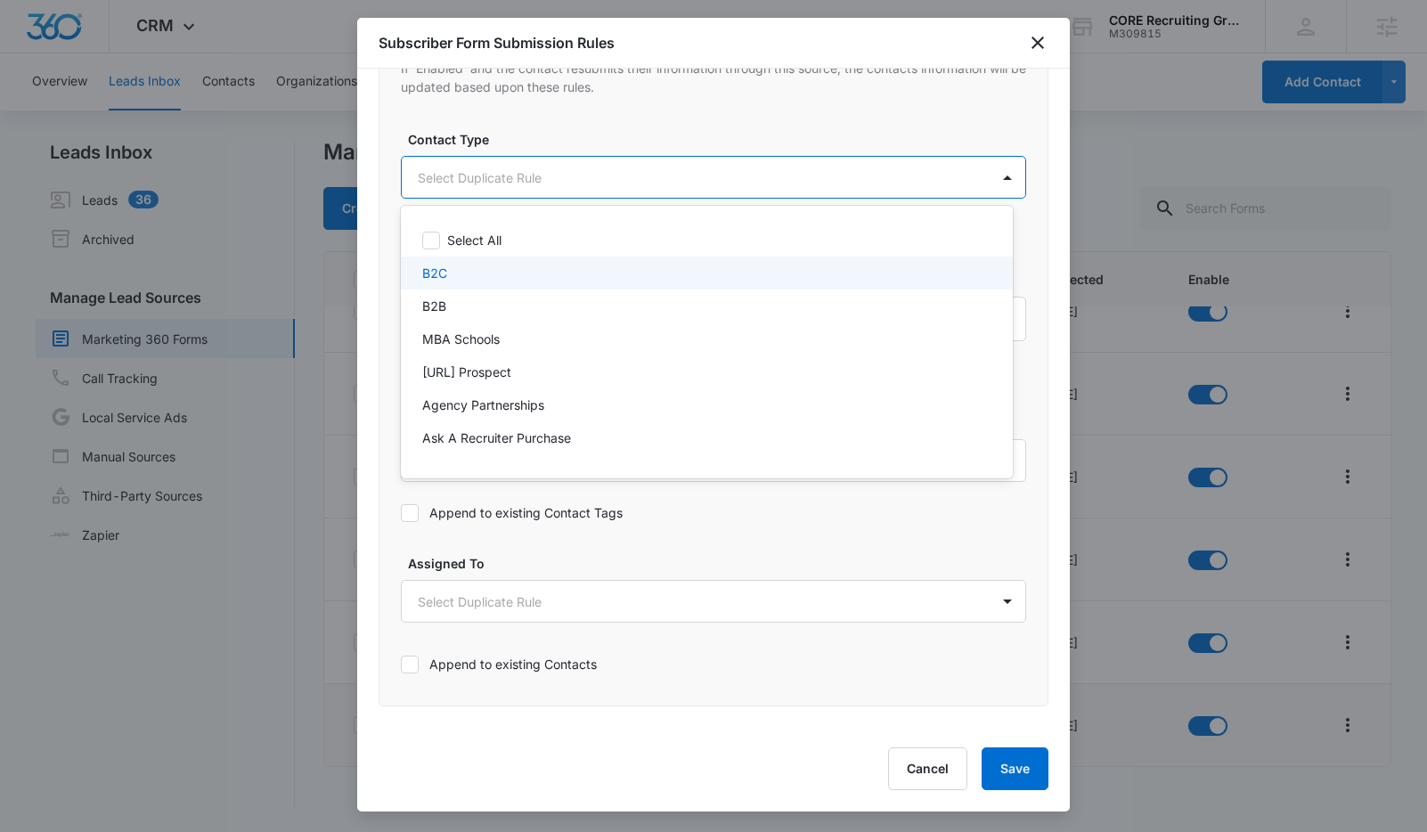
click at [476, 264] on div "B2C" at bounding box center [704, 273] width 565 height 19
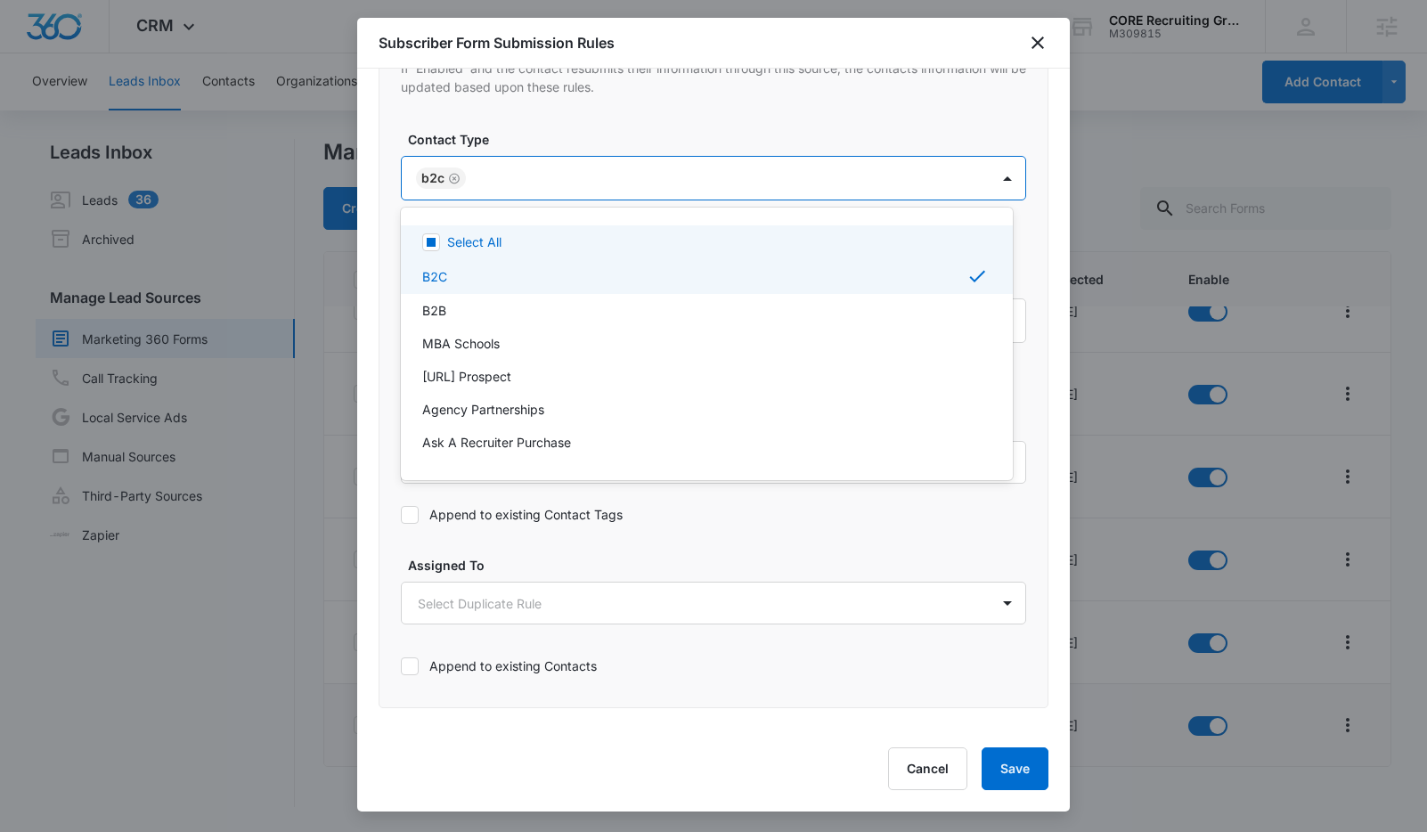
click at [580, 128] on div at bounding box center [713, 416] width 1427 height 832
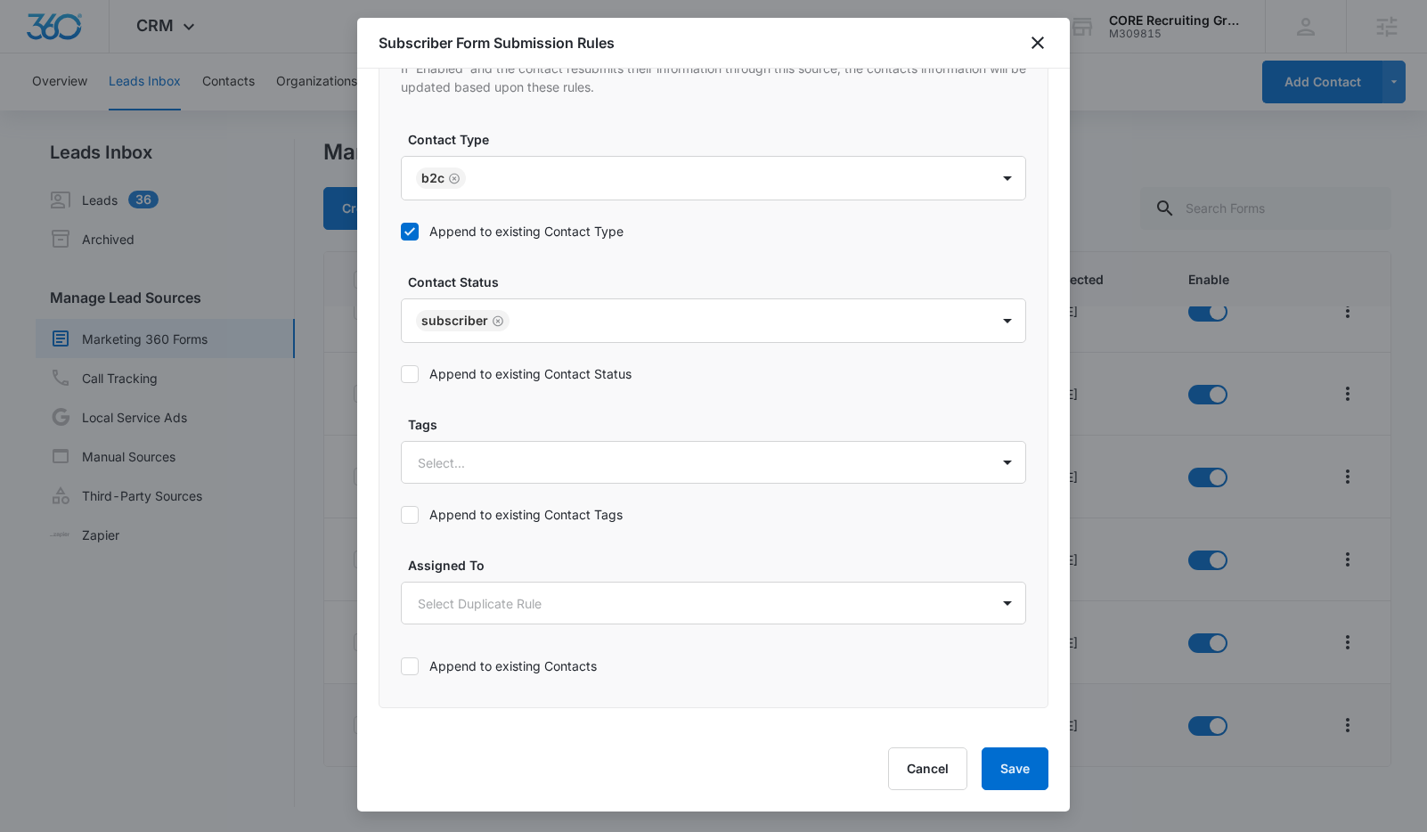
click at [531, 368] on label "Append to existing Contact Status" at bounding box center [713, 373] width 625 height 19
click at [401, 374] on input "Append to existing Contact Status" at bounding box center [401, 374] width 0 height 0
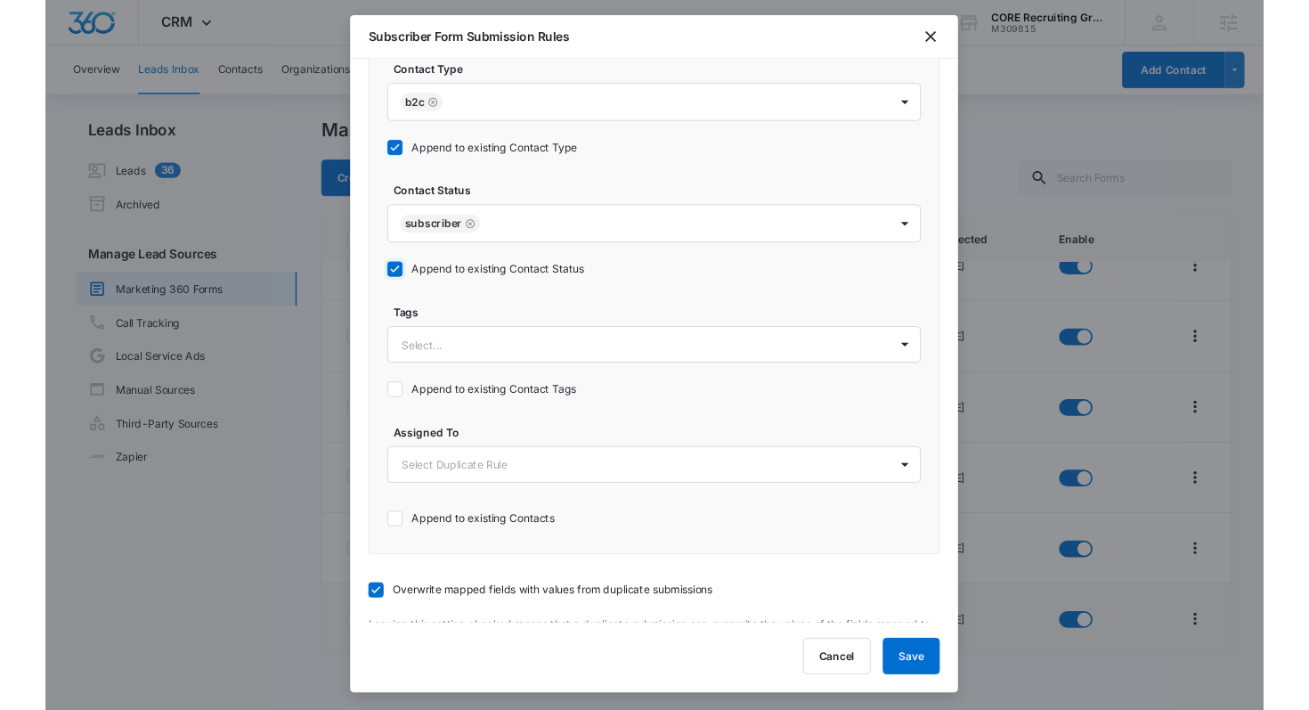
scroll to position [876, 0]
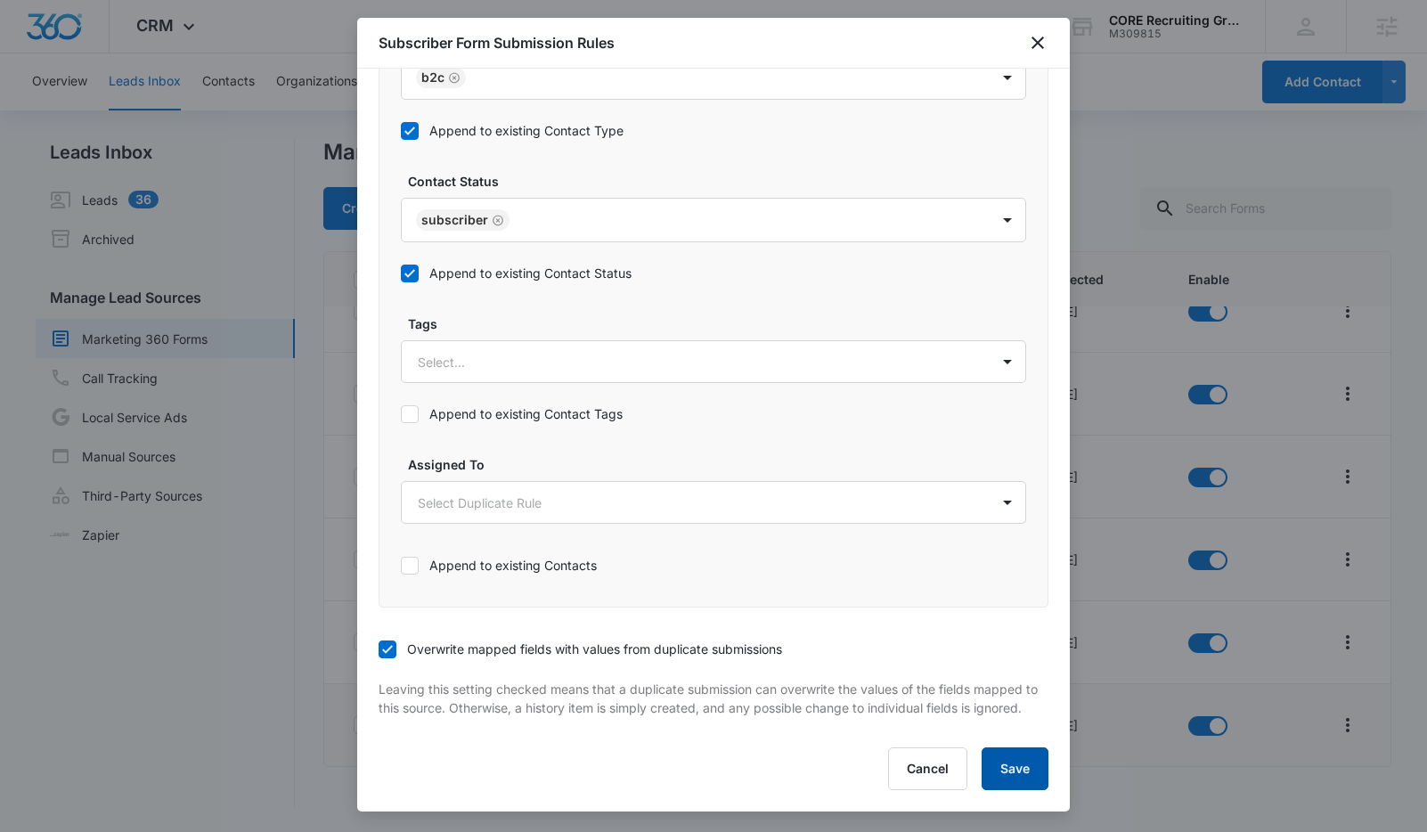
click at [1004, 762] on button "Save" at bounding box center [1014, 768] width 67 height 43
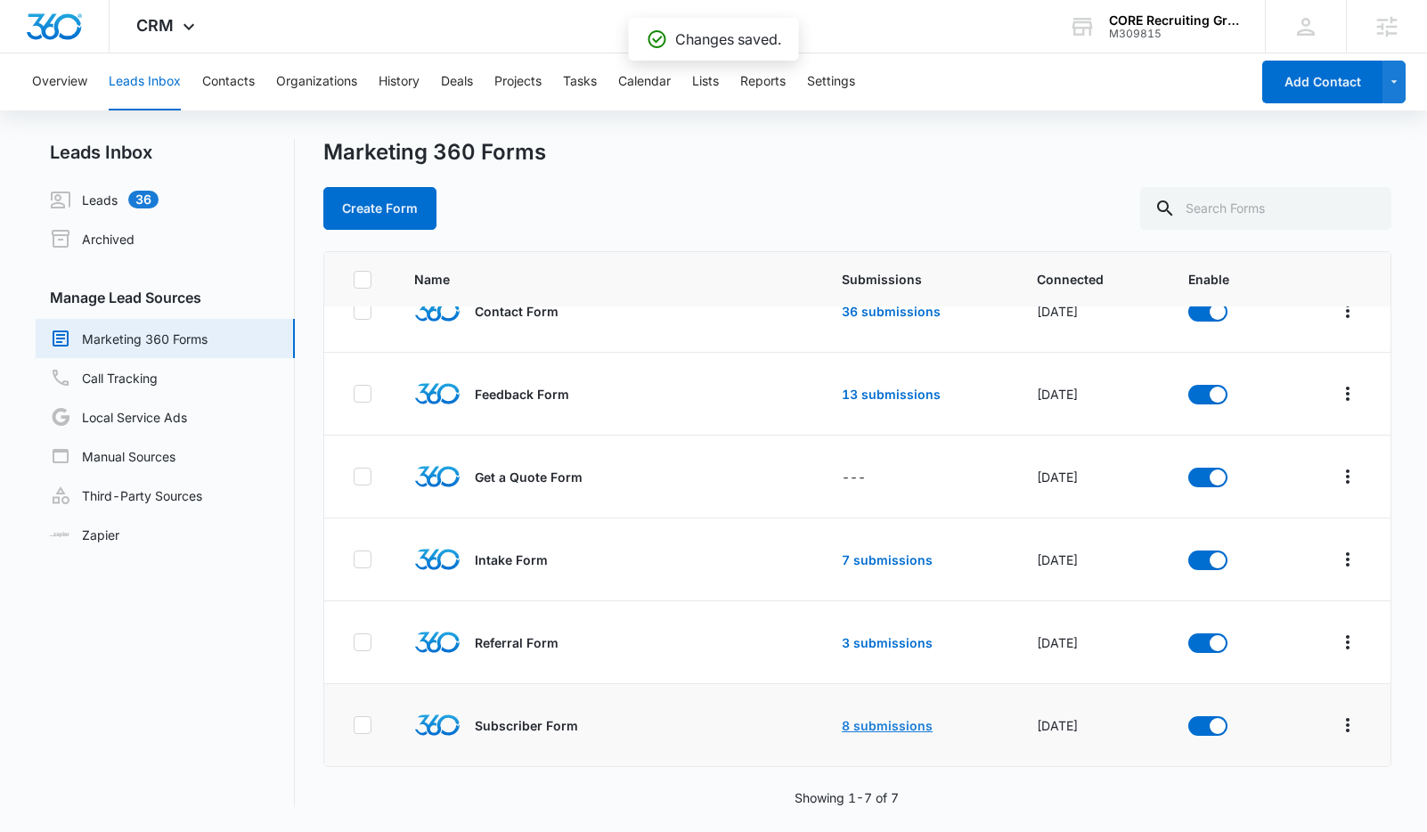
click at [846, 718] on link "8 submissions" at bounding box center [886, 725] width 91 height 15
